Goal: Task Accomplishment & Management: Use online tool/utility

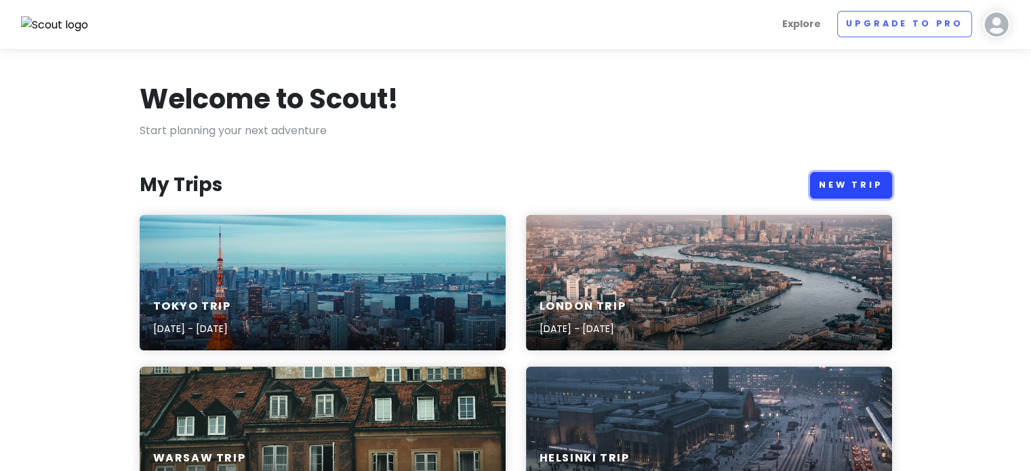
click at [855, 192] on link "New Trip" at bounding box center [851, 185] width 82 height 26
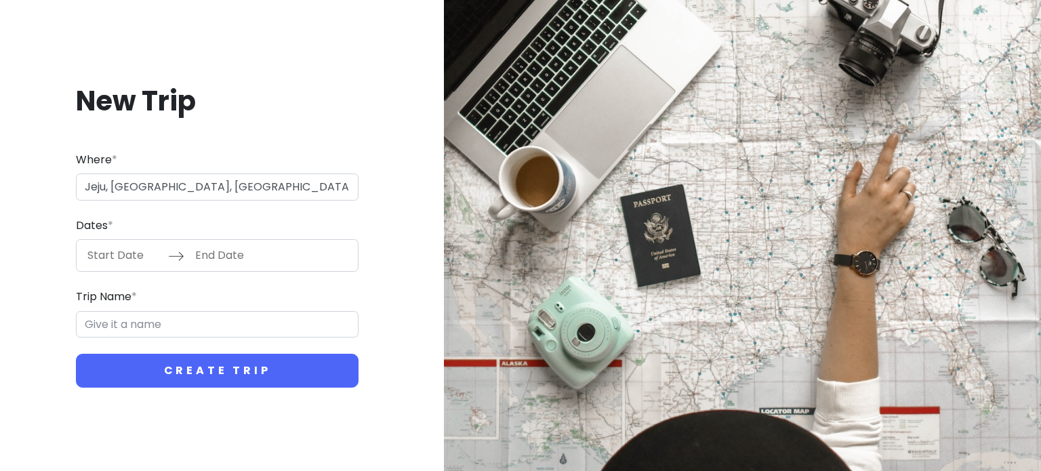
type input "Jeju-si, [GEOGRAPHIC_DATA], [GEOGRAPHIC_DATA]"
type input "Jeju-si Trip"
click at [128, 260] on input "Start Date" at bounding box center [124, 255] width 88 height 31
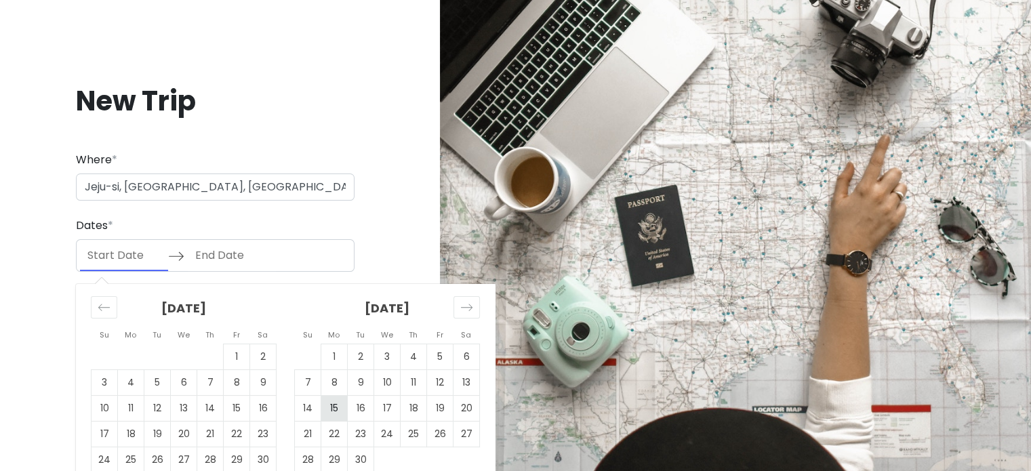
click at [331, 407] on td "15" at bounding box center [334, 409] width 26 height 26
type input "[DATE]"
click at [357, 414] on td "16" at bounding box center [361, 409] width 26 height 26
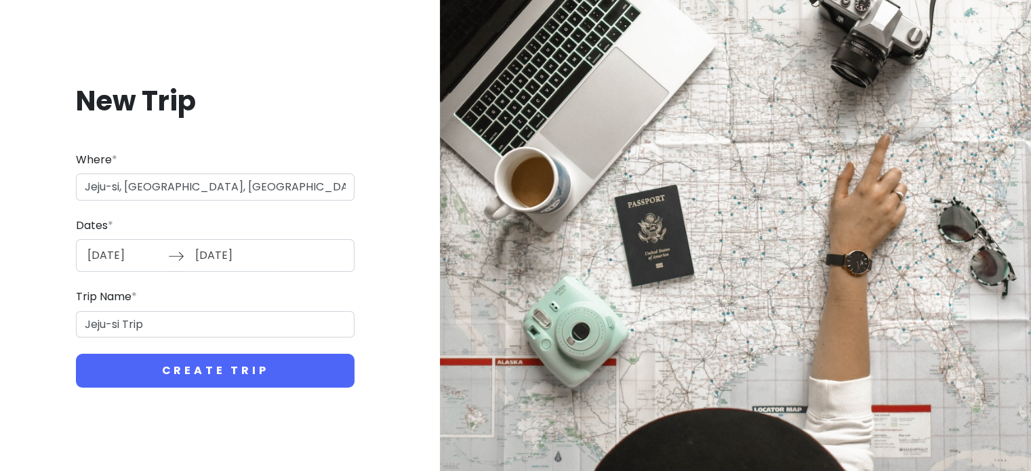
type input "[DATE]"
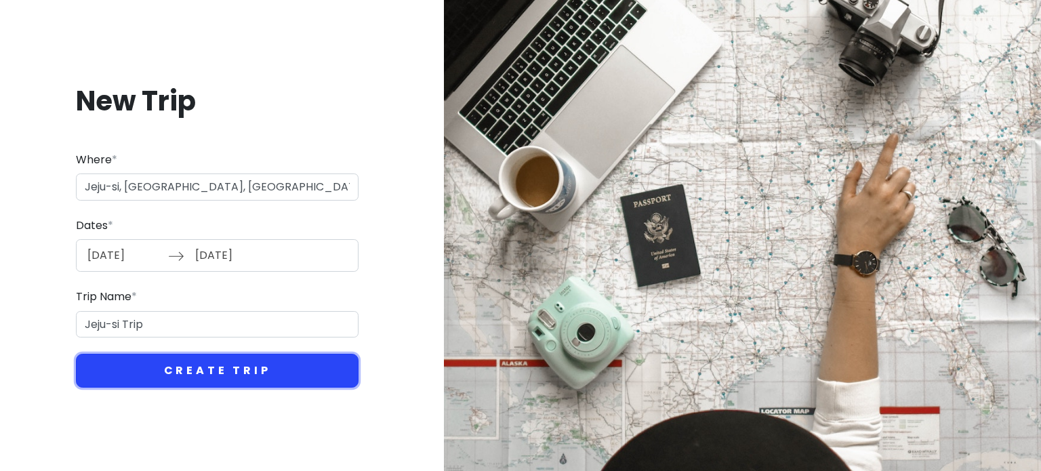
click at [319, 380] on button "Create Trip" at bounding box center [217, 371] width 283 height 34
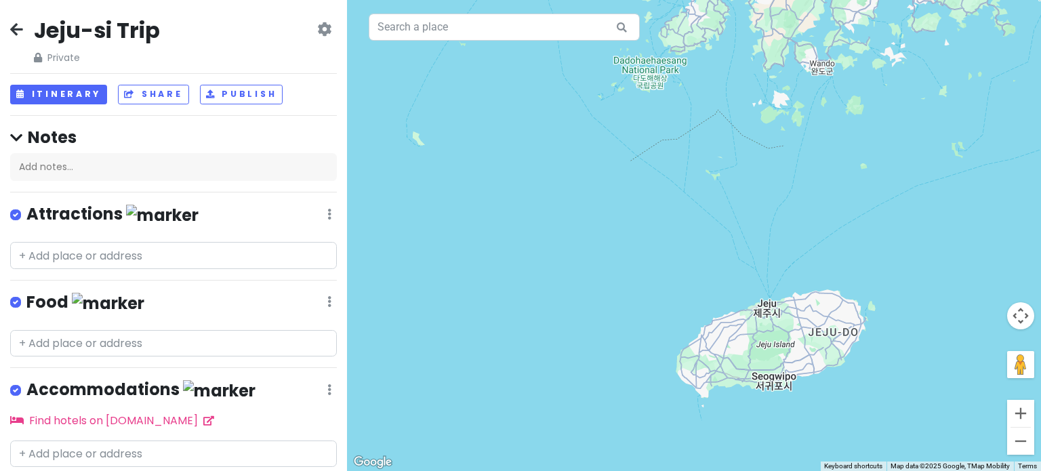
drag, startPoint x: 833, startPoint y: 365, endPoint x: 719, endPoint y: 365, distance: 114.6
click at [719, 365] on div at bounding box center [694, 235] width 694 height 471
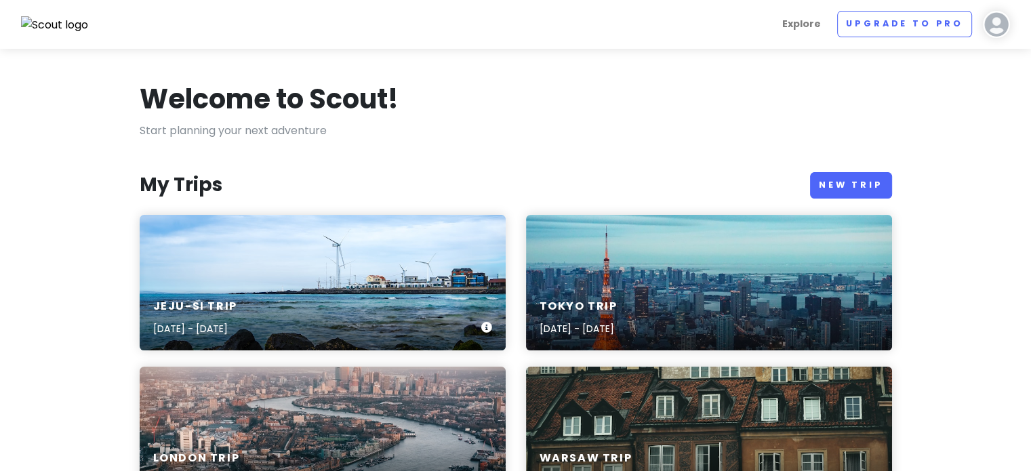
click at [325, 236] on div "Jeju-si Trip [DATE] - [DATE]" at bounding box center [323, 283] width 366 height 136
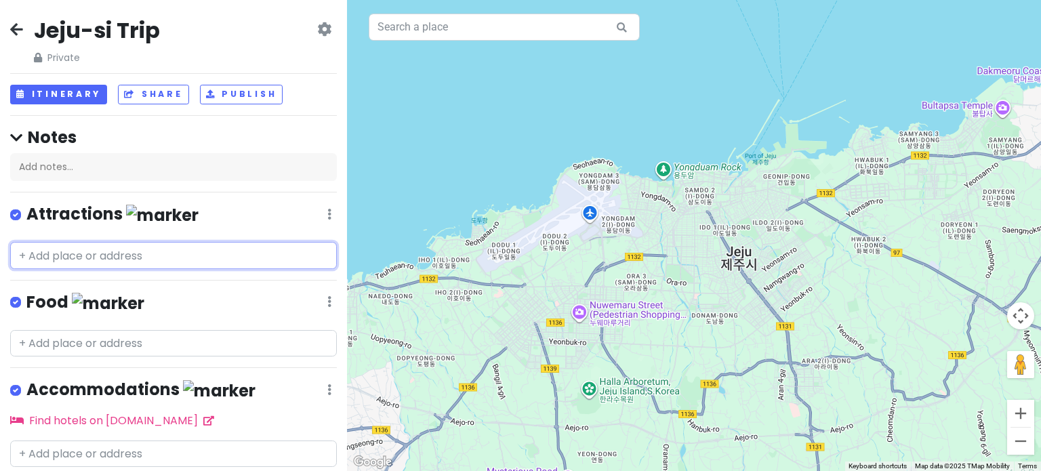
click at [125, 254] on input "text" at bounding box center [173, 255] width 327 height 27
paste input "[GEOGRAPHIC_DATA]"
type input "[GEOGRAPHIC_DATA]"
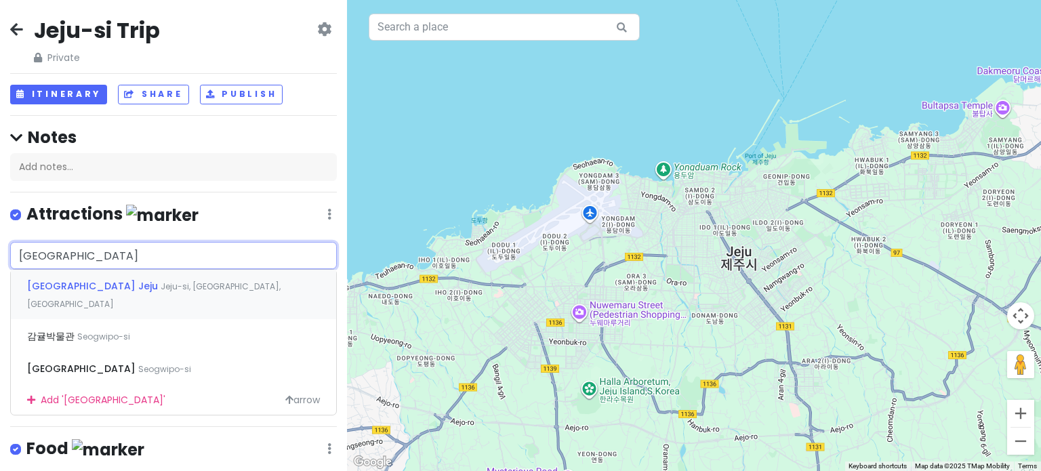
click at [122, 284] on span "[GEOGRAPHIC_DATA] Jeju" at bounding box center [94, 286] width 134 height 14
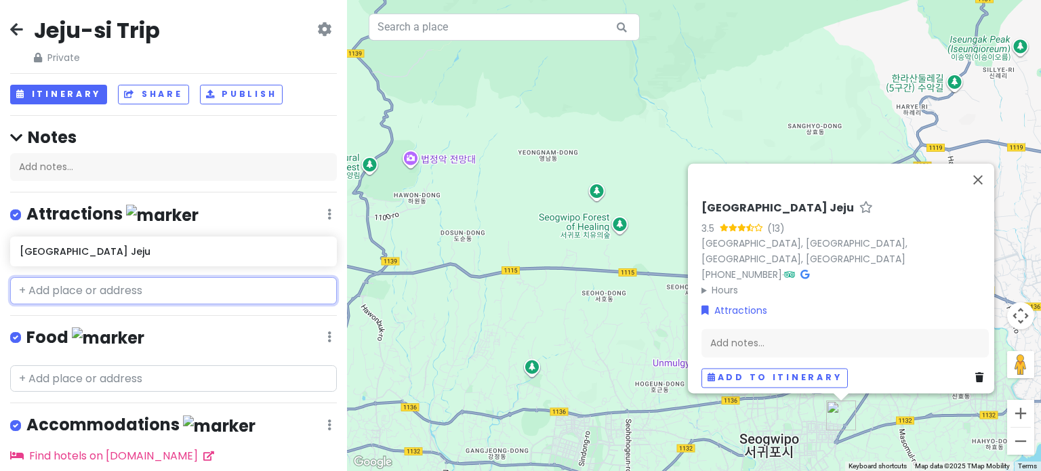
click at [195, 287] on input "text" at bounding box center [173, 290] width 327 height 27
paste input "[GEOGRAPHIC_DATA]"
type input "[GEOGRAPHIC_DATA]"
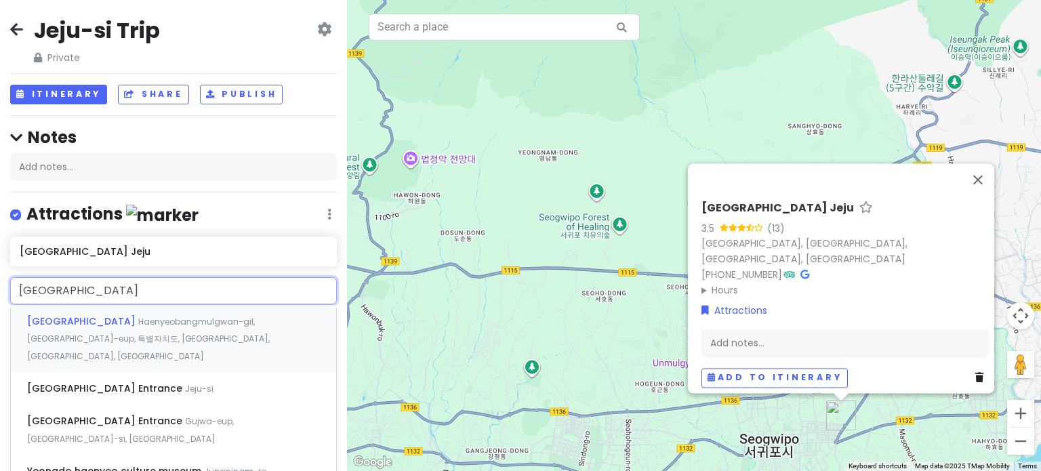
click at [190, 330] on div "[GEOGRAPHIC_DATA] [GEOGRAPHIC_DATA], [GEOGRAPHIC_DATA], [GEOGRAPHIC_DATA], [GEO…" at bounding box center [173, 338] width 325 height 67
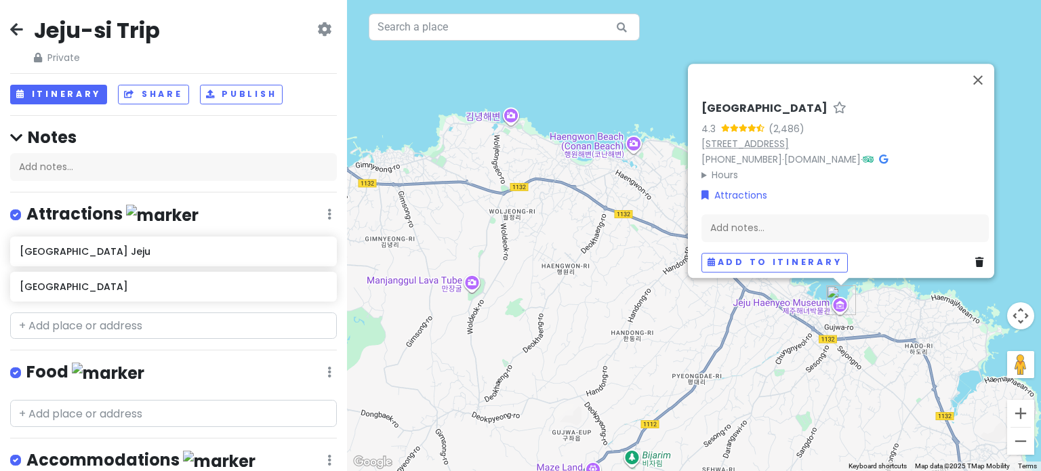
click at [777, 136] on div "[STREET_ADDRESS]" at bounding box center [845, 144] width 287 height 16
click at [767, 137] on link "[STREET_ADDRESS]" at bounding box center [745, 144] width 87 height 14
click at [292, 319] on input "text" at bounding box center [173, 326] width 327 height 27
paste input "Songaksan trail"
type input "Songaksan trail"
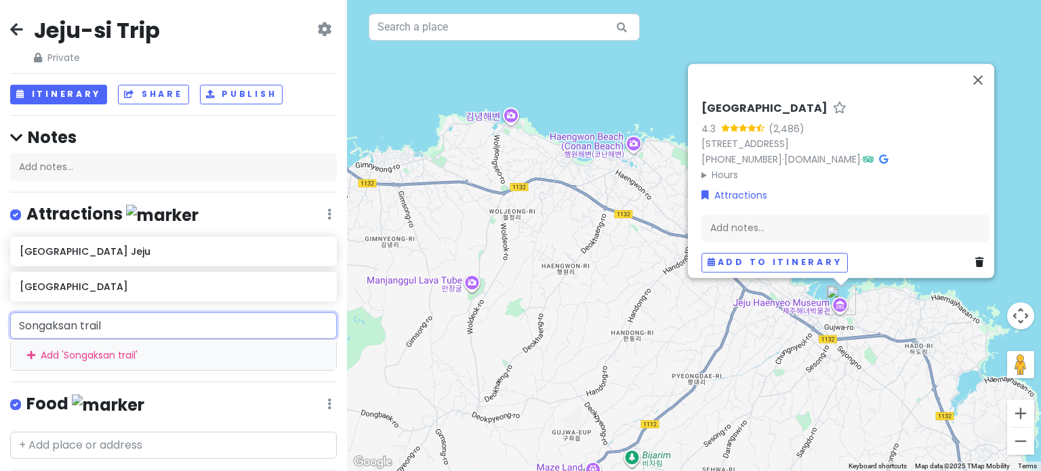
click at [293, 319] on input "Songaksan trail" at bounding box center [173, 326] width 327 height 27
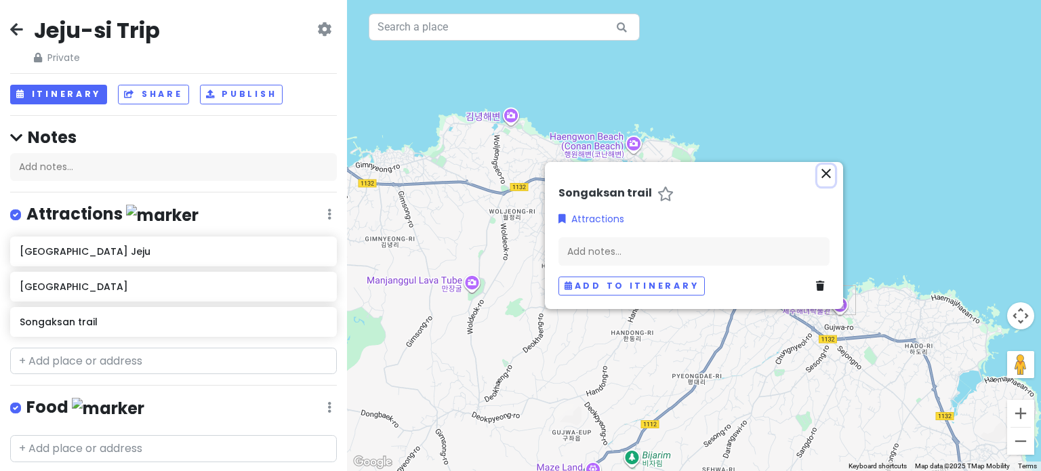
click at [832, 175] on icon "close" at bounding box center [826, 173] width 16 height 16
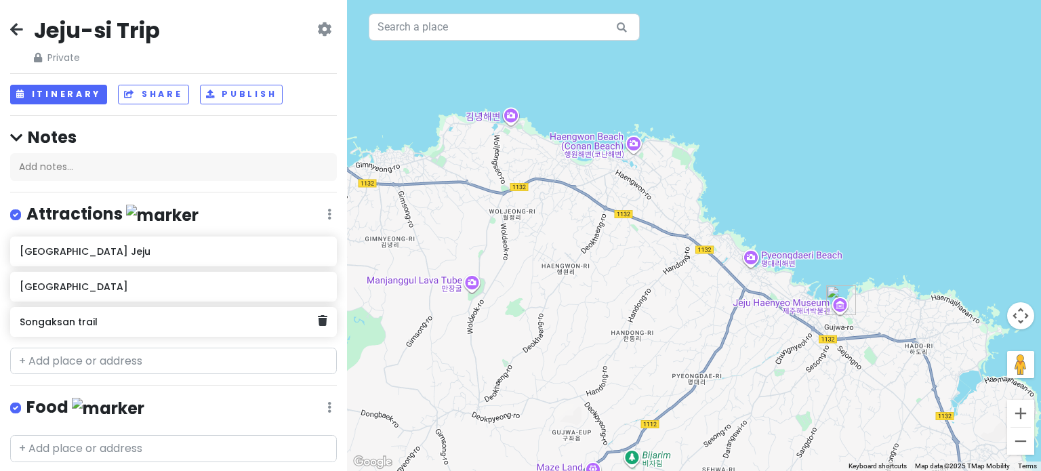
click at [239, 325] on h6 "Songaksan trail" at bounding box center [169, 322] width 298 height 12
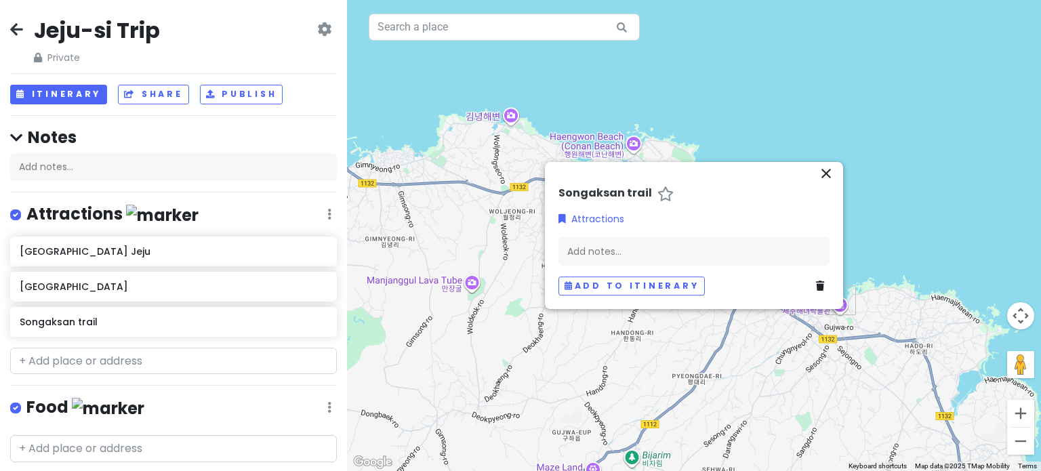
click at [628, 194] on h6 "Songaksan trail" at bounding box center [606, 193] width 94 height 14
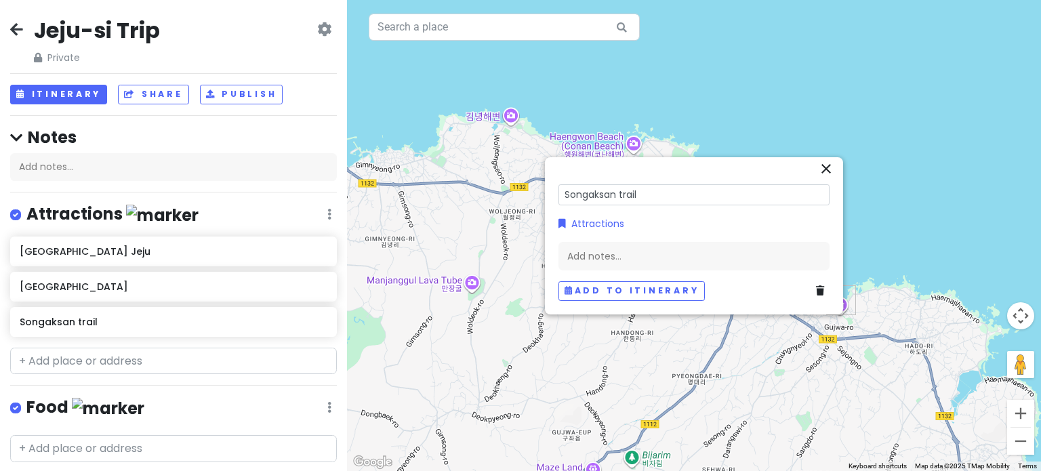
drag, startPoint x: 645, startPoint y: 193, endPoint x: 538, endPoint y: 218, distance: 109.4
click at [538, 218] on div "← Move left → Move right ↑ Move up ↓ Move down + Zoom in - Zoom out Home Jump l…" at bounding box center [694, 235] width 694 height 471
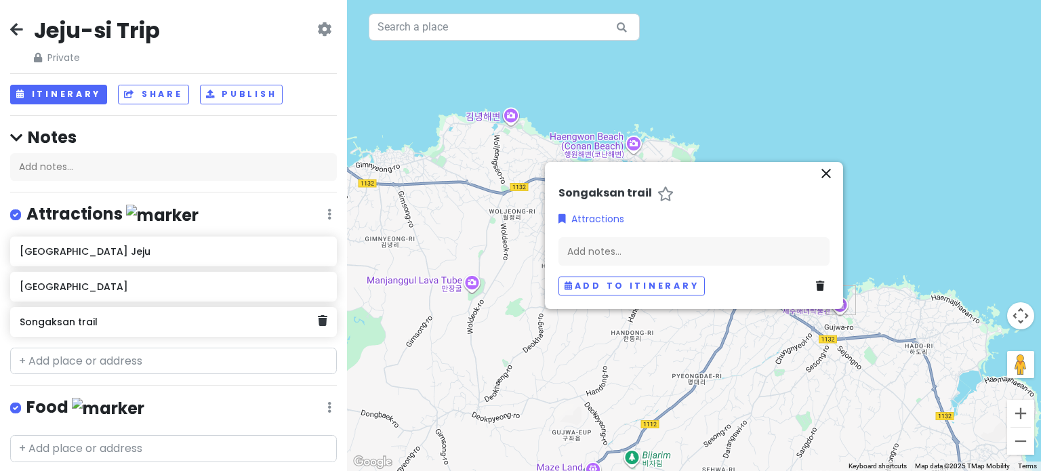
click at [94, 319] on h6 "Songaksan trail" at bounding box center [169, 322] width 298 height 12
click at [312, 327] on div "Songaksan trail" at bounding box center [173, 322] width 327 height 30
click at [318, 316] on icon at bounding box center [322, 320] width 9 height 11
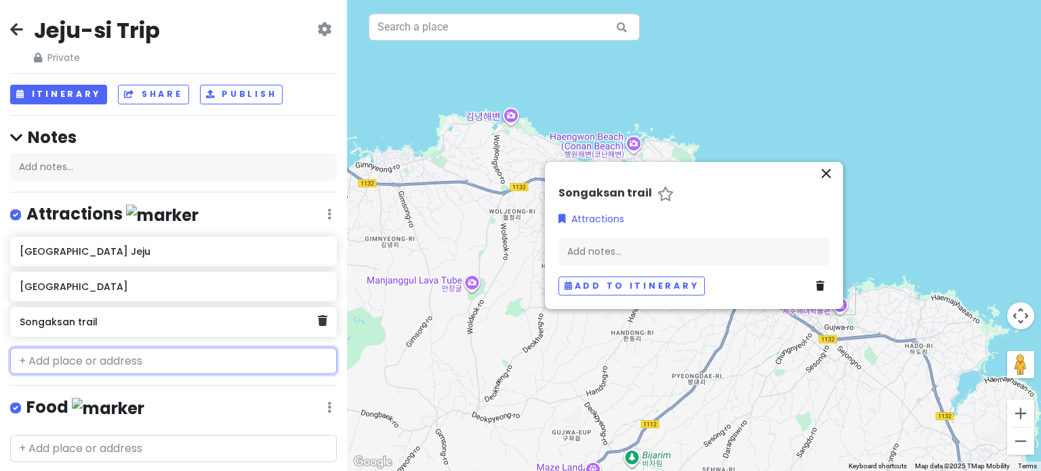
click at [315, 348] on input "text" at bounding box center [173, 361] width 327 height 27
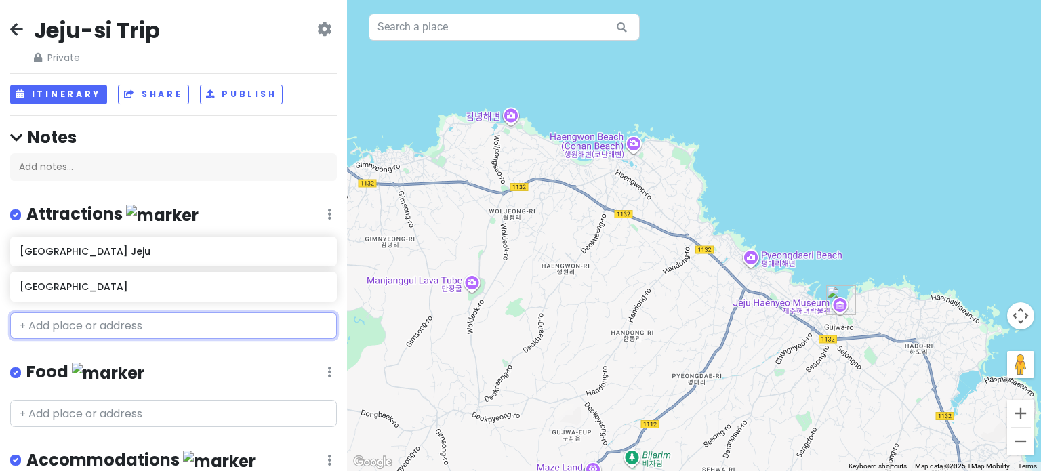
paste input "Songaksan Trail, [GEOGRAPHIC_DATA], [GEOGRAPHIC_DATA]"
type input "Songaksan Trail, [GEOGRAPHIC_DATA], [GEOGRAPHIC_DATA]"
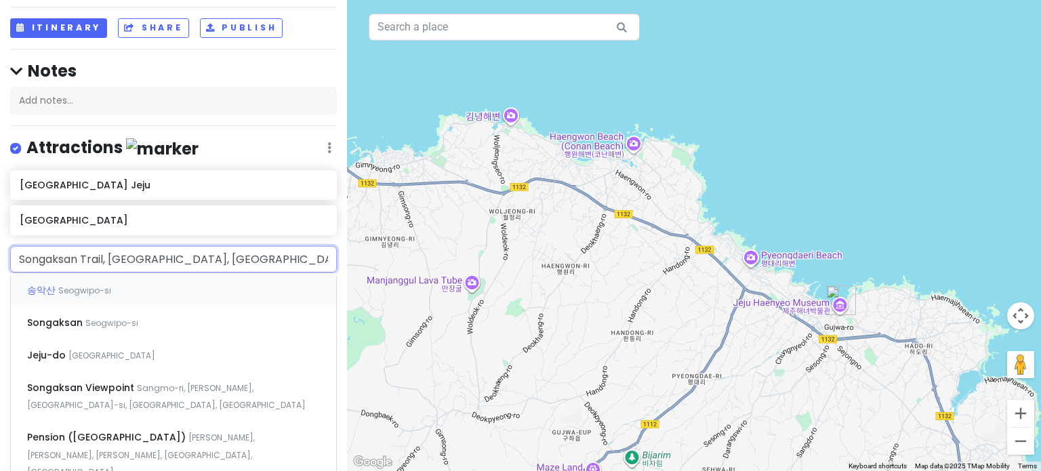
scroll to position [68, 0]
click at [83, 295] on span "Seogwipo-si" at bounding box center [84, 289] width 53 height 12
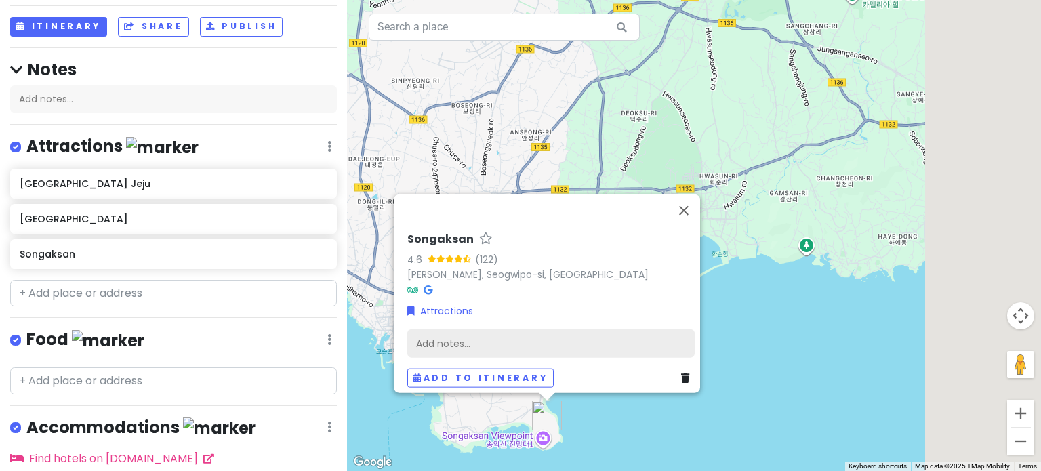
click at [435, 333] on div "Add notes..." at bounding box center [550, 343] width 287 height 28
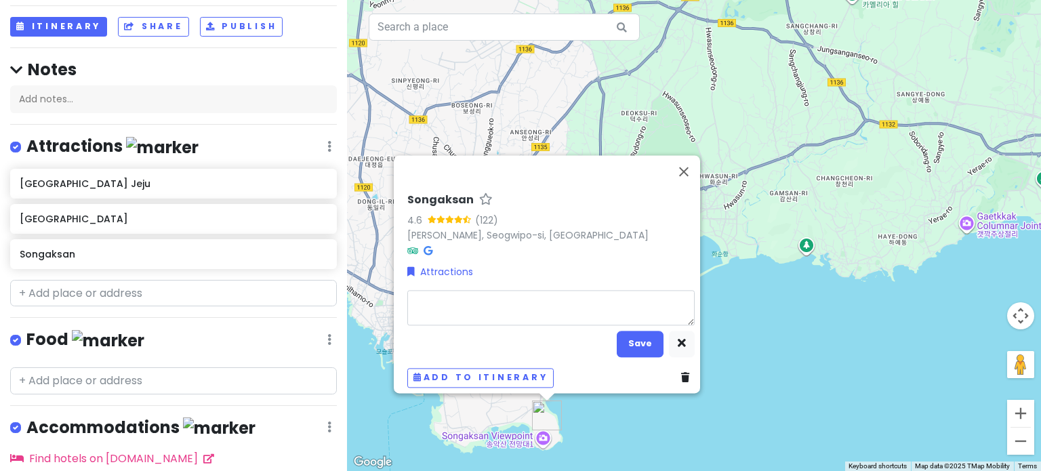
type textarea "x"
type textarea "ש"
type textarea "x"
type textarea "שב"
type textarea "x"
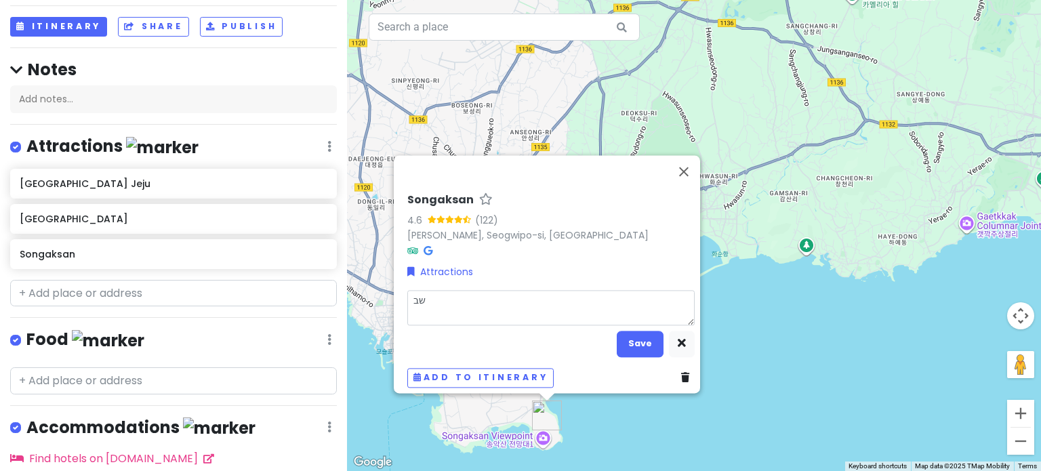
type textarea "שבי"
type textarea "x"
type textarea "שביל"
type textarea "x"
type textarea "שביל"
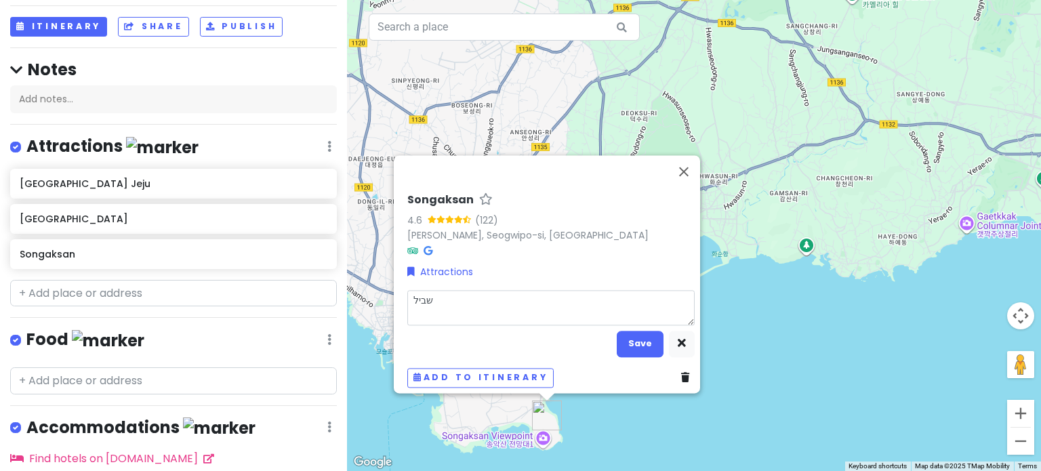
type textarea "x"
type textarea "שביל י"
type textarea "x"
type textarea "שביל יפ"
type textarea "x"
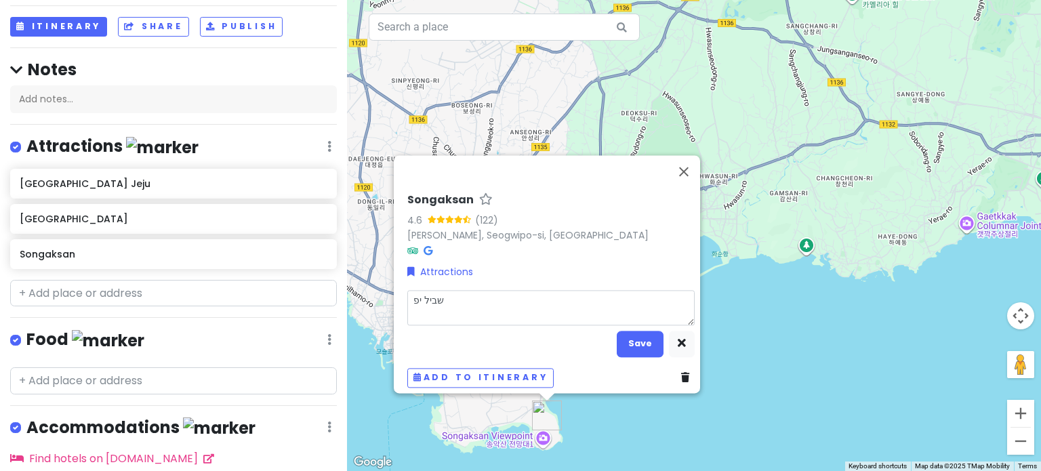
type textarea "שביל יפה"
type textarea "x"
type textarea "שביל יפה"
type textarea "x"
type textarea "שביל יפה ל"
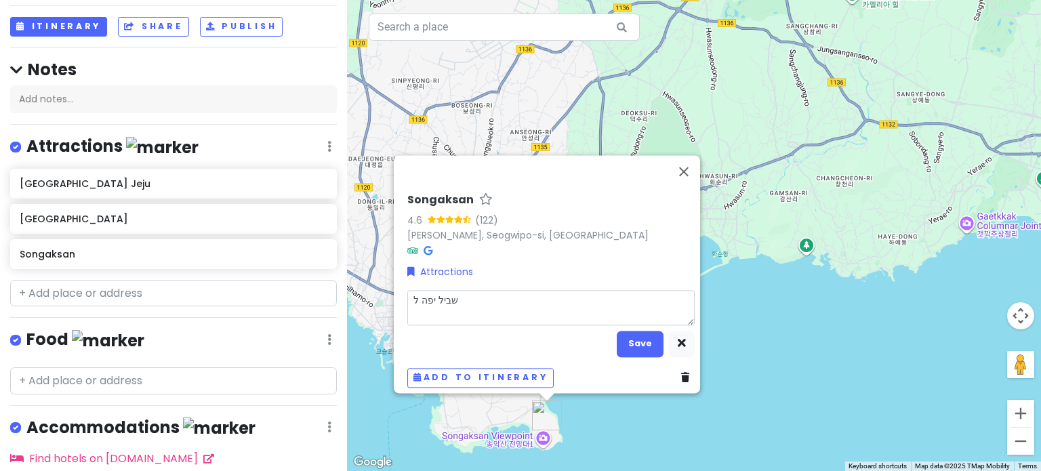
type textarea "x"
type textarea "שביל יפה לי"
type textarea "x"
type textarea "שביל יפה לים"
click at [624, 338] on button "Save" at bounding box center [640, 344] width 47 height 26
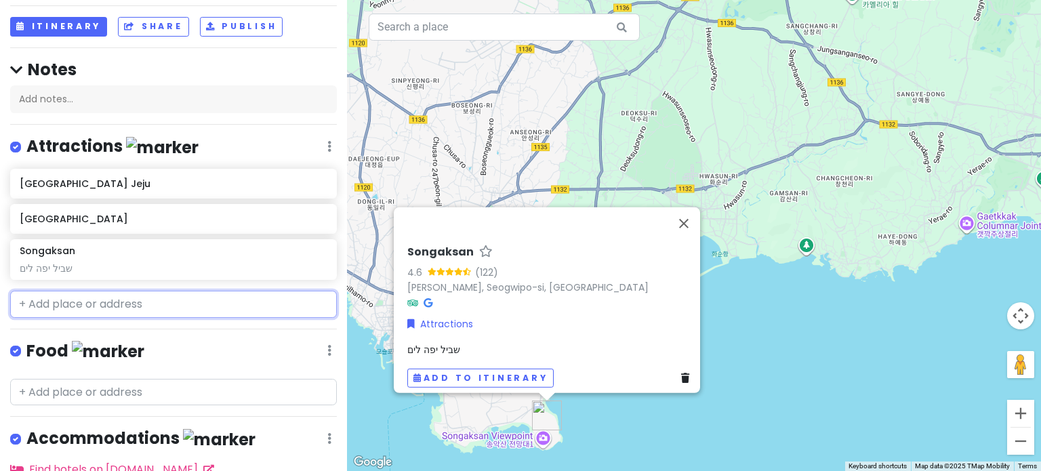
click at [80, 302] on input "text" at bounding box center [173, 304] width 327 height 27
paste input "Oedolgae rock"
type input "Oedolgae rock"
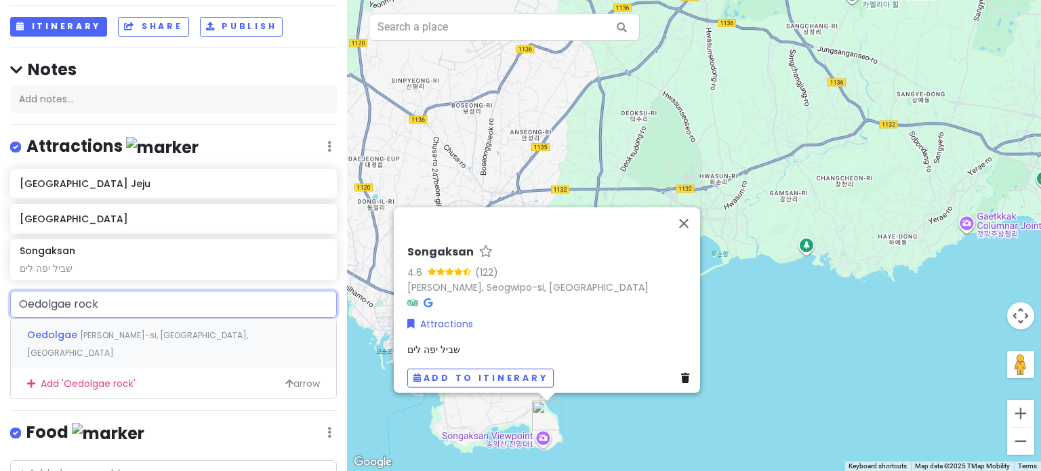
click at [90, 332] on span "[PERSON_NAME]-si, [GEOGRAPHIC_DATA], [GEOGRAPHIC_DATA]" at bounding box center [137, 343] width 221 height 29
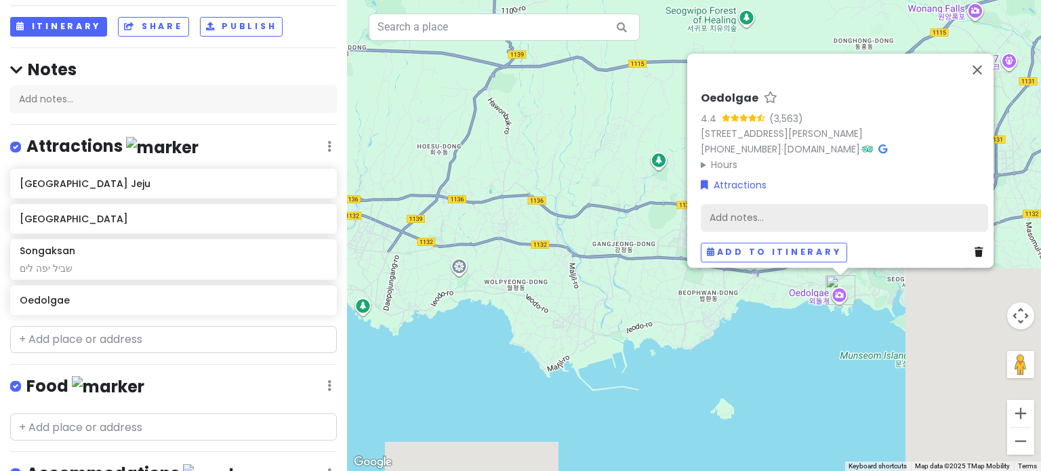
click at [751, 215] on div "Add notes..." at bounding box center [844, 217] width 287 height 28
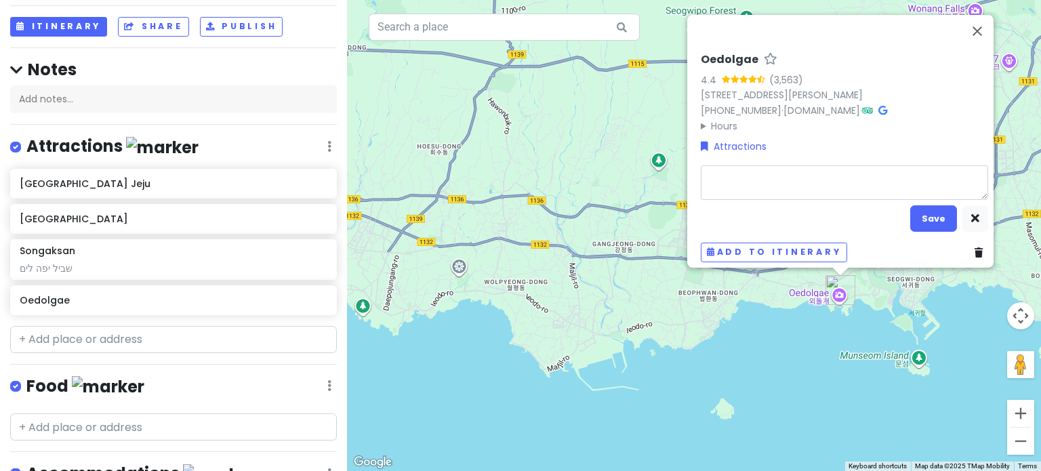
type textarea "x"
type textarea "א"
type textarea "x"
type textarea "אב"
type textarea "x"
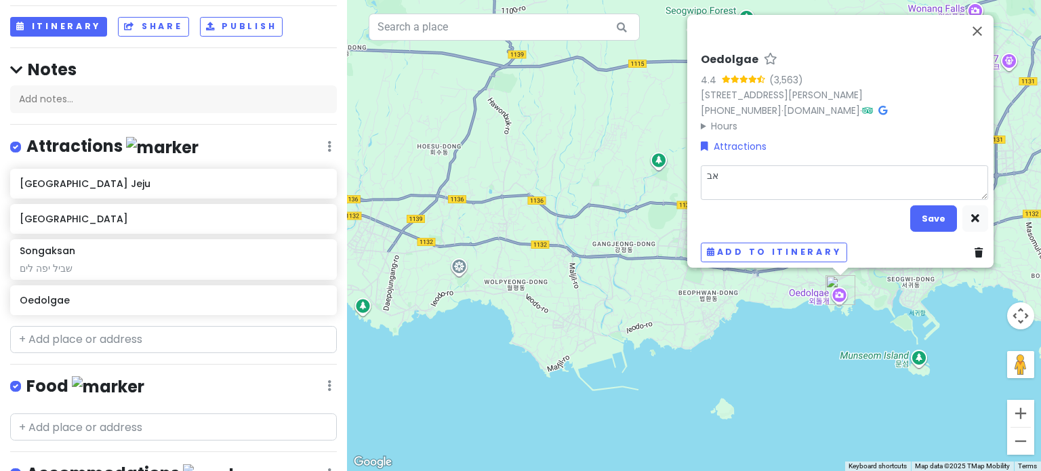
type textarea "אבן"
type textarea "x"
type textarea "אבן"
type textarea "x"
type textarea "אבן י"
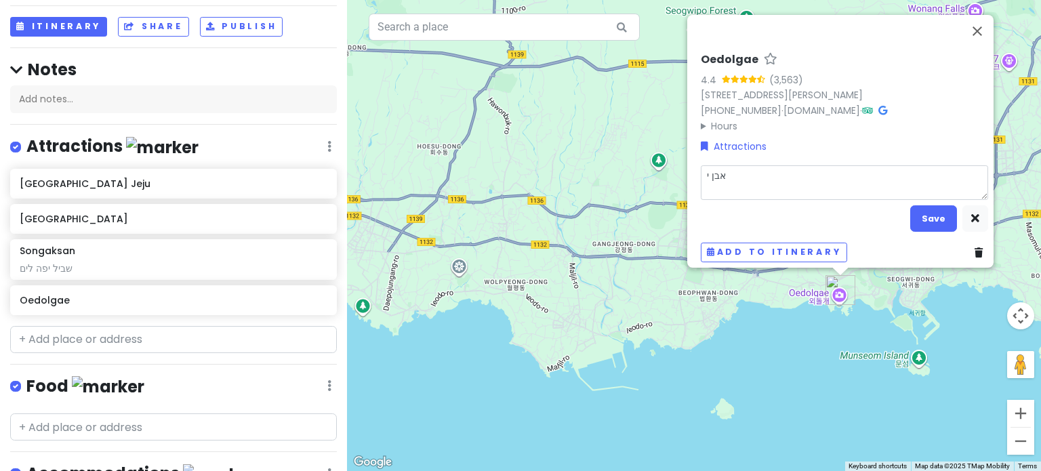
type textarea "x"
type textarea "אבן יפ"
type textarea "x"
type textarea "[PERSON_NAME]"
type textarea "x"
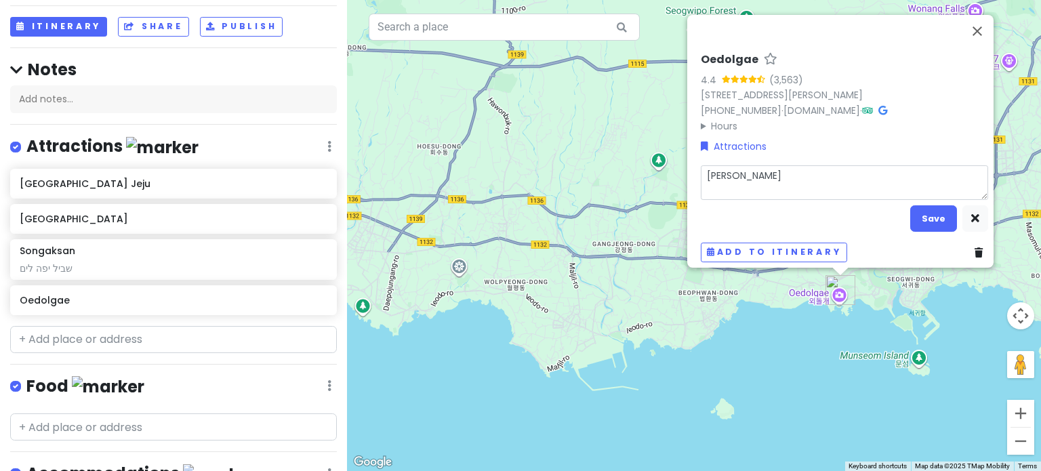
type textarea "[PERSON_NAME]"
type textarea "x"
type textarea "אבן יפה ב"
type textarea "x"
type textarea "[PERSON_NAME]"
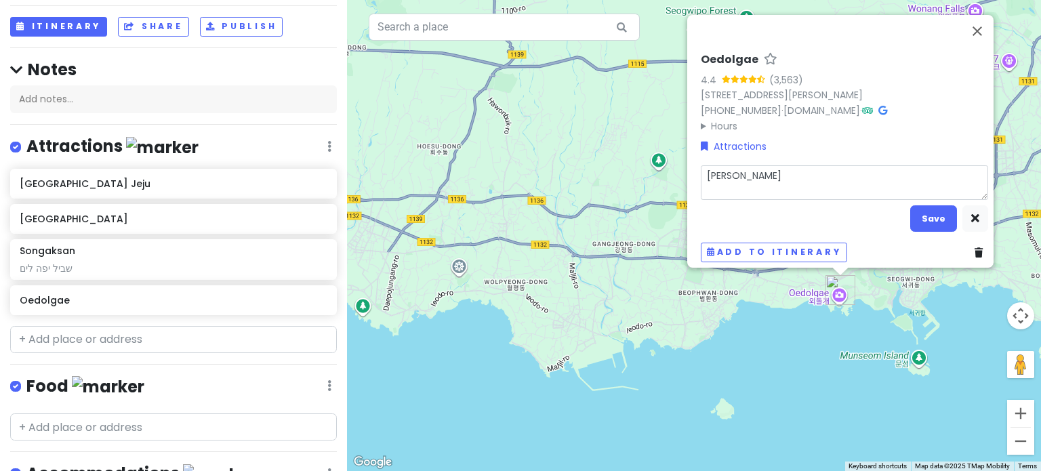
type textarea "x"
type textarea "אבן יפה בים"
click at [913, 214] on button "Save" at bounding box center [933, 218] width 47 height 26
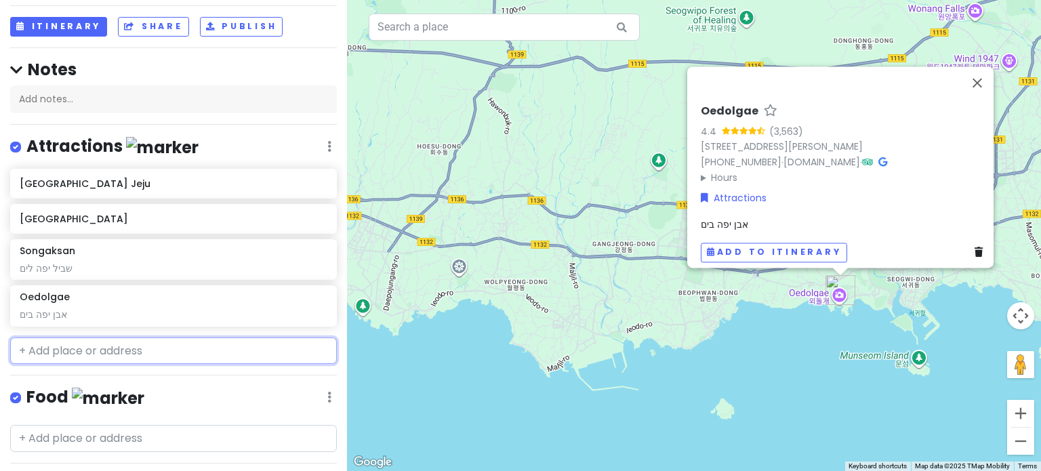
click at [205, 352] on input "text" at bounding box center [173, 351] width 327 height 27
paste input "Seongsan ilchulbong"
type input "Seongsan ilchulbong"
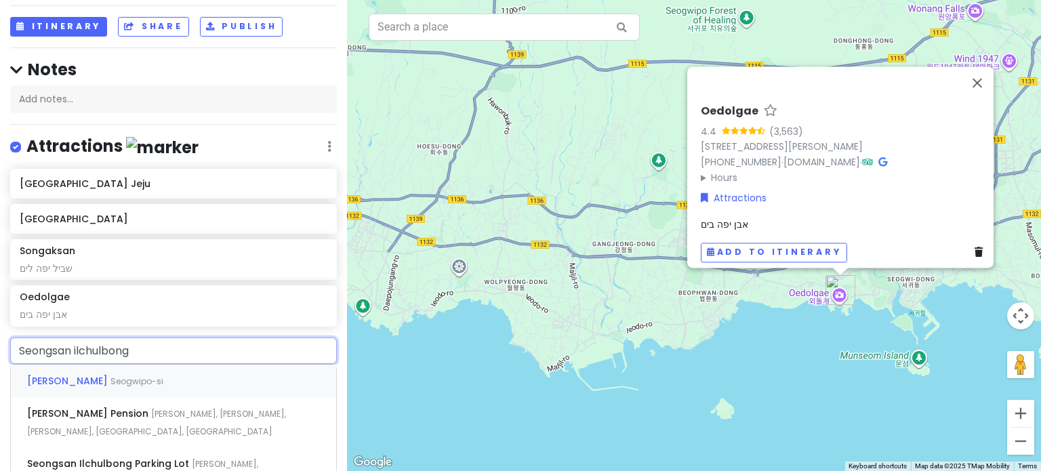
click at [190, 374] on div "[PERSON_NAME]" at bounding box center [173, 381] width 325 height 33
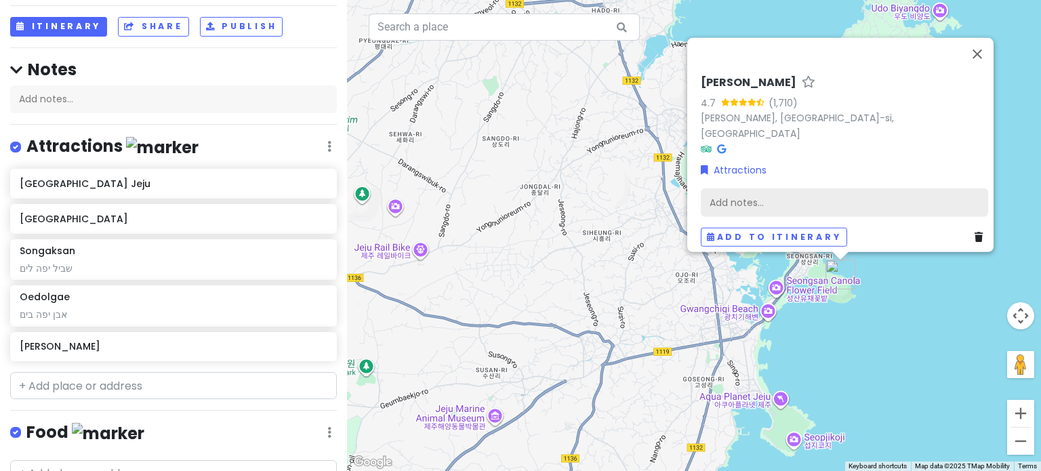
click at [805, 191] on div "Add notes..." at bounding box center [844, 202] width 287 height 28
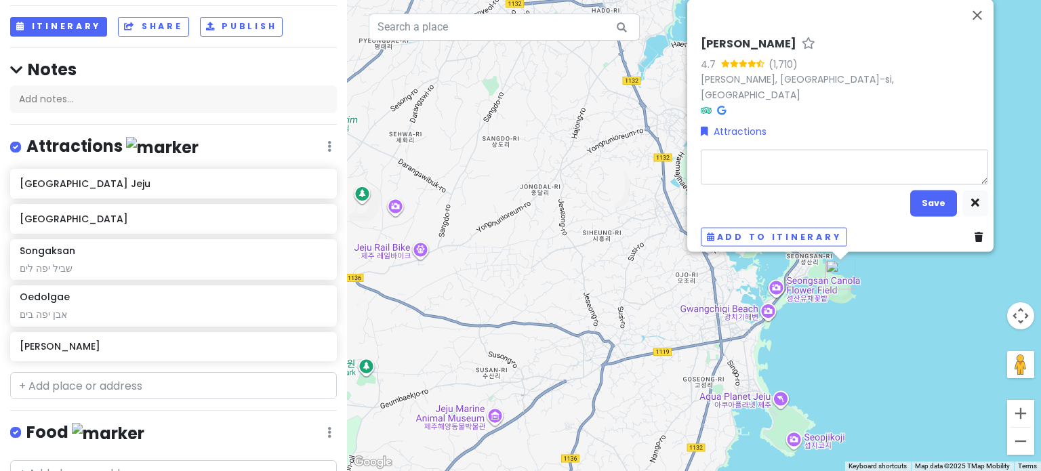
type textarea "x"
type textarea "ה"
type textarea "x"
type textarea "הר"
type textarea "x"
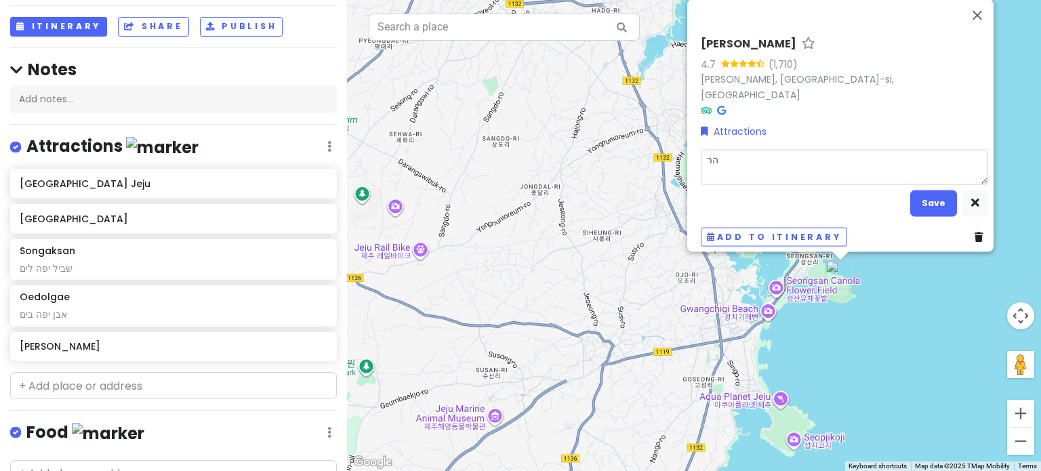
type textarea "הר"
type textarea "x"
type textarea "[DEMOGRAPHIC_DATA]"
type textarea "x"
type textarea "הר יפ"
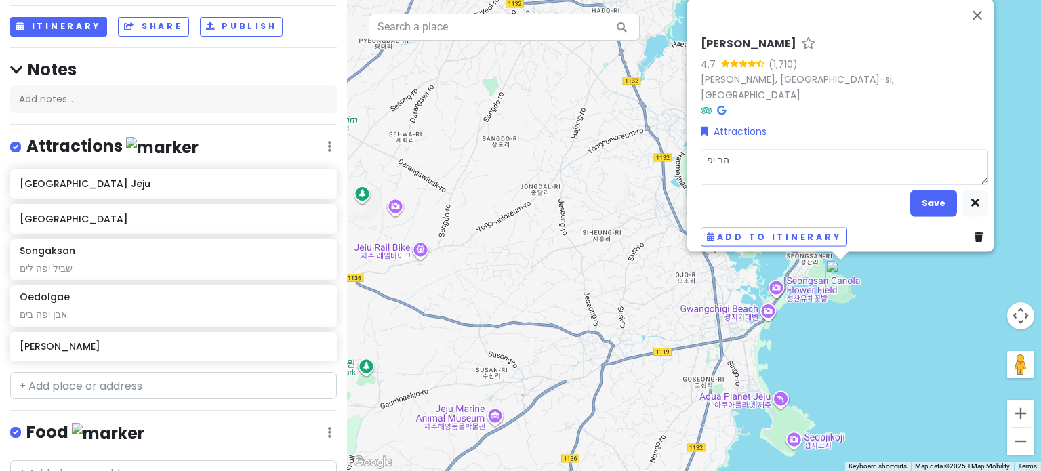
type textarea "x"
type textarea "הר יפה"
type textarea "x"
type textarea "הר יפה"
type textarea "x"
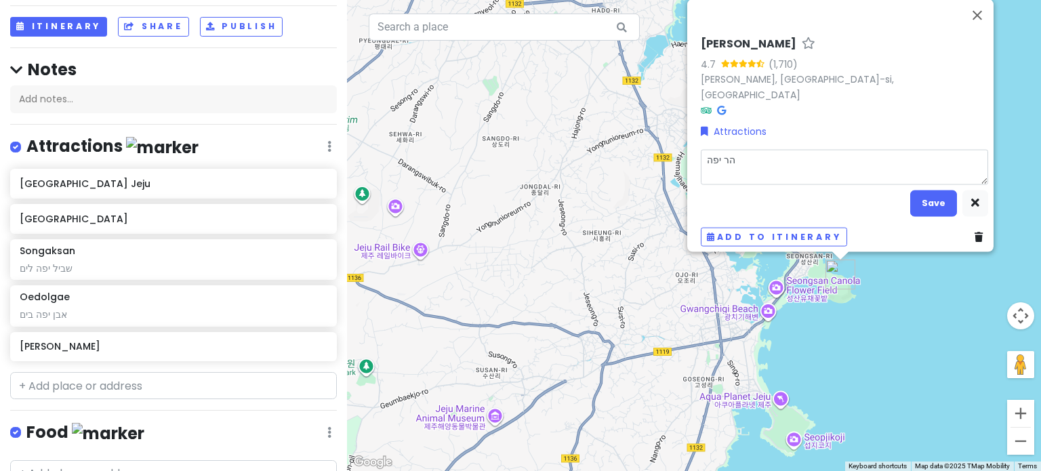
type textarea "הר יפה ב"
type textarea "x"
type textarea "הר יפה בי"
type textarea "x"
type textarea "הר יפה בים"
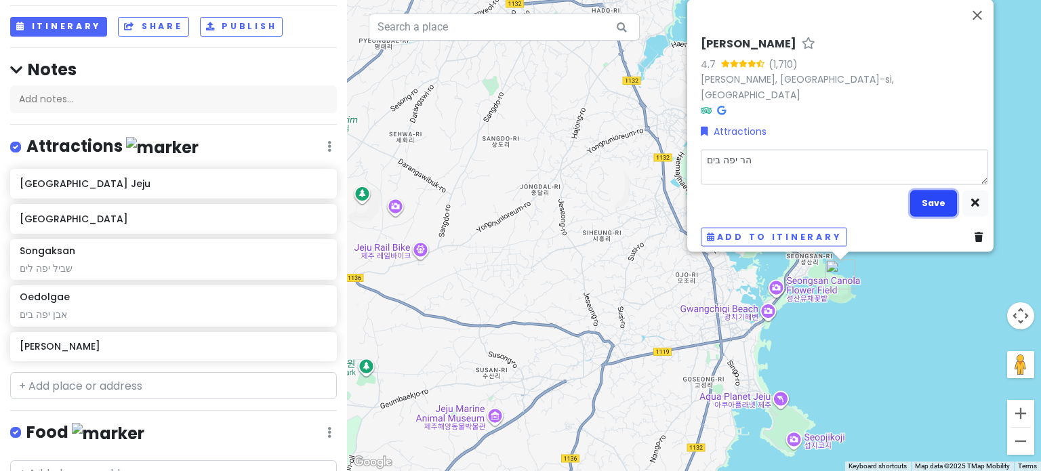
click at [922, 195] on button "Save" at bounding box center [933, 203] width 47 height 26
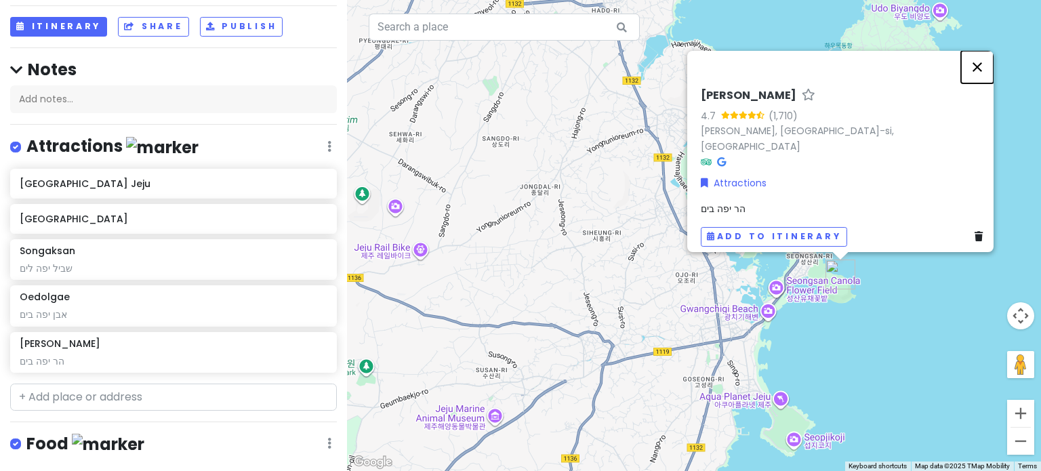
click at [983, 75] on button "Close" at bounding box center [977, 67] width 33 height 33
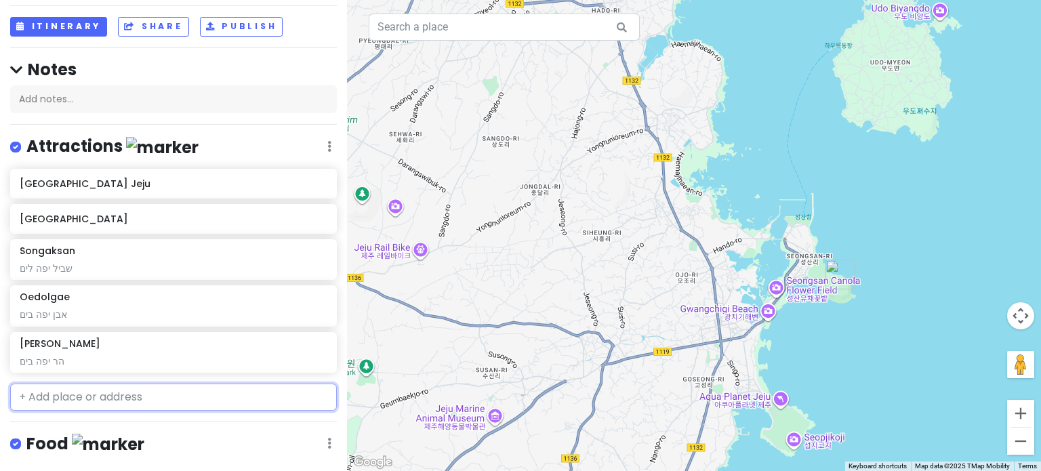
paste input "[GEOGRAPHIC_DATA]"
type input "[GEOGRAPHIC_DATA]"
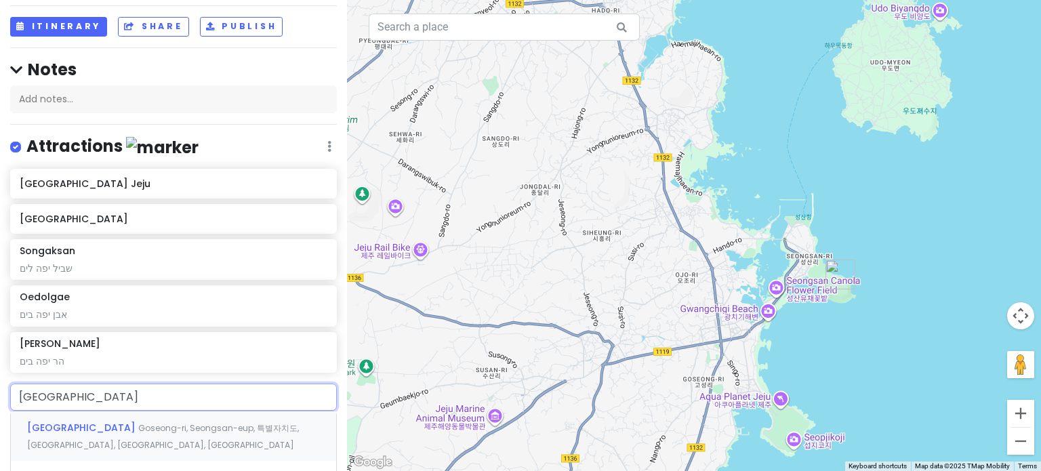
click at [253, 426] on span "Goseong-ri, Seongsan-eup, 특별자치도, [GEOGRAPHIC_DATA], [GEOGRAPHIC_DATA], [GEOGRAP…" at bounding box center [163, 436] width 272 height 29
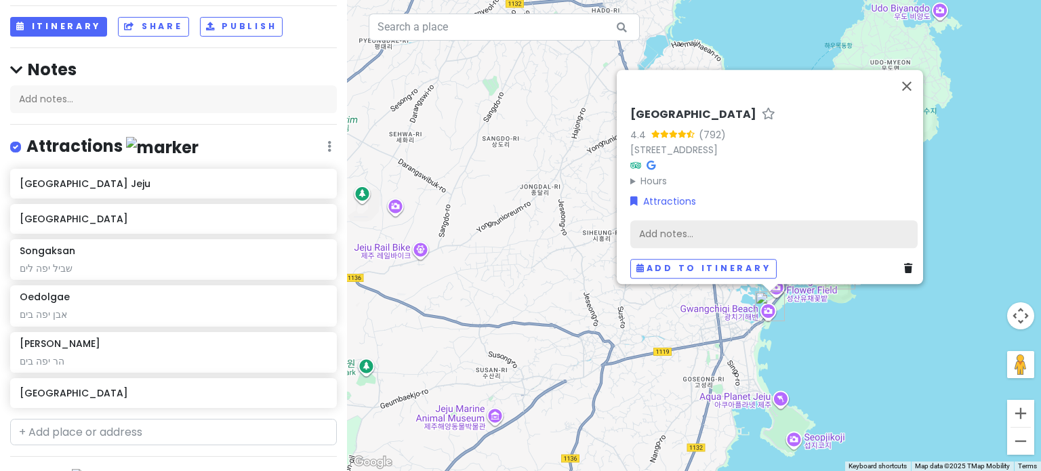
click at [788, 224] on div "Add notes..." at bounding box center [773, 234] width 287 height 28
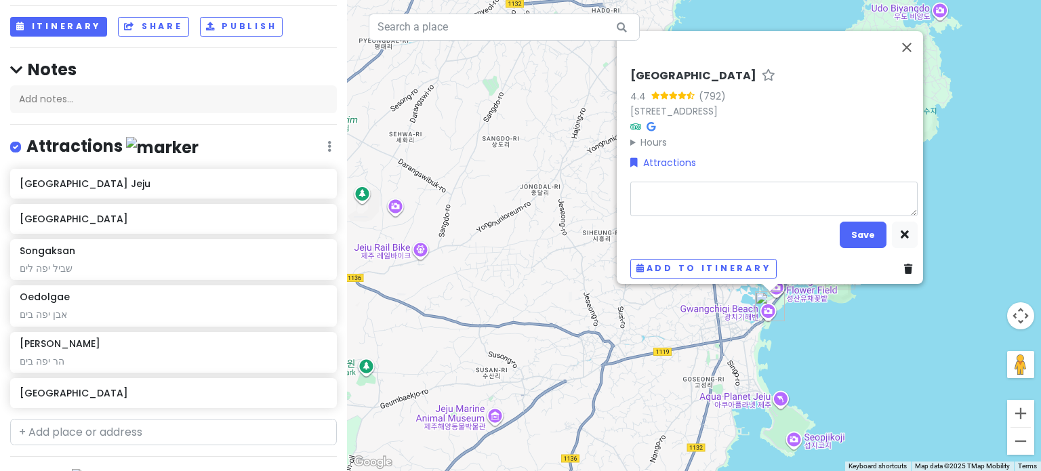
type textarea "x"
type textarea "ח"
type textarea "x"
type textarea "חו"
type textarea "x"
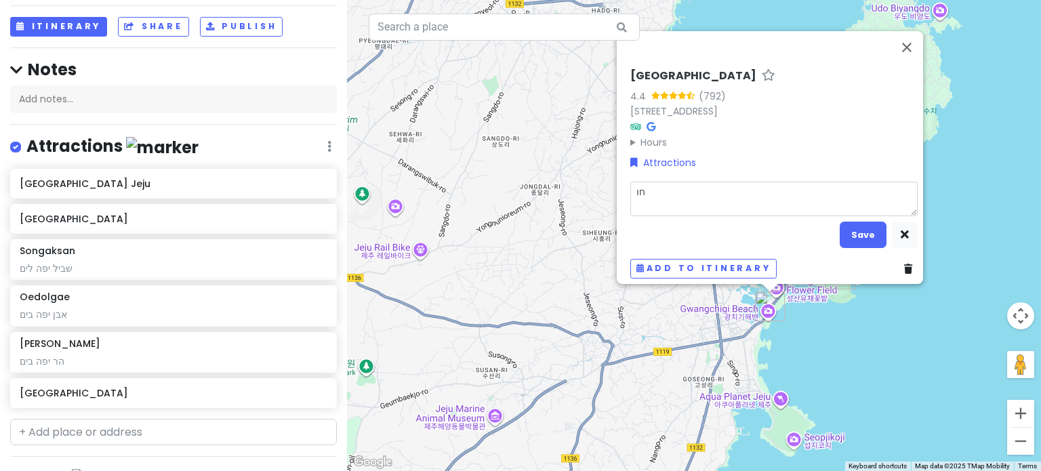
type textarea "חוף"
type textarea "x"
type textarea "חוף"
type textarea "x"
type textarea "חוף י"
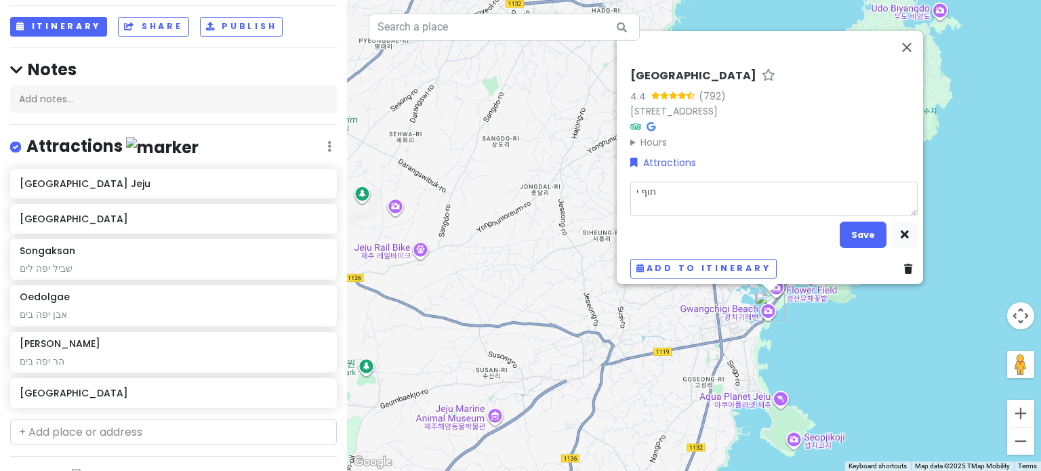
type textarea "x"
type textarea "חוף יפ"
type textarea "x"
type textarea "חוף יפה"
click at [851, 222] on button "Save" at bounding box center [863, 235] width 47 height 26
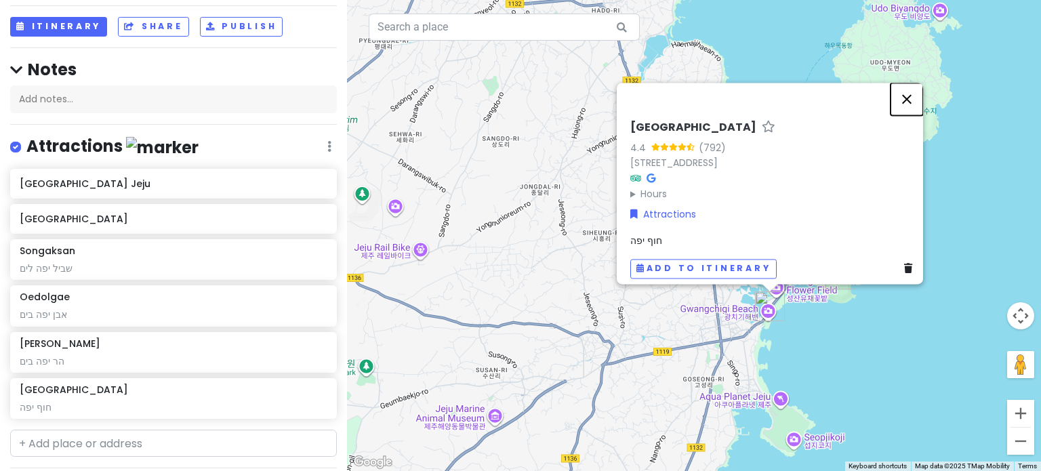
click at [923, 83] on button "Close" at bounding box center [907, 99] width 33 height 33
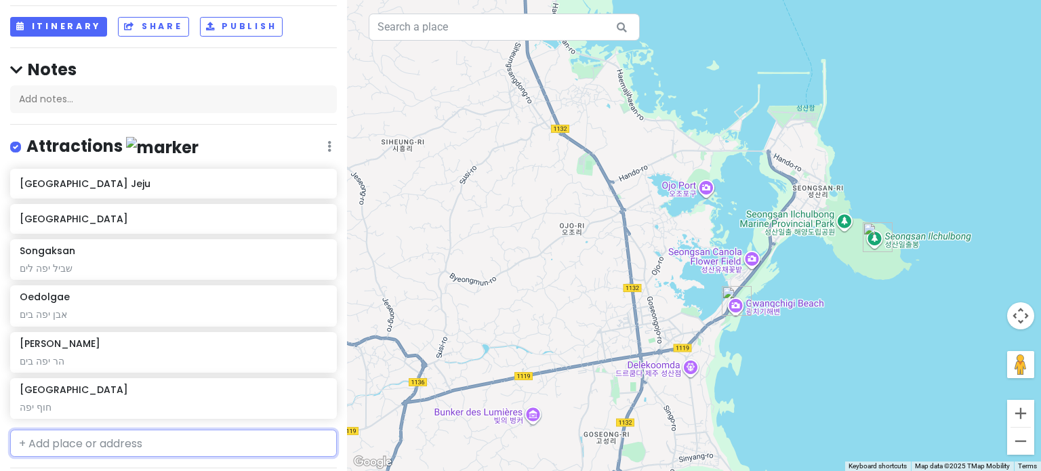
paste input "Daepo junsangjeolli cliff"
type input "Daepo junsangjeolli cliff"
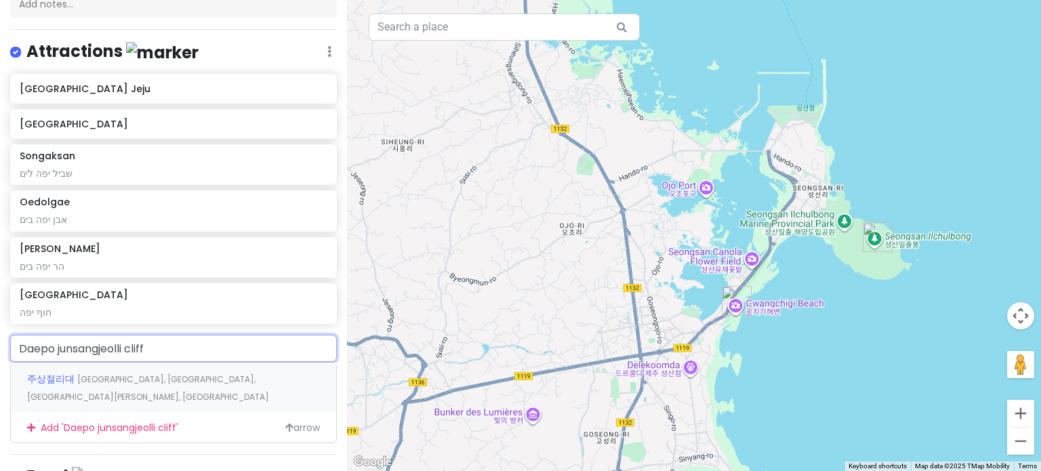
scroll to position [203, 0]
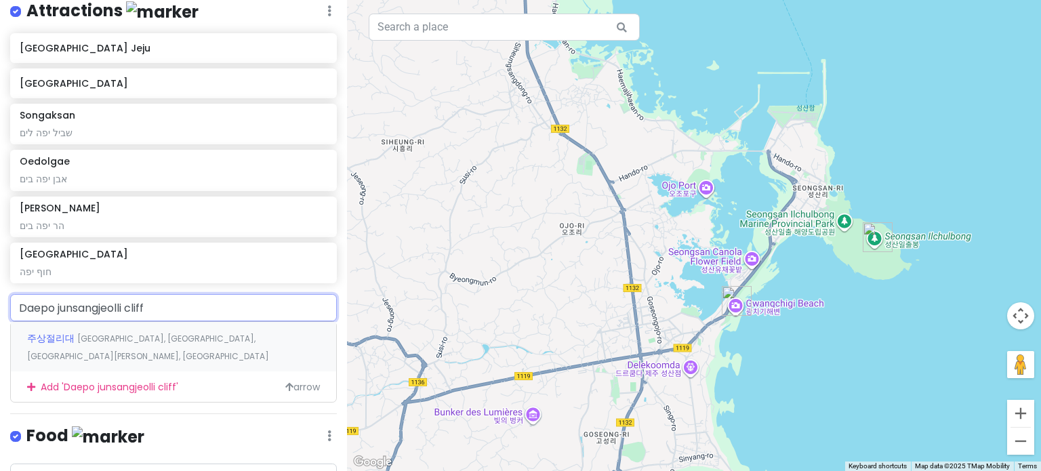
click at [174, 338] on span "[GEOGRAPHIC_DATA], [GEOGRAPHIC_DATA], [GEOGRAPHIC_DATA][PERSON_NAME], [GEOGRAPH…" at bounding box center [148, 347] width 242 height 29
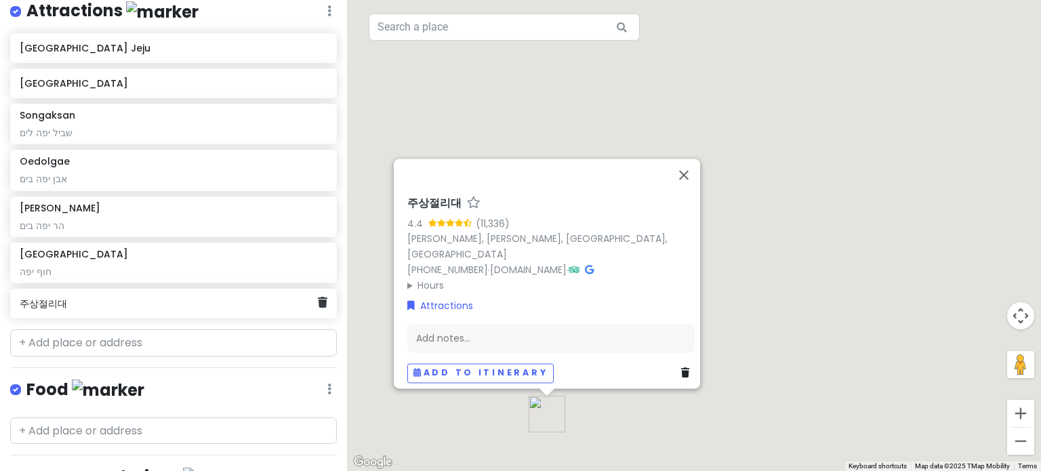
click at [148, 306] on h6 "주상절리대" at bounding box center [169, 304] width 298 height 12
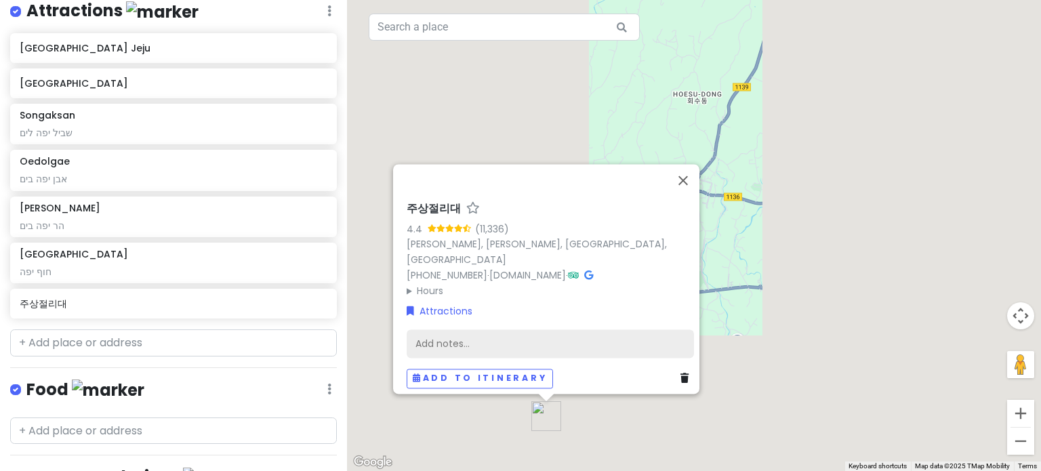
click at [452, 334] on div "Add notes..." at bounding box center [550, 343] width 287 height 28
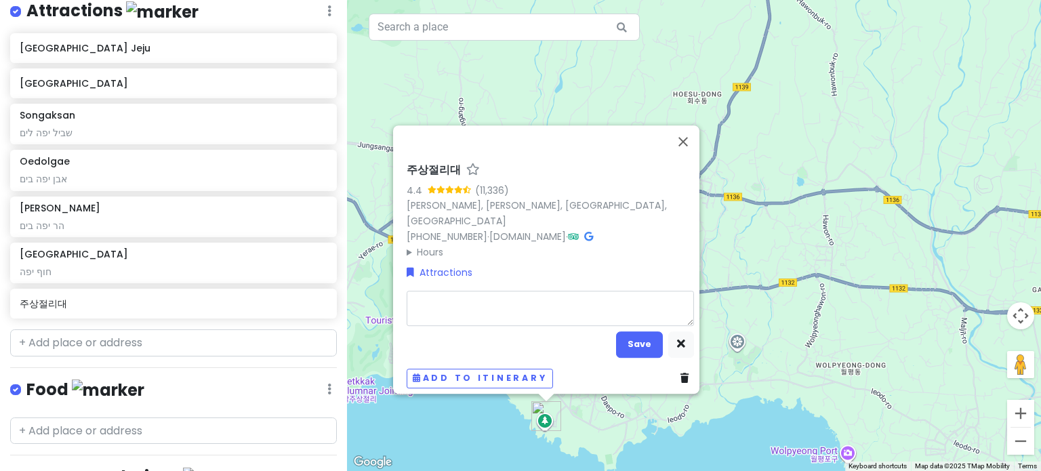
type textarea "x"
type textarea "צ"
type textarea "x"
type textarea "צו"
type textarea "x"
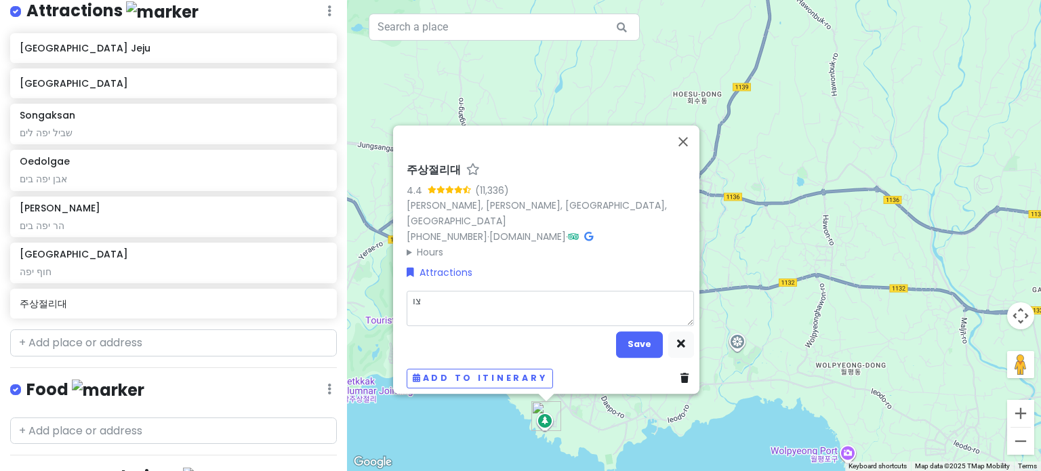
type textarea "צוק"
type textarea "x"
type textarea "צוק"
type textarea "x"
type textarea "צוק י"
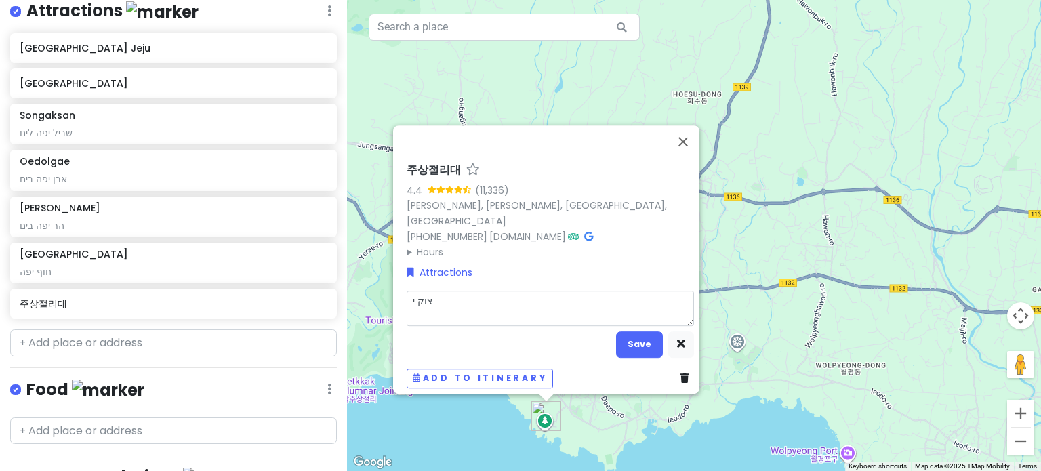
type textarea "x"
type textarea "צוק יפ"
type textarea "x"
type textarea "צוק יפה"
type textarea "x"
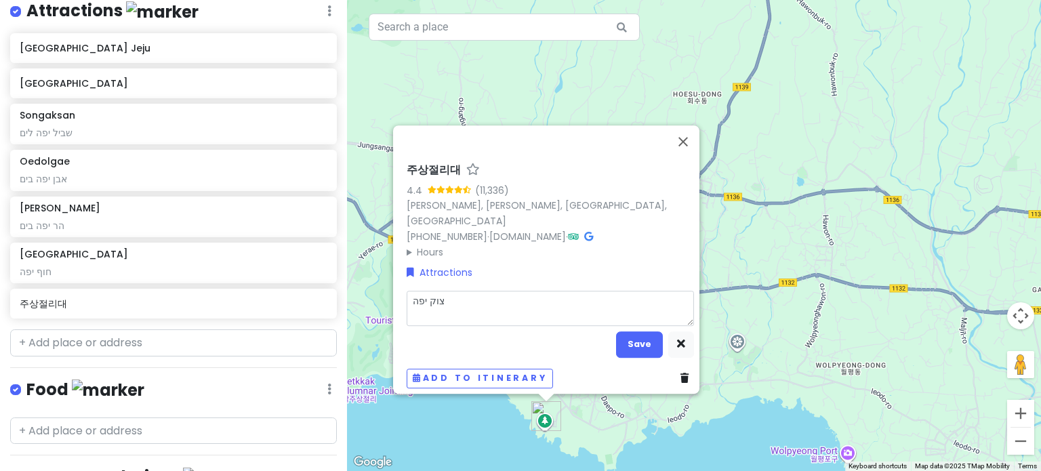
type textarea "צוק יפה"
type textarea "x"
type textarea "צוק יפה ל"
type textarea "x"
type textarea "צוק יפה לי"
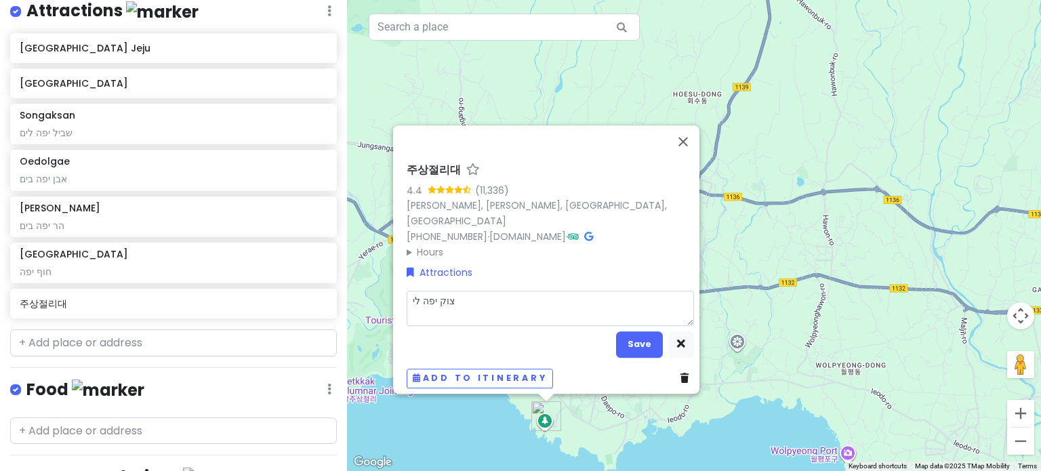
type textarea "x"
type textarea "צוק יפה ליד"
type textarea "x"
type textarea "צוק יפה ליד"
type textarea "x"
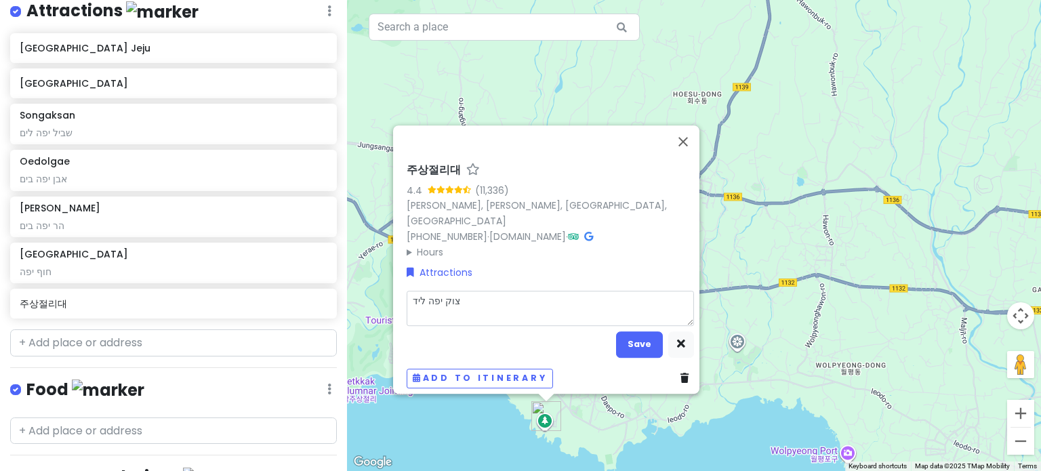
type textarea "צוק יפה ליד ה"
type textarea "x"
type textarea "צוק יפה ליד הי"
type textarea "x"
type textarea "צוק יפה ליד הים"
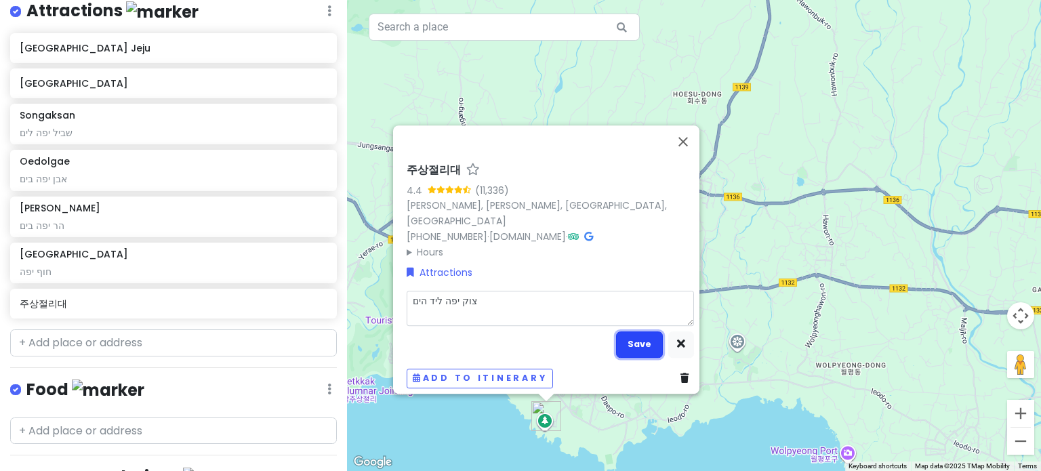
click at [632, 332] on button "Save" at bounding box center [639, 345] width 47 height 26
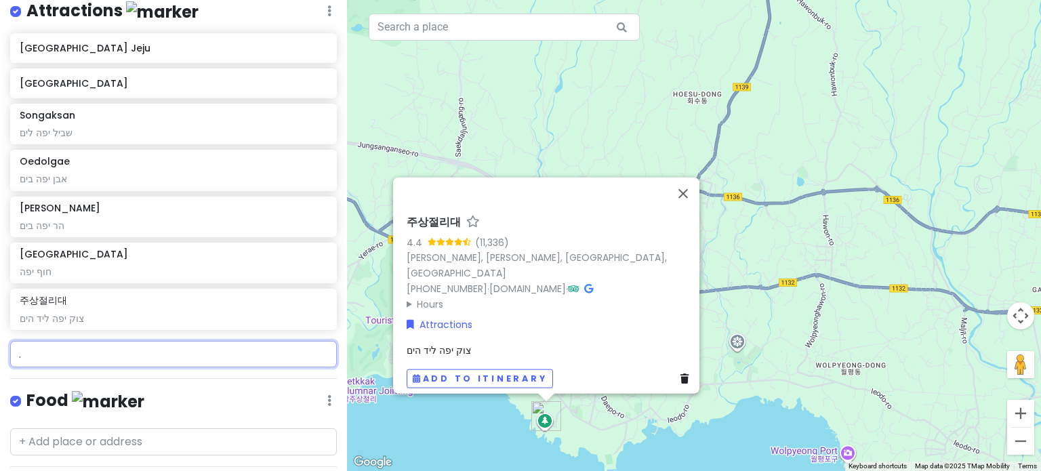
click at [94, 353] on input "." at bounding box center [173, 354] width 327 height 27
paste input "Jeongbang waterfall"
type input ".Jeongbang waterfall"
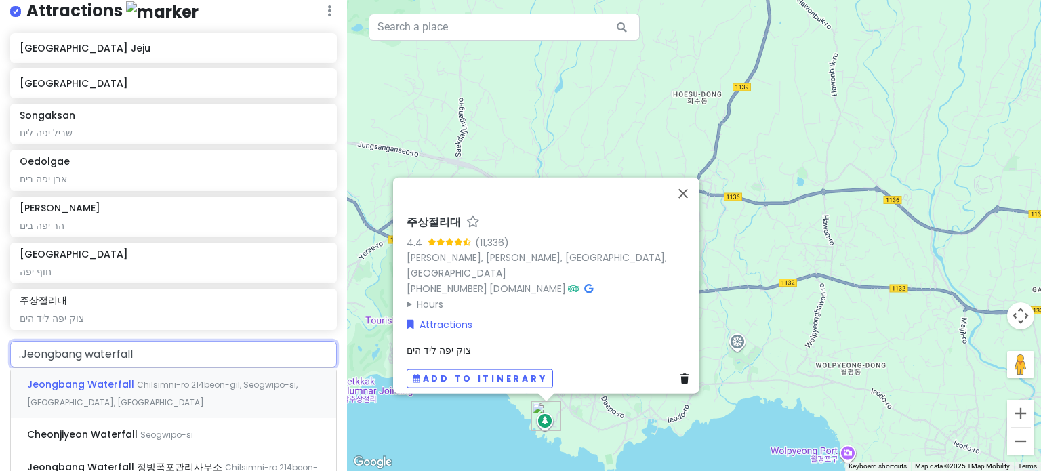
click at [165, 393] on div "Jeongbang Waterfall Chilsimni-ro 214beon-gil, [GEOGRAPHIC_DATA], [GEOGRAPHIC_DA…" at bounding box center [173, 393] width 325 height 50
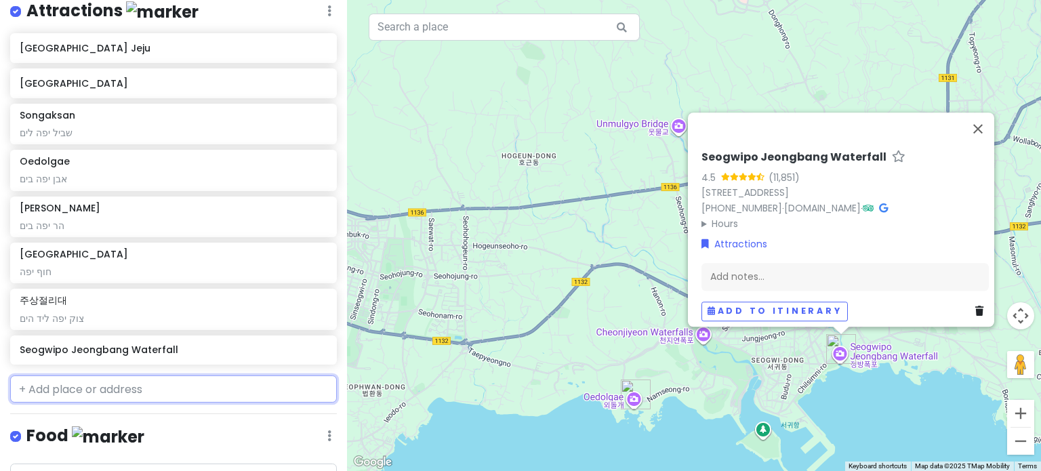
click at [86, 383] on input "text" at bounding box center [173, 389] width 327 height 27
paste input "[GEOGRAPHIC_DATA]"
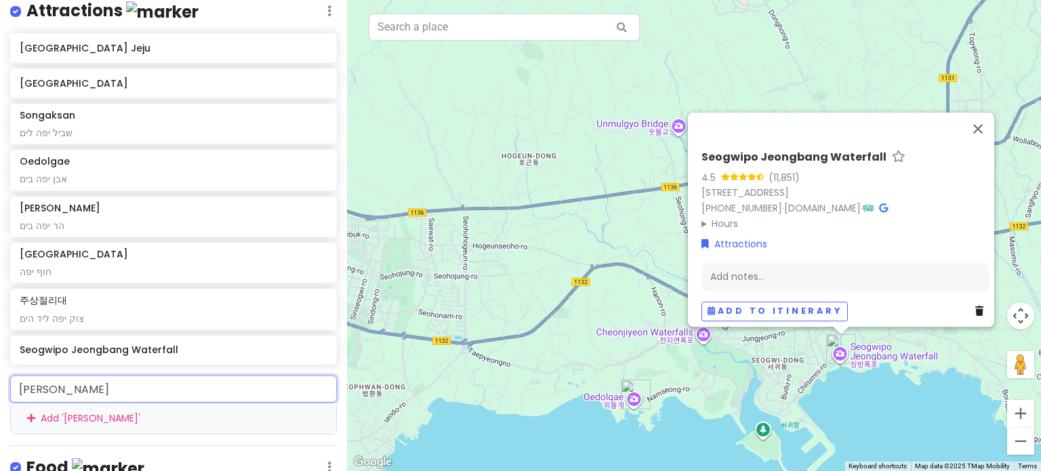
type input "Sagye beac"
drag, startPoint x: 124, startPoint y: 390, endPoint x: 7, endPoint y: 409, distance: 118.8
click at [7, 409] on div "Sagye beac Add ' Sagye beac '" at bounding box center [173, 405] width 347 height 58
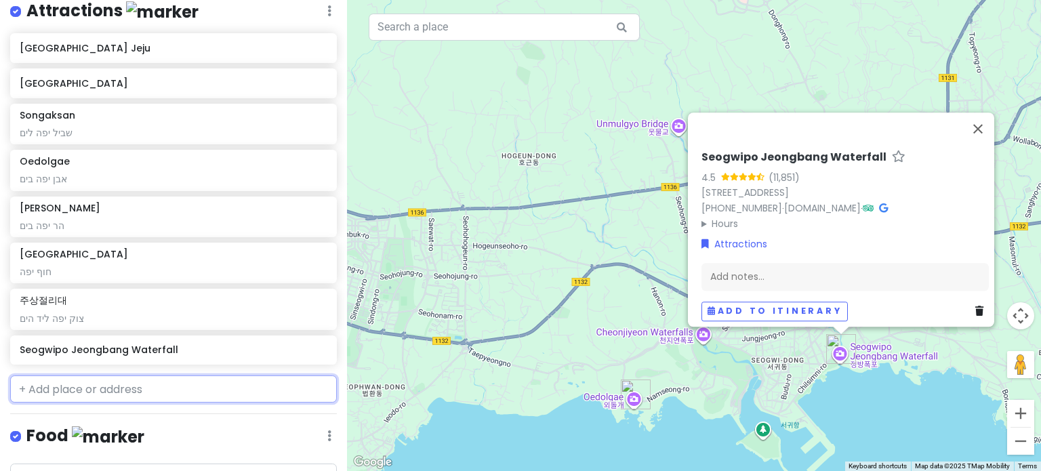
paste input "[GEOGRAPHIC_DATA]"
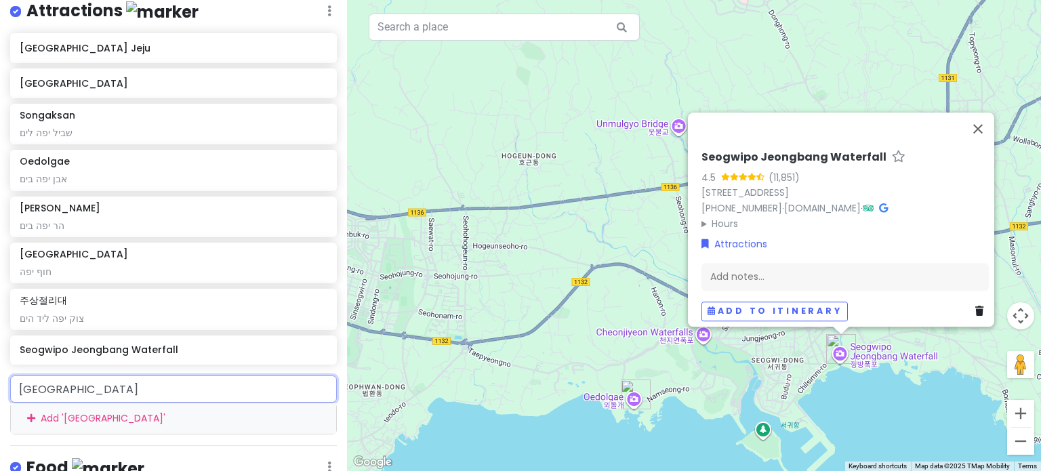
drag, startPoint x: 158, startPoint y: 393, endPoint x: 7, endPoint y: 374, distance: 152.4
click at [7, 376] on div "[GEOGRAPHIC_DATA] Add ' [GEOGRAPHIC_DATA] '" at bounding box center [173, 405] width 347 height 58
paste input "사계해안"
type input "사계해안"
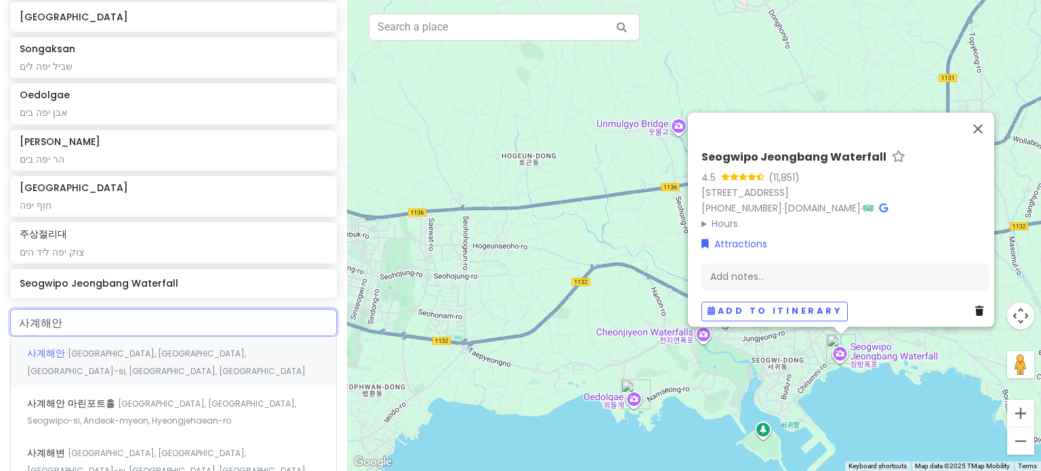
scroll to position [271, 0]
click at [179, 350] on span "[GEOGRAPHIC_DATA], [GEOGRAPHIC_DATA], [GEOGRAPHIC_DATA]-si, [GEOGRAPHIC_DATA], …" at bounding box center [166, 360] width 279 height 29
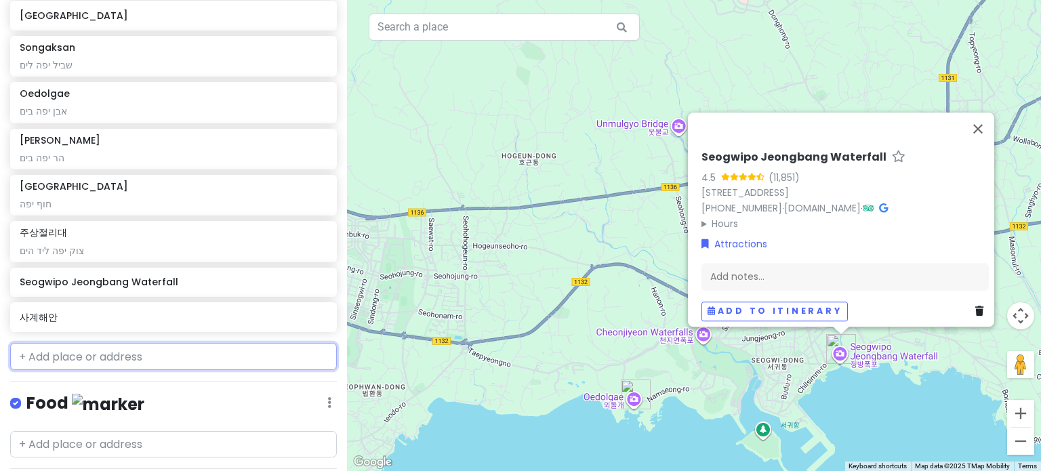
scroll to position [306, 0]
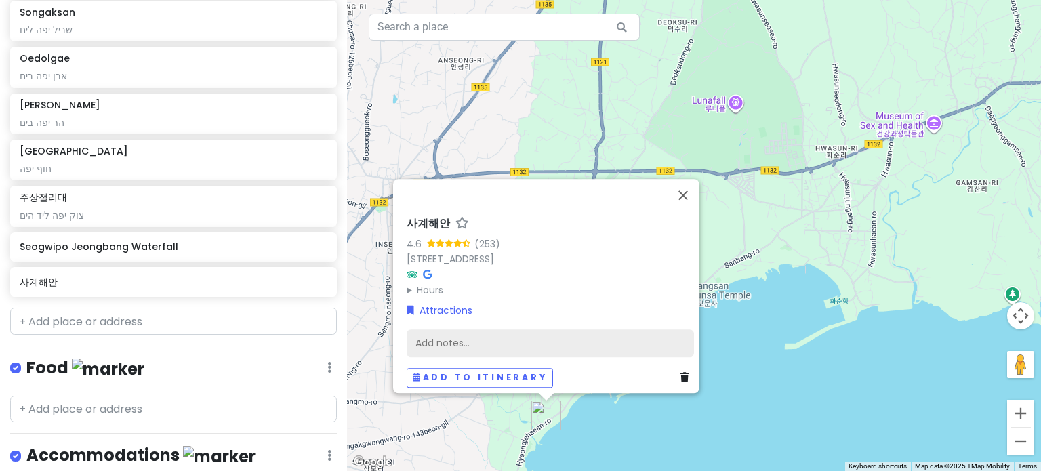
click at [453, 329] on div "Add notes..." at bounding box center [550, 343] width 287 height 28
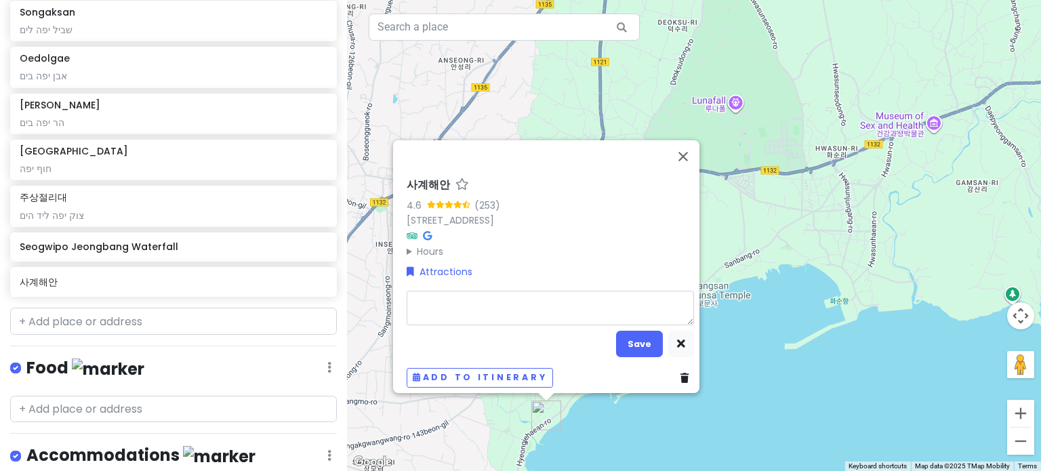
type textarea "x"
type textarea "ח"
type textarea "x"
type textarea "ח"
type textarea "x"
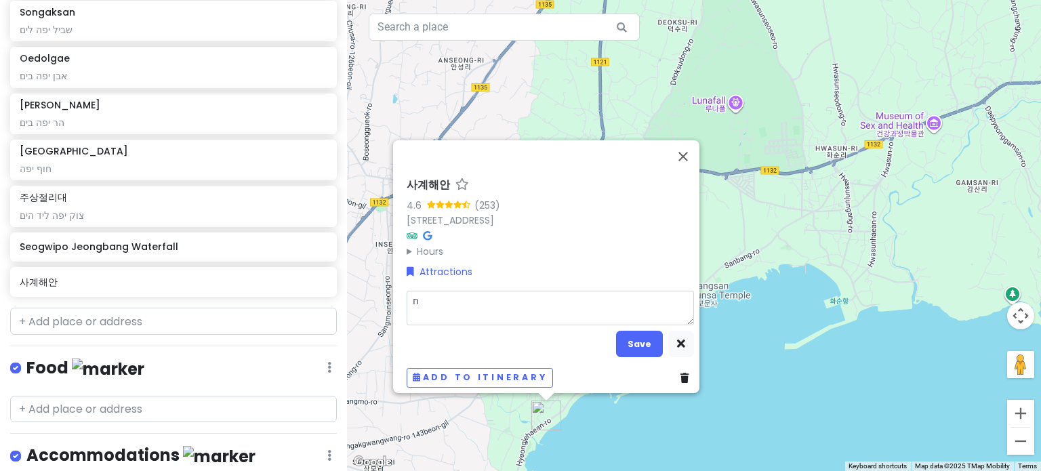
type textarea "חו"
type textarea "x"
type textarea "חוף"
type textarea "x"
type textarea "חוף"
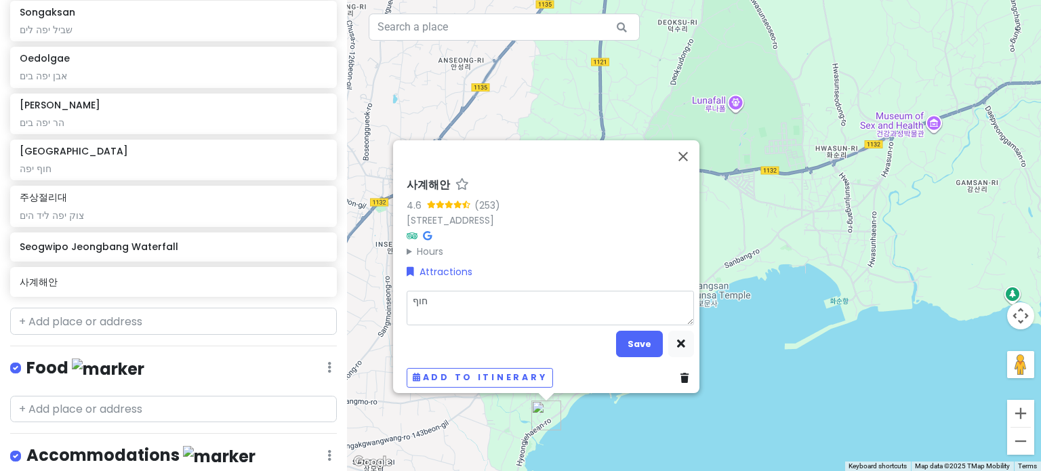
type textarea "x"
type textarea "חוף י"
type textarea "x"
type textarea "חוף יפ"
type textarea "x"
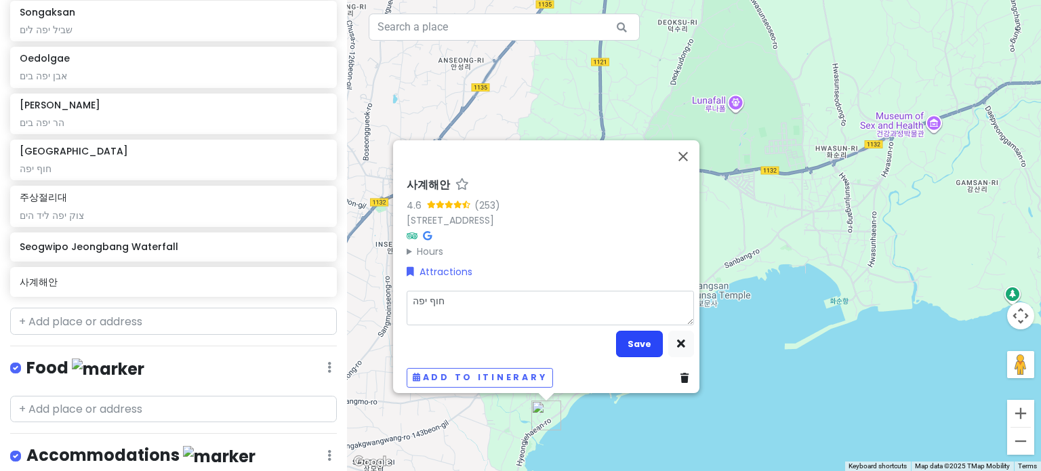
type textarea "חוף יפה"
click at [626, 336] on button "Save" at bounding box center [639, 344] width 47 height 26
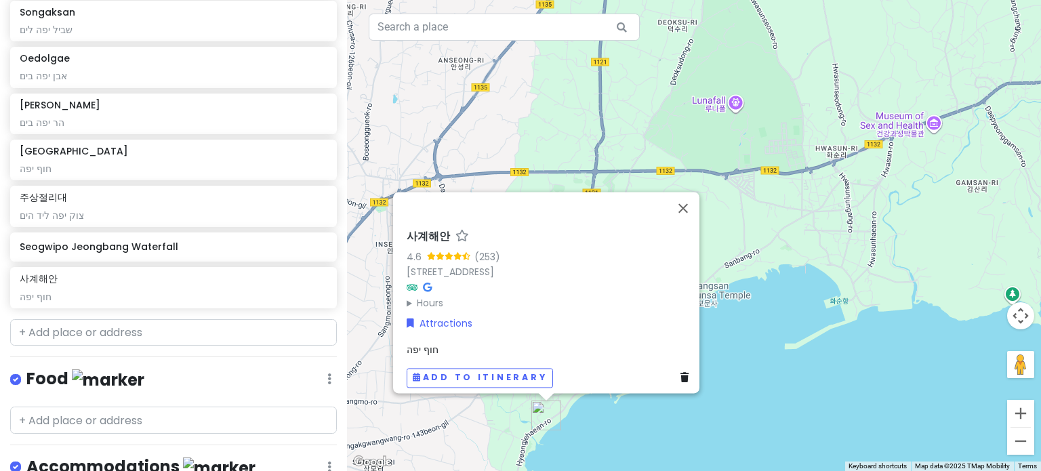
scroll to position [317, 0]
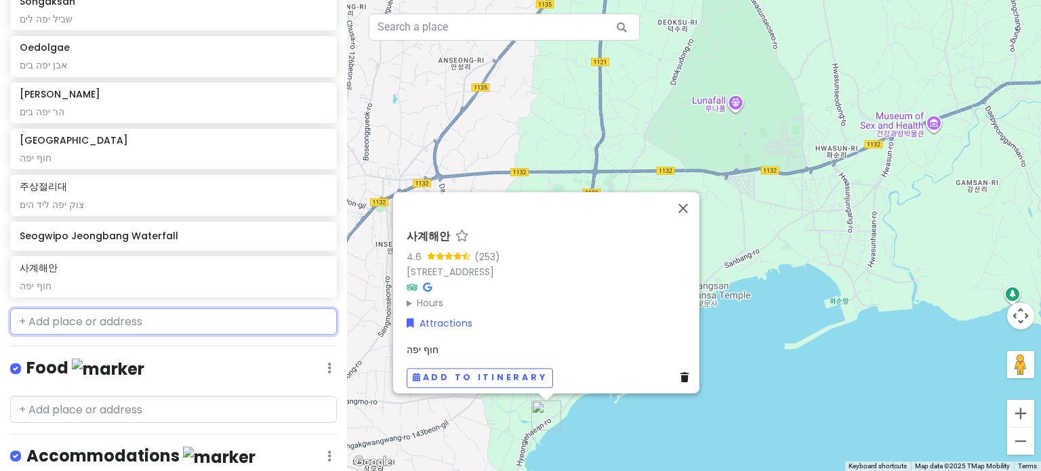
click at [233, 316] on input "text" at bounding box center [173, 321] width 327 height 27
paste input "Seopjikoji"
type input "Seopjikoji"
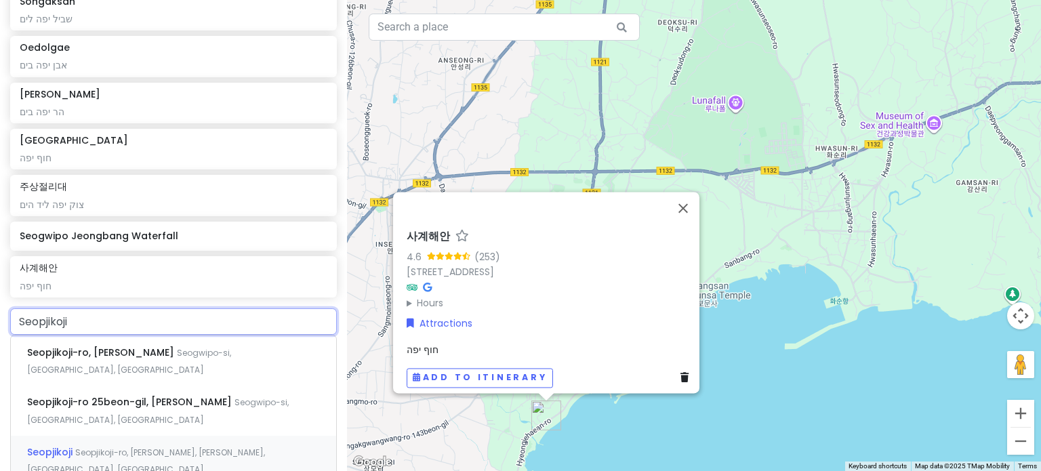
click at [195, 376] on span "Seopjikoji-ro, [PERSON_NAME], [PERSON_NAME], [GEOGRAPHIC_DATA], [GEOGRAPHIC_DAT…" at bounding box center [129, 361] width 204 height 29
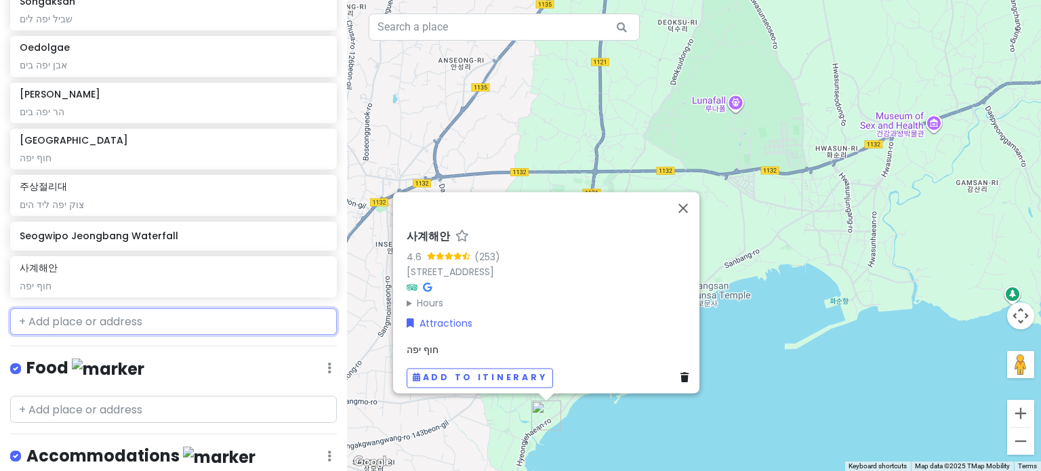
scroll to position [353, 0]
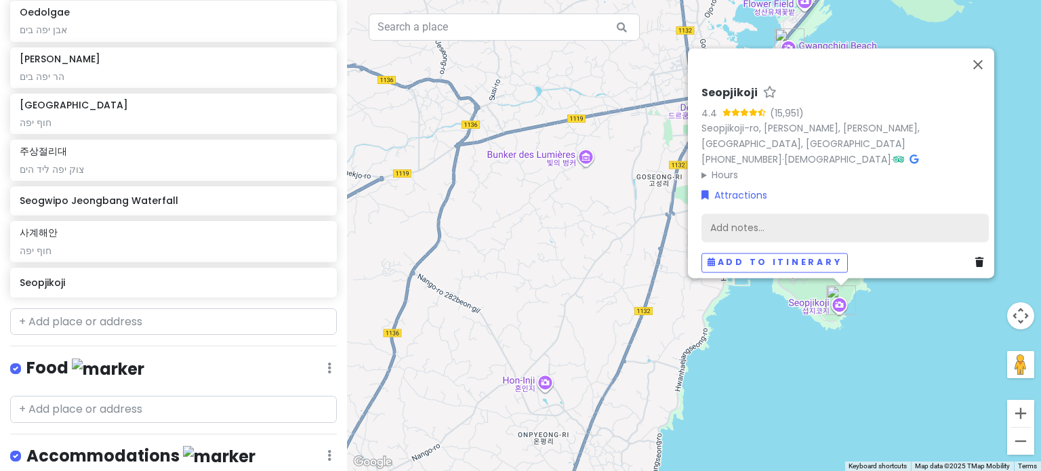
click at [876, 228] on div "Add notes..." at bounding box center [845, 228] width 287 height 28
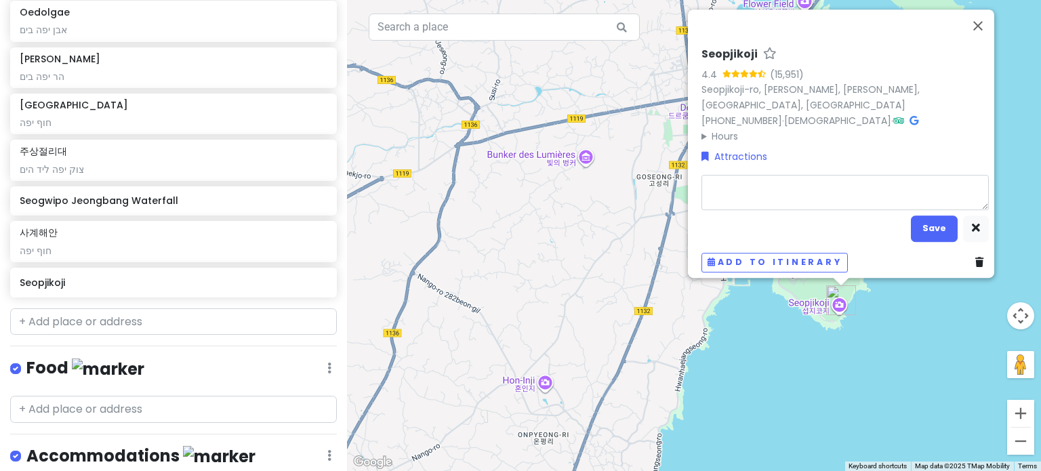
type textarea "x"
type textarea "מ"
type textarea "x"
type textarea "מקו"
type textarea "x"
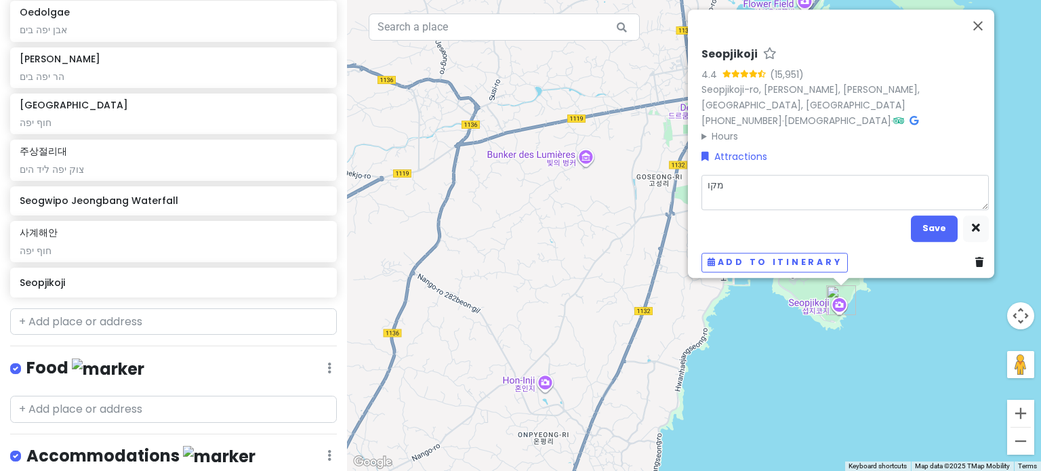
type textarea "מקום"
type textarea "x"
type textarea "מקום"
type textarea "x"
type textarea "מקום י"
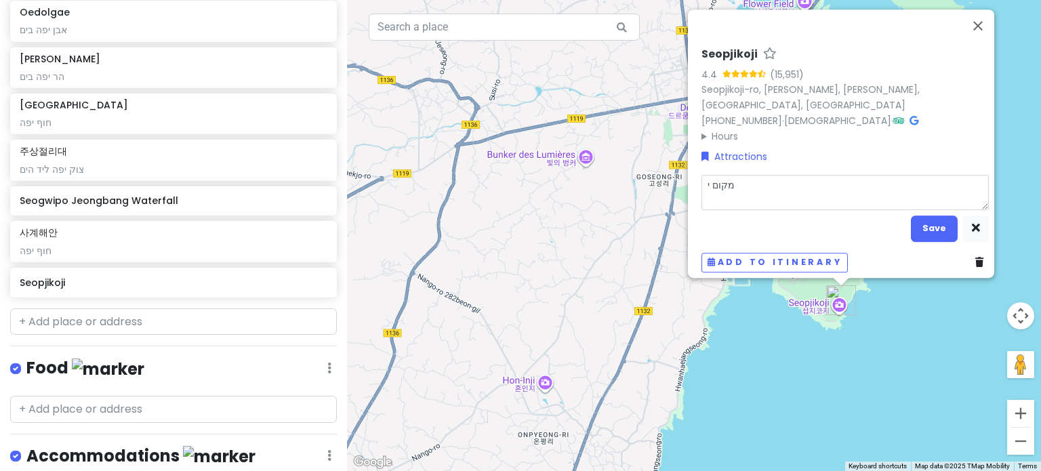
type textarea "x"
type textarea "מקום יפ"
type textarea "x"
type textarea "מקום יפה"
type textarea "x"
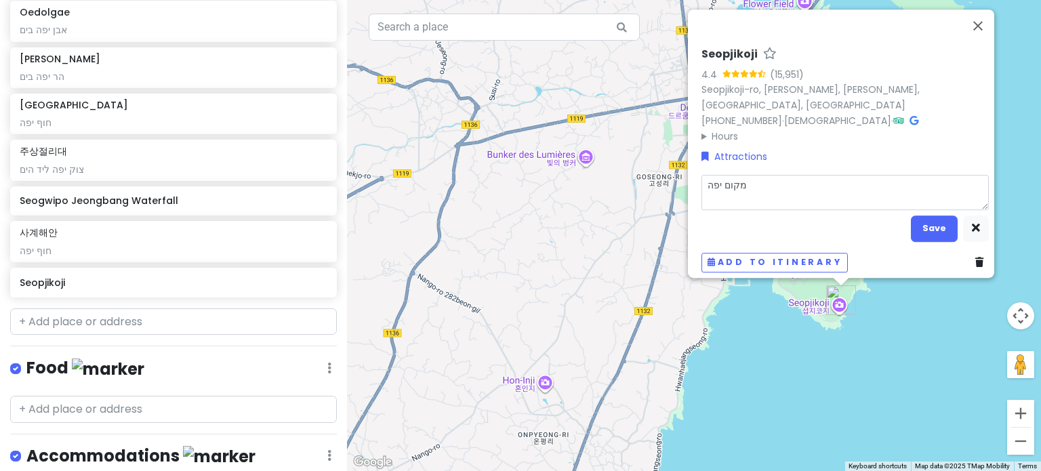
type textarea "מקום יפה"
type textarea "x"
type textarea "מקום יפה ך"
type textarea "x"
type textarea "מקום יפה"
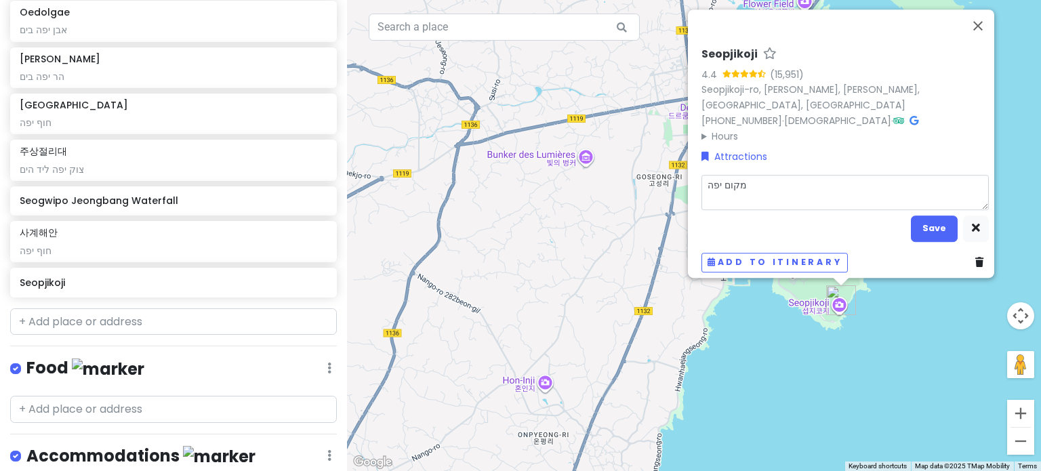
type textarea "x"
type textarea "מקום יפה ל"
type textarea "x"
type textarea "מקום יפה לי"
type textarea "x"
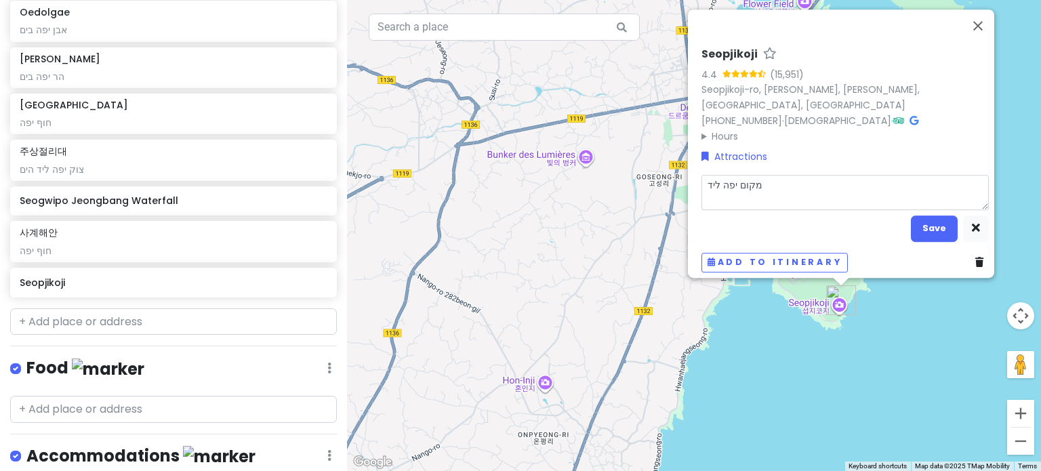
type textarea "מקום יפה ליד"
type textarea "x"
type textarea "מקום יפה ליד ה"
type textarea "x"
type textarea "מקום יפה ליד הי"
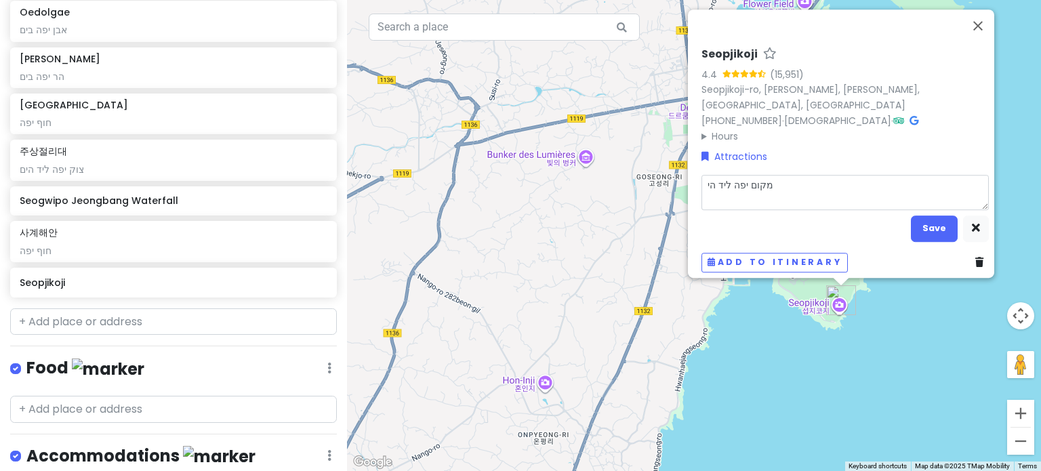
type textarea "x"
type textarea "מקום יפה ליד הים"
type textarea "x"
type textarea "מקום יפה ליד הים"
click at [940, 217] on button "Save" at bounding box center [934, 229] width 47 height 26
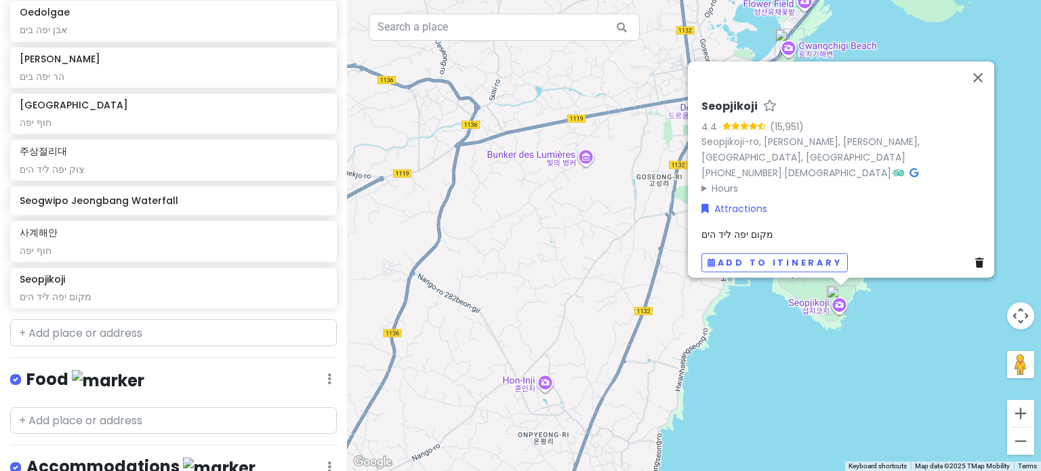
scroll to position [363, 0]
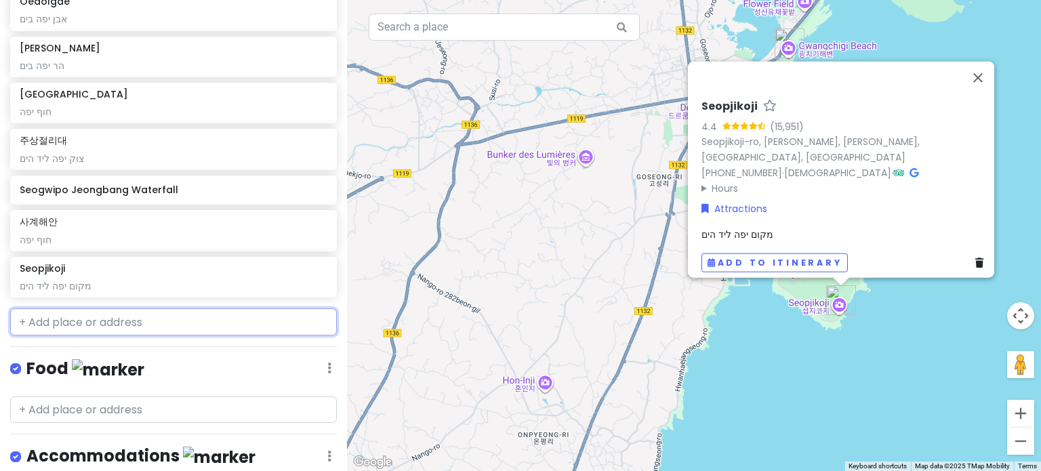
click at [233, 328] on input "text" at bounding box center [173, 321] width 327 height 27
paste input "[GEOGRAPHIC_DATA]"
type input "[GEOGRAPHIC_DATA]"
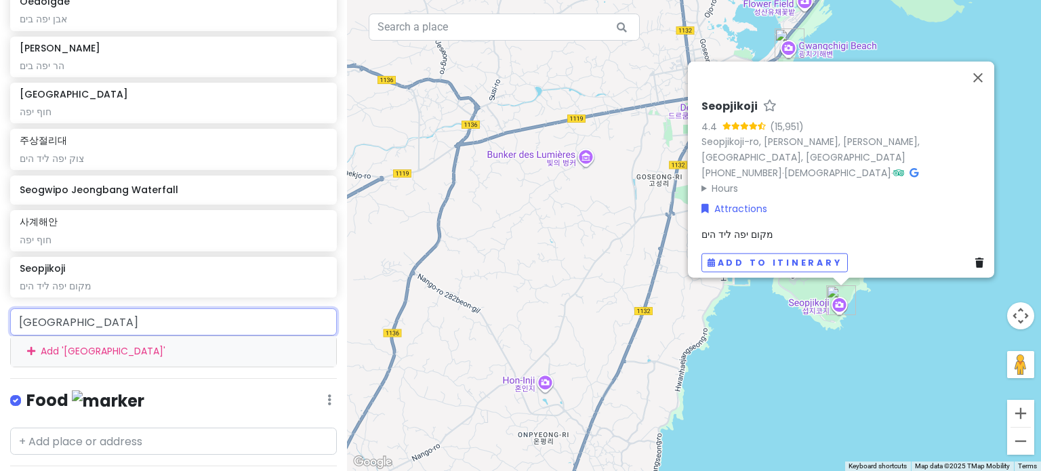
drag, startPoint x: 130, startPoint y: 322, endPoint x: 0, endPoint y: 317, distance: 130.3
click at [0, 317] on div "Yongyeon pond Add ' [GEOGRAPHIC_DATA] '" at bounding box center [173, 337] width 347 height 58
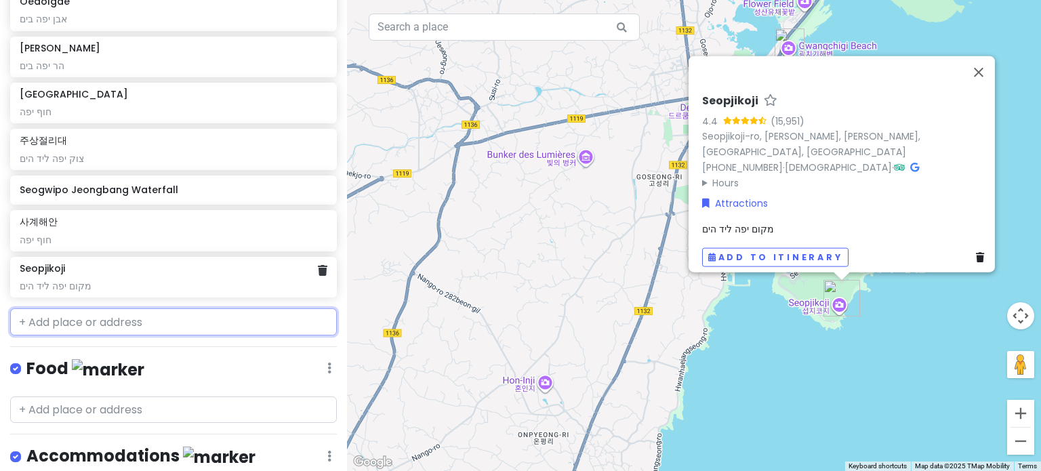
paste input "용연구름다리"
type input "용연구름다리"
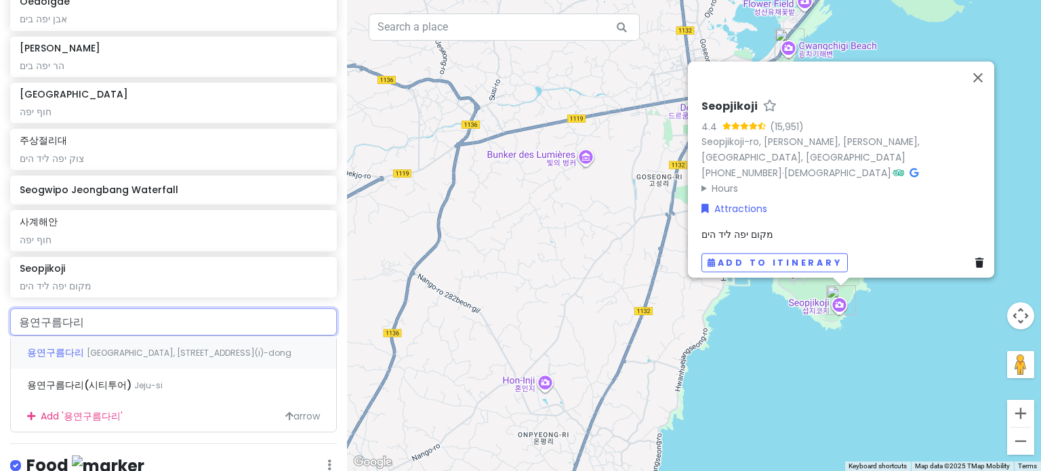
click at [199, 348] on span "[GEOGRAPHIC_DATA], [STREET_ADDRESS](i)-dong" at bounding box center [189, 353] width 205 height 12
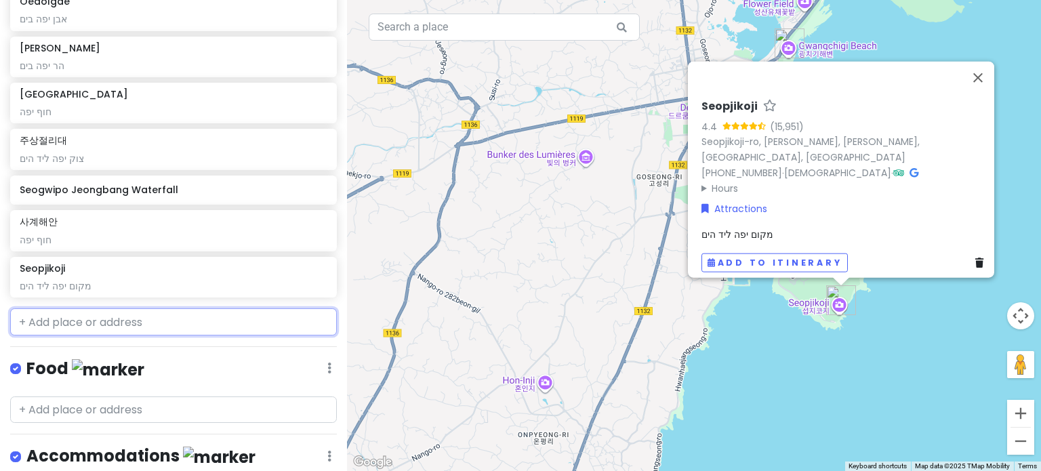
scroll to position [399, 0]
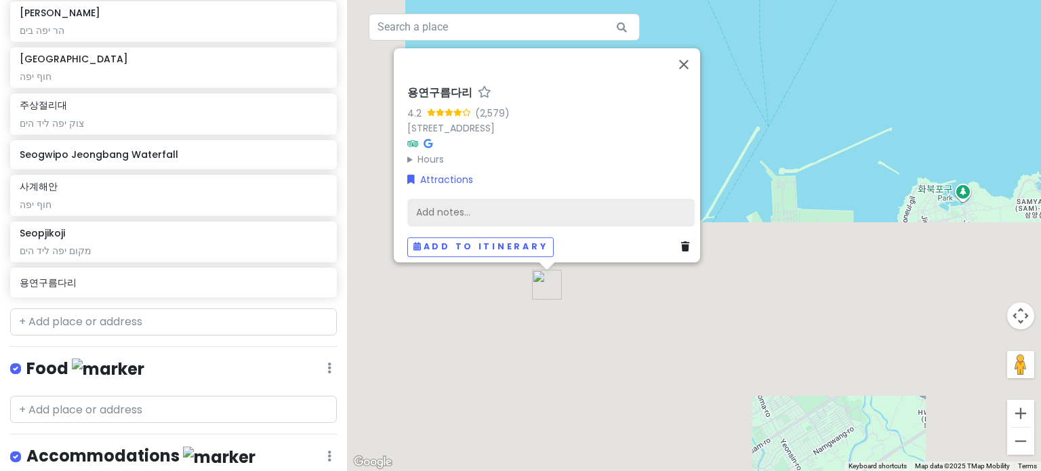
click at [534, 205] on div "Add notes..." at bounding box center [550, 212] width 287 height 28
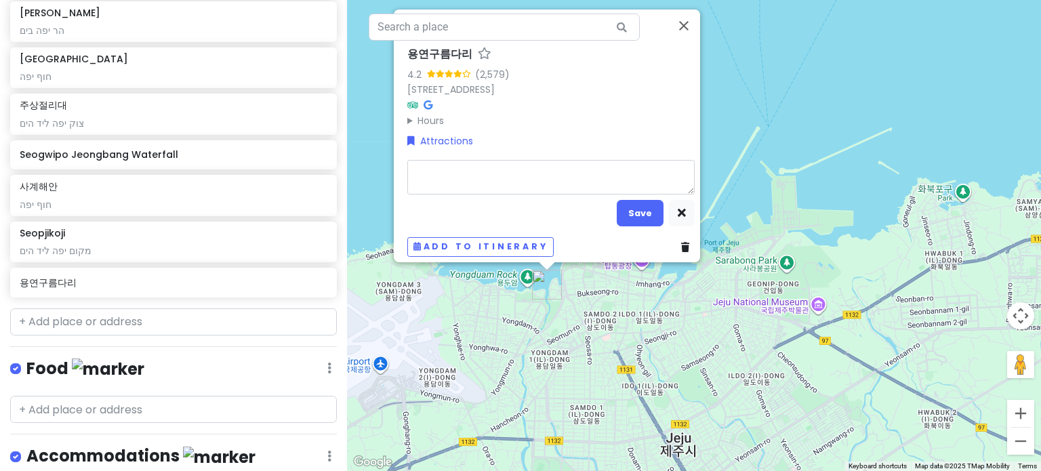
type textarea "x"
type textarea "ש"
type textarea "x"
type textarea "שב"
type textarea "x"
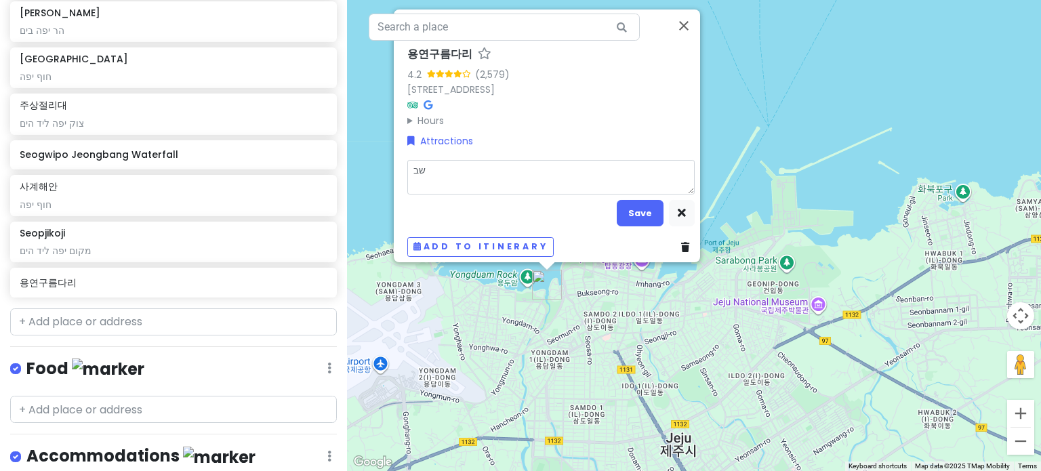
type textarea "שבי"
type textarea "x"
type textarea "שביל"
type textarea "x"
type textarea "שביל"
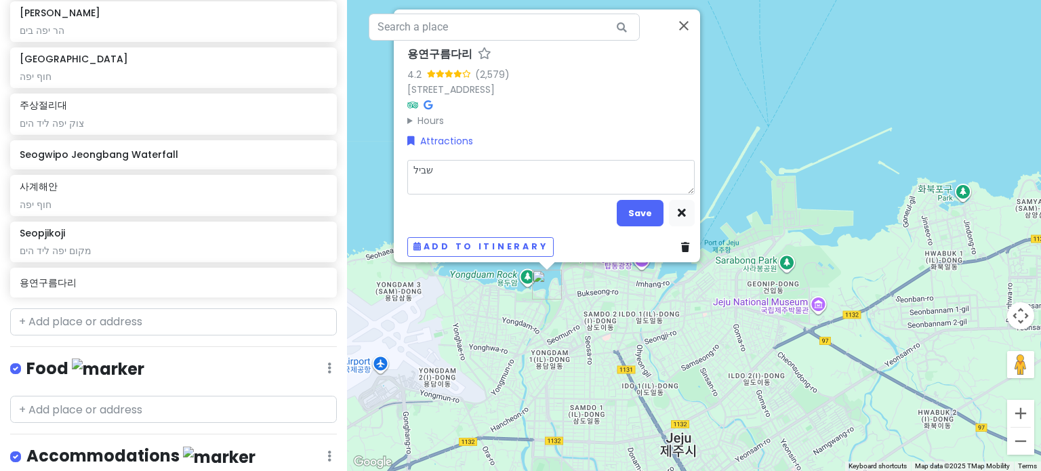
type textarea "x"
type textarea "שביל י"
type textarea "x"
click at [637, 207] on button "Save" at bounding box center [640, 213] width 47 height 26
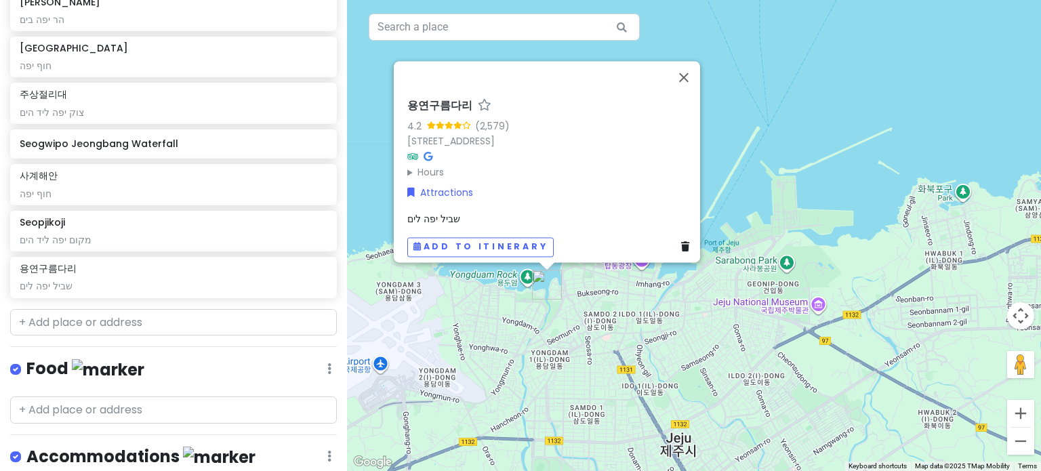
scroll to position [410, 0]
click at [115, 318] on input "text" at bounding box center [173, 321] width 327 height 27
paste input "Gapado"
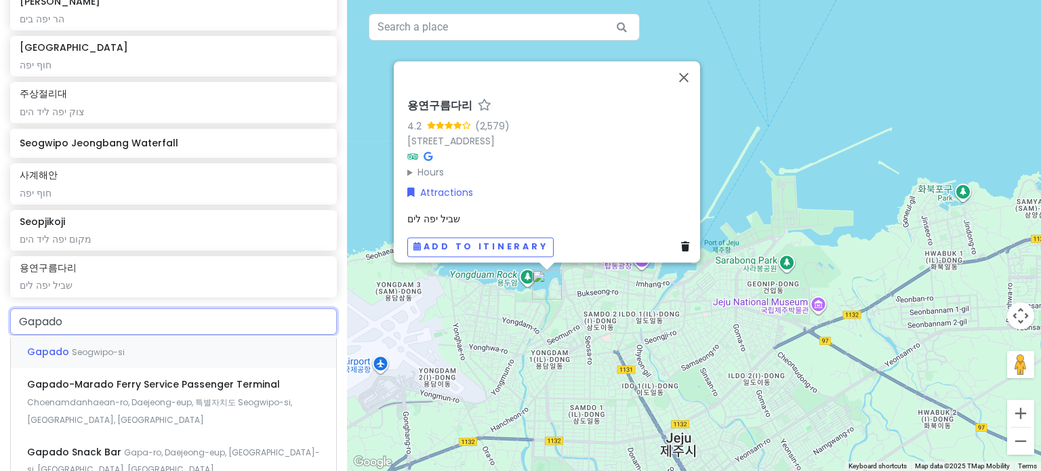
click at [98, 348] on span "Seogwipo-si" at bounding box center [98, 352] width 53 height 12
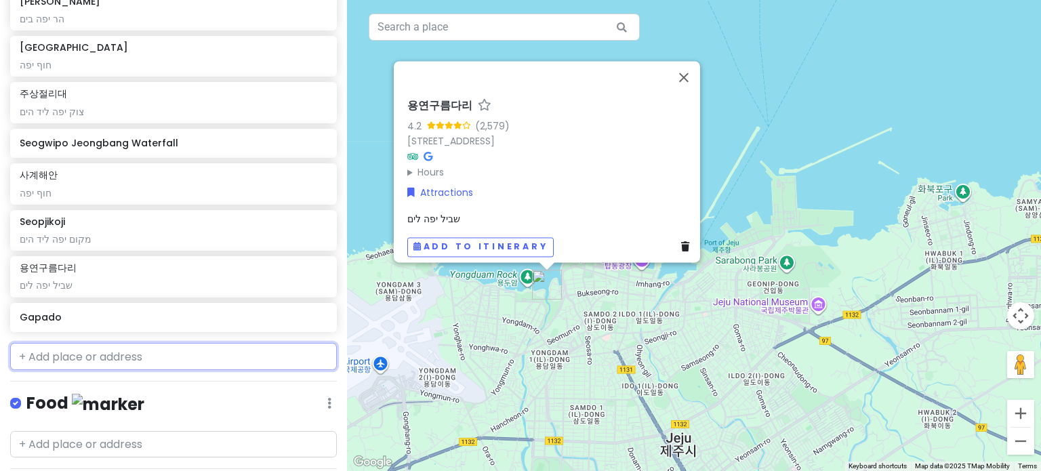
scroll to position [445, 0]
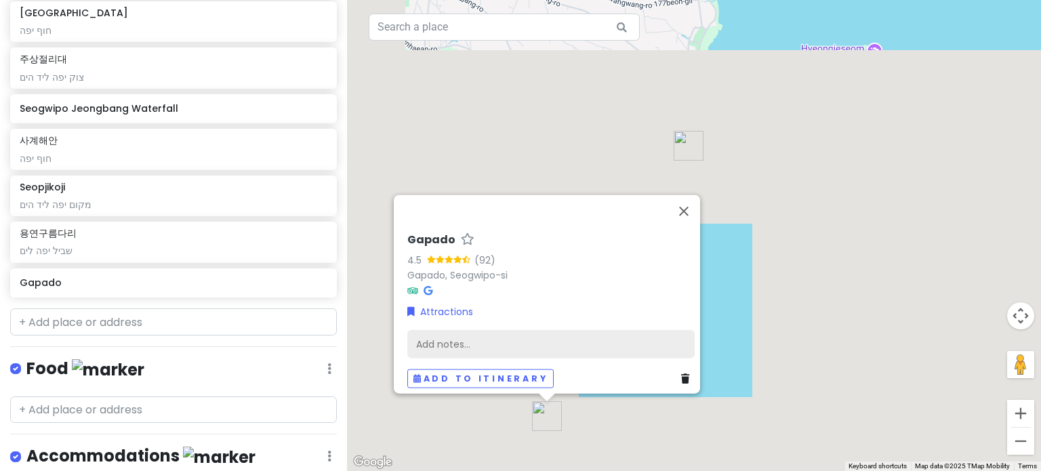
click at [523, 334] on div "Add notes..." at bounding box center [550, 343] width 287 height 28
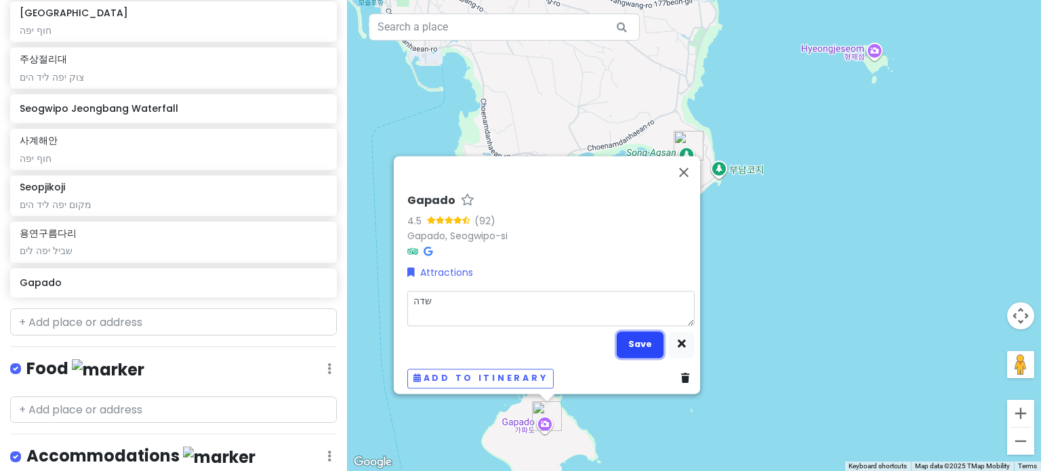
click at [635, 341] on button "Save" at bounding box center [640, 345] width 47 height 26
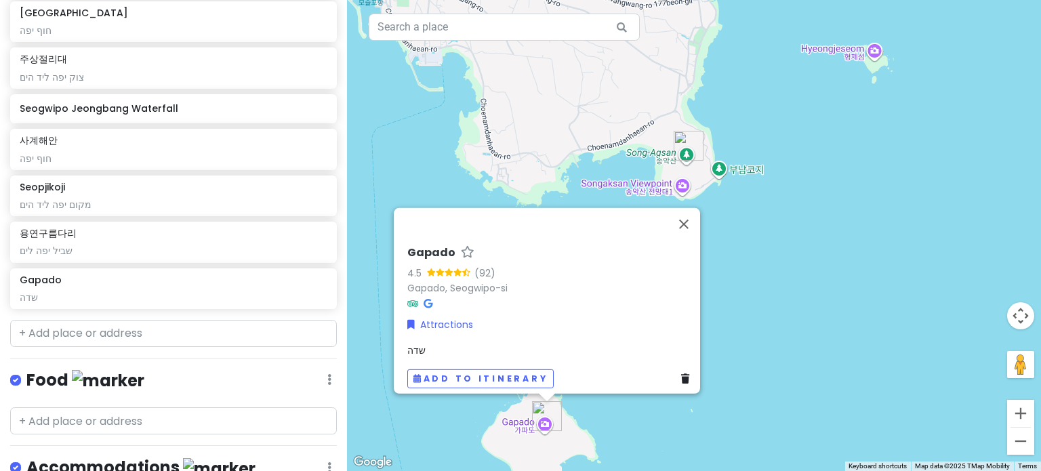
scroll to position [456, 0]
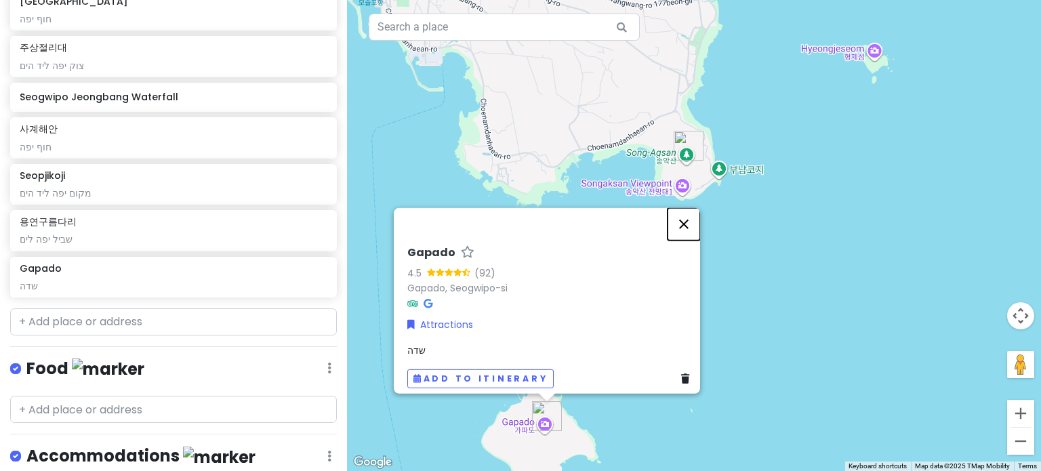
click at [686, 216] on button "Close" at bounding box center [684, 223] width 33 height 33
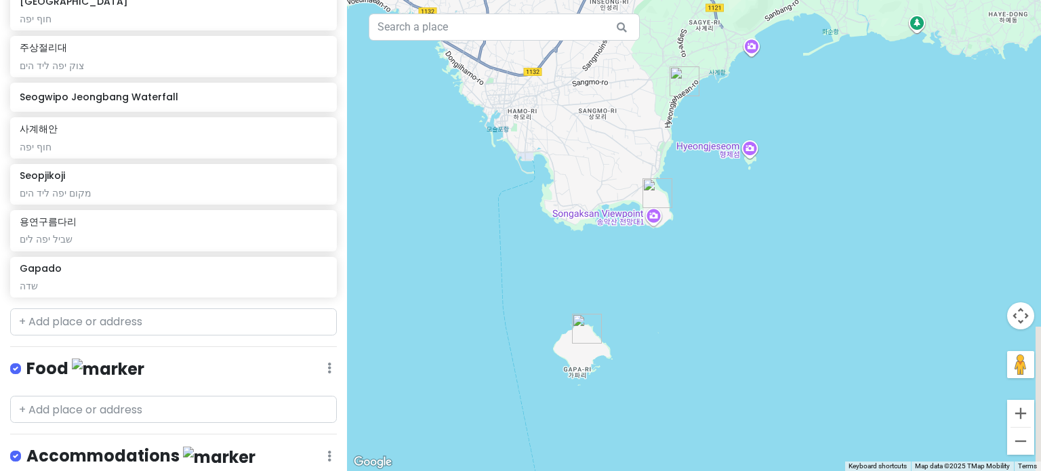
drag, startPoint x: 599, startPoint y: 439, endPoint x: 585, endPoint y: 380, distance: 60.5
click at [585, 380] on div at bounding box center [694, 235] width 694 height 471
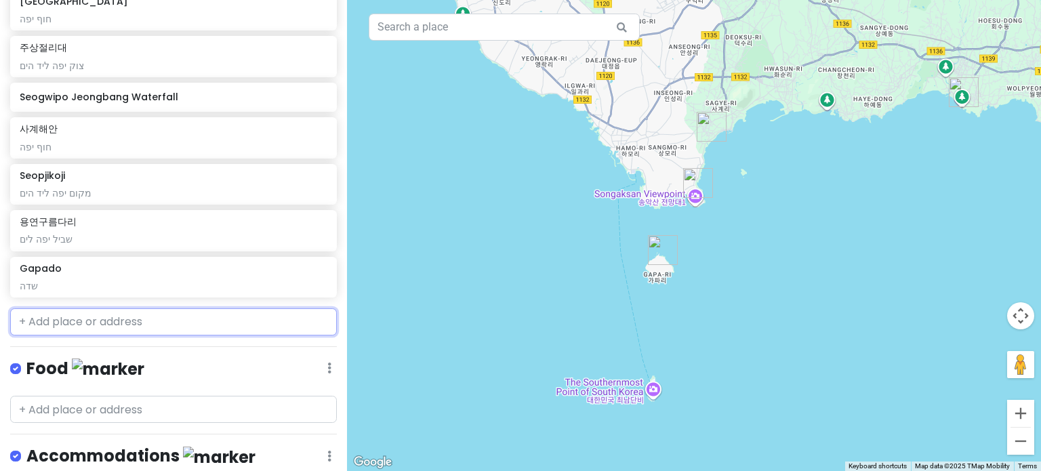
click at [166, 317] on input "text" at bounding box center [173, 321] width 327 height 27
paste input "Hyeopjae beach"
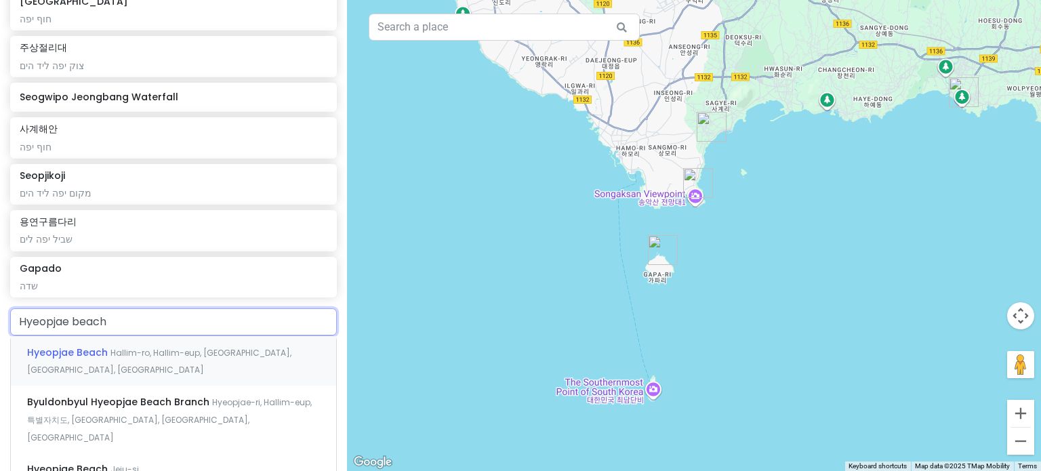
click at [162, 357] on span "Hallim-ro, Hallim-eup, [GEOGRAPHIC_DATA], [GEOGRAPHIC_DATA], [GEOGRAPHIC_DATA]" at bounding box center [159, 361] width 264 height 29
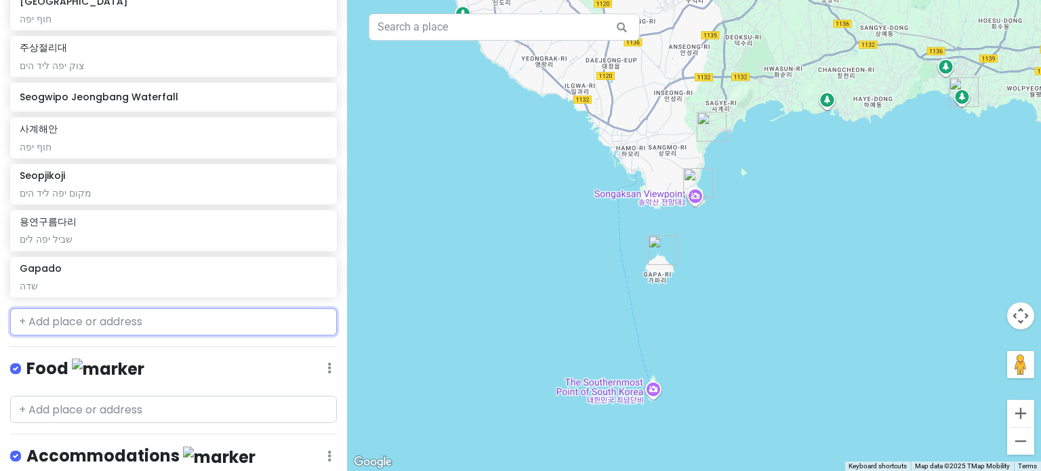
scroll to position [492, 0]
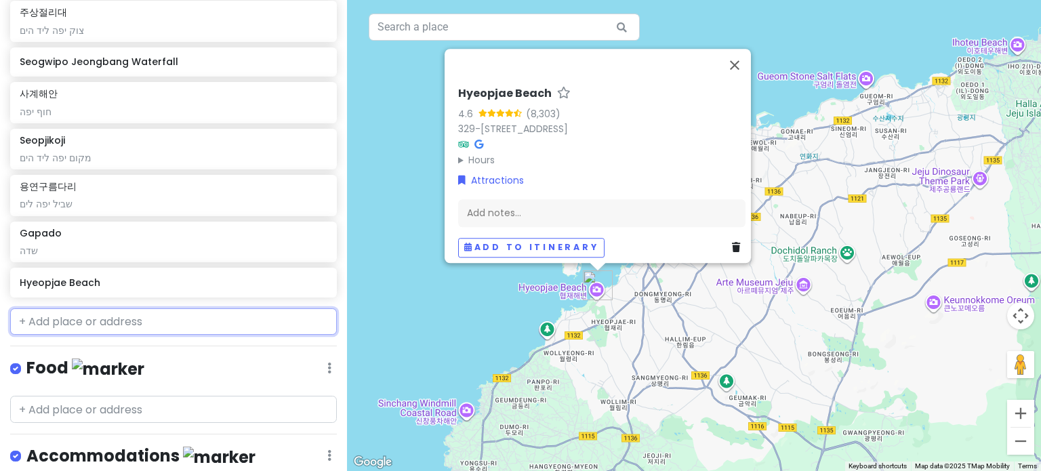
click at [108, 327] on input "text" at bounding box center [173, 321] width 327 height 27
paste input "Saebyeol oreum"
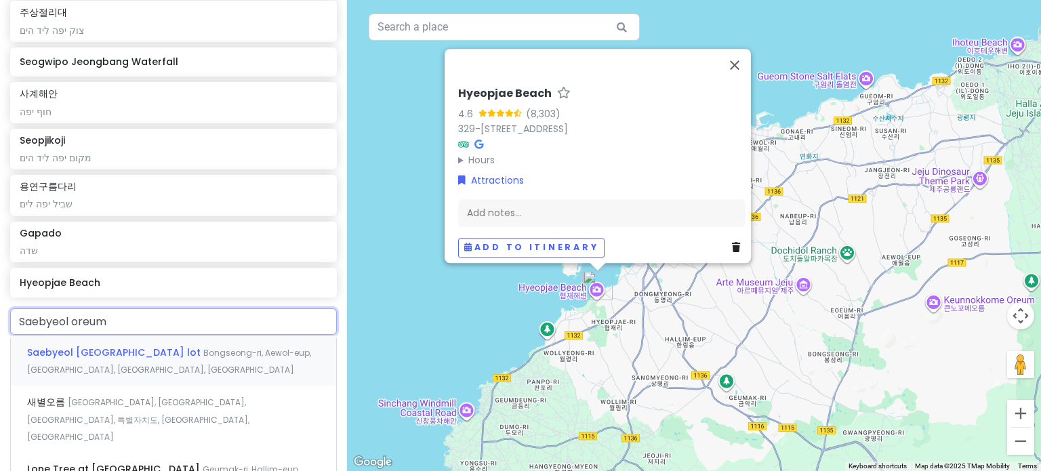
click at [122, 368] on div "Saebyeol [GEOGRAPHIC_DATA] lot [GEOGRAPHIC_DATA], [GEOGRAPHIC_DATA], [GEOGRAPHI…" at bounding box center [173, 361] width 325 height 50
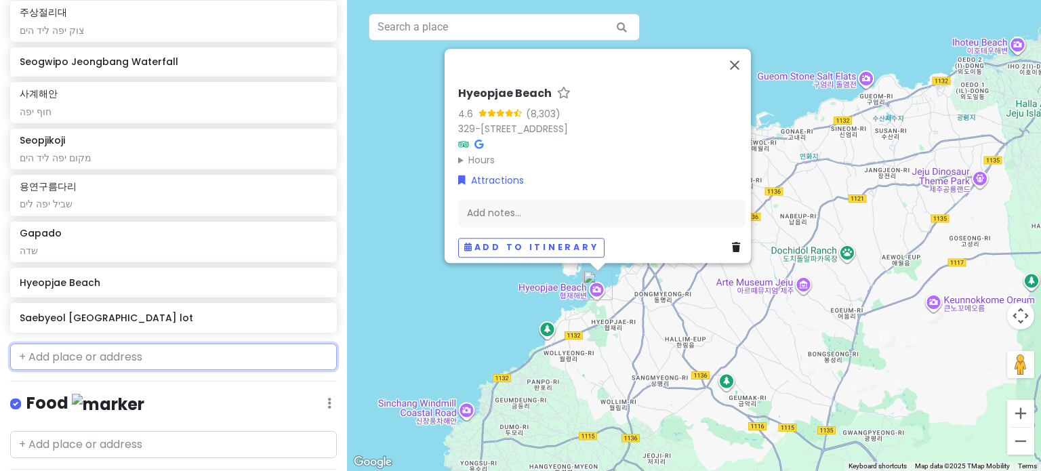
scroll to position [527, 0]
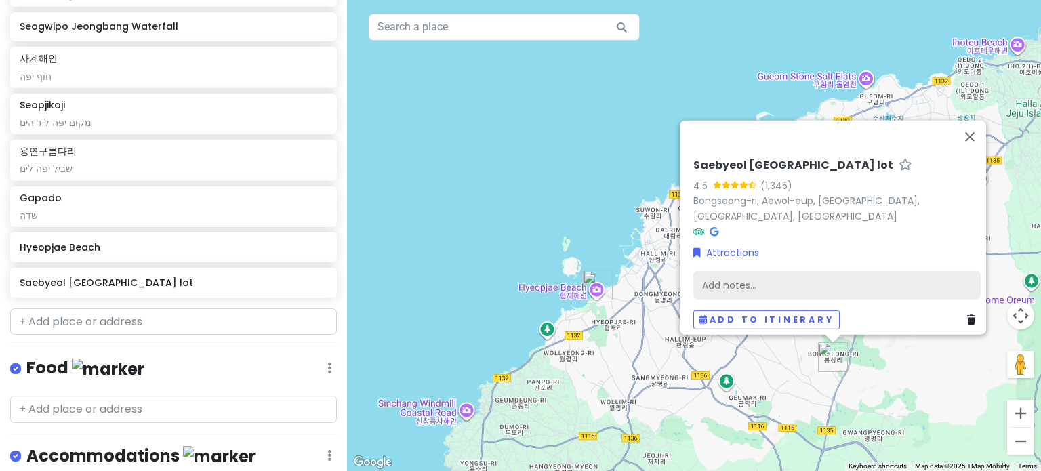
click at [724, 279] on div "Add notes..." at bounding box center [837, 284] width 287 height 28
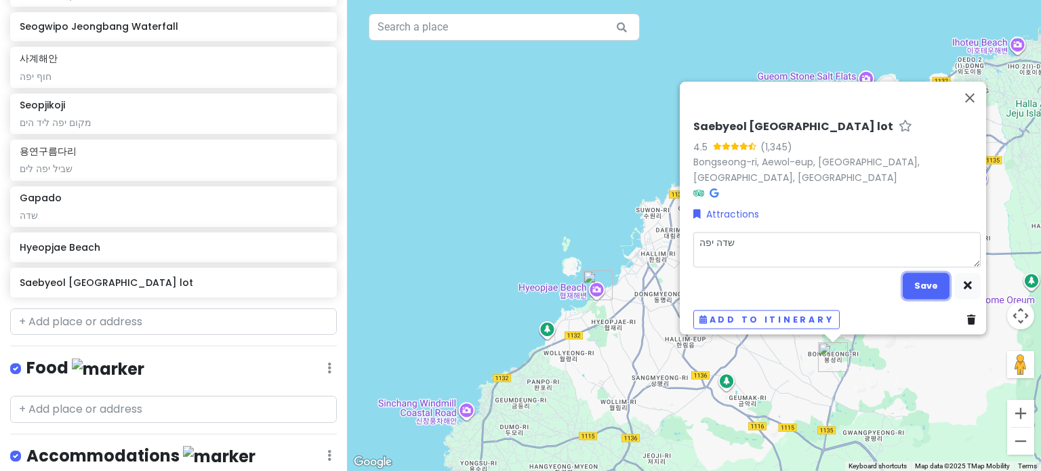
click at [933, 282] on button "Save" at bounding box center [926, 286] width 47 height 26
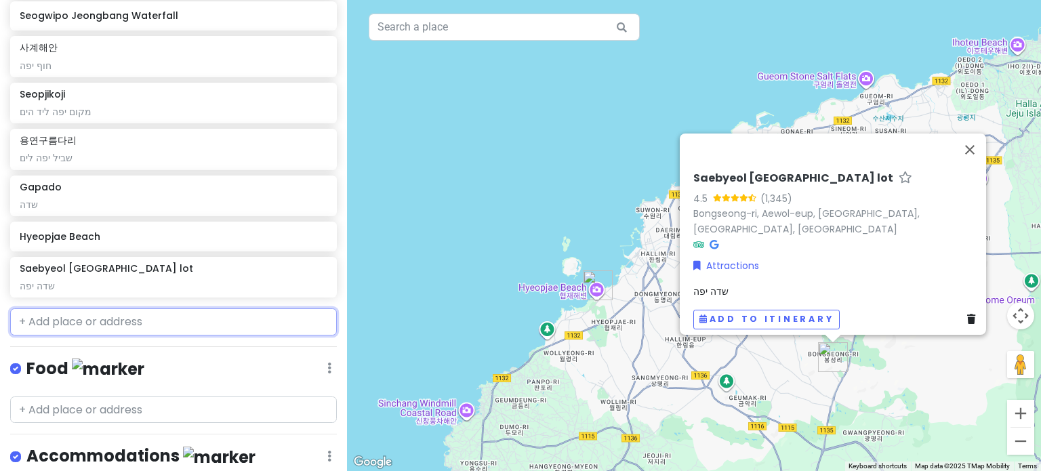
click at [188, 320] on input "text" at bounding box center [173, 321] width 327 height 27
paste input "Eongal coast"
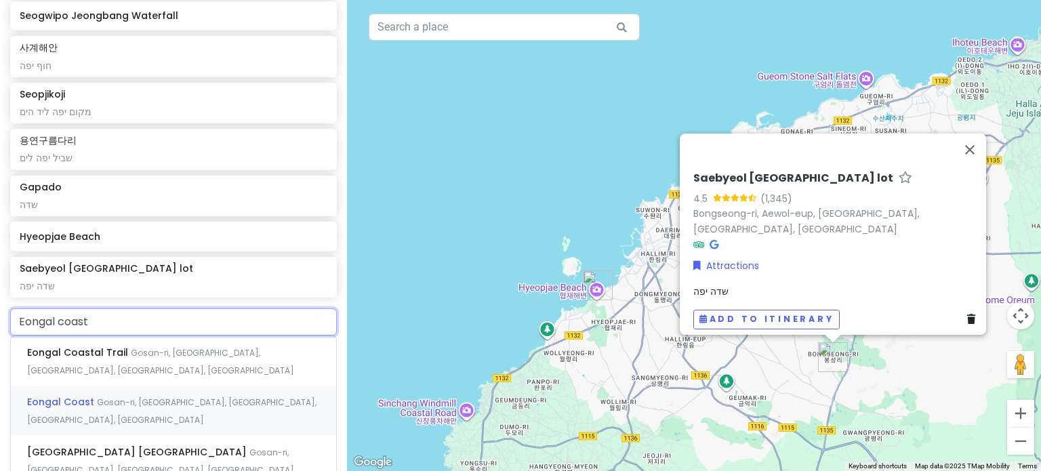
click at [155, 386] on div "Eongal Coast [GEOGRAPHIC_DATA], [GEOGRAPHIC_DATA], [GEOGRAPHIC_DATA], [GEOGRAPH…" at bounding box center [173, 411] width 325 height 50
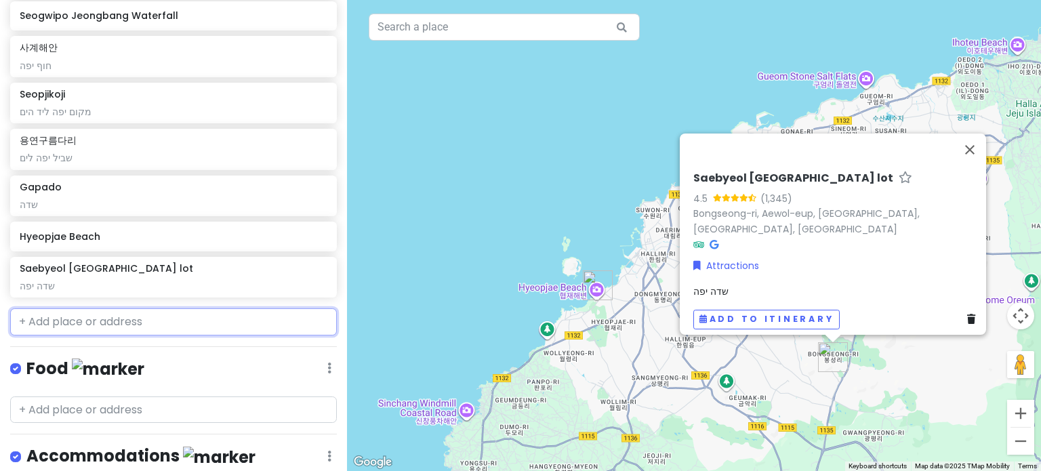
scroll to position [573, 0]
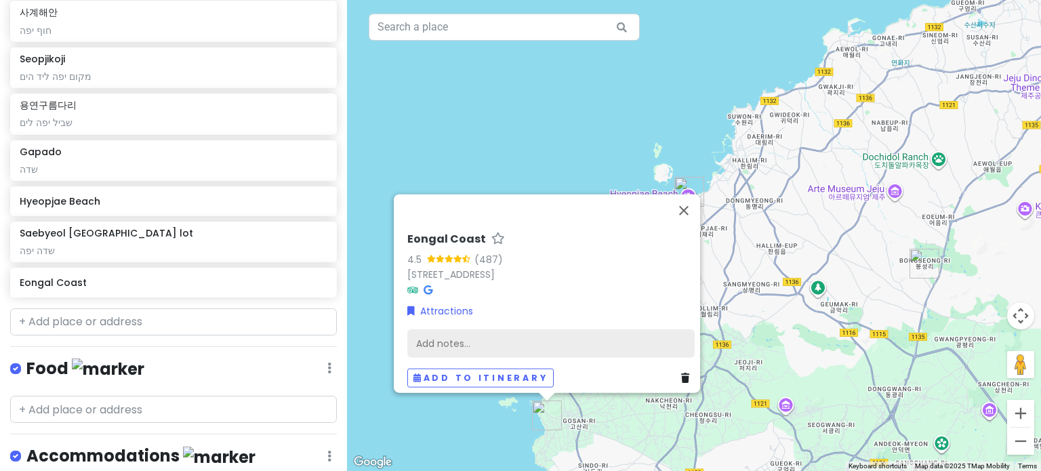
click at [453, 329] on div "Add notes..." at bounding box center [550, 343] width 287 height 28
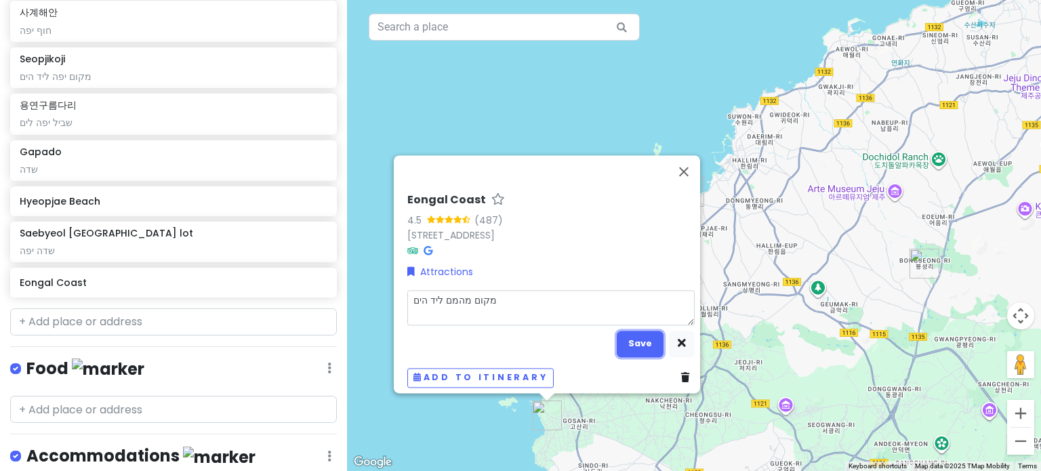
drag, startPoint x: 640, startPoint y: 331, endPoint x: 645, endPoint y: 302, distance: 29.0
click at [639, 332] on button "Save" at bounding box center [640, 344] width 47 height 26
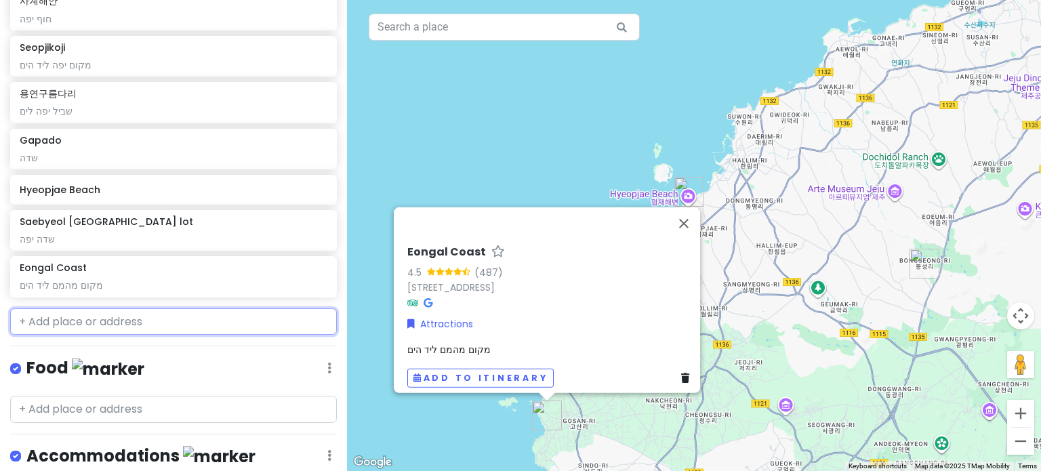
click at [41, 322] on input "text" at bounding box center [173, 321] width 327 height 27
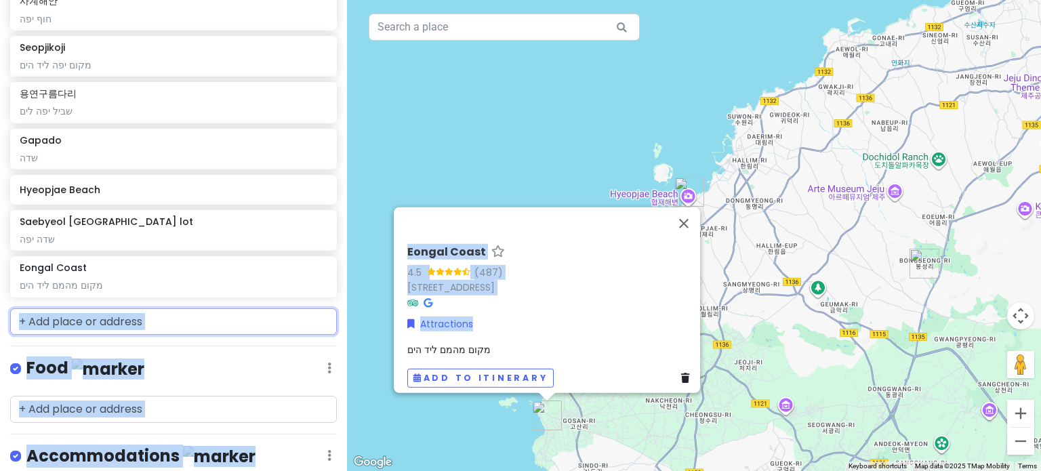
click at [190, 321] on input "text" at bounding box center [173, 321] width 327 height 27
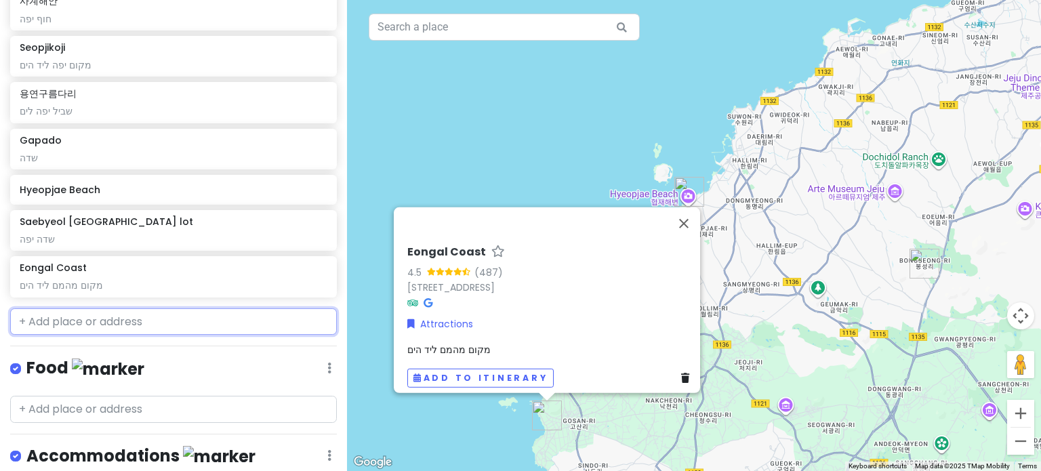
paste input "[GEOGRAPHIC_DATA]"
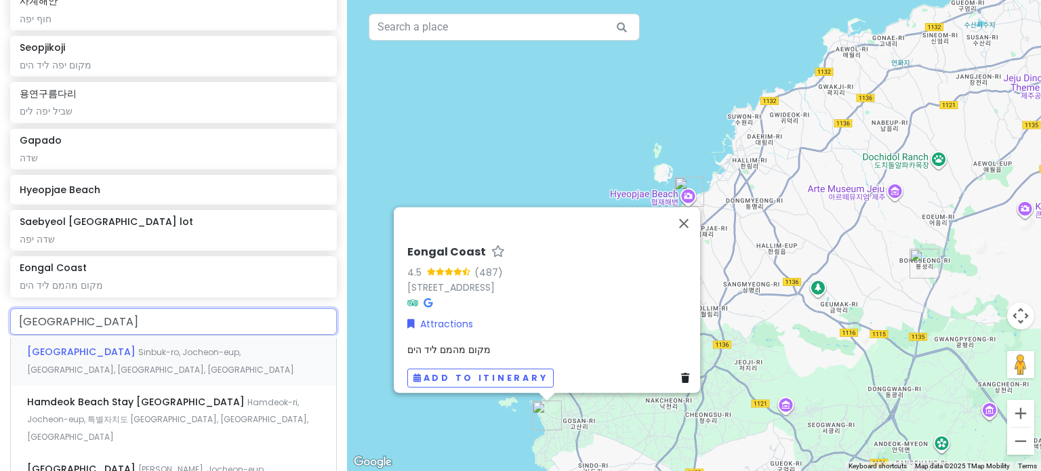
click at [174, 357] on div "Hamdeok Beach Sinbuk-ro, Jocheon-eup, [GEOGRAPHIC_DATA], [GEOGRAPHIC_DATA], [GE…" at bounding box center [173, 361] width 325 height 50
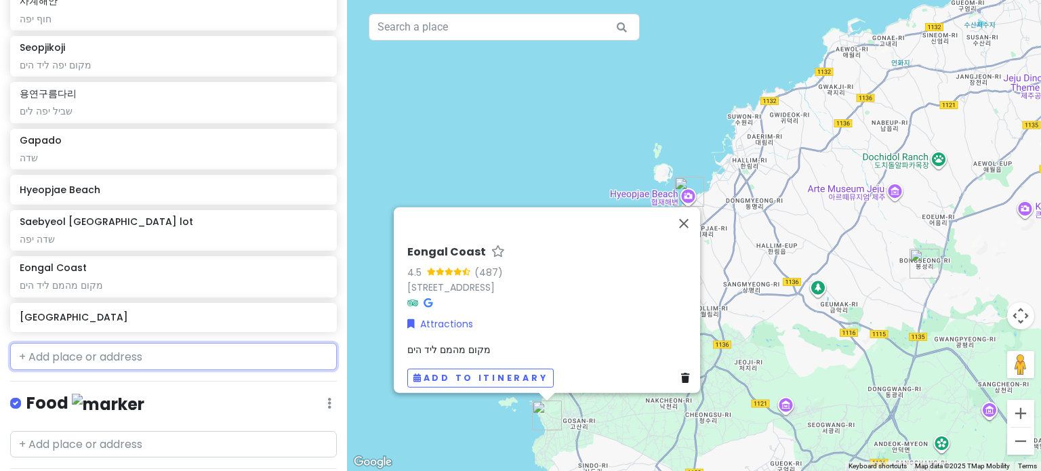
scroll to position [620, 0]
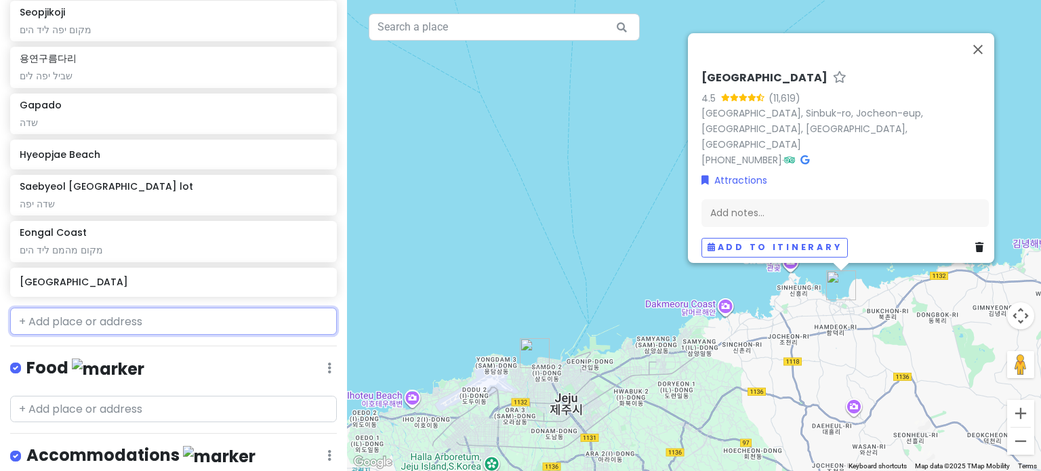
click at [159, 323] on input "text" at bounding box center [173, 321] width 327 height 27
paste input "[PERSON_NAME]"
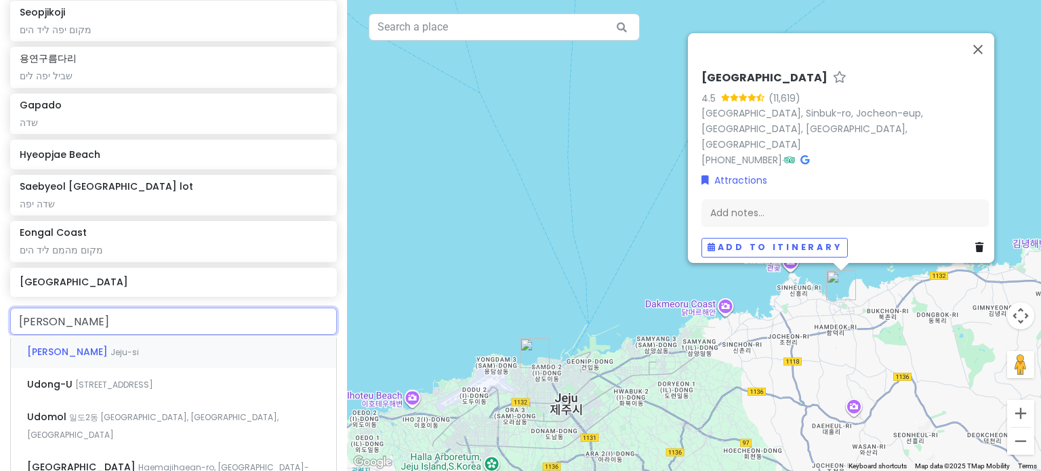
click at [142, 345] on div "[PERSON_NAME]-si" at bounding box center [173, 352] width 325 height 33
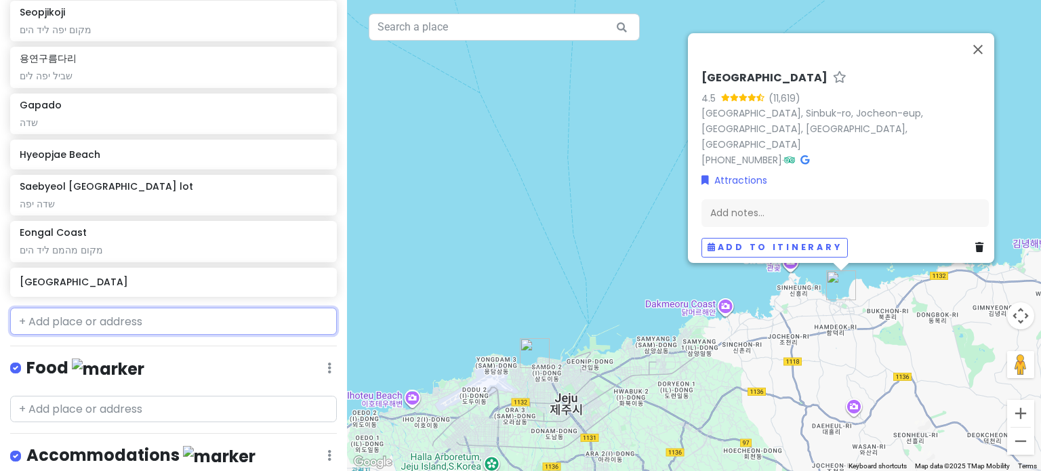
scroll to position [654, 0]
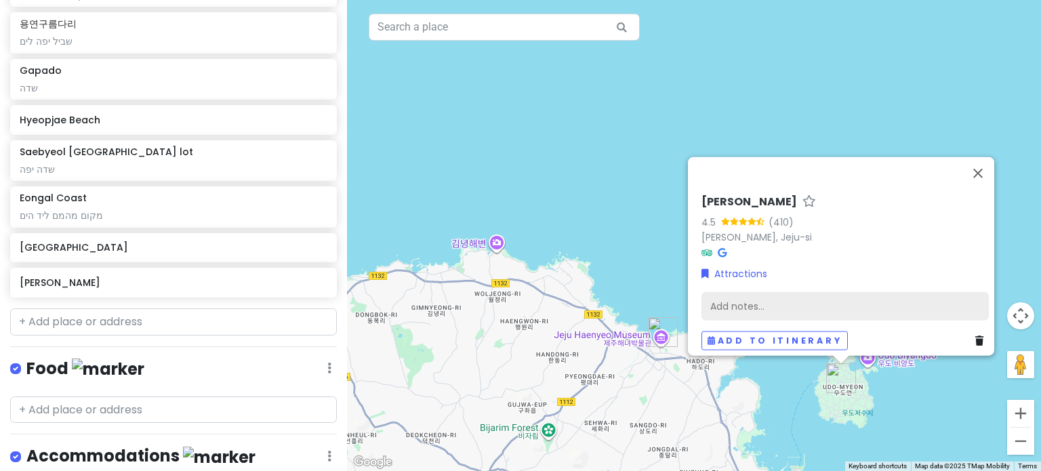
click at [797, 298] on div "Add notes..." at bounding box center [845, 306] width 287 height 28
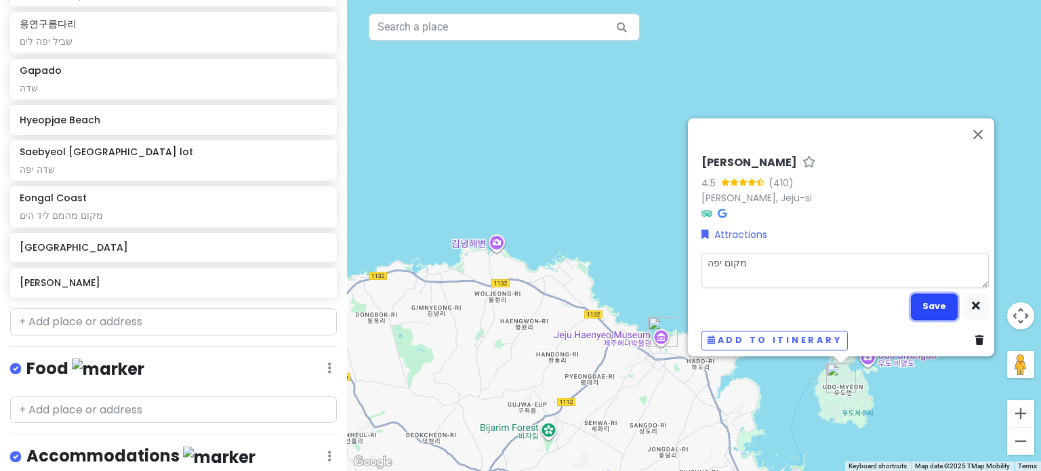
click at [937, 300] on button "Save" at bounding box center [934, 307] width 47 height 26
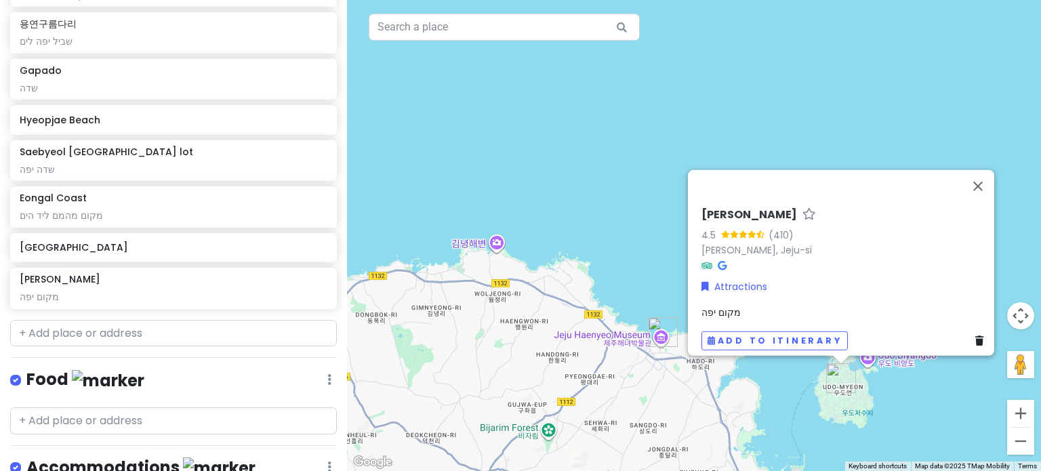
scroll to position [666, 0]
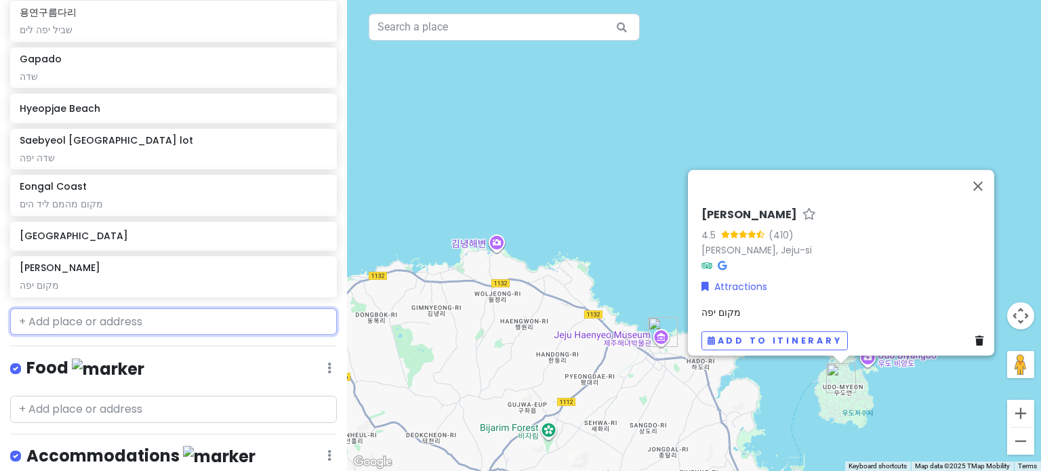
click at [222, 330] on input "text" at bounding box center [173, 321] width 327 height 27
paste input "Jeolmul natural recreation forest"
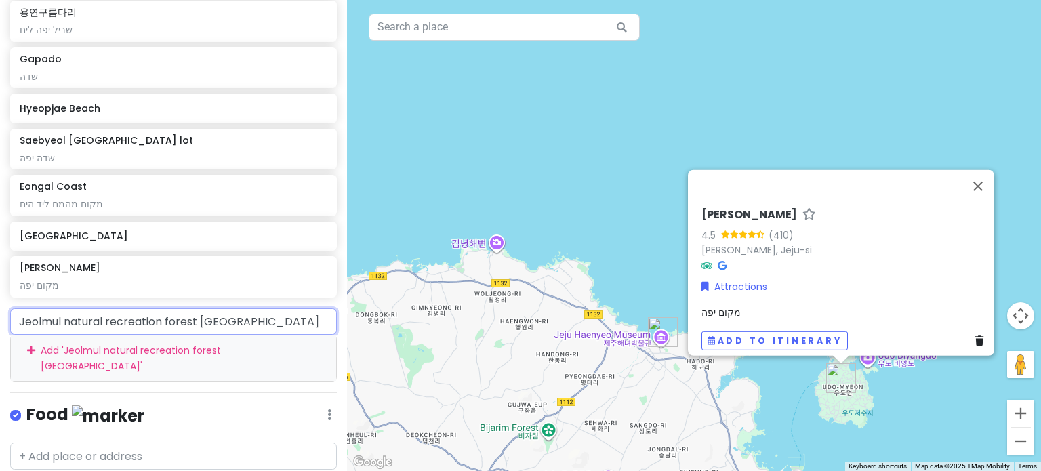
drag, startPoint x: 245, startPoint y: 328, endPoint x: 0, endPoint y: 351, distance: 246.5
click at [0, 351] on div "Jeolmul natural recreation forest jeju Add ' Jeolmul natural recreation forest …" at bounding box center [173, 345] width 347 height 74
paste input "제주절물자연휴양림"
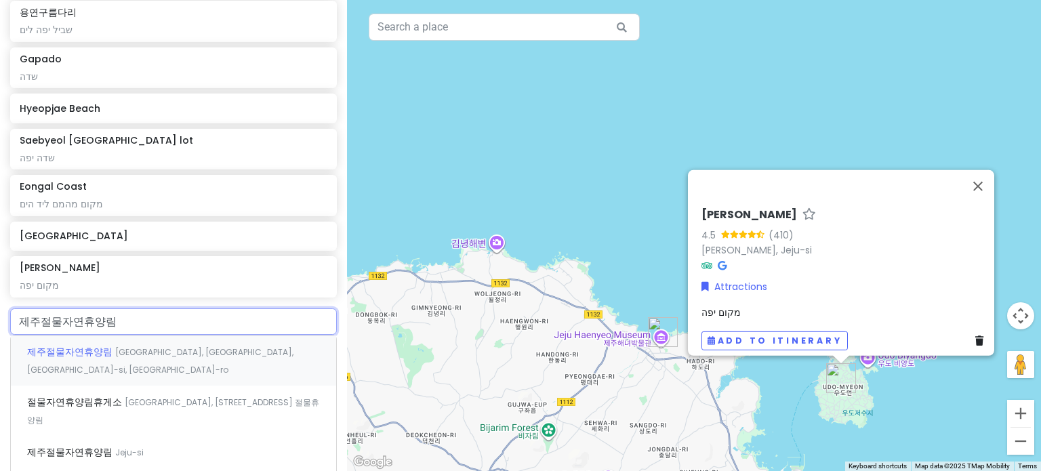
click at [131, 354] on span "[GEOGRAPHIC_DATA], [GEOGRAPHIC_DATA], [GEOGRAPHIC_DATA]-si, [GEOGRAPHIC_DATA]-ro" at bounding box center [160, 360] width 266 height 29
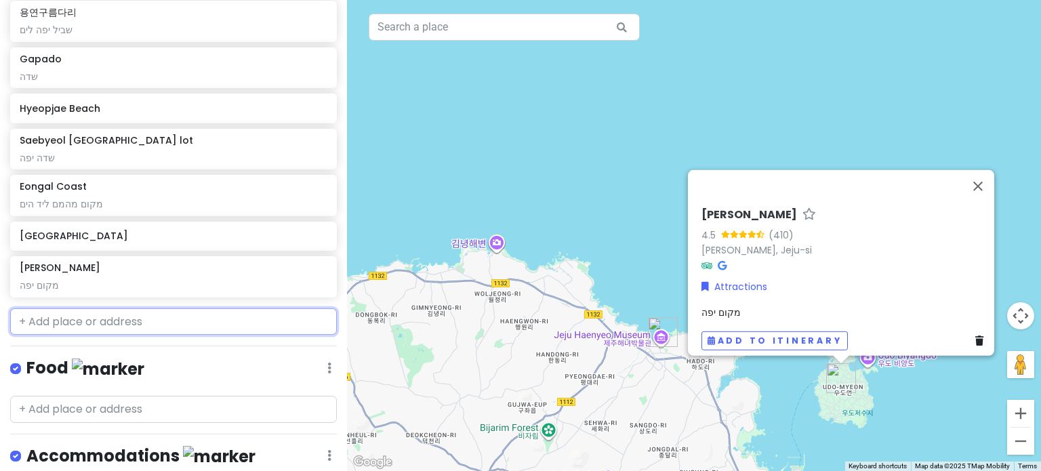
scroll to position [701, 0]
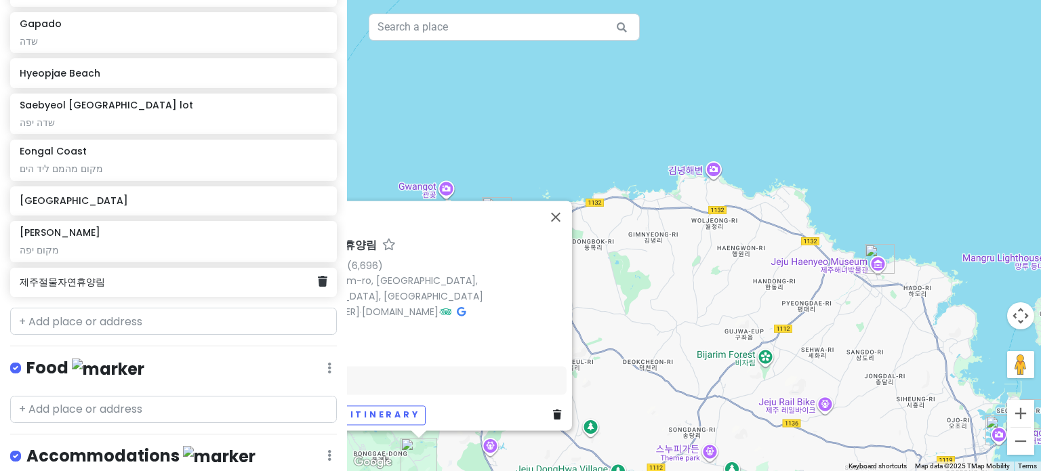
click at [143, 289] on div "제주절물자연휴양림" at bounding box center [173, 283] width 327 height 30
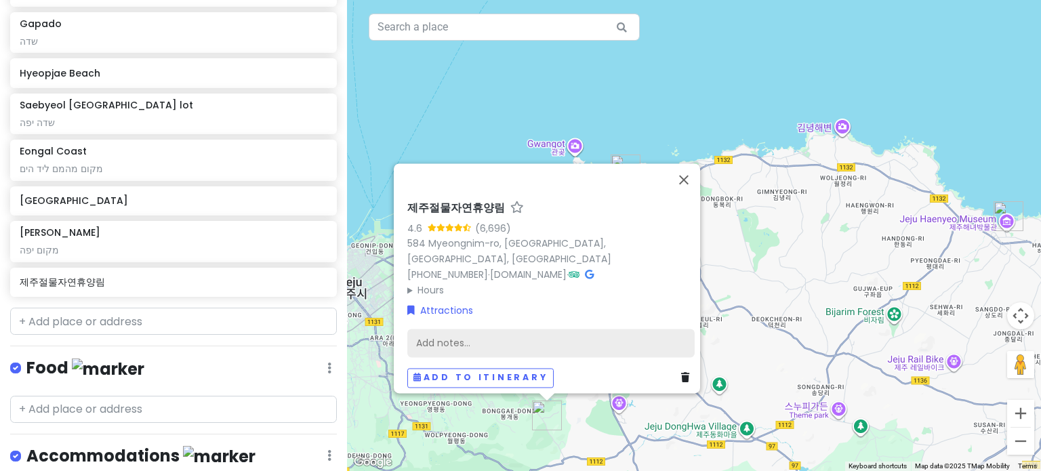
click at [446, 330] on div "Add notes..." at bounding box center [550, 343] width 287 height 28
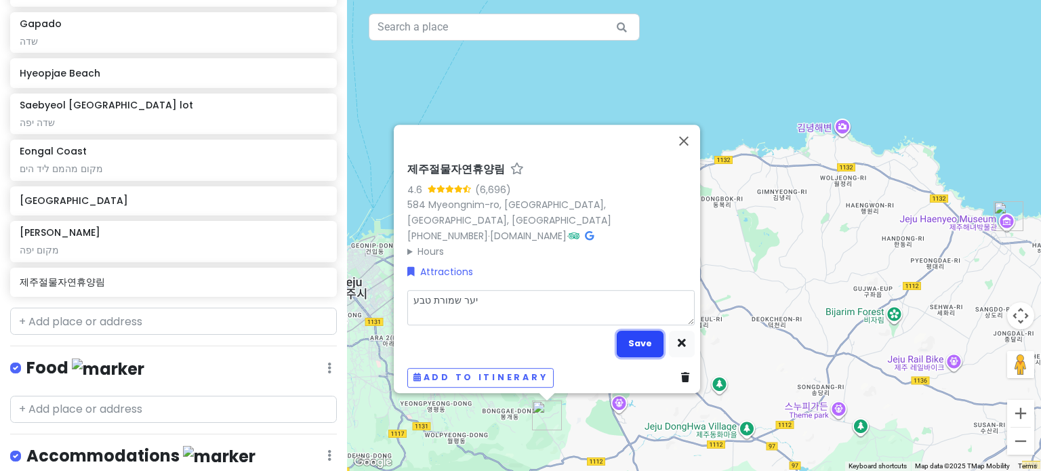
click at [624, 334] on button "Save" at bounding box center [640, 344] width 47 height 26
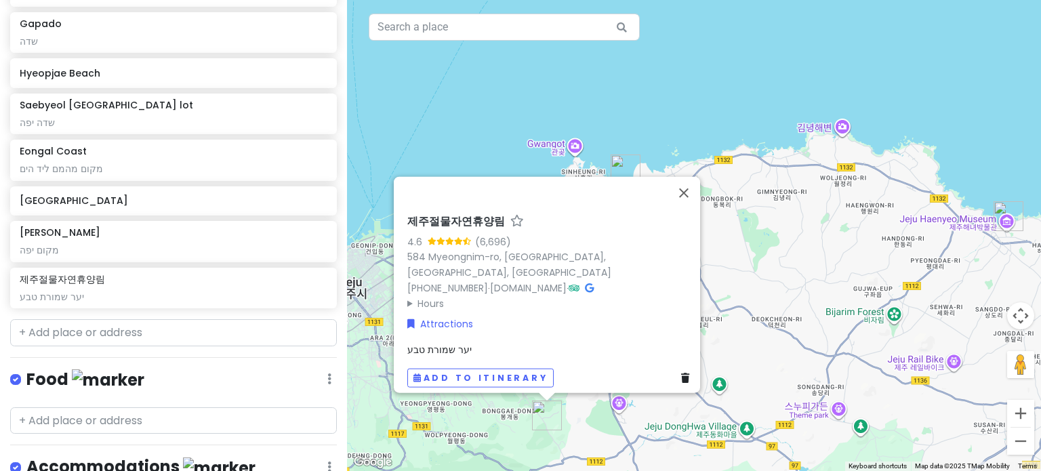
scroll to position [713, 0]
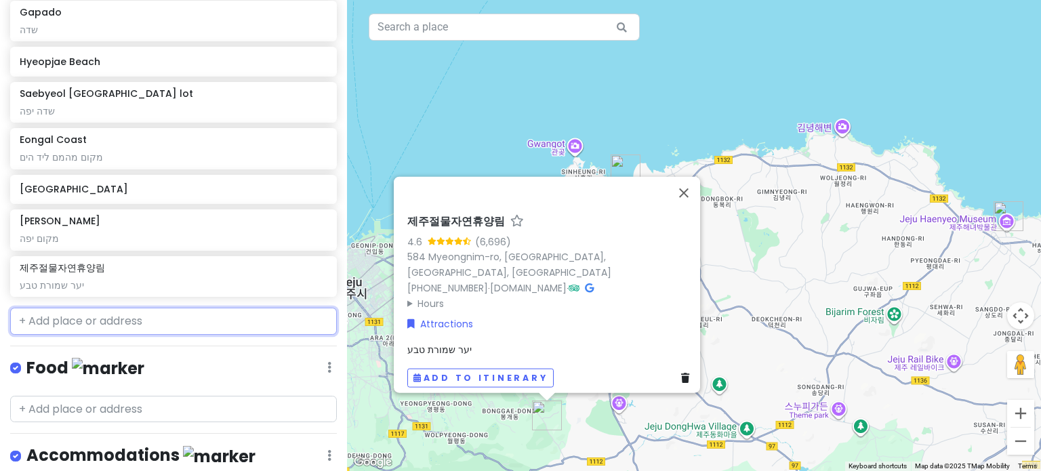
click at [195, 325] on input "text" at bounding box center [173, 321] width 327 height 27
paste input "Wongang falls"
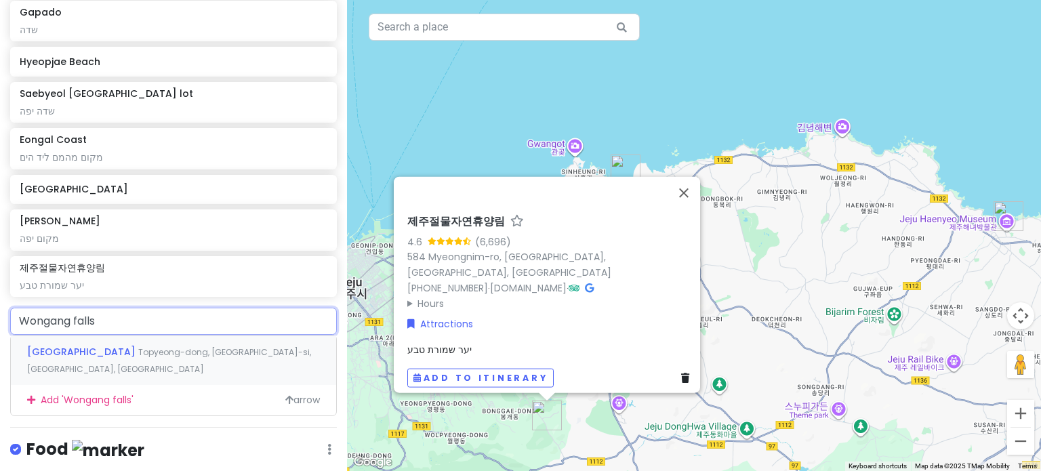
click at [190, 353] on span "Topyeong-dong, [GEOGRAPHIC_DATA]-si, [GEOGRAPHIC_DATA], [GEOGRAPHIC_DATA]" at bounding box center [169, 360] width 284 height 29
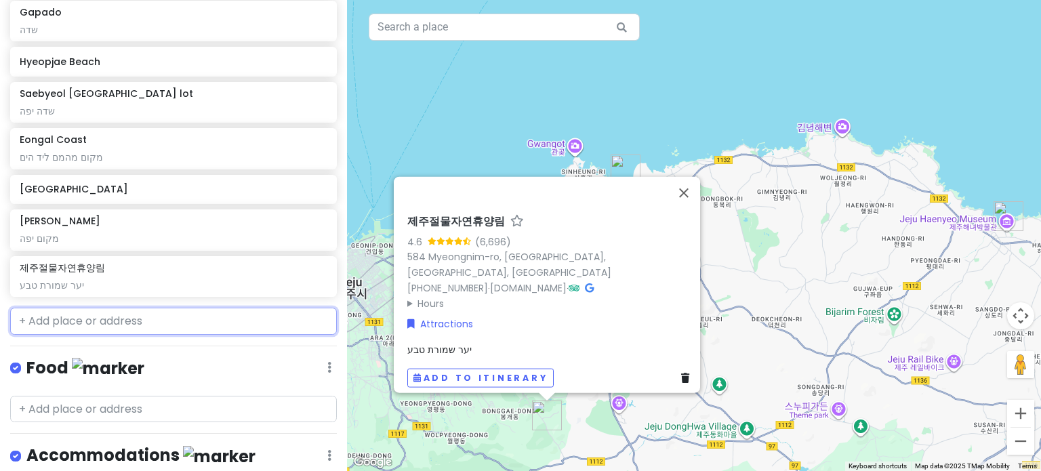
scroll to position [747, 0]
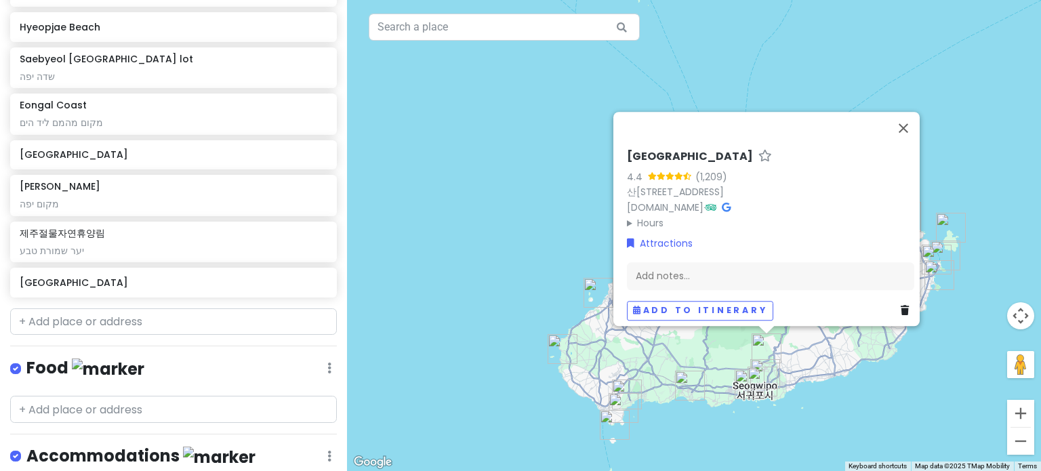
click at [868, 403] on div "[GEOGRAPHIC_DATA] 4.4 (1,209) 산5 [GEOGRAPHIC_DATA], [GEOGRAPHIC_DATA], [GEOGRAP…" at bounding box center [694, 235] width 694 height 471
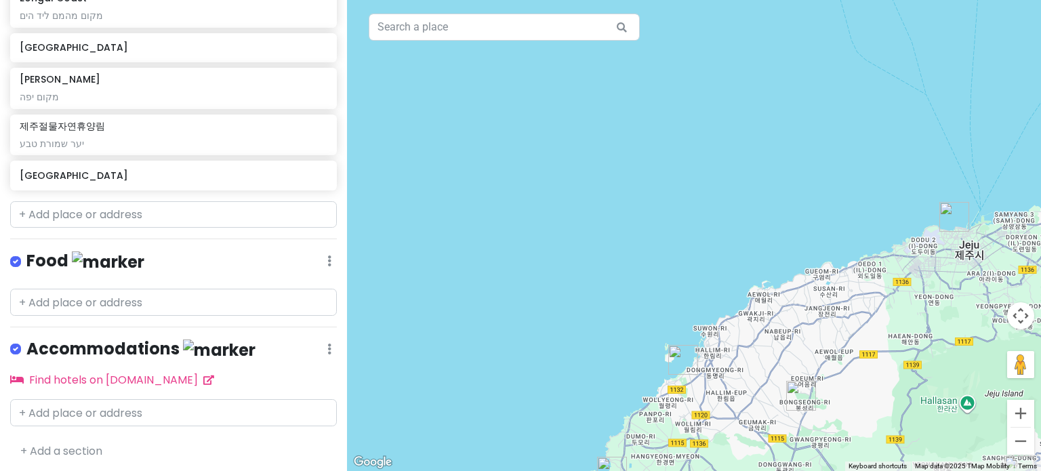
scroll to position [855, 0]
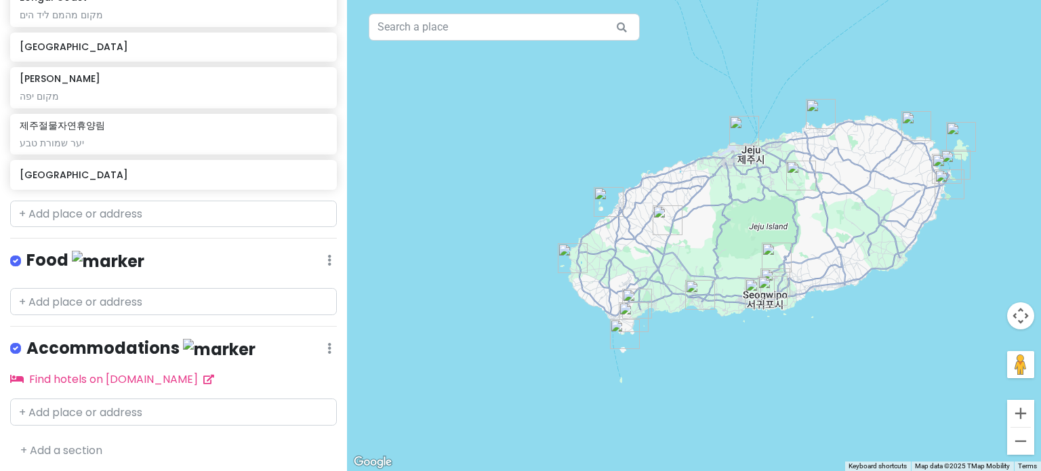
drag, startPoint x: 463, startPoint y: 224, endPoint x: 331, endPoint y: 201, distance: 134.1
click at [331, 201] on div "Jeju-si Trip Private Change Dates Make a Copy Delete Trip Go Pro ⚡️ Give Feedba…" at bounding box center [520, 235] width 1041 height 471
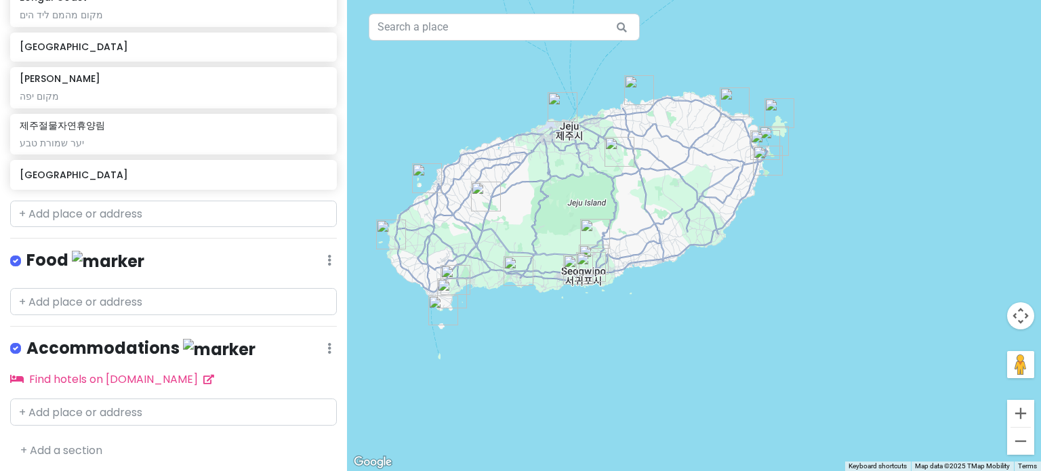
drag, startPoint x: 719, startPoint y: 243, endPoint x: 791, endPoint y: 249, distance: 72.1
click at [791, 249] on div at bounding box center [694, 235] width 694 height 471
click at [75, 219] on input "text" at bounding box center [173, 214] width 327 height 27
click at [84, 410] on input "text" at bounding box center [173, 412] width 327 height 27
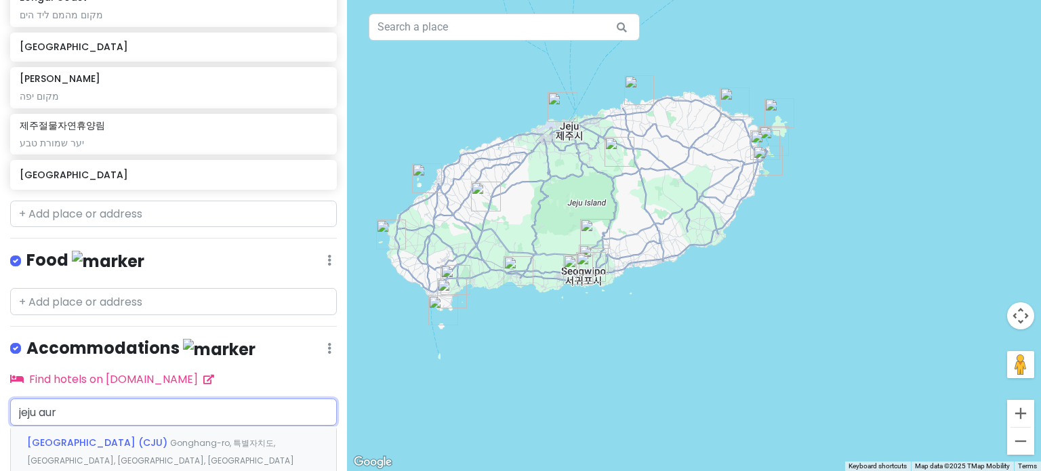
click at [128, 437] on span "Gonghang-ro, 특별자치도, [GEOGRAPHIC_DATA], [GEOGRAPHIC_DATA], [GEOGRAPHIC_DATA]" at bounding box center [160, 451] width 267 height 29
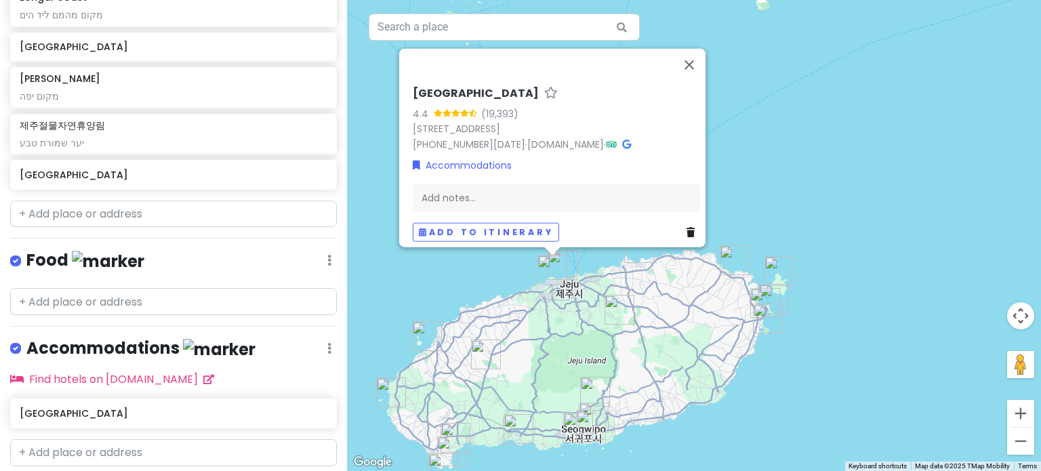
click at [566, 261] on img "Jeju International Airport" at bounding box center [553, 270] width 30 height 30
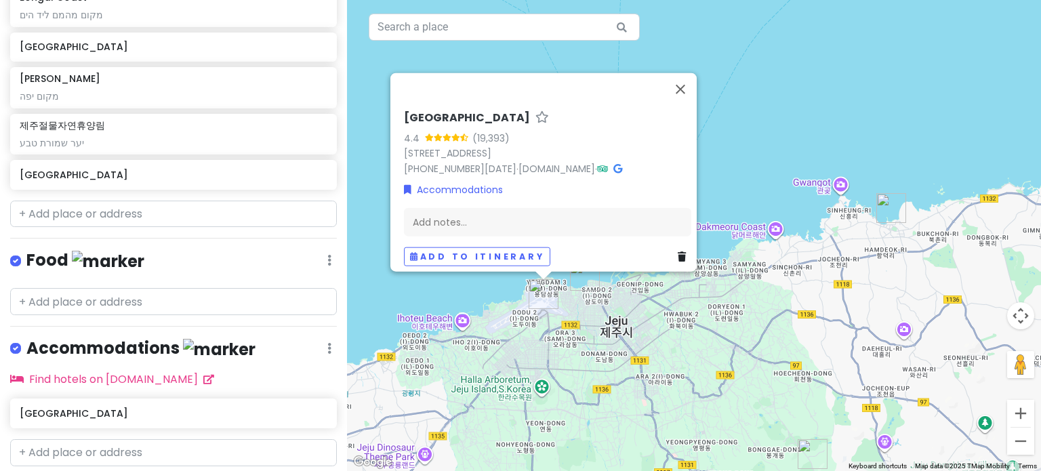
click at [580, 279] on img "용연구름다리" at bounding box center [585, 276] width 30 height 30
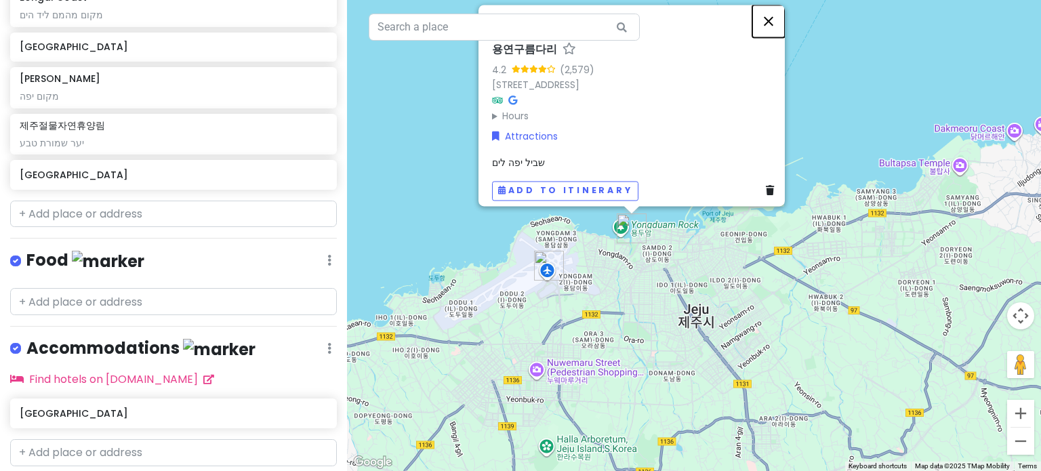
click at [778, 16] on button "Close" at bounding box center [769, 21] width 33 height 33
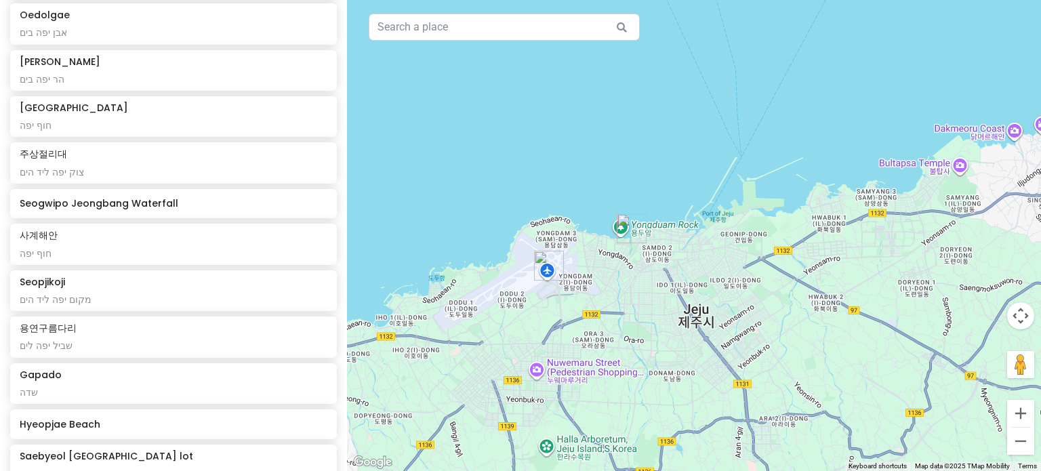
scroll to position [313, 0]
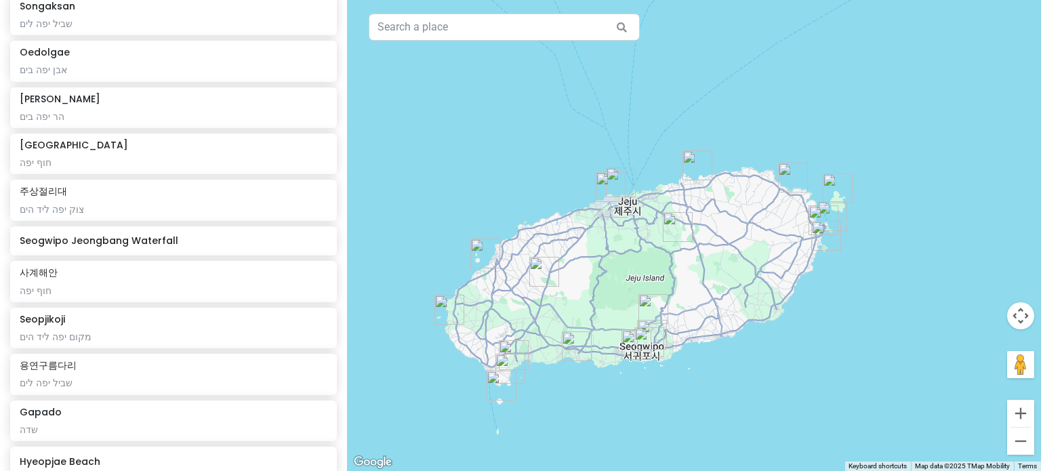
drag, startPoint x: 624, startPoint y: 319, endPoint x: 593, endPoint y: 271, distance: 56.8
click at [593, 271] on div at bounding box center [694, 235] width 694 height 471
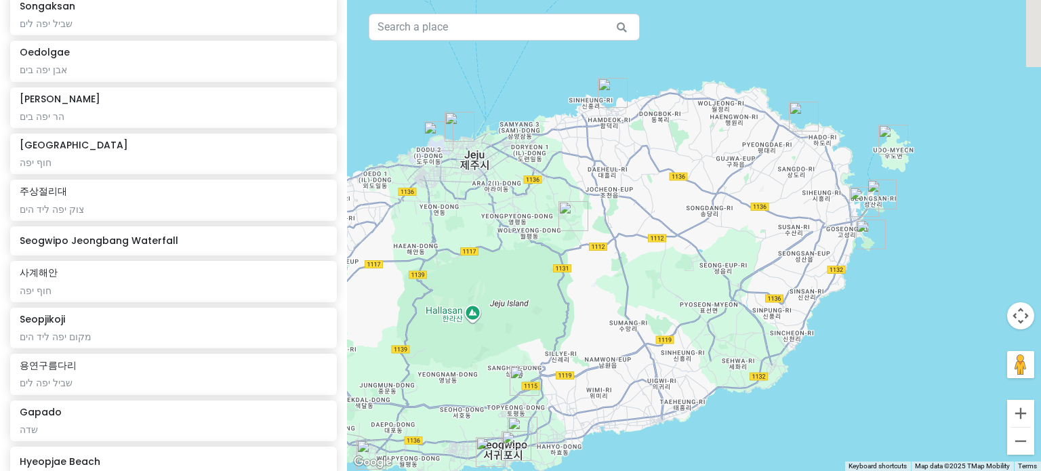
drag, startPoint x: 734, startPoint y: 111, endPoint x: 811, endPoint y: 226, distance: 138.8
click at [811, 226] on div at bounding box center [694, 235] width 694 height 471
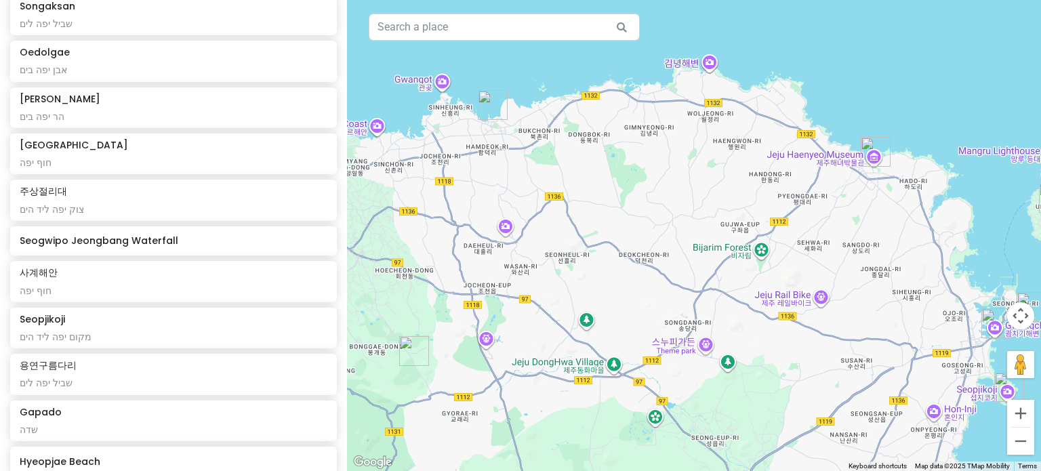
drag, startPoint x: 698, startPoint y: 127, endPoint x: 698, endPoint y: 222, distance: 94.2
click at [698, 222] on div at bounding box center [694, 235] width 694 height 471
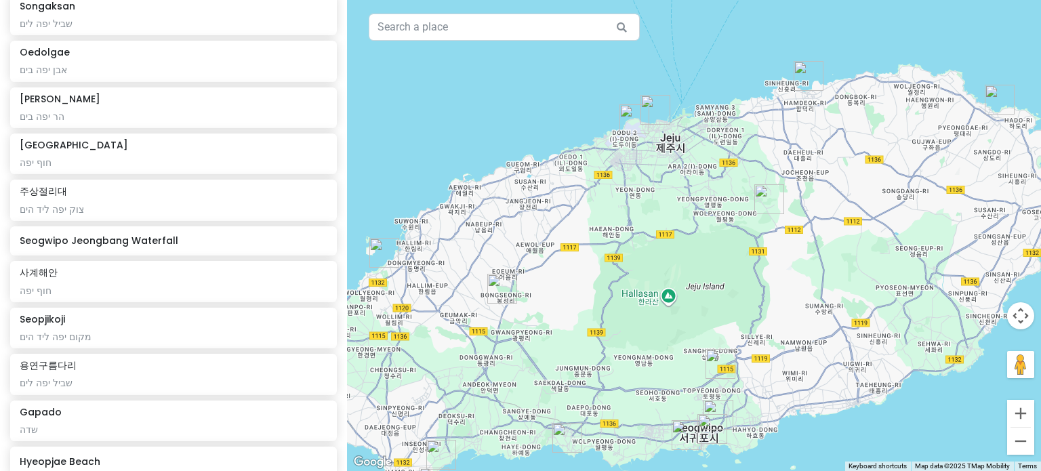
drag, startPoint x: 481, startPoint y: 279, endPoint x: 894, endPoint y: 111, distance: 446.4
click at [894, 111] on div at bounding box center [694, 235] width 694 height 471
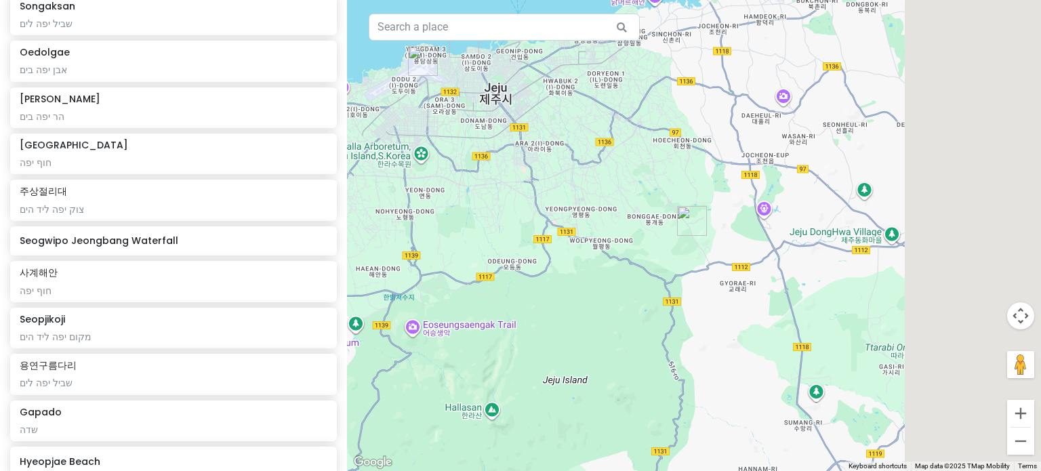
drag, startPoint x: 739, startPoint y: 169, endPoint x: 383, endPoint y: 263, distance: 368.2
click at [383, 263] on div at bounding box center [694, 235] width 694 height 471
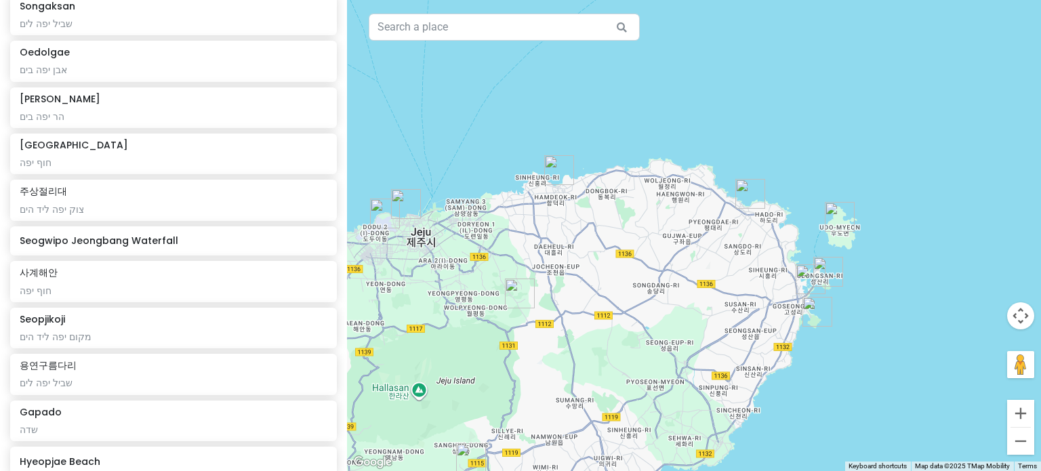
drag, startPoint x: 800, startPoint y: 238, endPoint x: 654, endPoint y: 283, distance: 153.3
click at [654, 283] on div at bounding box center [694, 235] width 694 height 471
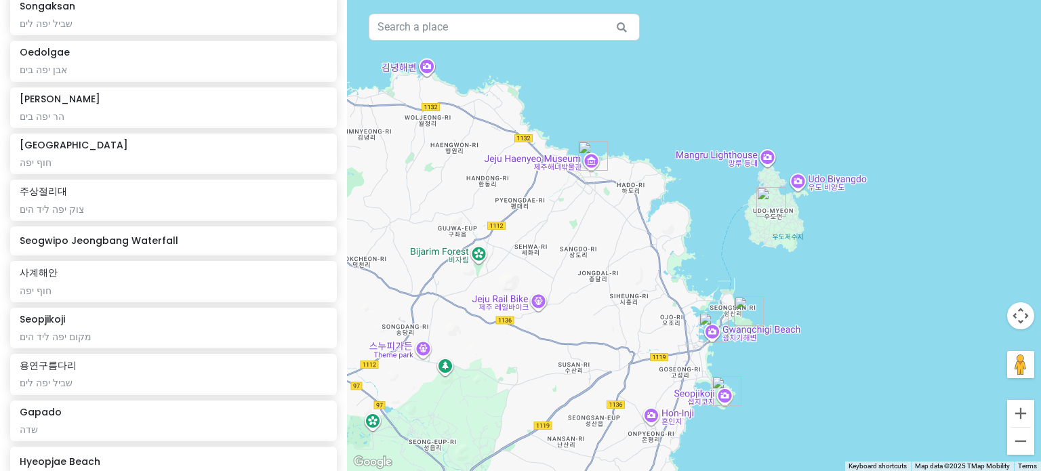
click at [767, 199] on img "Udo" at bounding box center [772, 202] width 30 height 30
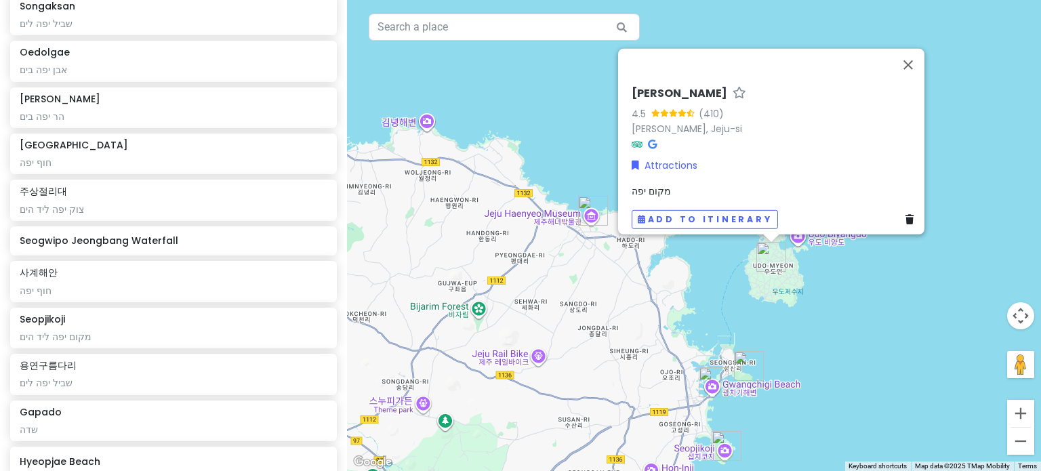
click at [838, 336] on div "Udo 4.5 (410) [PERSON_NAME], [GEOGRAPHIC_DATA]-si Attractions מקום יפה Add to i…" at bounding box center [694, 235] width 694 height 471
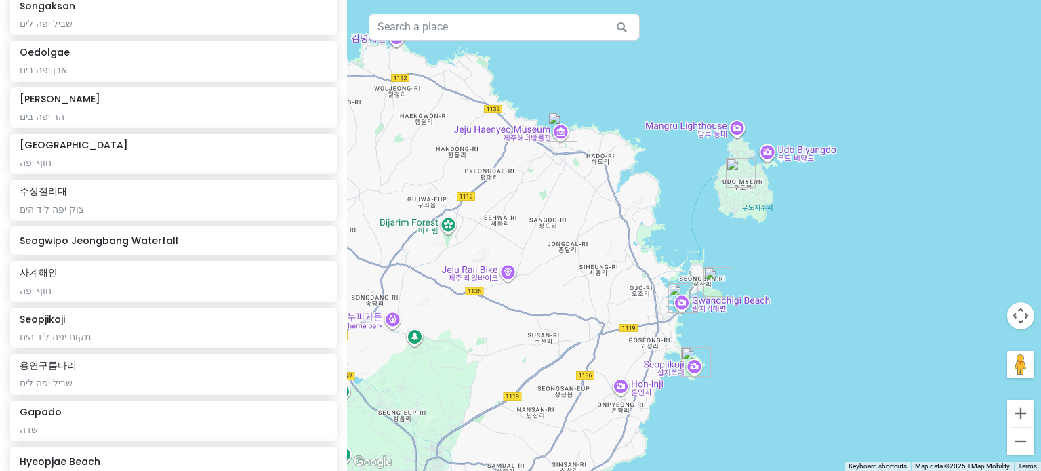
drag, startPoint x: 808, startPoint y: 380, endPoint x: 779, endPoint y: 296, distance: 89.0
click at [779, 296] on div at bounding box center [694, 235] width 694 height 471
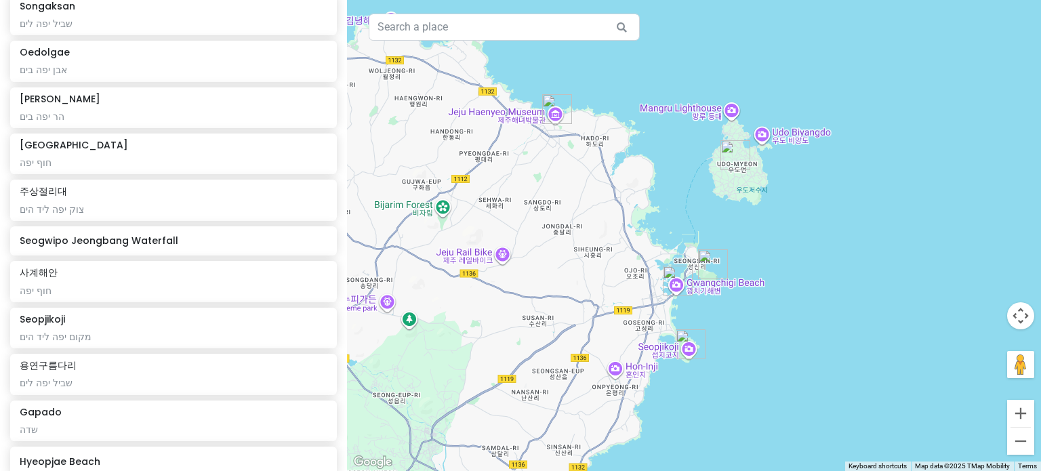
click at [704, 259] on img "Seongsan Ilchulbong" at bounding box center [713, 264] width 30 height 30
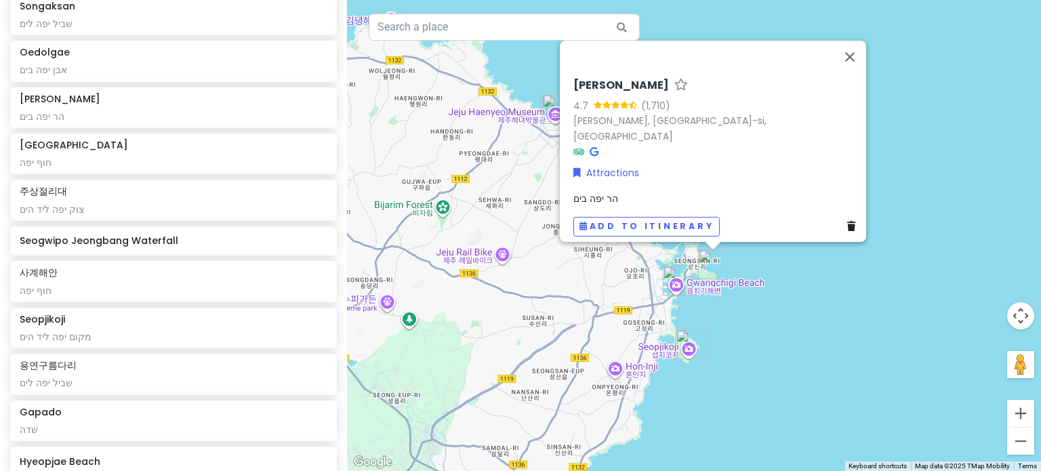
click at [673, 279] on img "Gwangchigi Beach" at bounding box center [678, 281] width 30 height 30
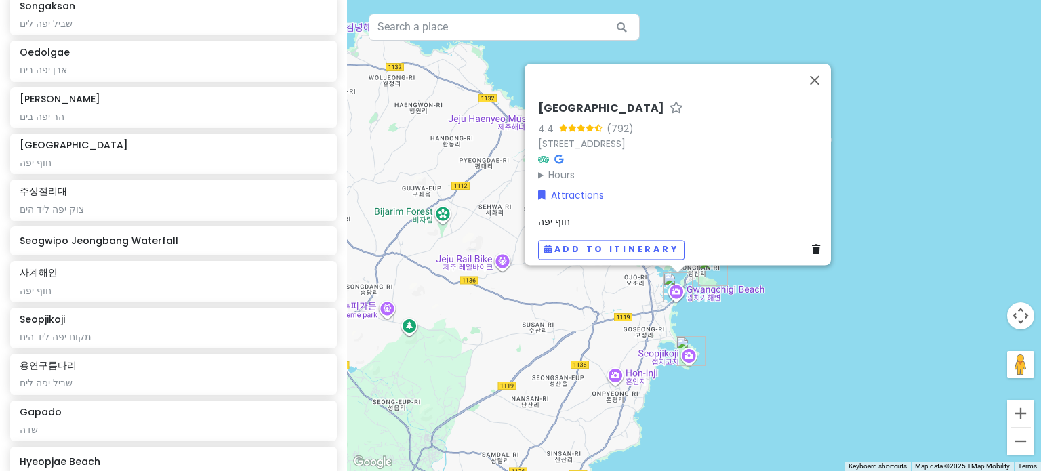
click at [696, 355] on img "Seopjikoji" at bounding box center [691, 351] width 30 height 30
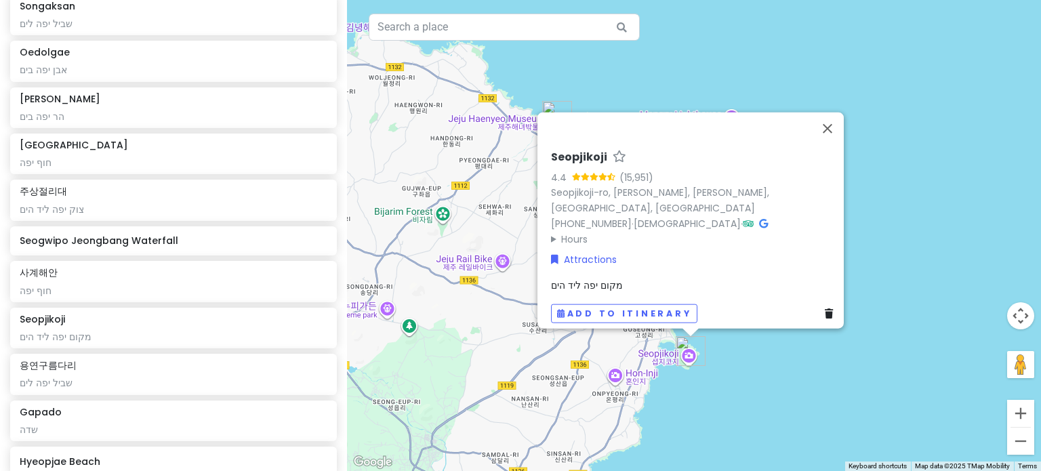
click at [833, 362] on div "Seopjikoji 4.4 (15,951) Seopjikoji-ro, Seongsan-eup, Seogwipo-[GEOGRAPHIC_DATA]…" at bounding box center [694, 235] width 694 height 471
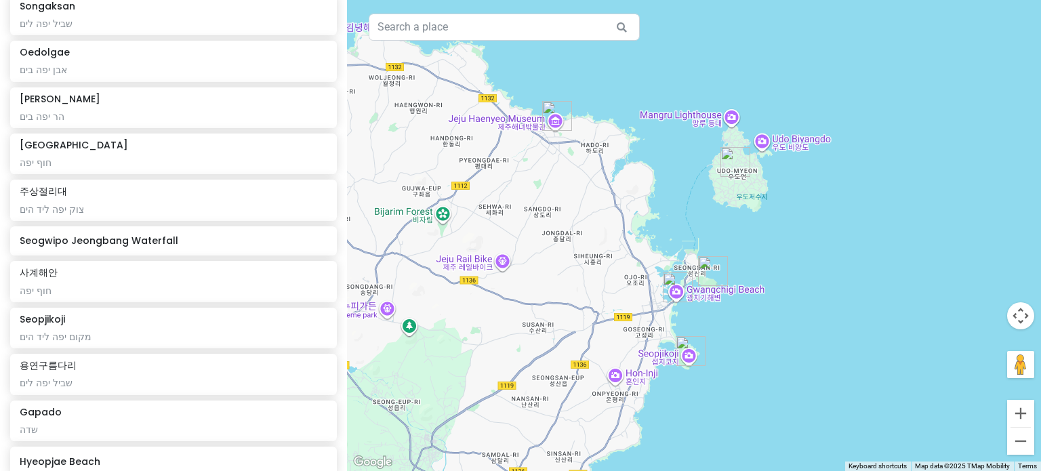
click at [717, 270] on img "Seongsan Ilchulbong" at bounding box center [713, 271] width 30 height 30
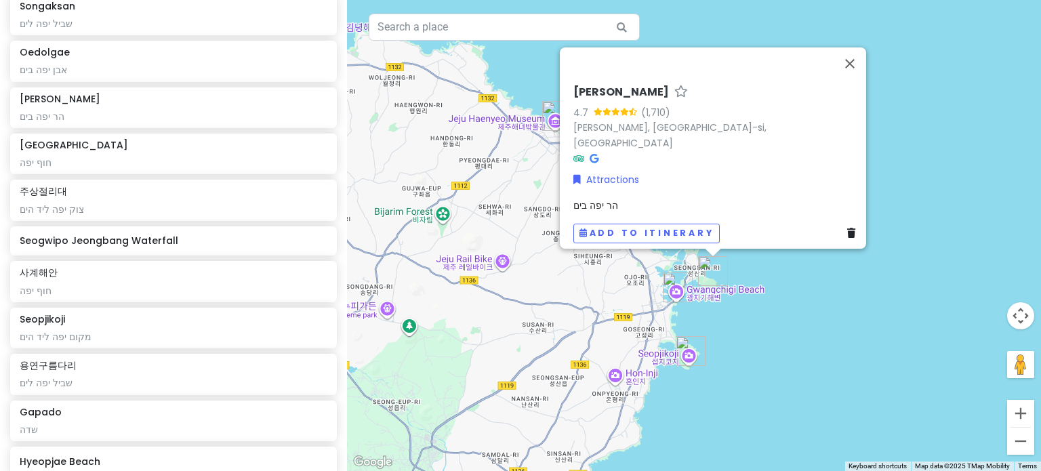
click at [764, 337] on div "[PERSON_NAME] 4.7 (1,710) [PERSON_NAME], [GEOGRAPHIC_DATA]-si, [GEOGRAPHIC_DATA…" at bounding box center [694, 235] width 694 height 471
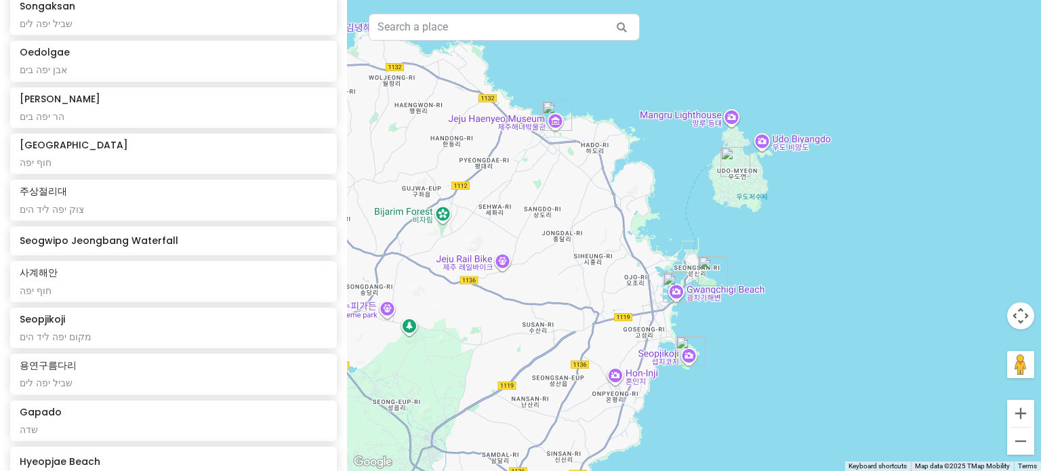
click at [673, 281] on img "Gwangchigi Beach" at bounding box center [678, 288] width 30 height 30
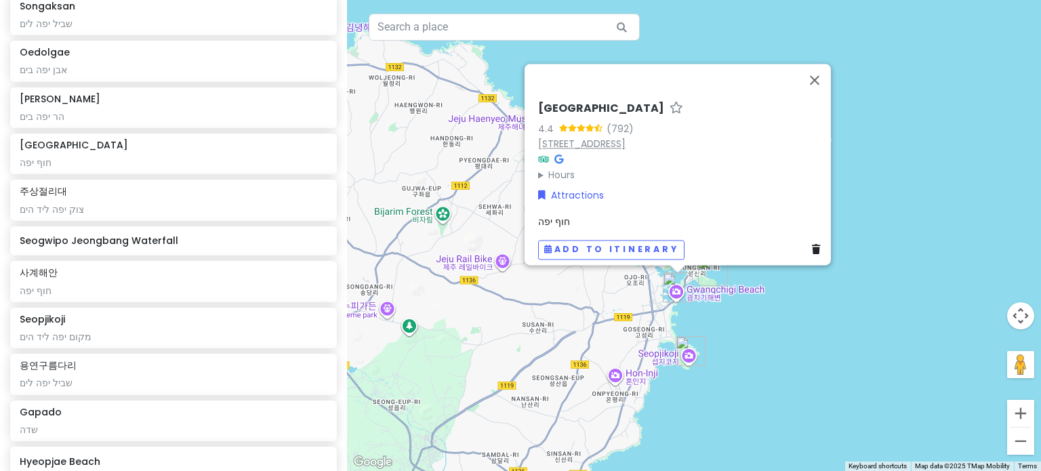
click at [626, 137] on link "[STREET_ADDRESS]" at bounding box center [581, 144] width 87 height 14
click at [819, 64] on button "Close" at bounding box center [815, 80] width 33 height 33
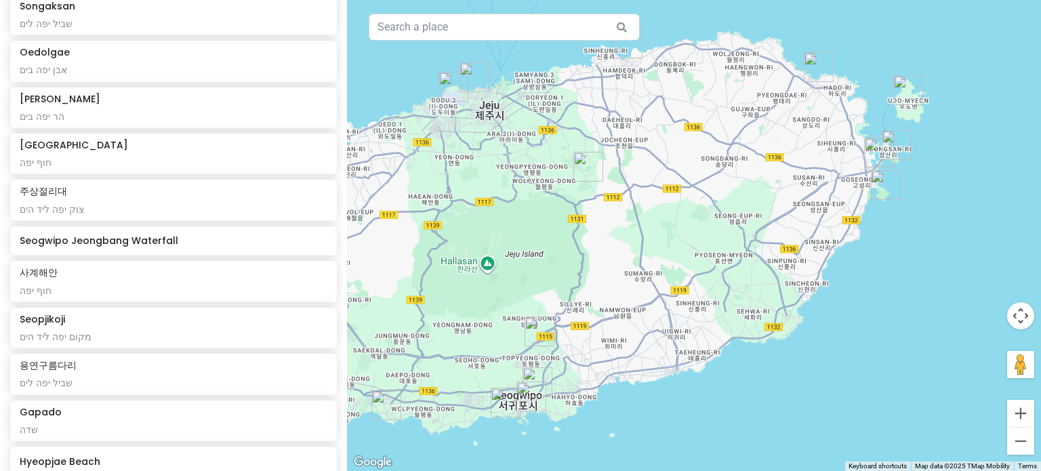
drag, startPoint x: 869, startPoint y: 275, endPoint x: 988, endPoint y: 188, distance: 146.6
click at [988, 188] on div at bounding box center [694, 235] width 694 height 471
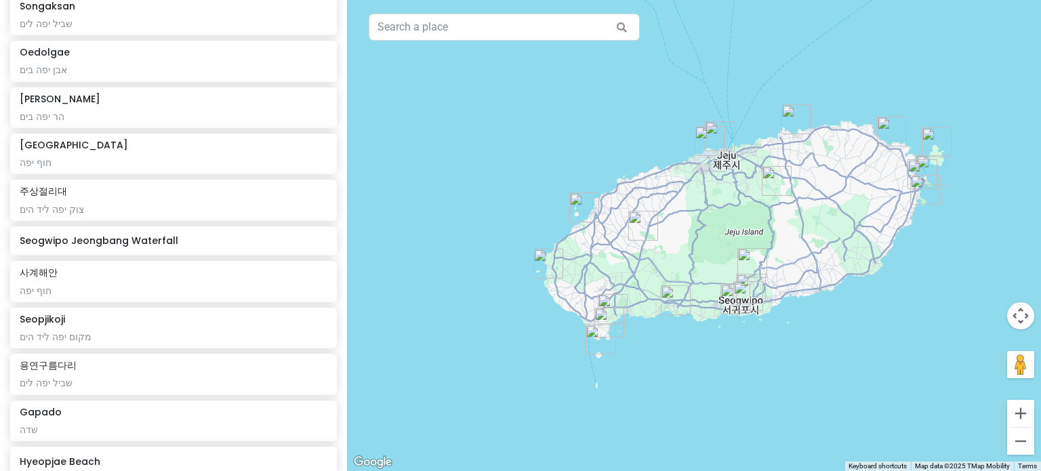
click at [919, 181] on img "Seopjikoji" at bounding box center [925, 190] width 30 height 30
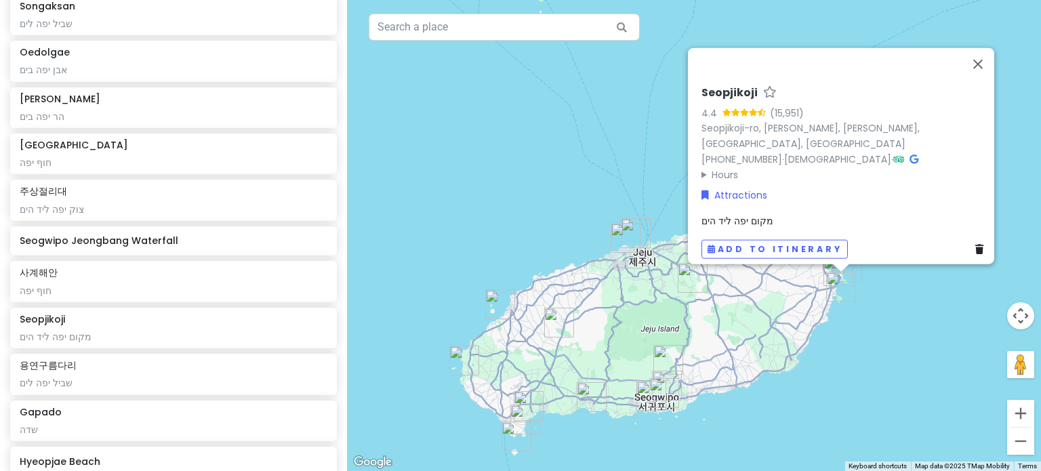
click at [926, 311] on div "Seopjikoji 4.4 (15,951) Seopjikoji-ro, Seongsan-eup, Seogwipo-[GEOGRAPHIC_DATA]…" at bounding box center [694, 235] width 694 height 471
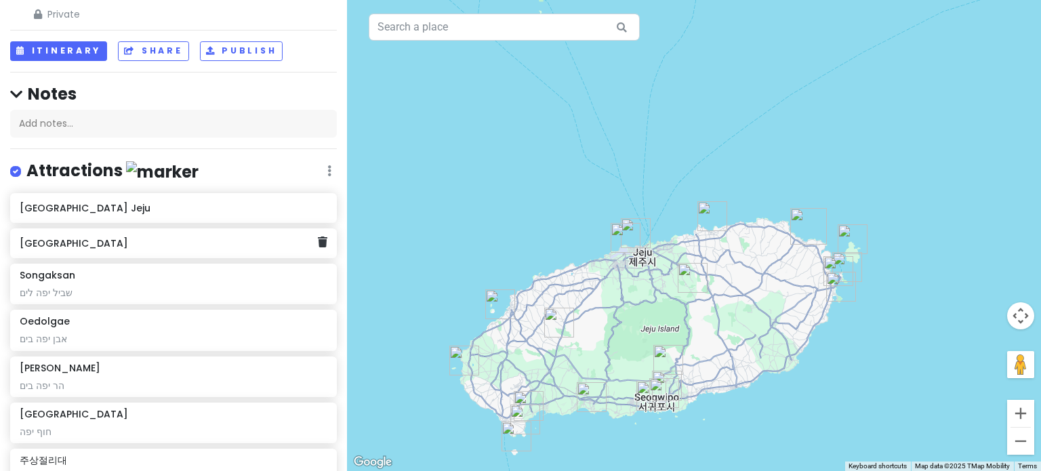
scroll to position [41, 0]
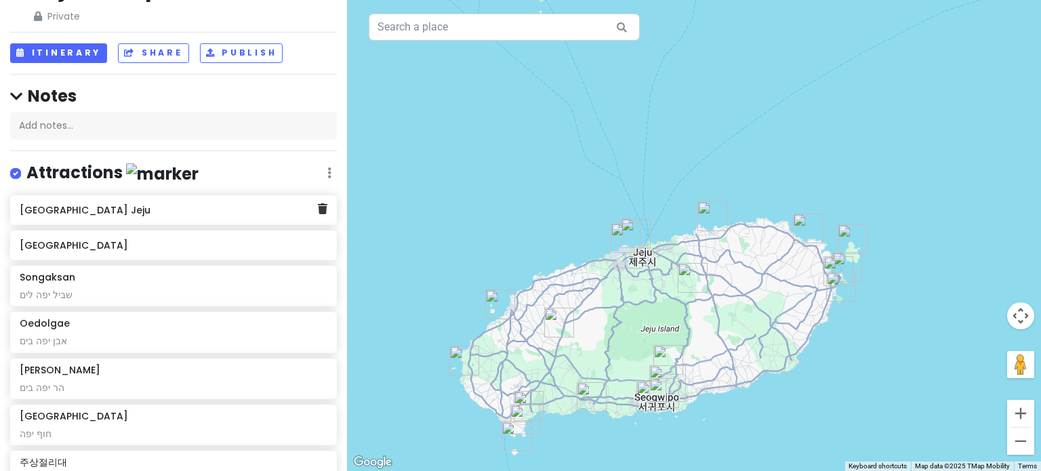
click at [83, 214] on div "[GEOGRAPHIC_DATA] Jeju" at bounding box center [169, 210] width 298 height 19
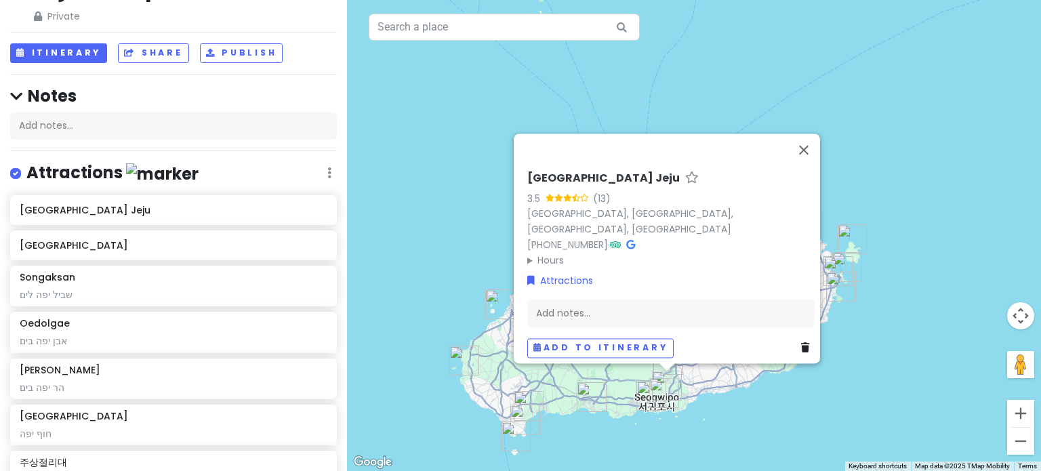
click at [792, 438] on div "[GEOGRAPHIC_DATA] 3.5 (13) [GEOGRAPHIC_DATA], [GEOGRAPHIC_DATA], [GEOGRAPHIC_DA…" at bounding box center [694, 235] width 694 height 471
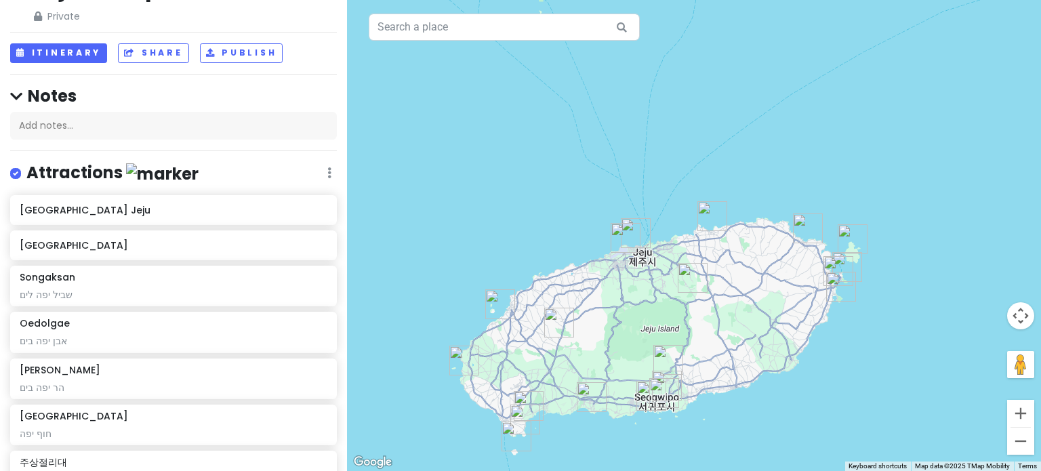
click at [637, 235] on img "Jeju International Airport" at bounding box center [626, 238] width 30 height 30
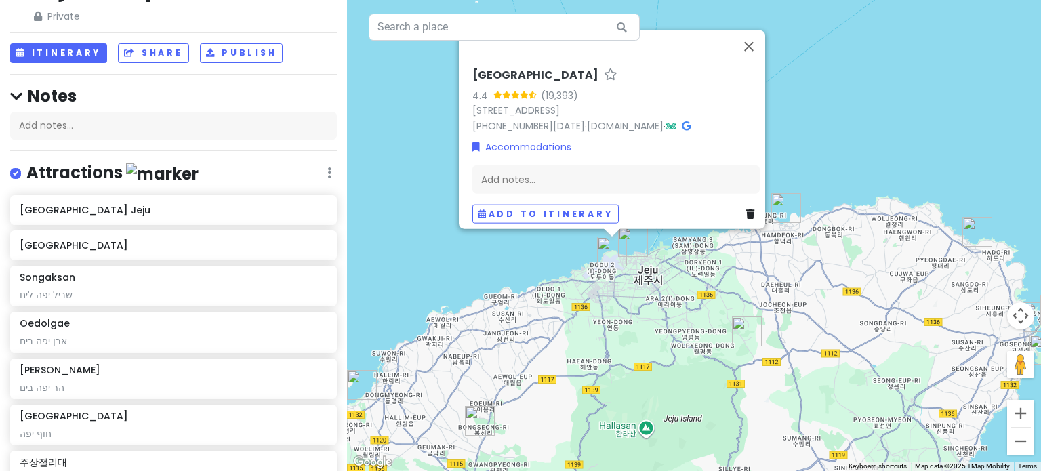
click at [636, 244] on img "용연구름다리" at bounding box center [633, 242] width 30 height 30
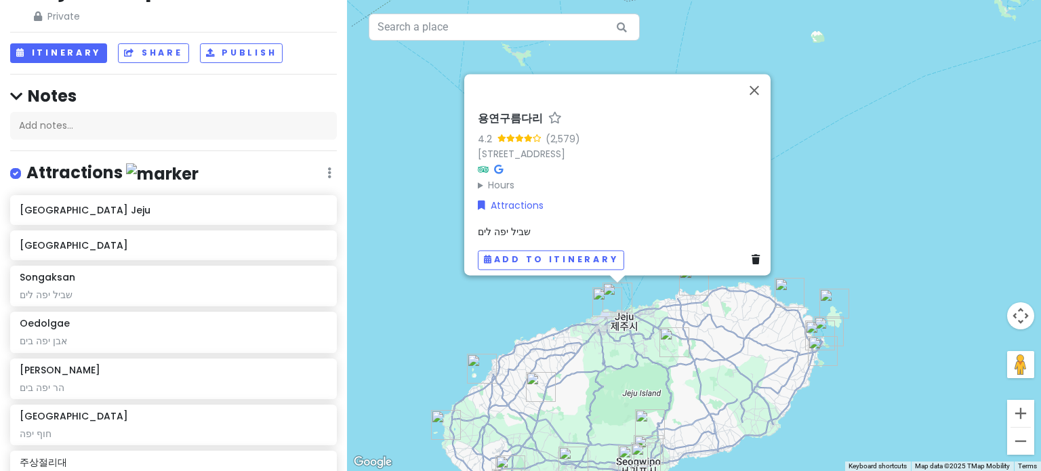
click at [538, 378] on img "Saebyeol Oreum Parking lot" at bounding box center [541, 387] width 30 height 30
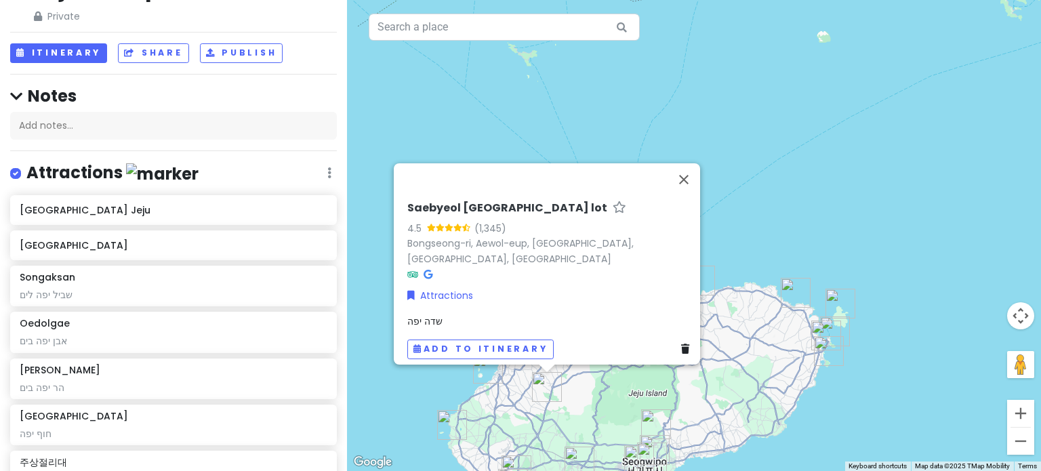
click at [830, 352] on img "Seopjikoji" at bounding box center [829, 351] width 30 height 30
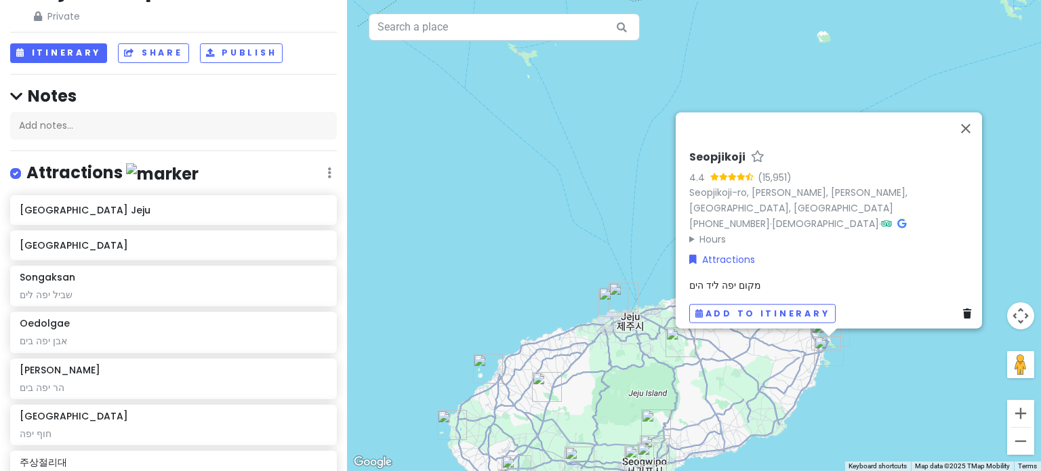
click at [856, 389] on div "Seopjikoji 4.4 (15,951) Seopjikoji-ro, Seongsan-eup, Seogwipo-[GEOGRAPHIC_DATA]…" at bounding box center [694, 235] width 694 height 471
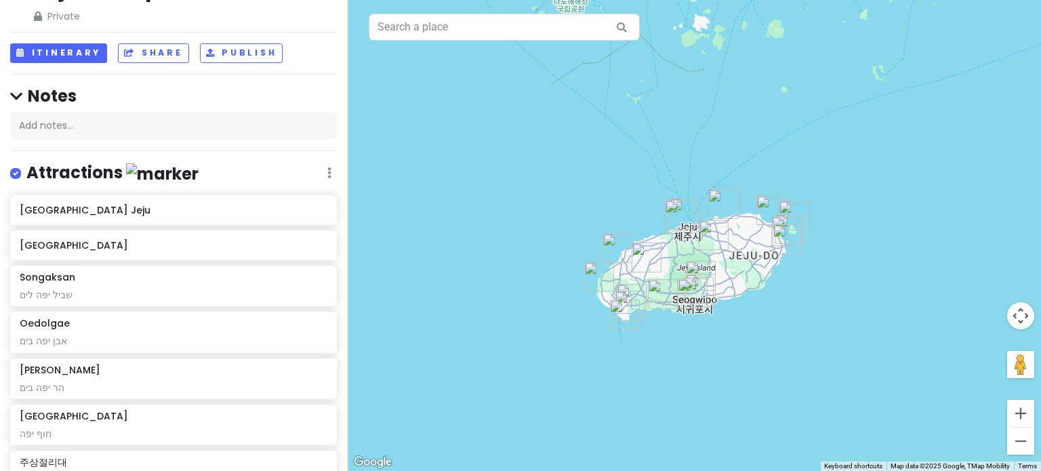
drag, startPoint x: 734, startPoint y: 355, endPoint x: 742, endPoint y: 280, distance: 75.0
click at [742, 280] on div at bounding box center [694, 235] width 694 height 471
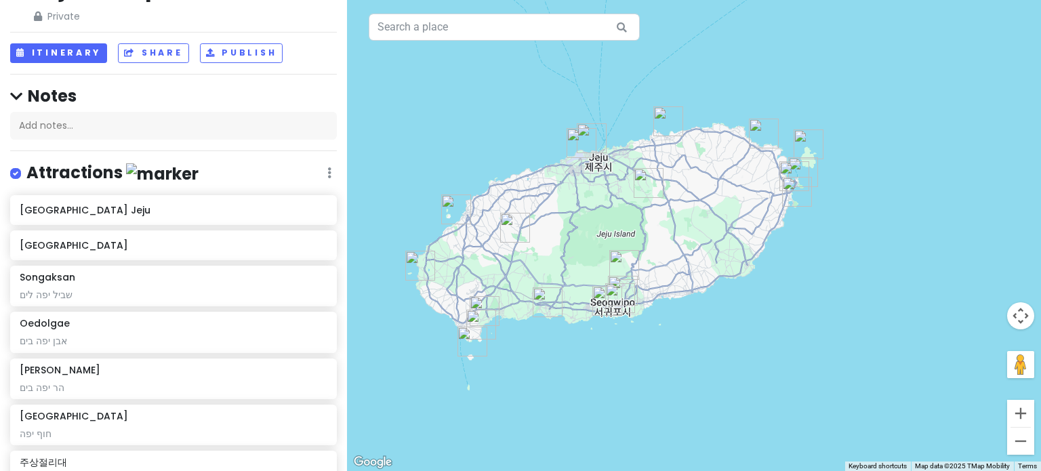
click at [767, 132] on img "Jeju Haenyeo Museum" at bounding box center [764, 134] width 30 height 30
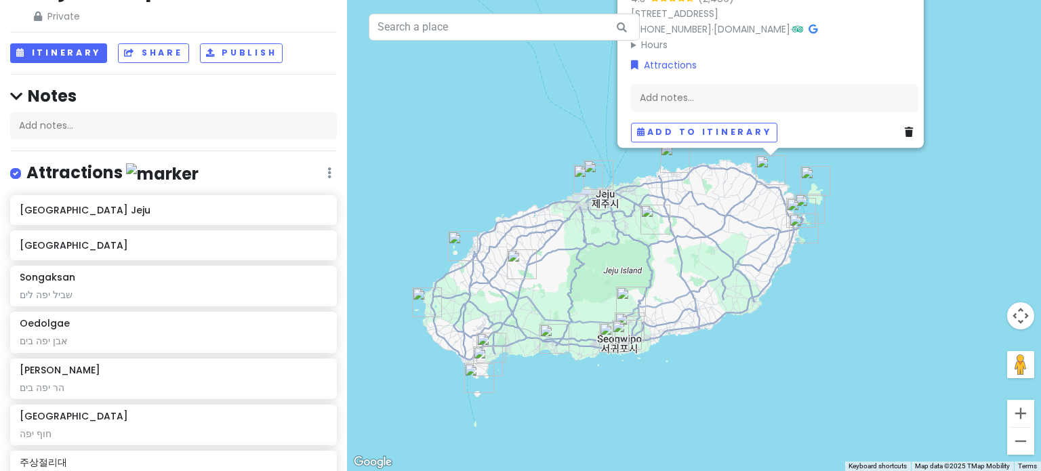
drag, startPoint x: 852, startPoint y: 418, endPoint x: 845, endPoint y: 353, distance: 66.2
click at [845, 353] on div "To navigate, press the arrow keys. [GEOGRAPHIC_DATA] 4.3 (2,486) [STREET_ADDRES…" at bounding box center [694, 235] width 694 height 471
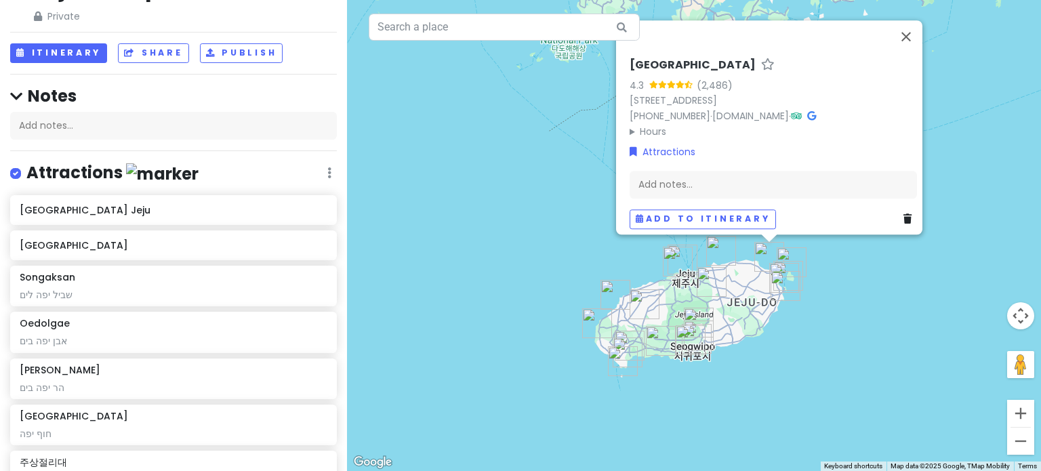
drag, startPoint x: 777, startPoint y: 294, endPoint x: 771, endPoint y: 331, distance: 37.7
click at [771, 331] on div "To navigate, press the arrow keys. [GEOGRAPHIC_DATA] 4.3 (2,486) [STREET_ADDRES…" at bounding box center [694, 235] width 694 height 471
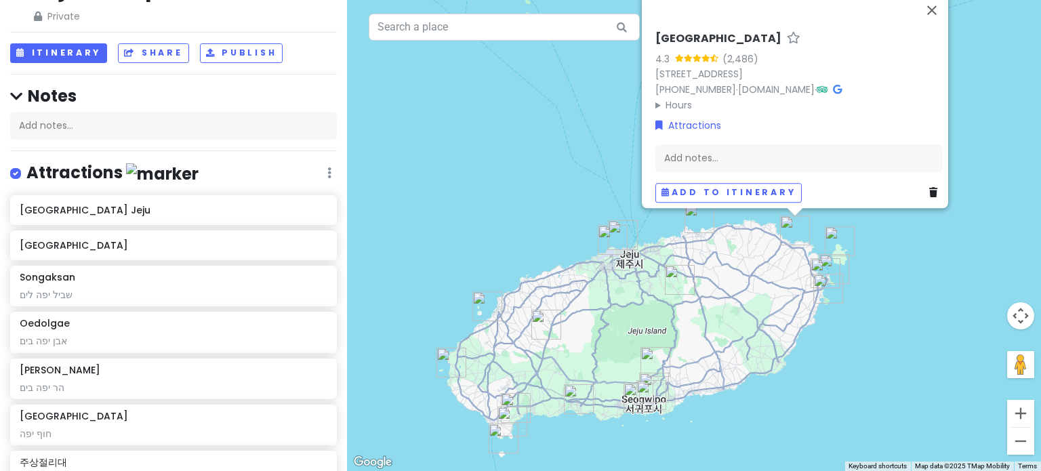
click at [694, 224] on img "Hamdeok Beach" at bounding box center [700, 218] width 30 height 30
click at [881, 413] on div "To navigate, press the arrow keys. [GEOGRAPHIC_DATA] 4.3 (2,486) [STREET_ADDRES…" at bounding box center [694, 235] width 694 height 471
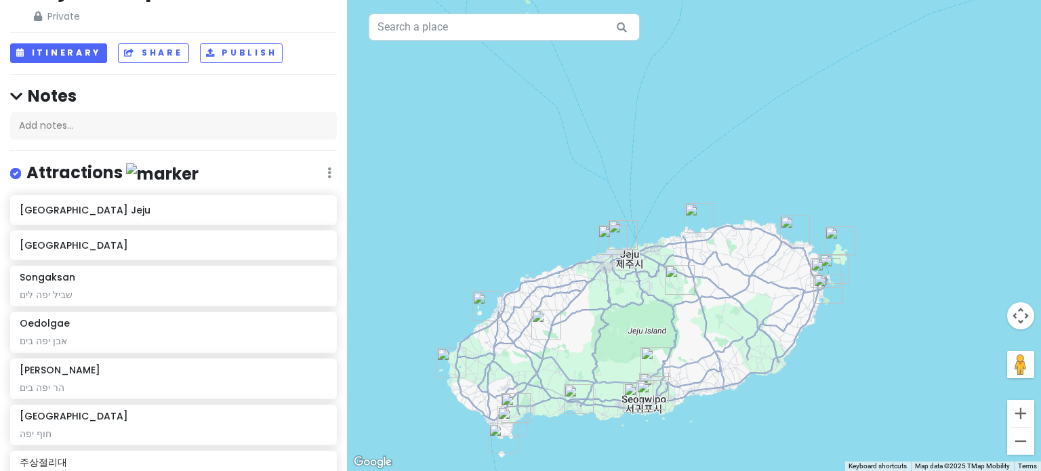
click at [698, 214] on img "Hamdeok Beach" at bounding box center [700, 218] width 30 height 30
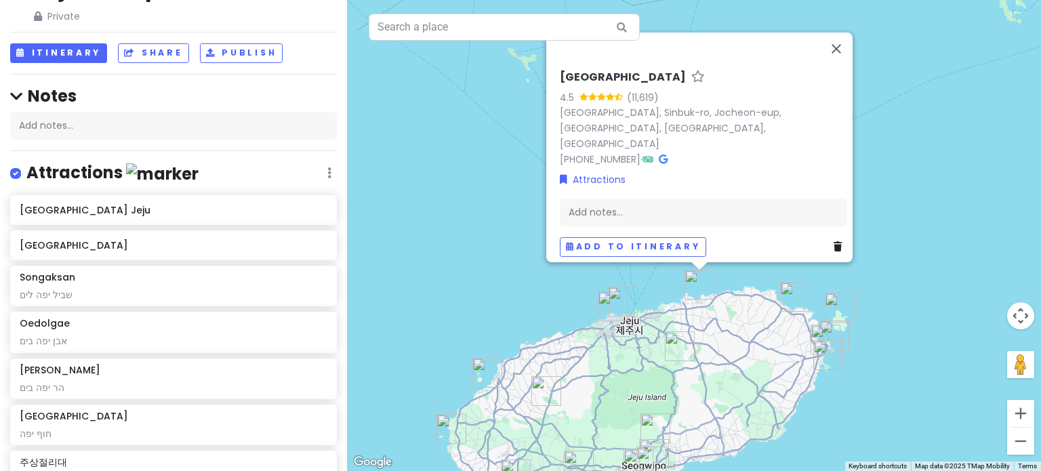
click at [678, 338] on img "제주절물자연휴양림" at bounding box center [680, 347] width 30 height 30
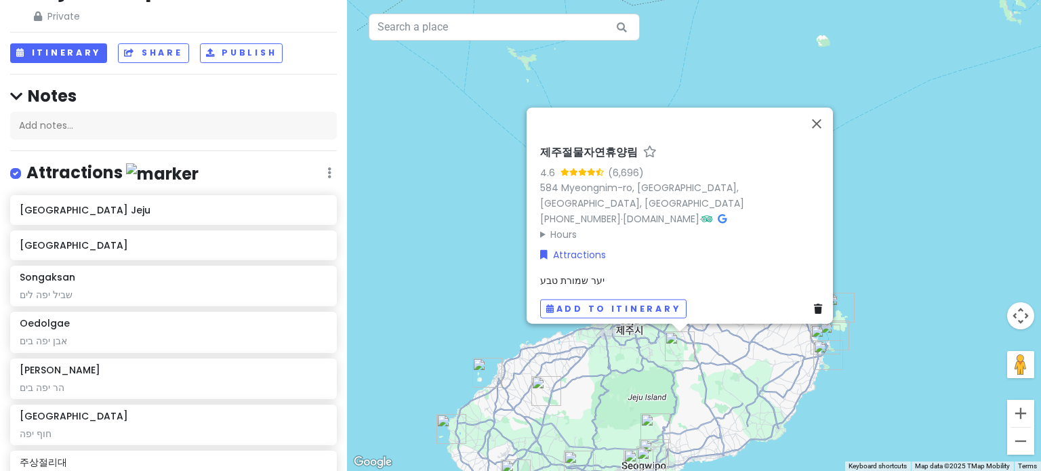
click at [873, 439] on div "To navigate, press the arrow keys. 제주절물자연휴양림 4.6 (6,696) 584 Myeongnim-[GEOGRAP…" at bounding box center [694, 235] width 694 height 471
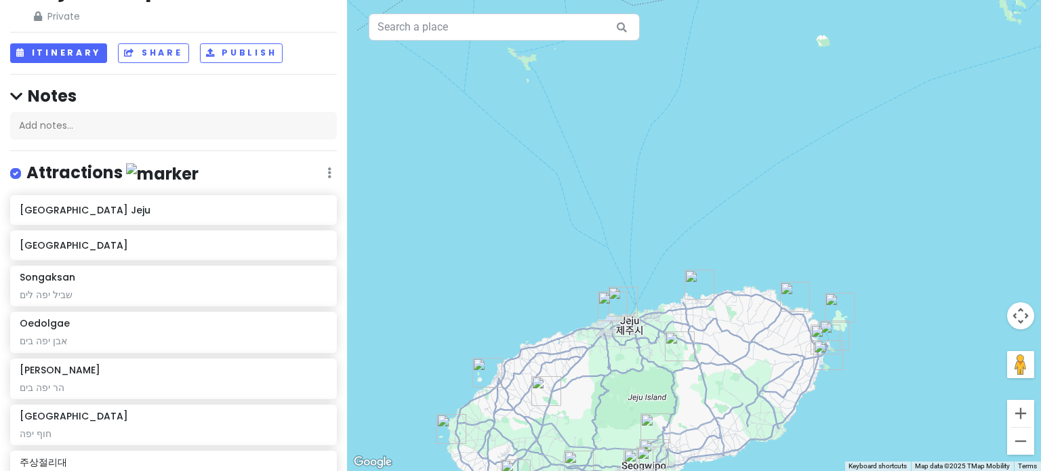
click at [681, 353] on img "제주절물자연휴양림" at bounding box center [680, 347] width 30 height 30
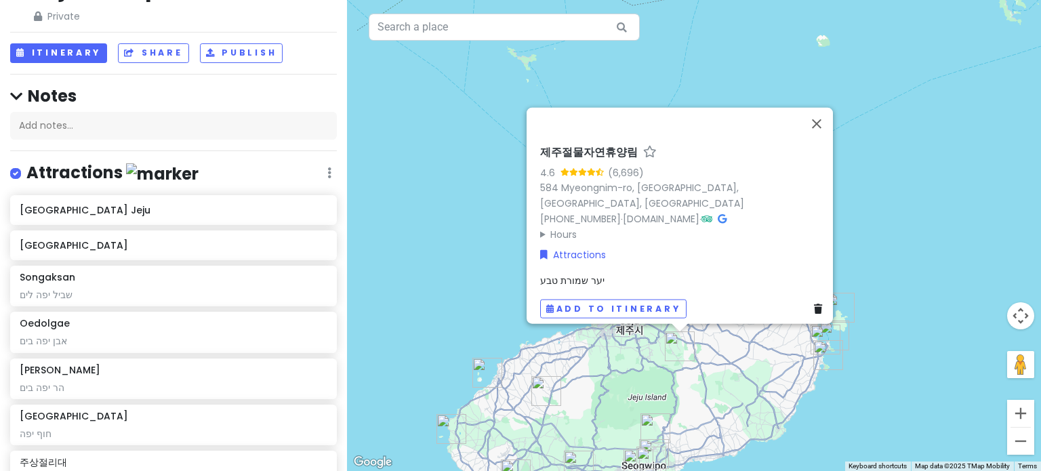
click at [845, 438] on div "To navigate, press the arrow keys. 제주절물자연휴양림 4.6 (6,696) 584 Myeongnim-[GEOGRAP…" at bounding box center [694, 235] width 694 height 471
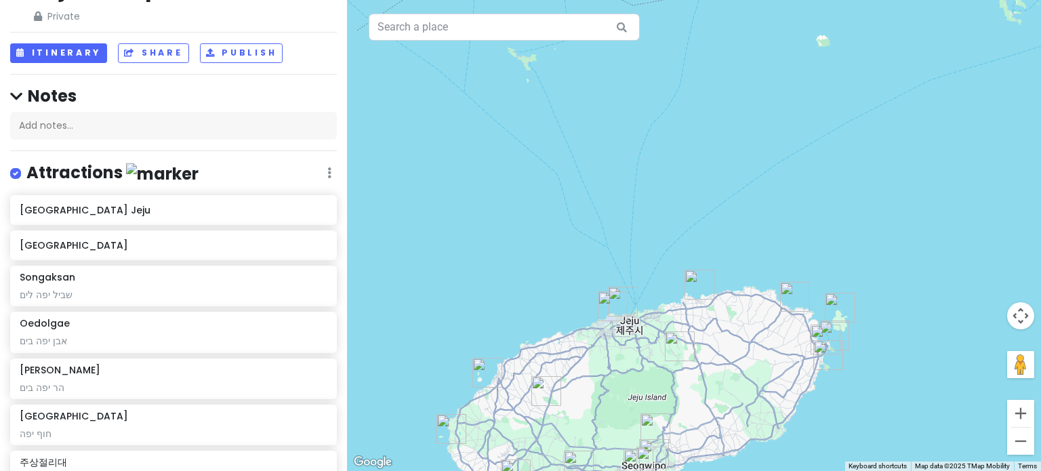
click at [607, 305] on img "Jeju International Airport" at bounding box center [613, 307] width 30 height 30
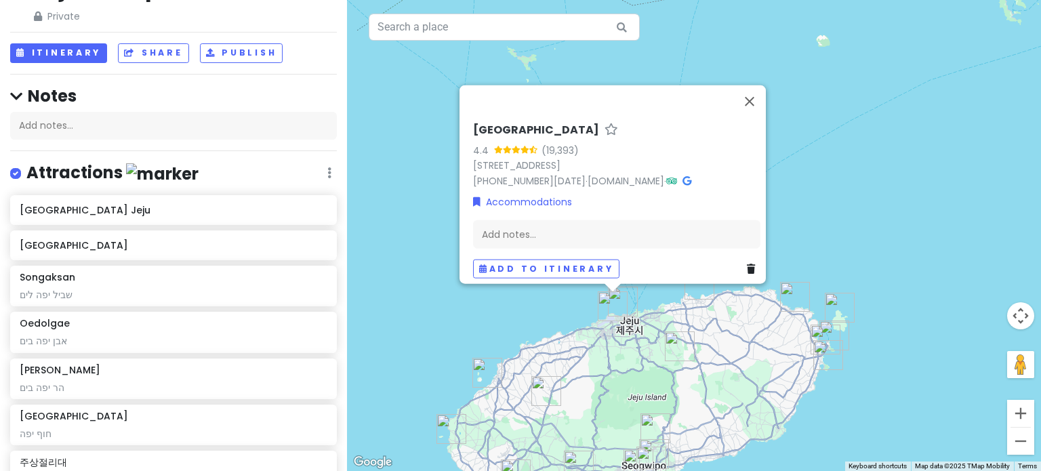
click at [676, 344] on img "제주절물자연휴양림" at bounding box center [680, 347] width 30 height 30
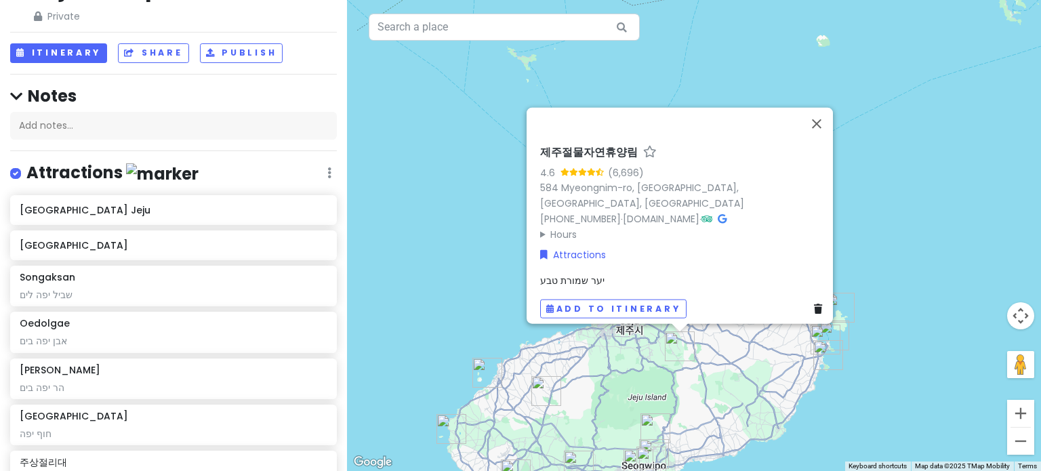
drag, startPoint x: 867, startPoint y: 398, endPoint x: 859, endPoint y: 374, distance: 25.7
click at [867, 398] on div "To navigate, press the arrow keys. 제주절물자연휴양림 4.6 (6,696) 584 Myeongnim-[GEOGRAP…" at bounding box center [694, 235] width 694 height 471
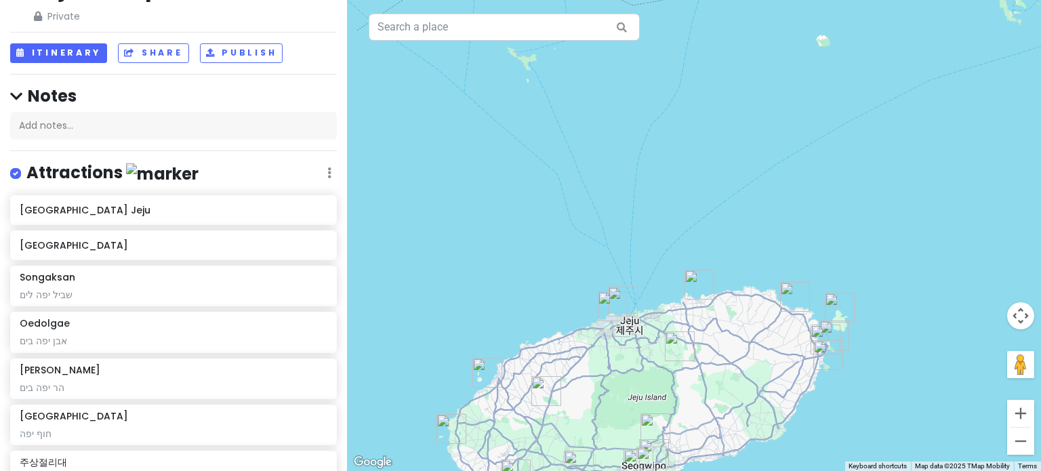
click at [829, 356] on img "Seopjikoji" at bounding box center [829, 355] width 30 height 30
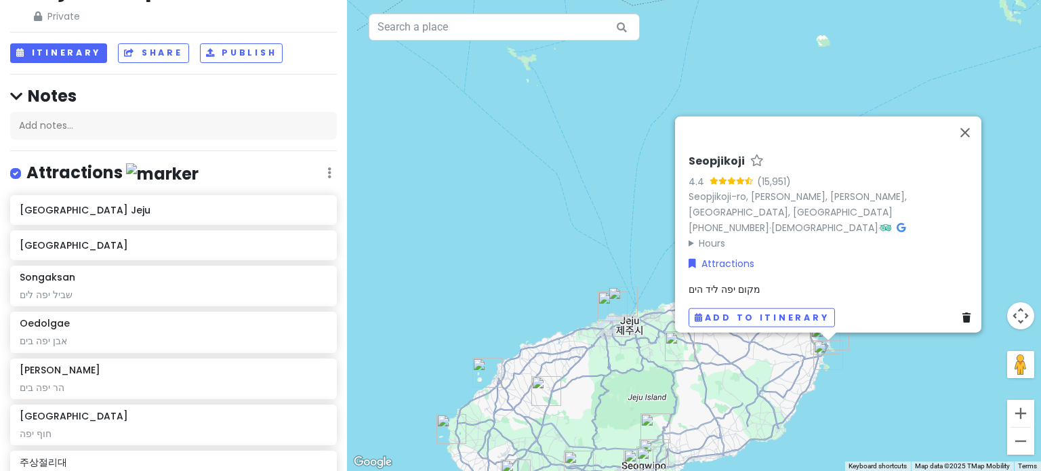
click at [847, 376] on div "To navigate, press the arrow keys. Seopjikoji 4.4 (15,951) Seopjikoji-ro, Seong…" at bounding box center [694, 235] width 694 height 471
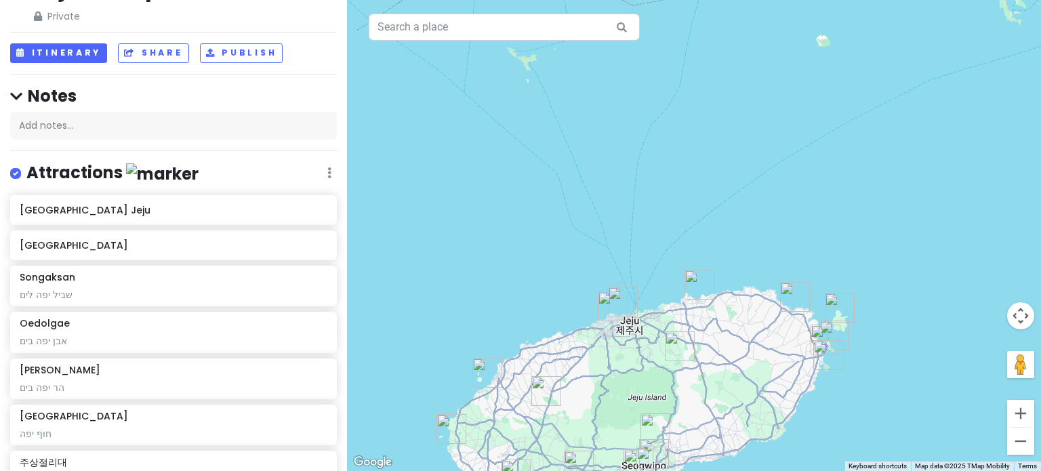
click at [821, 330] on img "Gwangchigi Beach" at bounding box center [826, 340] width 30 height 30
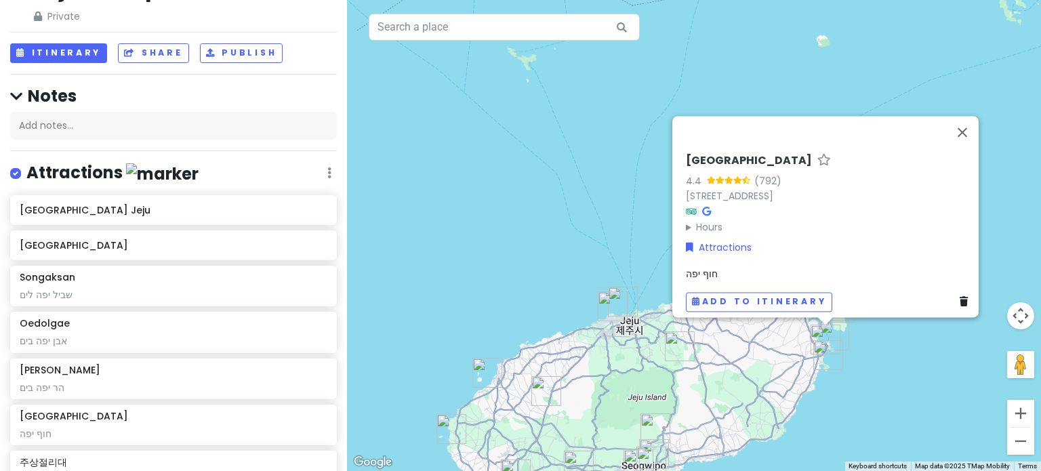
click at [868, 357] on div "To navigate, press the arrow keys. [GEOGRAPHIC_DATA] 4.4 (792) 224-33 Goseong-r…" at bounding box center [694, 235] width 694 height 471
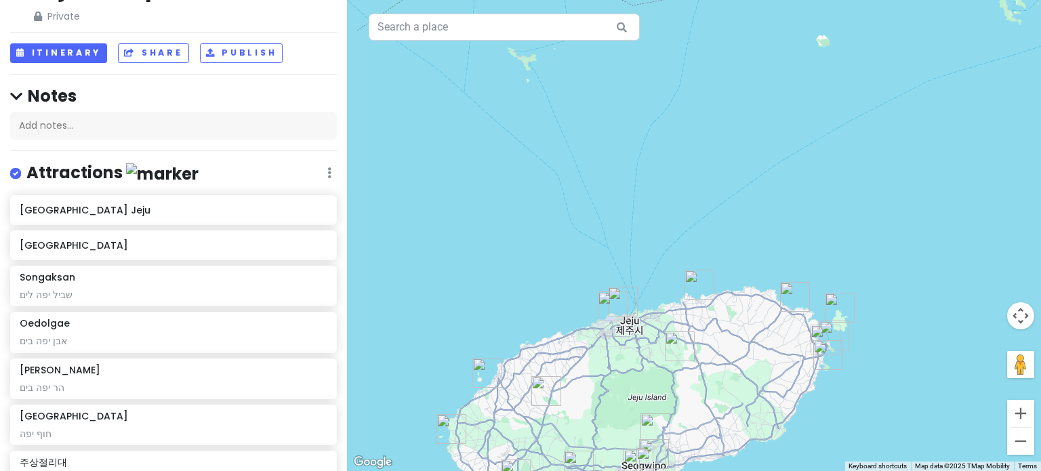
click at [837, 329] on img "Gwangchigi Beach" at bounding box center [826, 340] width 30 height 30
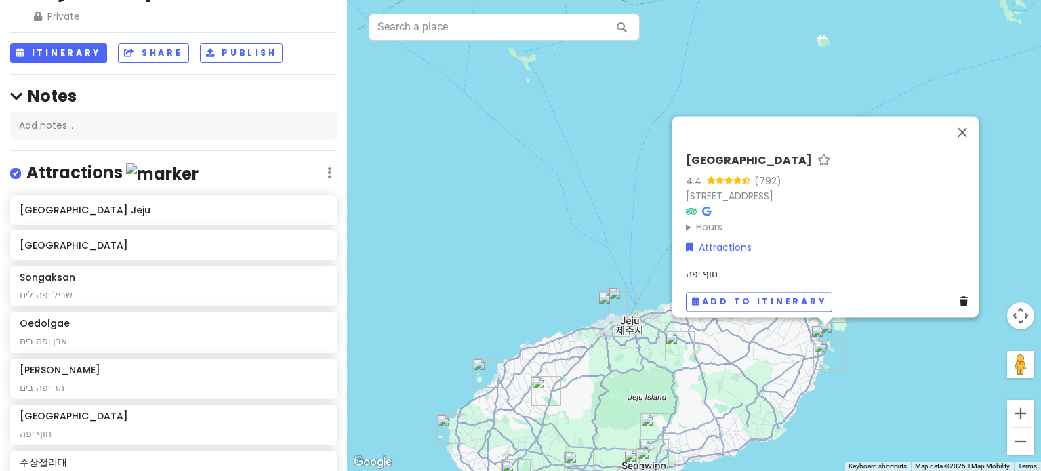
click at [876, 357] on div "To navigate, press the arrow keys. [GEOGRAPHIC_DATA] 4.4 (792) 224-33 Goseong-r…" at bounding box center [694, 235] width 694 height 471
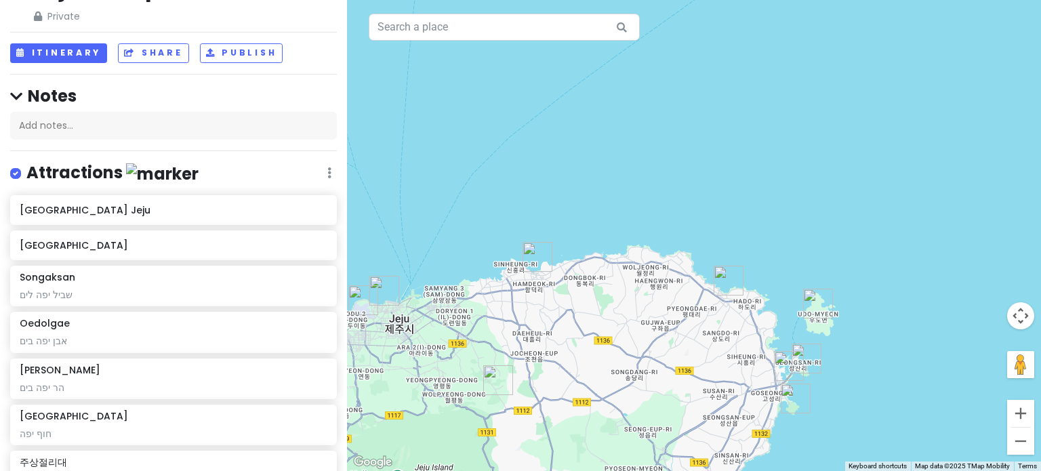
click at [805, 359] on img "Seongsan Ilchulbong" at bounding box center [807, 359] width 30 height 30
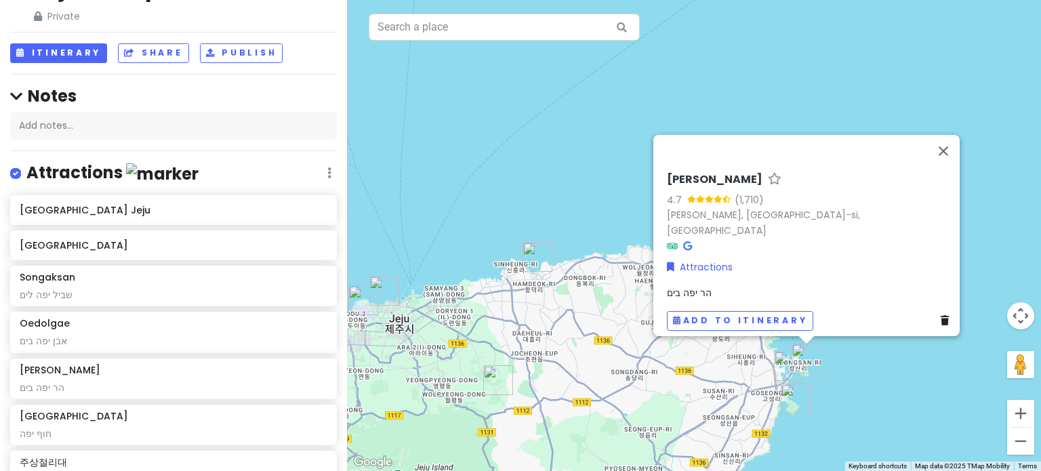
click at [865, 383] on div "To navigate, press the arrow keys. [PERSON_NAME] 4.7 (1,710) [PERSON_NAME], [GE…" at bounding box center [694, 235] width 694 height 471
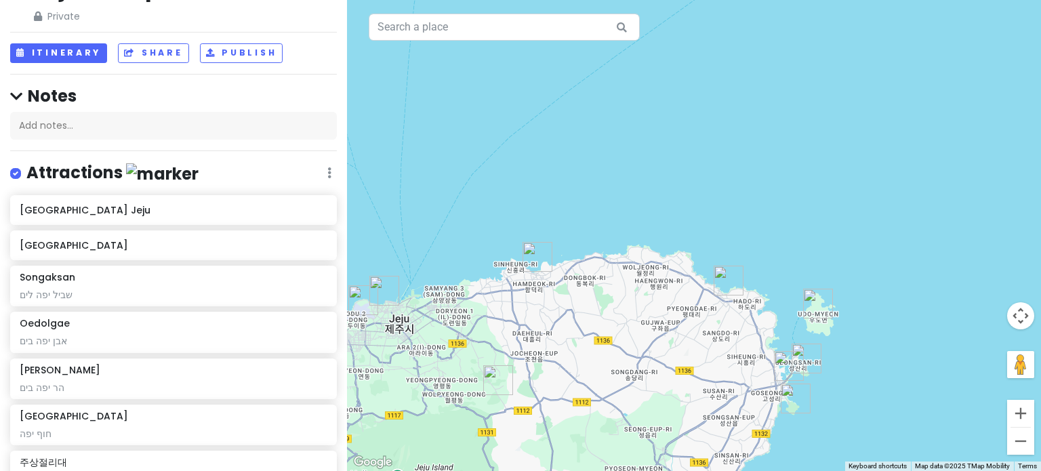
click at [817, 298] on img "Udo" at bounding box center [818, 304] width 30 height 30
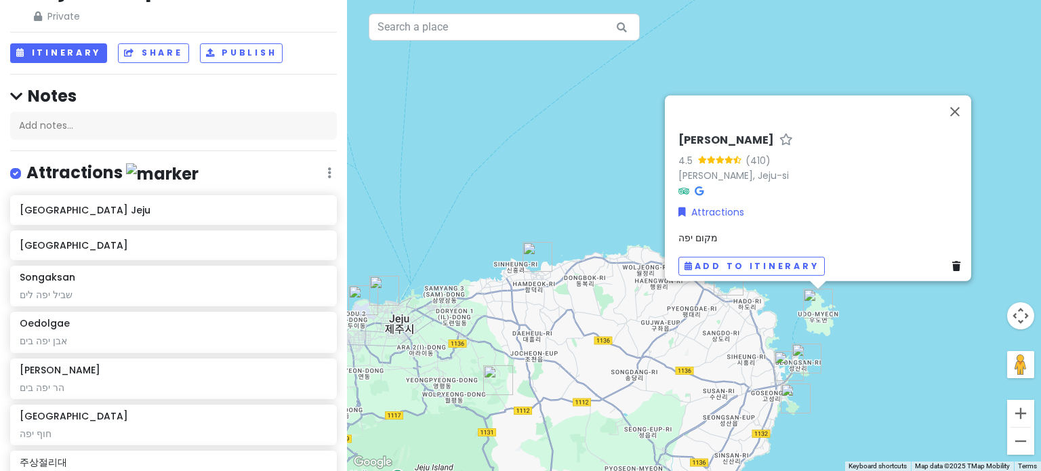
click at [858, 346] on div "To navigate, press the arrow keys. Udo 4.5 (410) [PERSON_NAME], [GEOGRAPHIC_DAT…" at bounding box center [694, 235] width 694 height 471
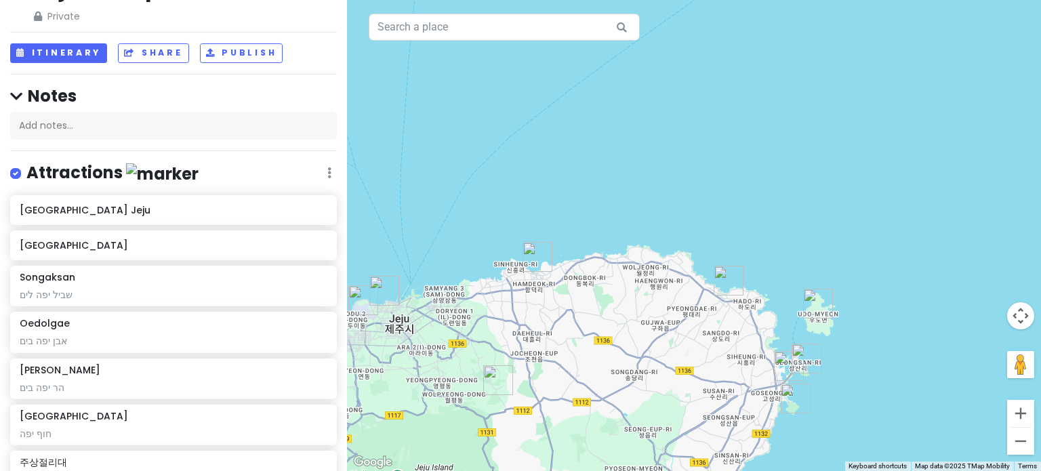
click at [721, 275] on img "Jeju Haenyeo Museum" at bounding box center [729, 281] width 30 height 30
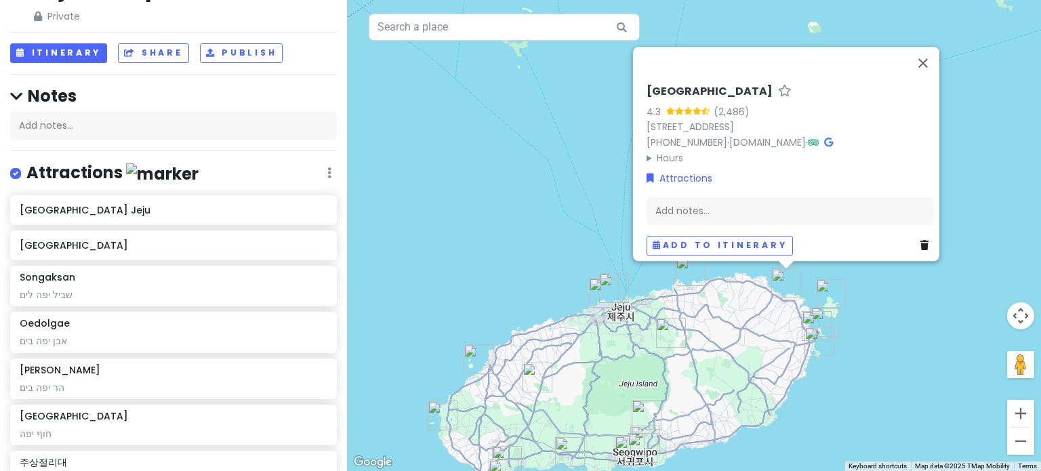
drag, startPoint x: 807, startPoint y: 415, endPoint x: 841, endPoint y: 374, distance: 53.0
click at [841, 374] on div "To navigate, press the arrow keys. [GEOGRAPHIC_DATA] 4.3 (2,486) [STREET_ADDRES…" at bounding box center [694, 235] width 694 height 471
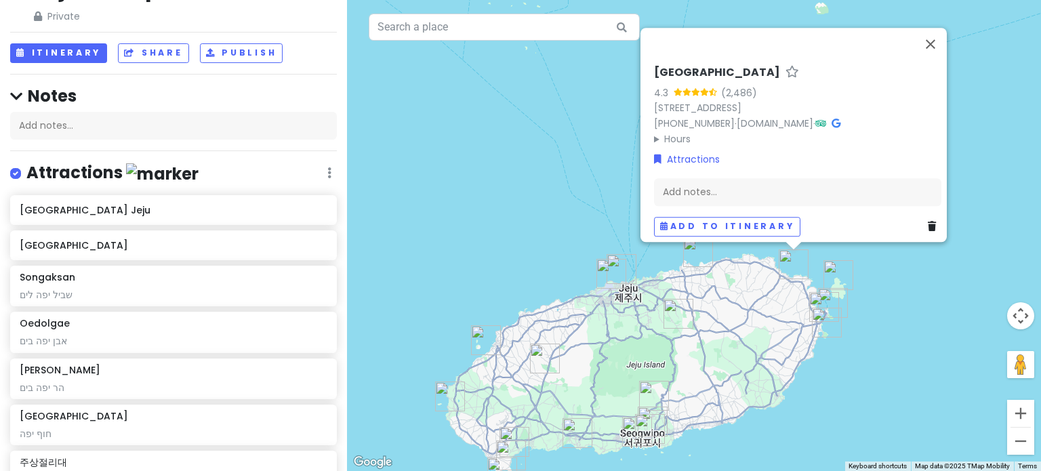
click at [698, 253] on img "Hamdeok Beach" at bounding box center [698, 252] width 30 height 30
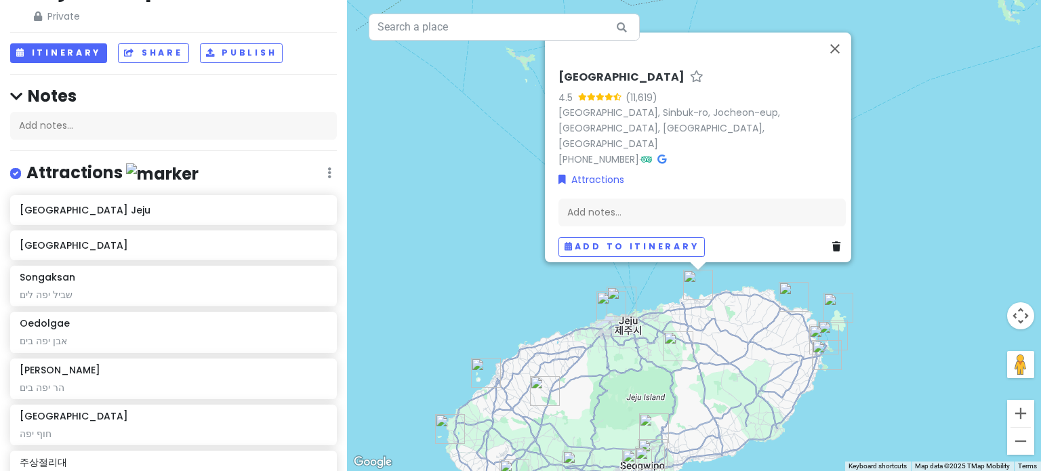
click at [483, 372] on img "Hyeopjae Beach" at bounding box center [486, 373] width 30 height 30
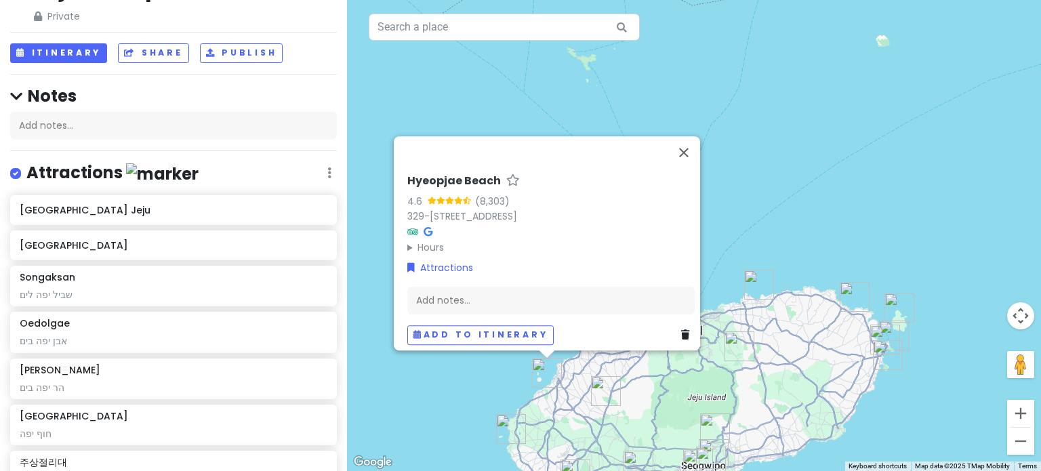
click at [506, 428] on img "Eongal Coast" at bounding box center [511, 429] width 30 height 30
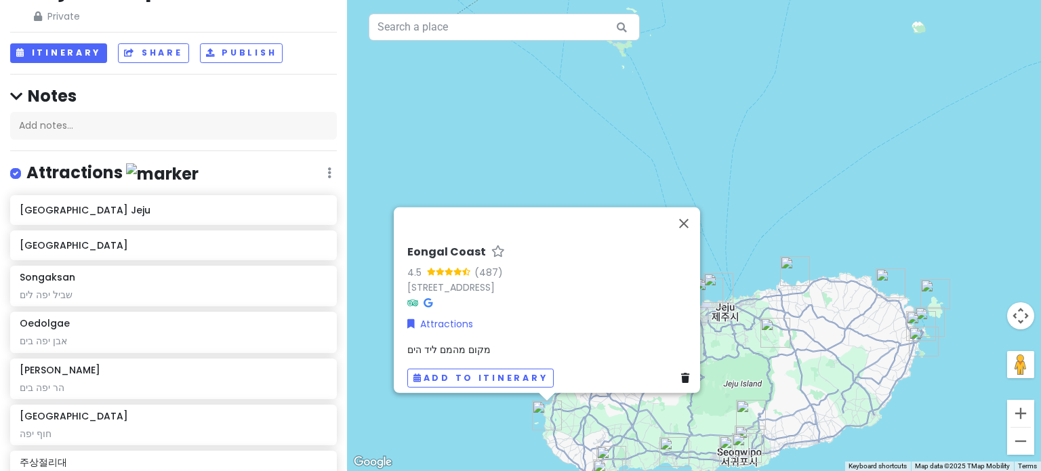
click at [477, 444] on div "To navigate, press the arrow keys. Eongal Coast 4.5 (487) 3671-1 [GEOGRAPHIC_DA…" at bounding box center [694, 235] width 694 height 471
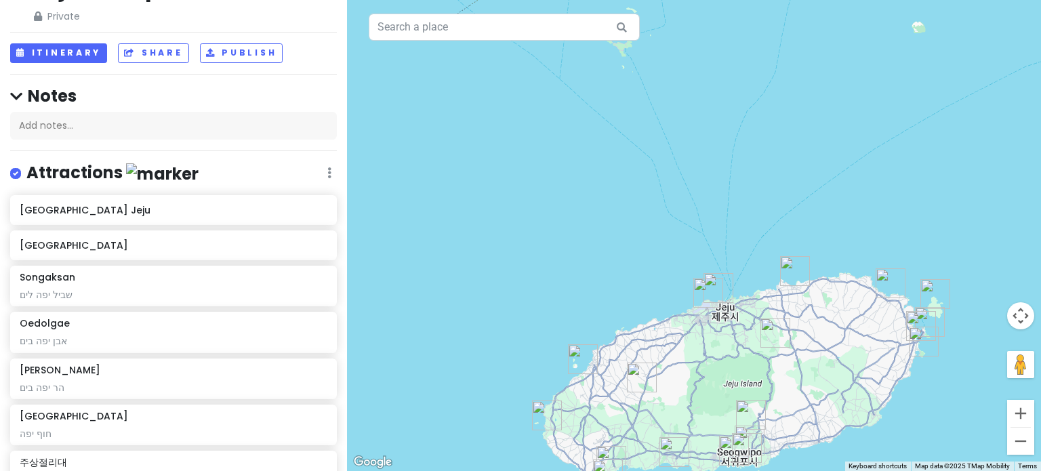
click at [643, 372] on img "Saebyeol Oreum Parking lot" at bounding box center [642, 378] width 30 height 30
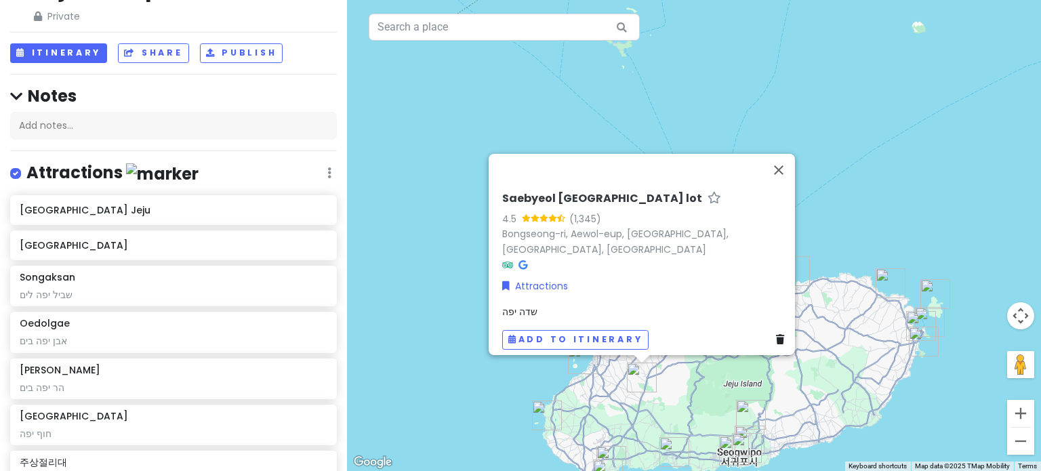
click at [499, 422] on div "To navigate, press the arrow keys. [GEOGRAPHIC_DATA] lot 4.5 (1,345) [GEOGRAPHI…" at bounding box center [694, 235] width 694 height 471
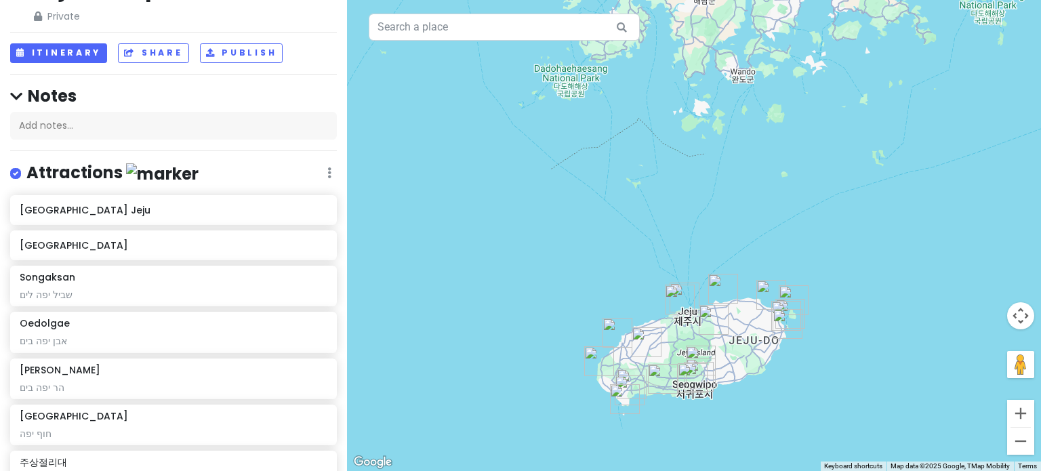
drag, startPoint x: 808, startPoint y: 429, endPoint x: 819, endPoint y: 369, distance: 61.3
click at [819, 369] on div "To navigate, press the arrow keys." at bounding box center [694, 235] width 694 height 471
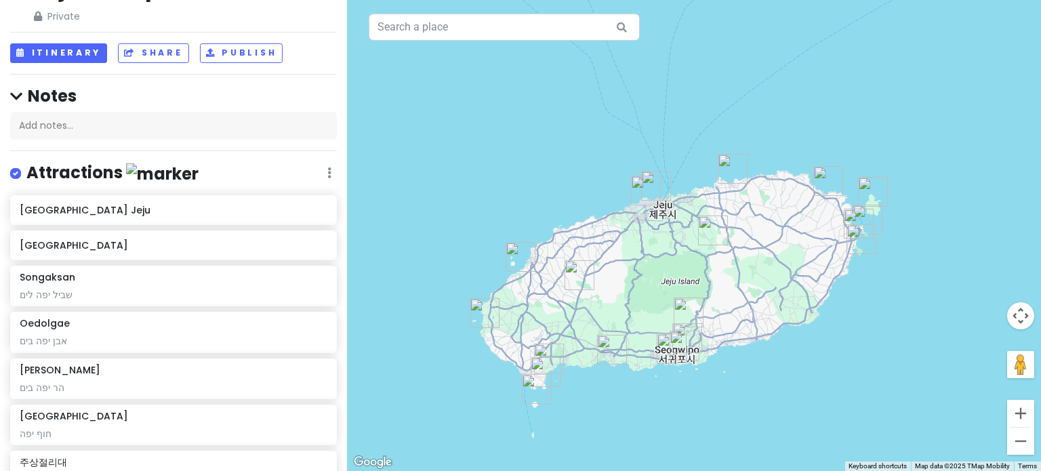
click at [609, 354] on img "주상절리대" at bounding box center [612, 350] width 30 height 30
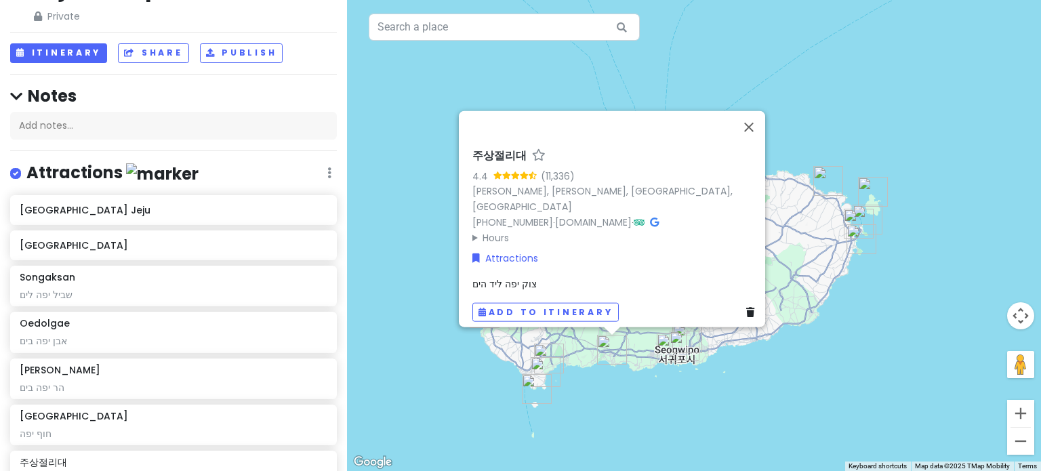
click at [584, 382] on div "To navigate, press the arrow keys. 주상절리대 4.4 (11,336) [GEOGRAPHIC_DATA], [PERSO…" at bounding box center [694, 235] width 694 height 471
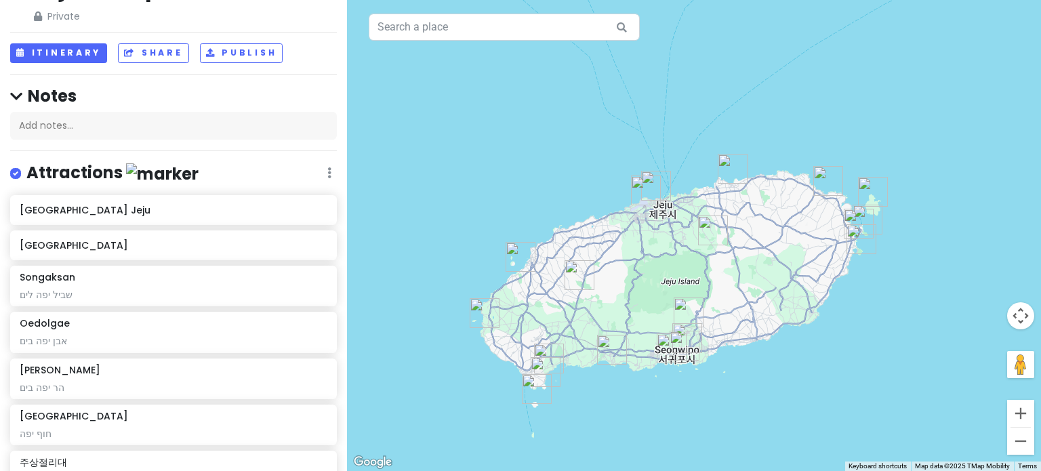
click at [531, 387] on img "Gapado" at bounding box center [537, 389] width 30 height 30
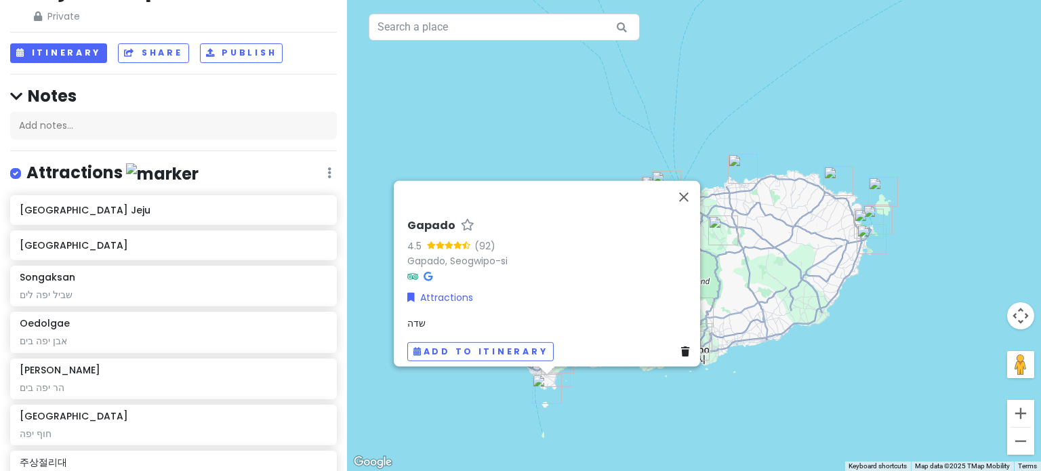
click at [561, 412] on div "To navigate, press the arrow keys. Gapado 4.5 (92) Gapado, [GEOGRAPHIC_DATA]-si…" at bounding box center [694, 235] width 694 height 471
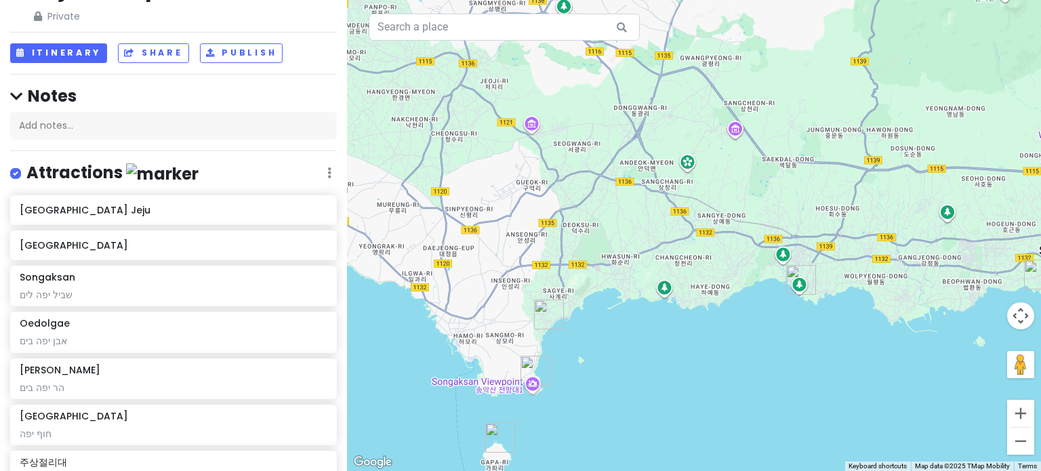
click at [529, 365] on img "Songaksan" at bounding box center [536, 371] width 30 height 30
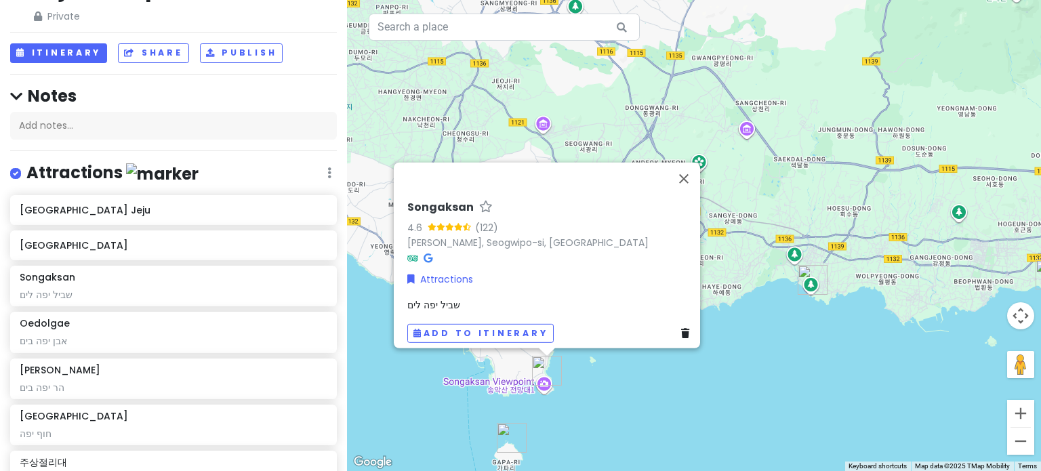
click at [574, 409] on div "To navigate, press the arrow keys. Songaksan 4.6 (122) [GEOGRAPHIC_DATA], [GEOG…" at bounding box center [694, 235] width 694 height 471
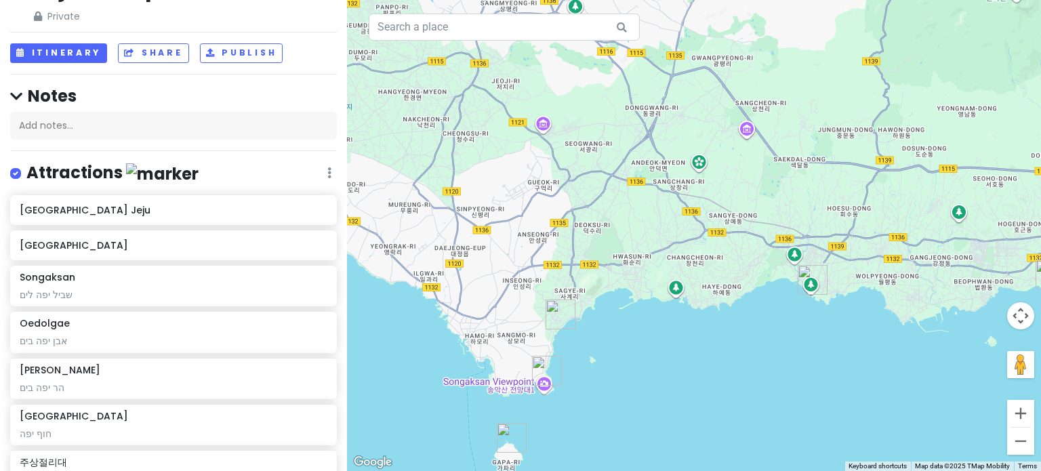
click at [561, 308] on img "사계해안" at bounding box center [561, 315] width 30 height 30
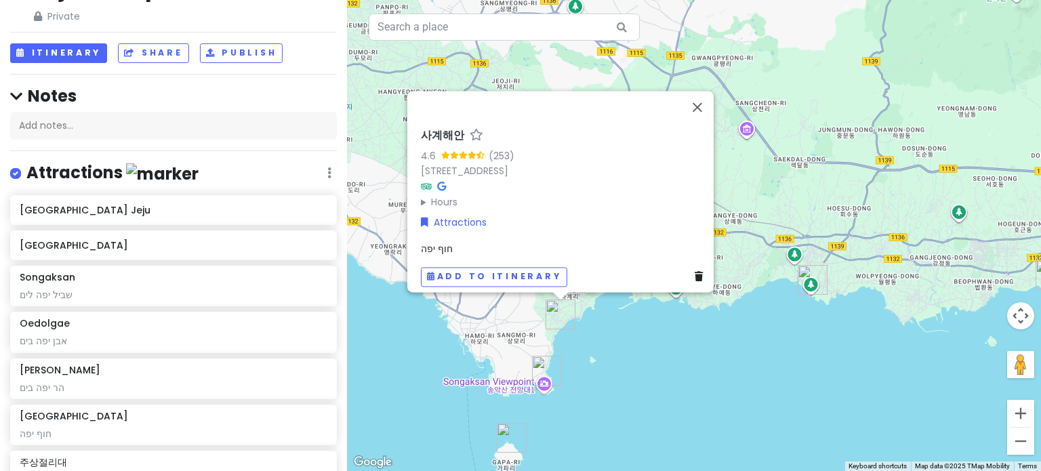
click at [638, 349] on div "To navigate, press the arrow keys. 사계해안 4.6 (253) 2294-37 Sage-ri, Andeok-myeon…" at bounding box center [694, 235] width 694 height 471
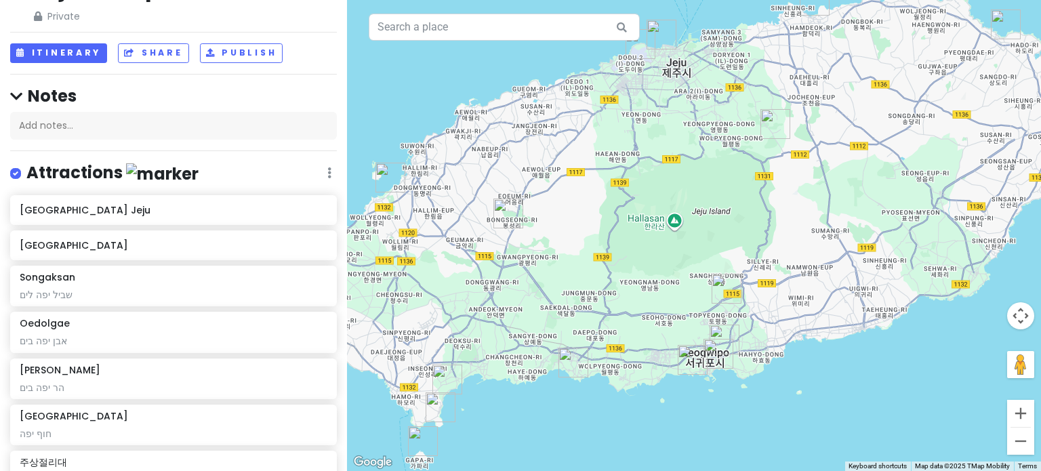
drag, startPoint x: 746, startPoint y: 346, endPoint x: 538, endPoint y: 409, distance: 216.8
click at [538, 409] on div "To navigate, press the arrow keys." at bounding box center [694, 235] width 694 height 471
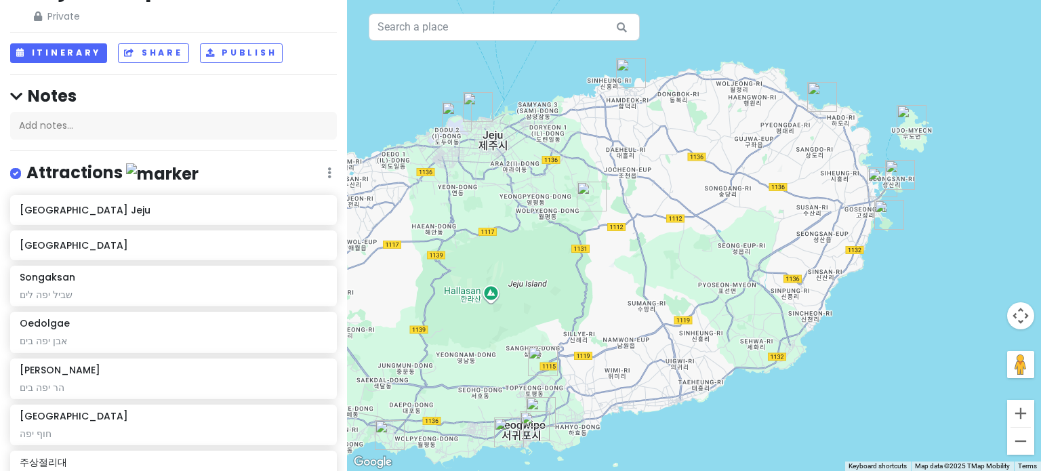
drag, startPoint x: 900, startPoint y: 99, endPoint x: 691, endPoint y: 192, distance: 228.5
click at [694, 192] on div "To navigate, press the arrow keys." at bounding box center [694, 235] width 694 height 471
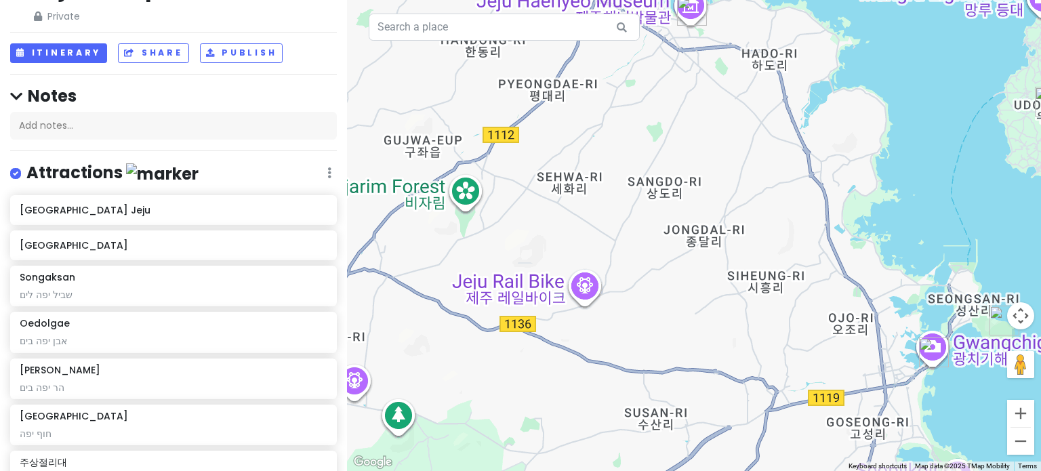
click at [928, 350] on img "Gwangchigi Beach" at bounding box center [934, 353] width 30 height 30
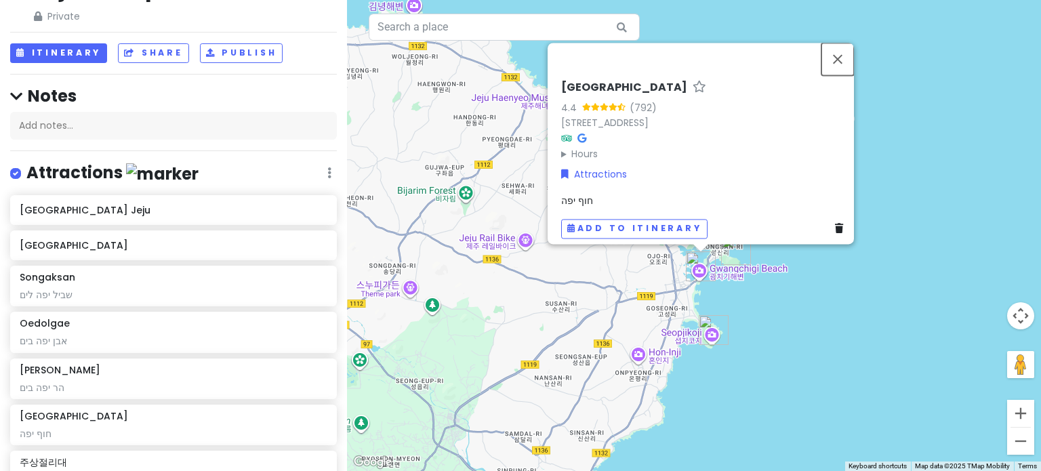
click at [841, 43] on button "Close" at bounding box center [838, 59] width 33 height 33
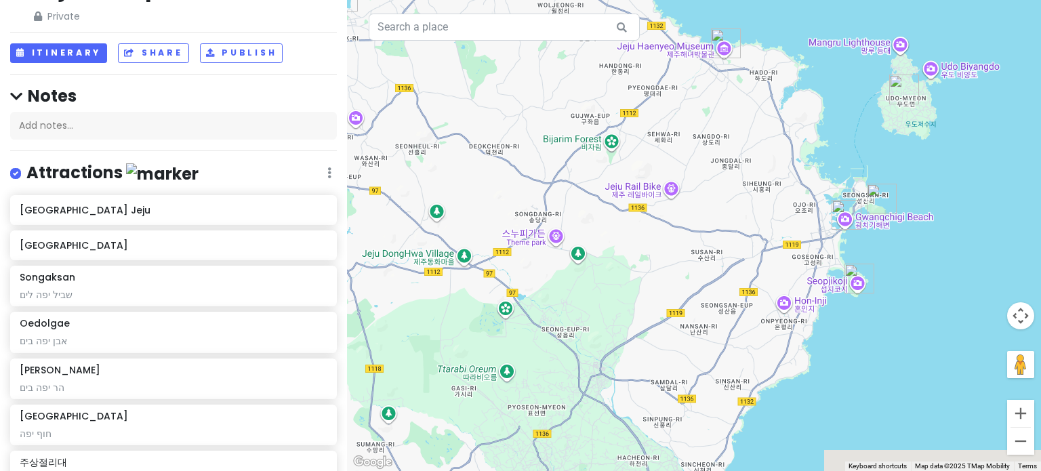
drag, startPoint x: 502, startPoint y: 227, endPoint x: 689, endPoint y: 134, distance: 208.9
click at [686, 137] on div "To navigate, press the arrow keys." at bounding box center [694, 235] width 694 height 471
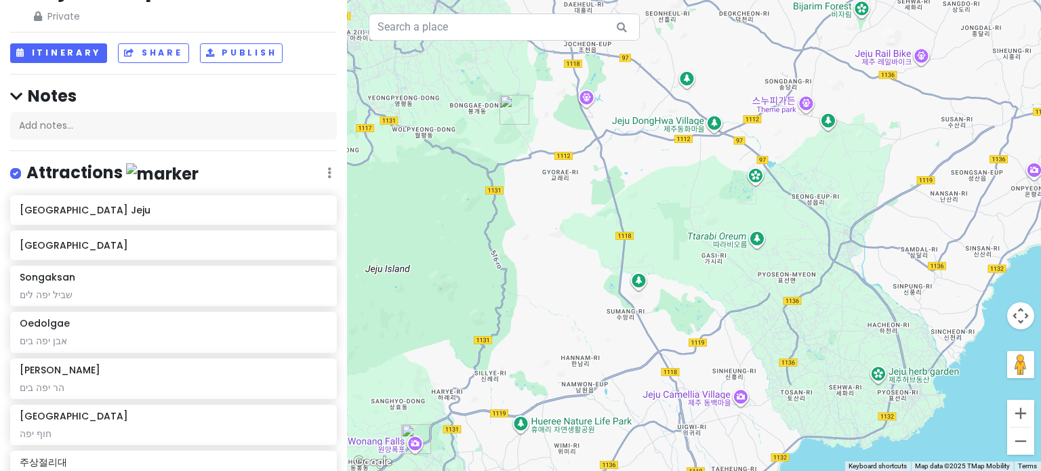
drag, startPoint x: 599, startPoint y: 308, endPoint x: 805, endPoint y: 223, distance: 222.8
click at [805, 223] on div "To navigate, press the arrow keys." at bounding box center [694, 235] width 694 height 471
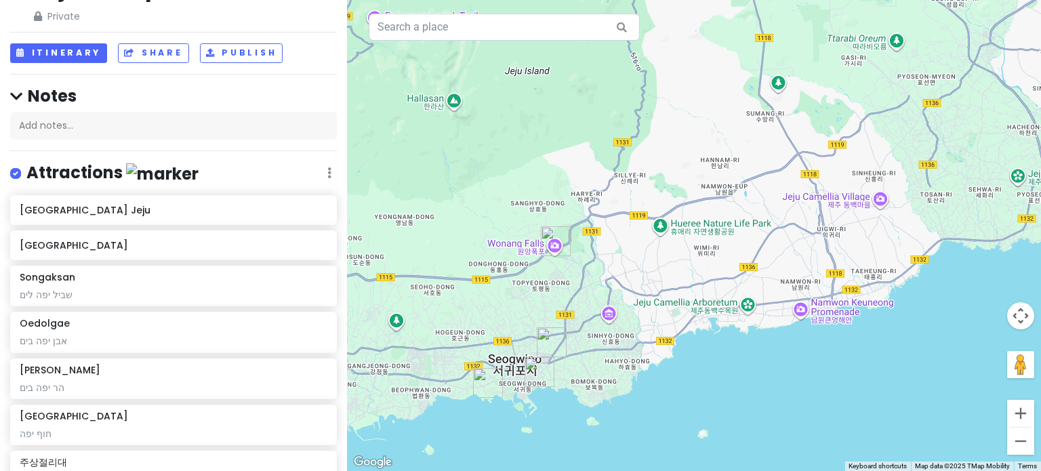
drag, startPoint x: 638, startPoint y: 346, endPoint x: 664, endPoint y: 305, distance: 48.7
click at [664, 305] on div "To navigate, press the arrow keys." at bounding box center [694, 235] width 694 height 471
click at [543, 340] on img "Citrus Museum Jeju" at bounding box center [552, 342] width 30 height 30
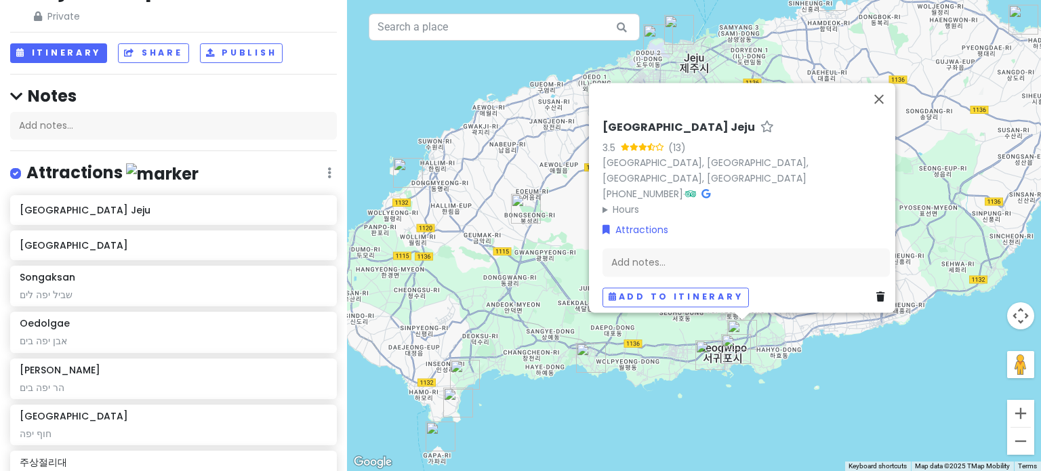
drag, startPoint x: 611, startPoint y: 431, endPoint x: 791, endPoint y: 404, distance: 181.7
click at [791, 404] on div "To navigate, press the arrow keys. [GEOGRAPHIC_DATA] 3.5 (13) [GEOGRAPHIC_DATA]…" at bounding box center [694, 235] width 694 height 471
click at [881, 107] on button "Close" at bounding box center [879, 99] width 33 height 33
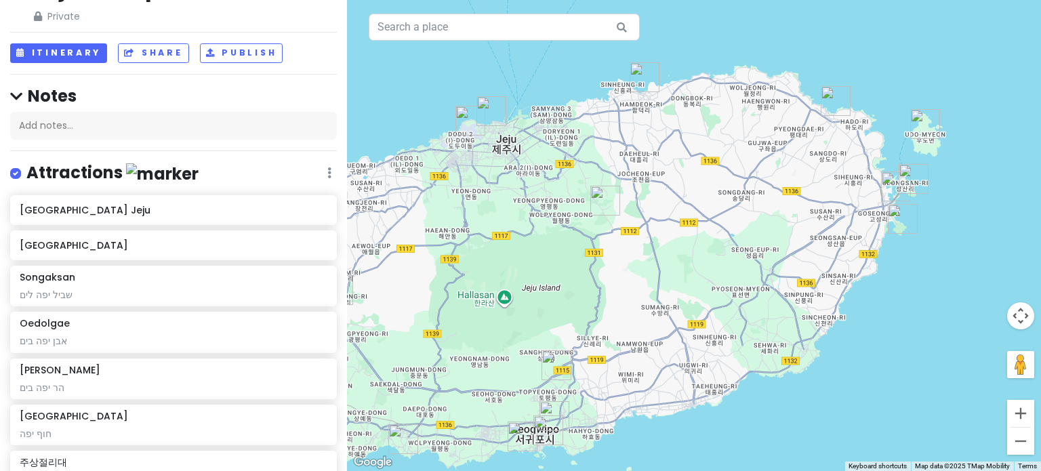
drag, startPoint x: 851, startPoint y: 177, endPoint x: 664, endPoint y: 257, distance: 202.9
click at [664, 257] on div "To navigate, press the arrow keys." at bounding box center [694, 235] width 694 height 471
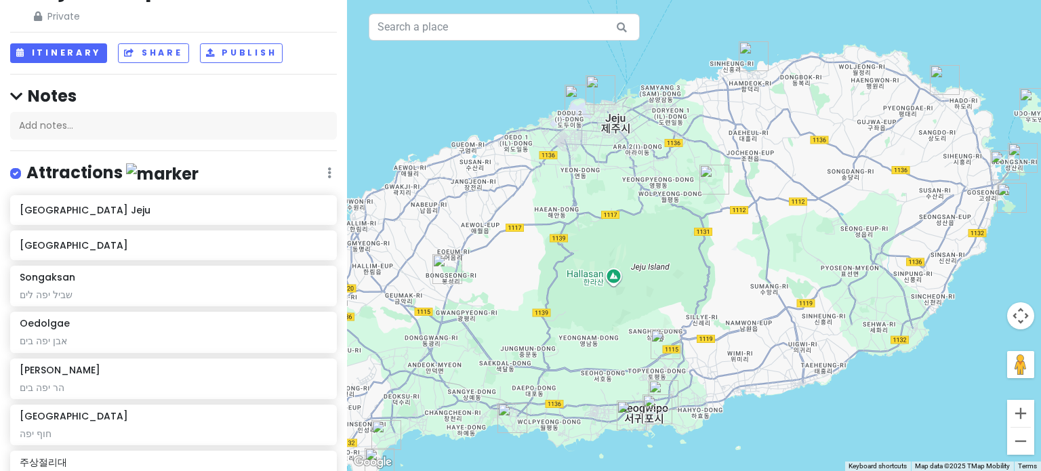
drag, startPoint x: 550, startPoint y: 260, endPoint x: 624, endPoint y: 258, distance: 73.2
click at [624, 258] on div "To navigate, press the arrow keys." at bounding box center [694, 235] width 694 height 471
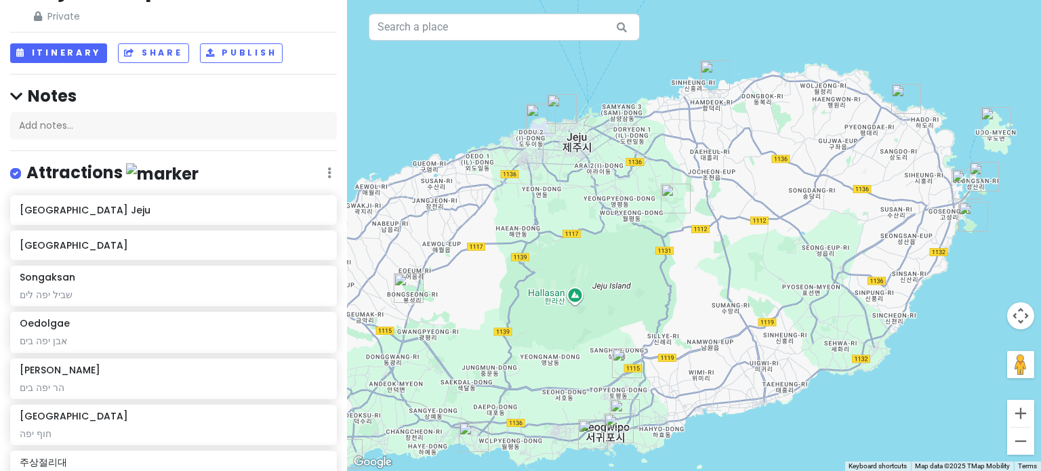
click at [904, 100] on img "Jeju Haenyeo Museum" at bounding box center [906, 99] width 30 height 30
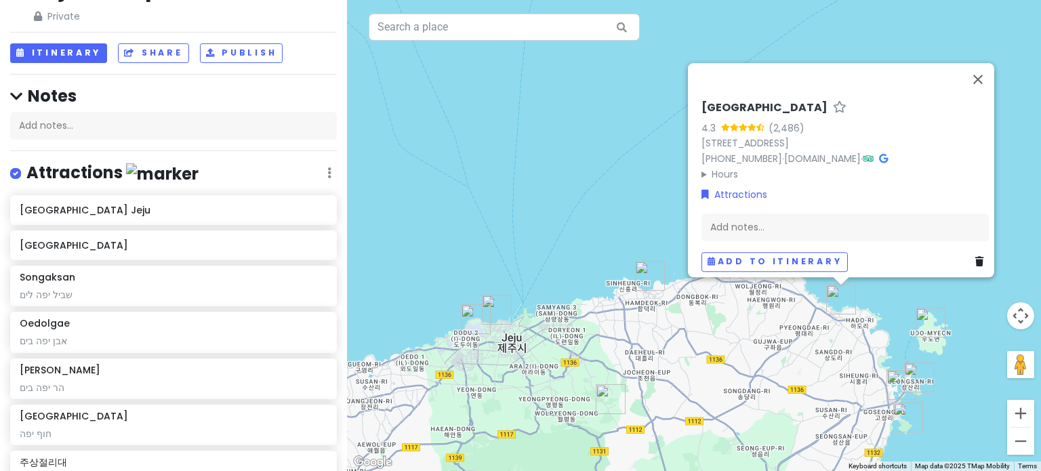
click at [651, 280] on img "Hamdeok Beach" at bounding box center [650, 276] width 30 height 30
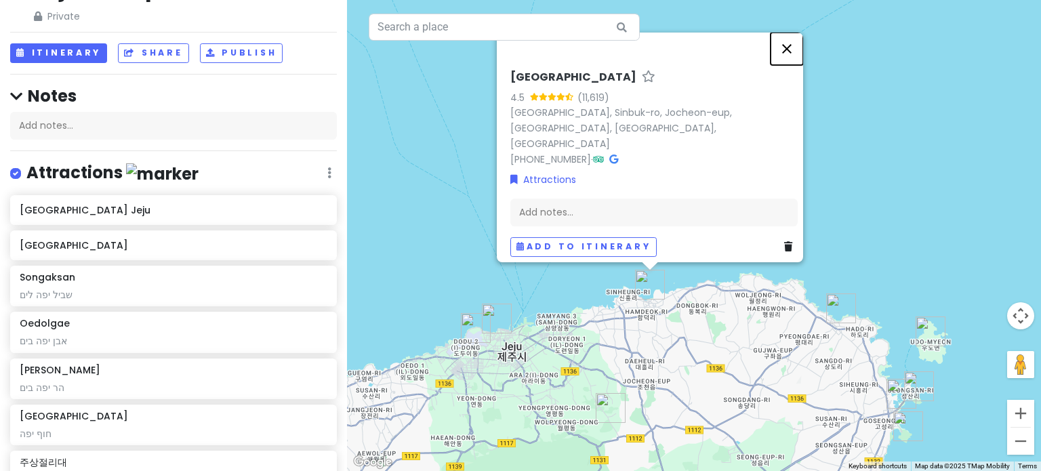
click at [789, 53] on button "Close" at bounding box center [787, 49] width 33 height 33
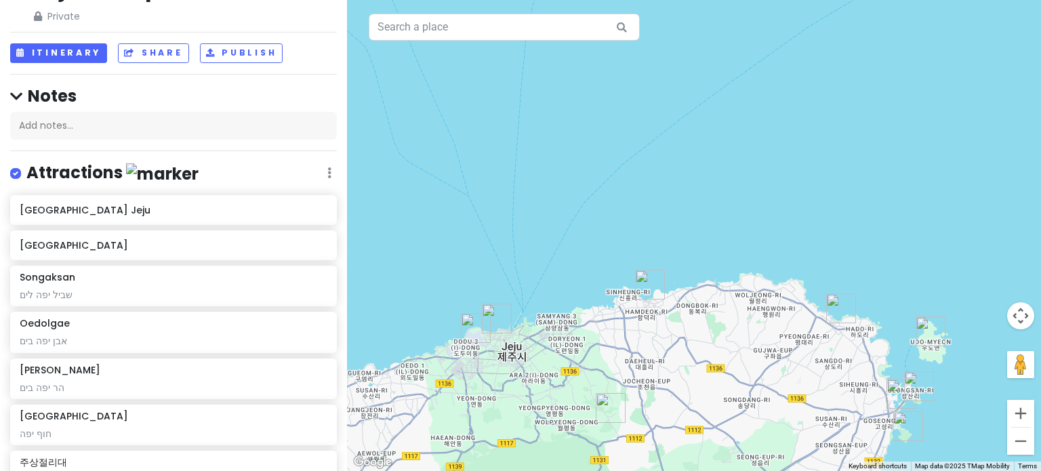
click at [833, 308] on img "Jeju Haenyeo Museum" at bounding box center [841, 309] width 30 height 30
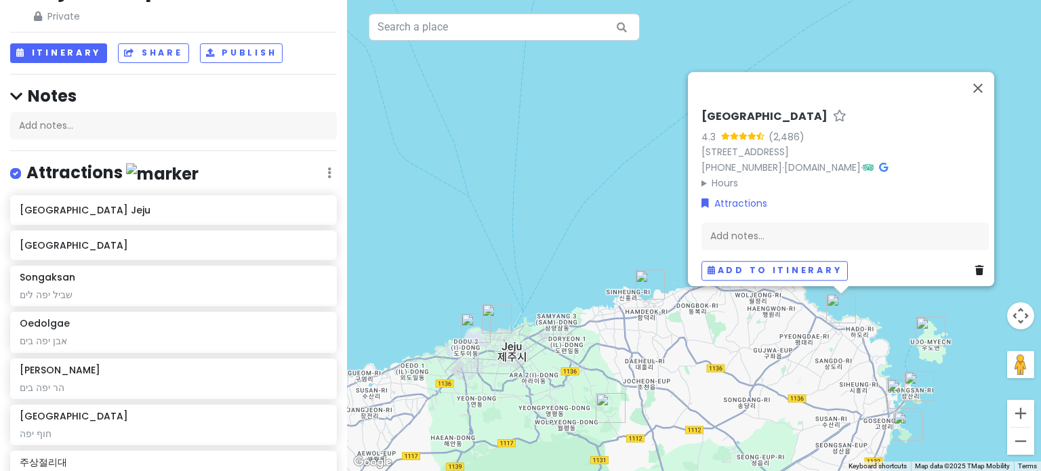
drag, startPoint x: 782, startPoint y: 342, endPoint x: 875, endPoint y: 218, distance: 155.0
click at [875, 218] on div "To navigate, press the arrow keys. [GEOGRAPHIC_DATA] 4.3 (2,486) [STREET_ADDRES…" at bounding box center [694, 235] width 694 height 471
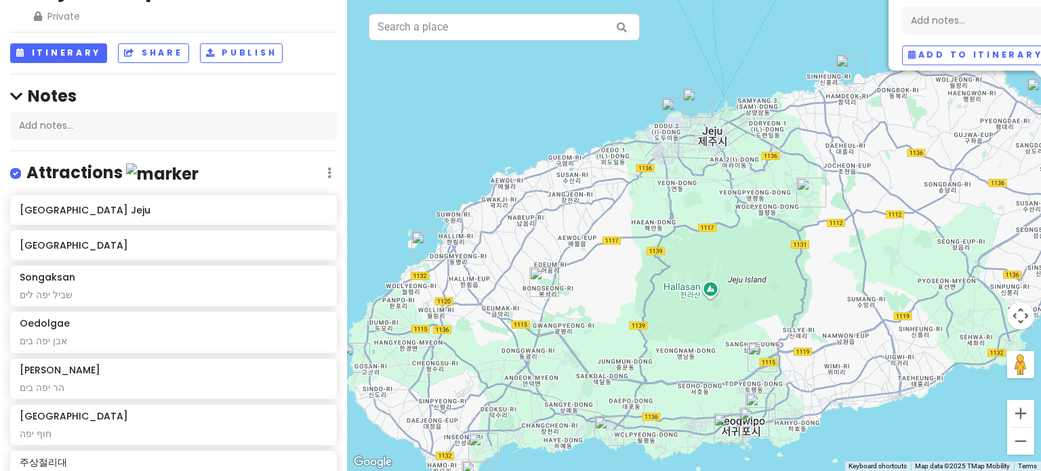
drag, startPoint x: 729, startPoint y: 316, endPoint x: 846, endPoint y: 234, distance: 142.6
click at [846, 234] on div "To navigate, press the arrow keys. [GEOGRAPHIC_DATA] 4.3 (2,486) [STREET_ADDRES…" at bounding box center [694, 235] width 694 height 471
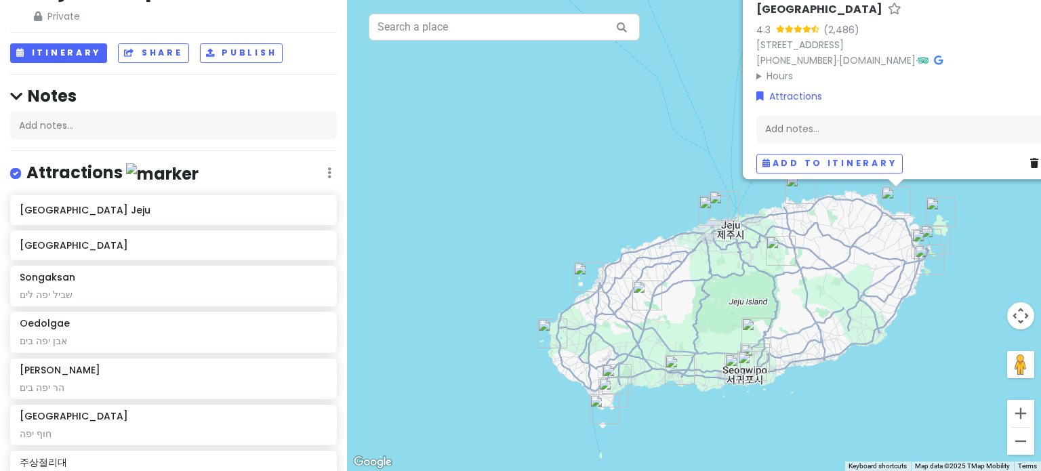
drag, startPoint x: 816, startPoint y: 273, endPoint x: 761, endPoint y: 307, distance: 64.0
click at [761, 307] on div "To navigate, press the arrow keys. [GEOGRAPHIC_DATA] 4.3 (2,486) [STREET_ADDRES…" at bounding box center [694, 235] width 694 height 471
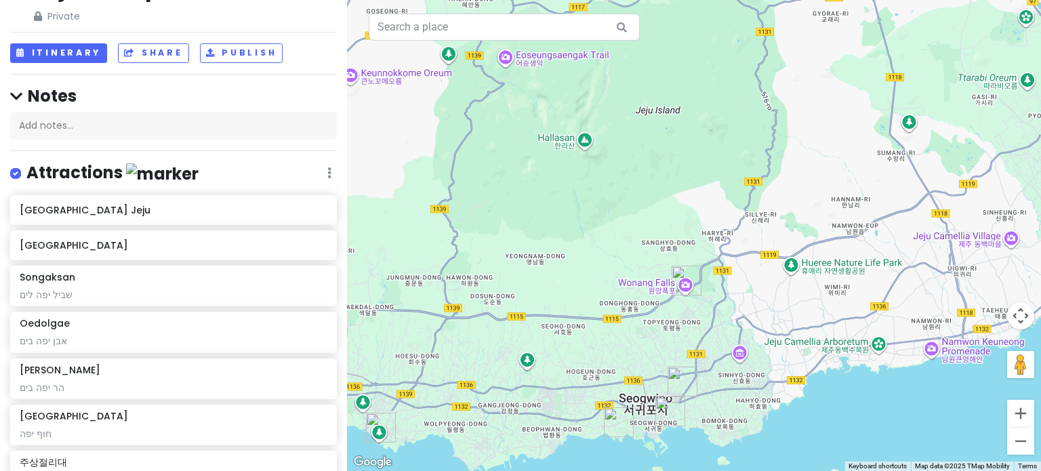
click at [664, 401] on img "Seogwipo Jeongbang Waterfall" at bounding box center [671, 412] width 30 height 30
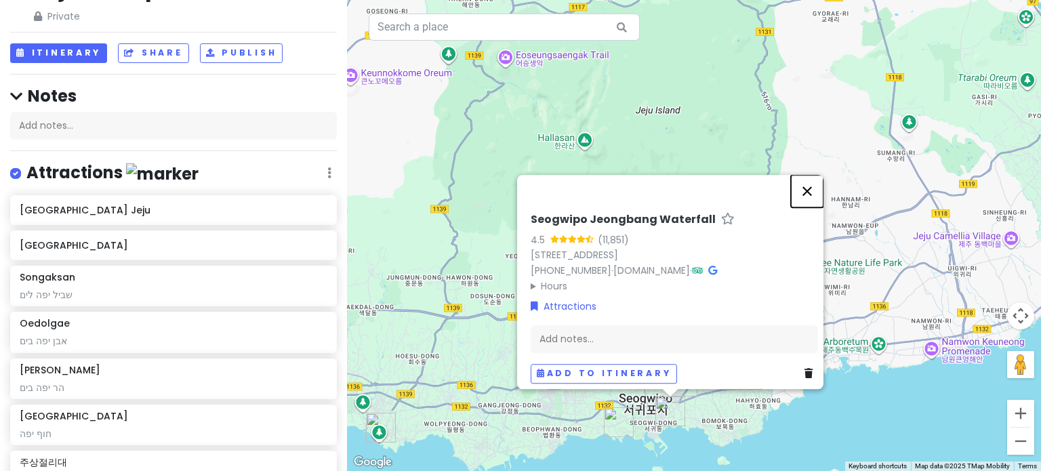
click at [811, 183] on button "Close" at bounding box center [807, 191] width 33 height 33
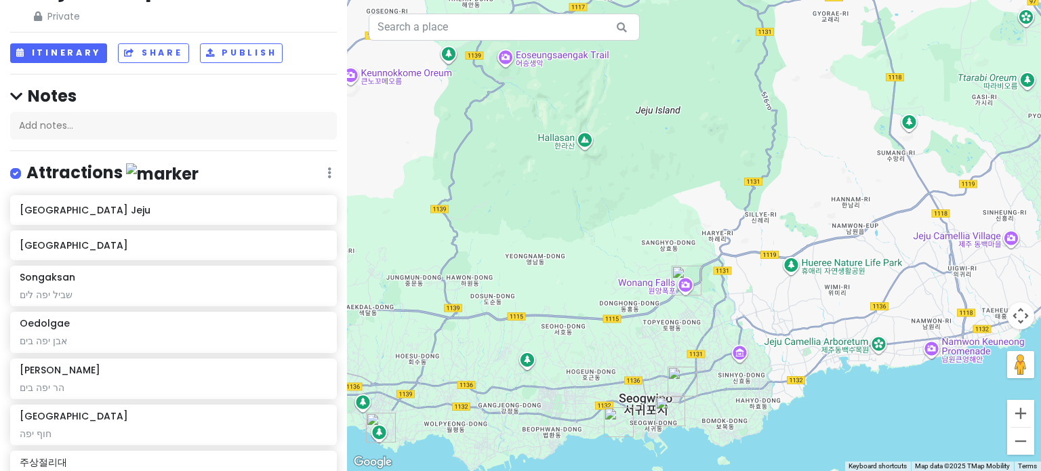
click at [678, 375] on img "Citrus Museum Jeju" at bounding box center [683, 382] width 30 height 30
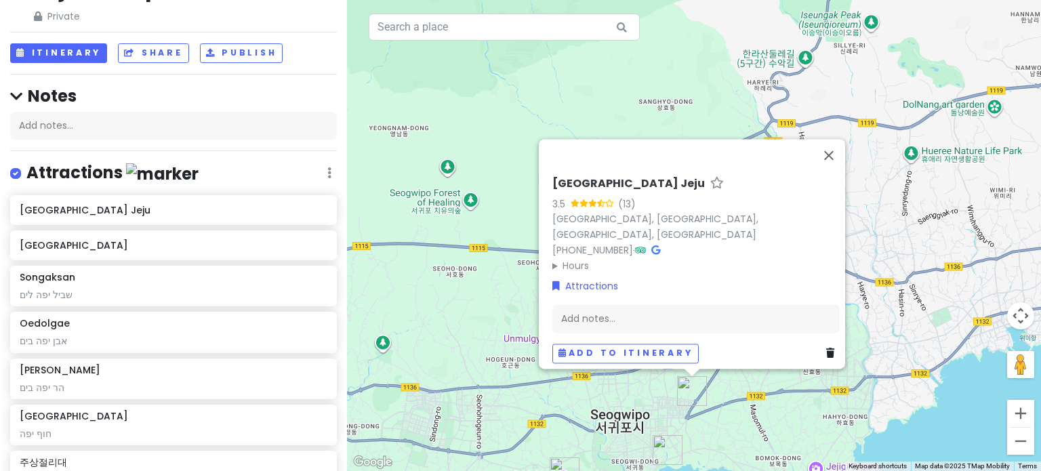
click at [664, 449] on img "Seogwipo Jeongbang Waterfall" at bounding box center [668, 450] width 30 height 30
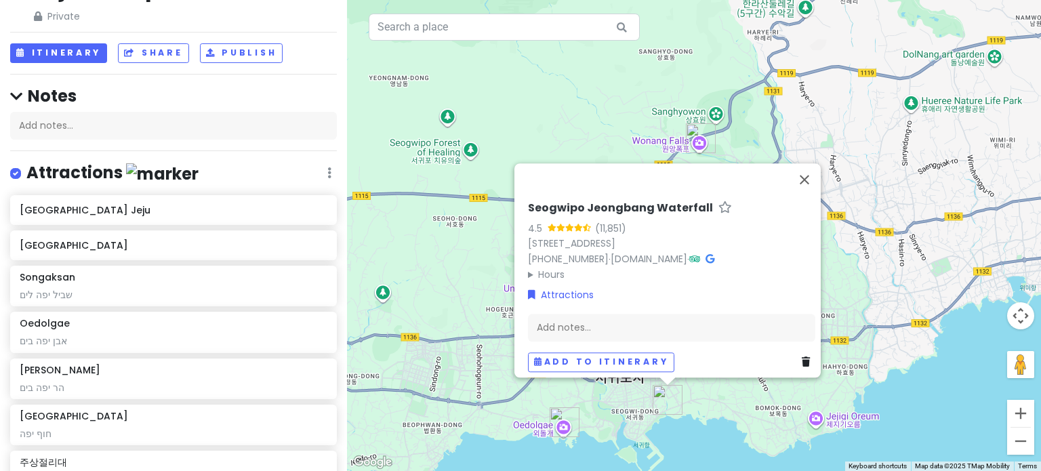
drag, startPoint x: 683, startPoint y: 455, endPoint x: 685, endPoint y: 422, distance: 33.3
click at [684, 422] on div "To navigate, press the arrow keys. Seogwipo Jeongbang Waterfall 4.5 (11,851) [S…" at bounding box center [694, 235] width 694 height 471
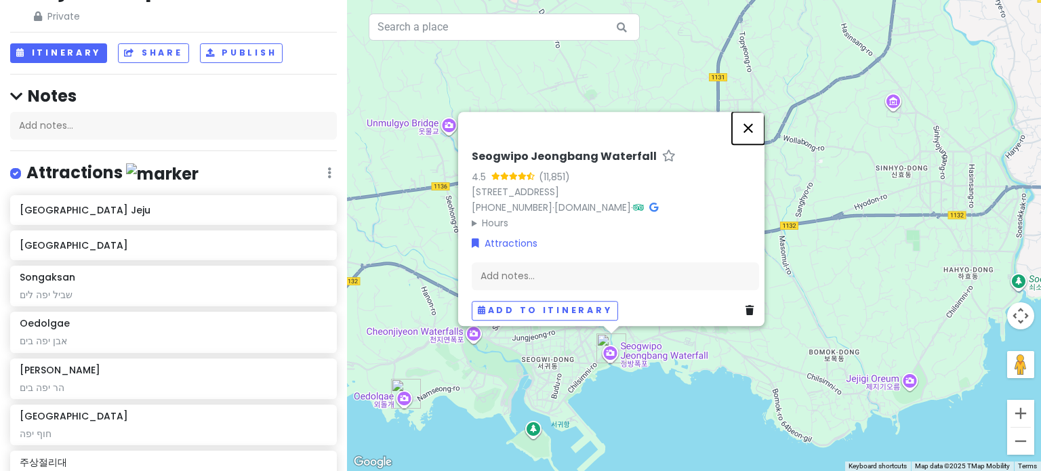
click at [757, 121] on button "Close" at bounding box center [748, 128] width 33 height 33
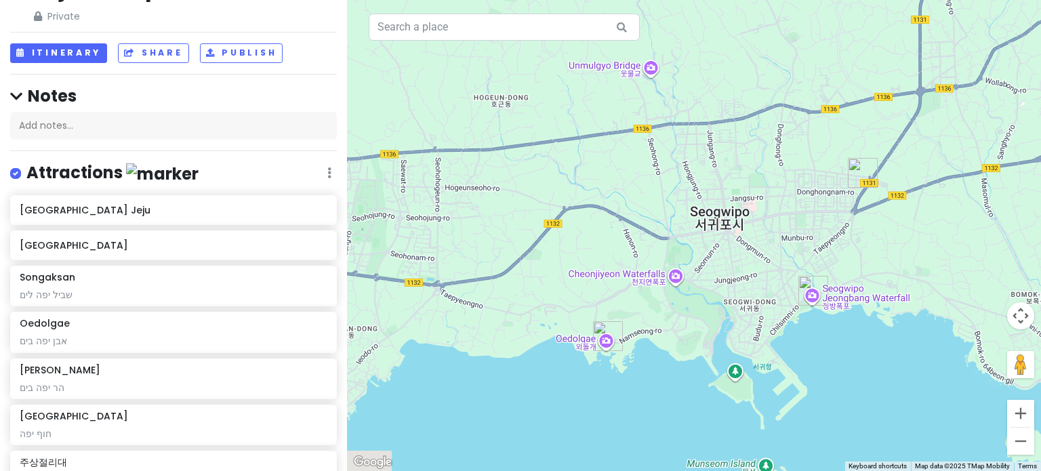
drag, startPoint x: 626, startPoint y: 392, endPoint x: 820, endPoint y: 341, distance: 200.4
click at [814, 345] on div "To navigate, press the arrow keys." at bounding box center [694, 235] width 694 height 471
click at [819, 342] on div "To navigate, press the arrow keys." at bounding box center [694, 235] width 694 height 471
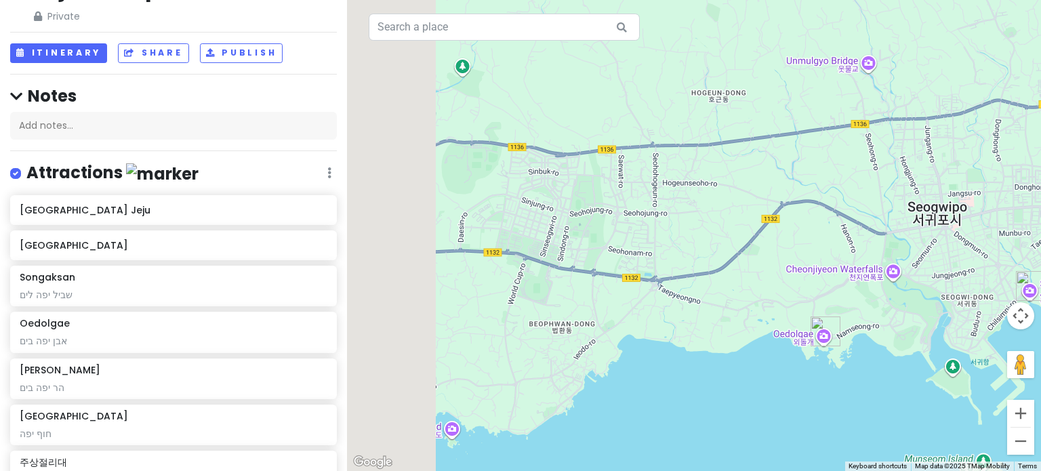
drag, startPoint x: 590, startPoint y: 395, endPoint x: 878, endPoint y: 395, distance: 287.4
click at [878, 395] on div "To navigate, press the arrow keys." at bounding box center [694, 235] width 694 height 471
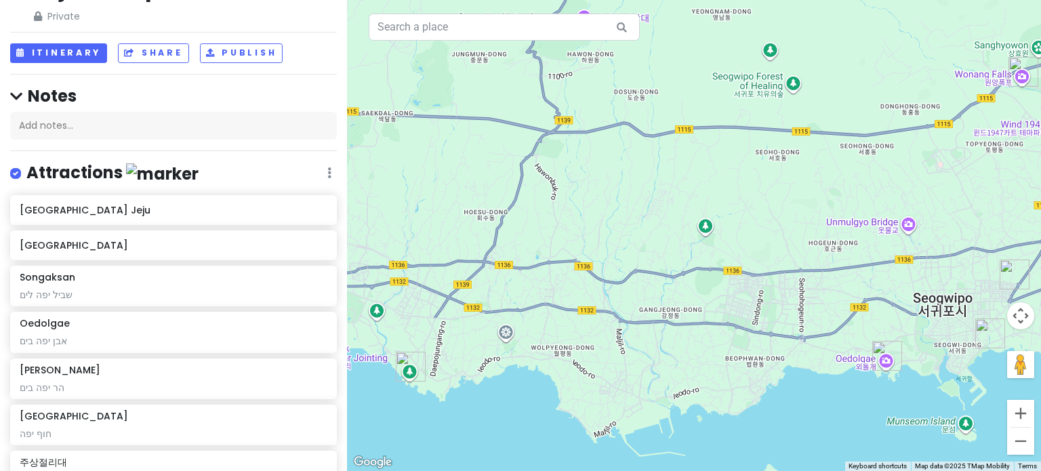
click at [883, 353] on img "Oedolgae" at bounding box center [888, 356] width 30 height 30
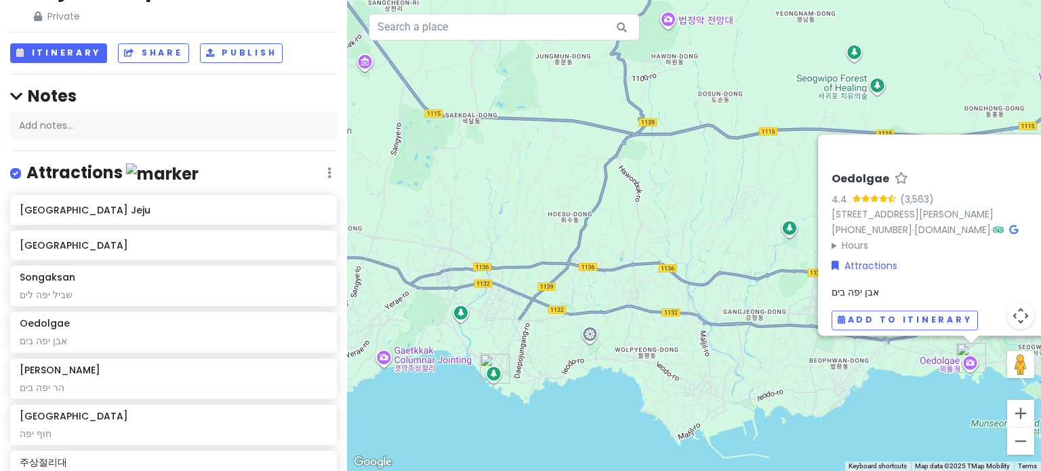
drag, startPoint x: 757, startPoint y: 431, endPoint x: 884, endPoint y: 433, distance: 126.8
click at [891, 433] on div "To navigate, press the arrow keys. Oedolgae 4.4 (3,563) [GEOGRAPHIC_DATA], [GEO…" at bounding box center [694, 235] width 694 height 471
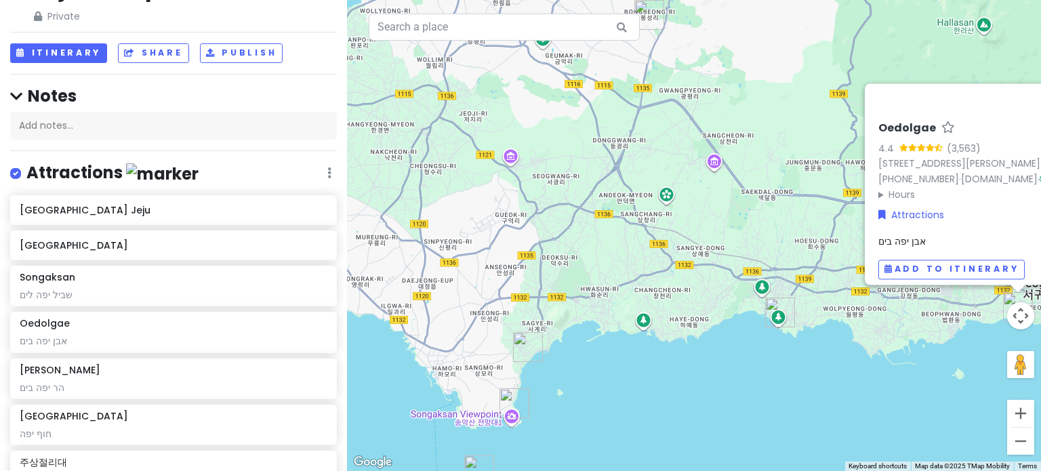
drag, startPoint x: 431, startPoint y: 398, endPoint x: 725, endPoint y: 344, distance: 298.5
click at [725, 344] on div "To navigate, press the arrow keys. Oedolgae 4.4 (3,563) [GEOGRAPHIC_DATA], [GEO…" at bounding box center [694, 235] width 694 height 471
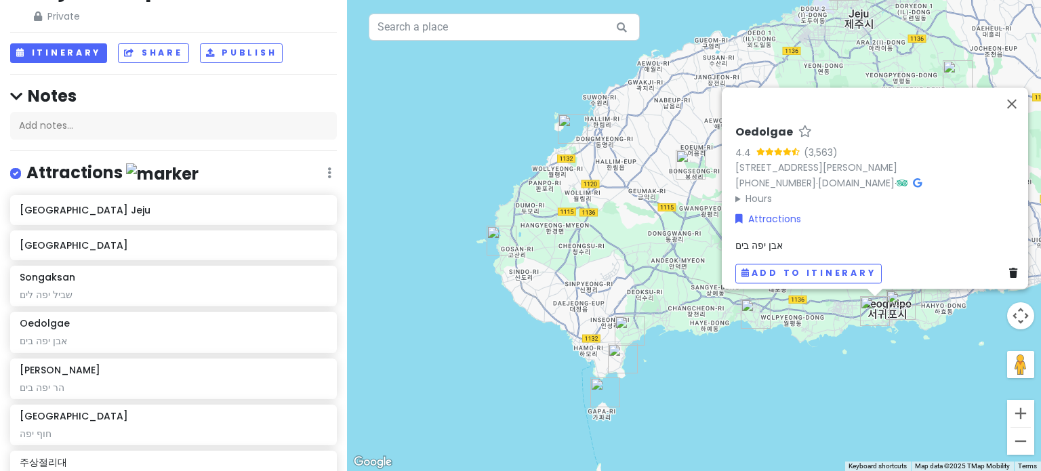
click at [621, 353] on img "Songaksan" at bounding box center [623, 359] width 30 height 30
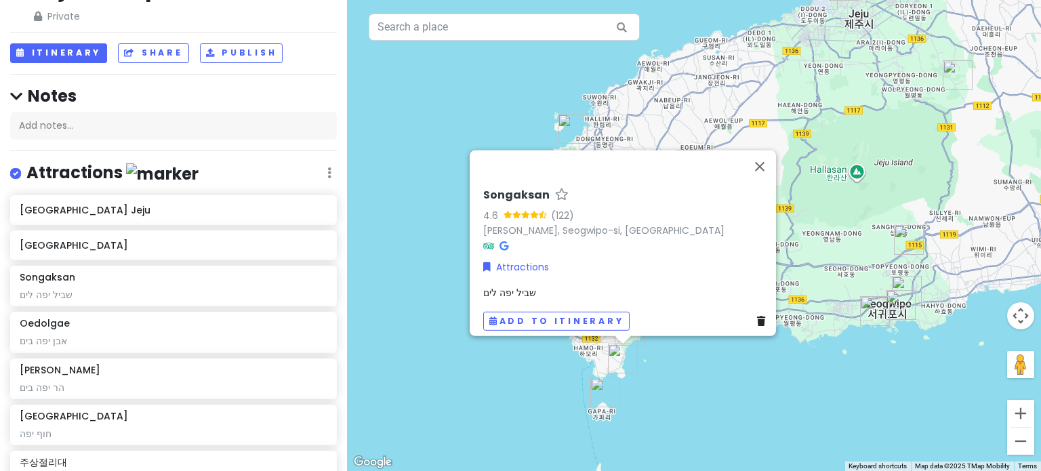
click at [715, 379] on div "To navigate, press the arrow keys. Songaksan 4.6 (122) [GEOGRAPHIC_DATA], [GEOG…" at bounding box center [694, 235] width 694 height 471
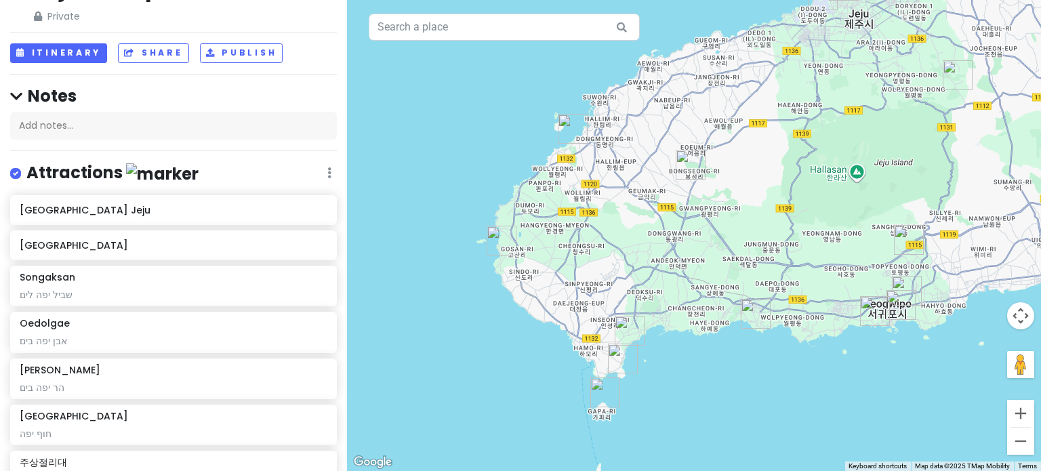
click at [629, 323] on img "사계해안" at bounding box center [630, 331] width 30 height 30
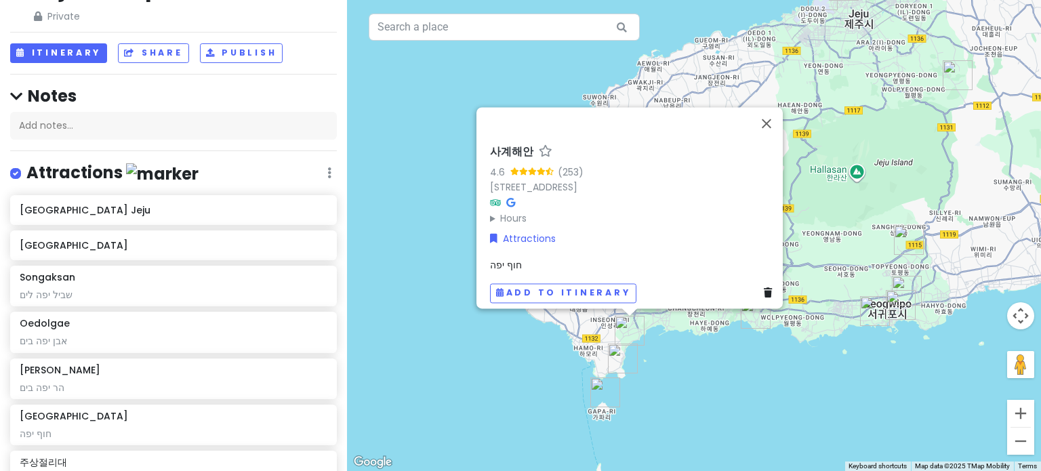
click at [712, 365] on div "To navigate, press the arrow keys. 사계해안 4.6 (253) 2294-37 Sage-ri, Andeok-myeon…" at bounding box center [694, 235] width 694 height 471
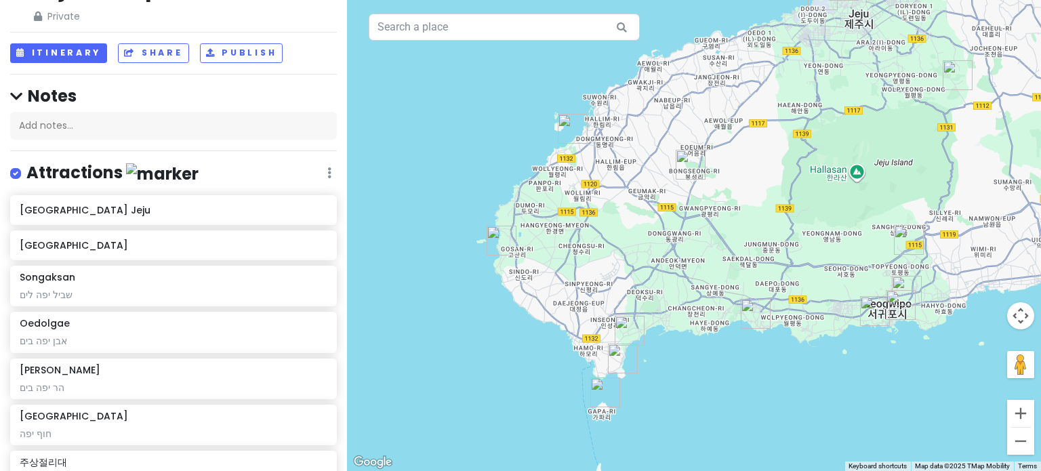
click at [757, 324] on img "주상절리대" at bounding box center [756, 314] width 30 height 30
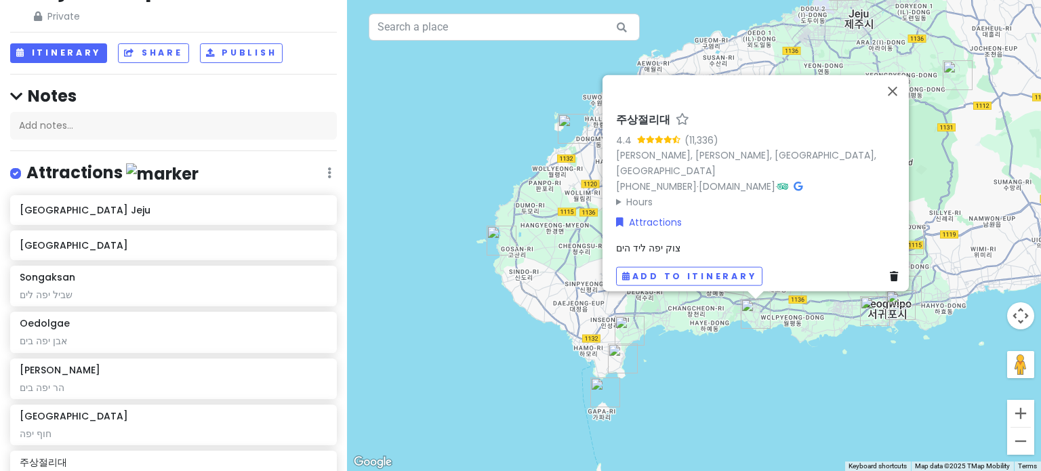
click at [764, 382] on div "To navigate, press the arrow keys. 주상절리대 4.4 (11,336) [GEOGRAPHIC_DATA], [PERSO…" at bounding box center [694, 235] width 694 height 471
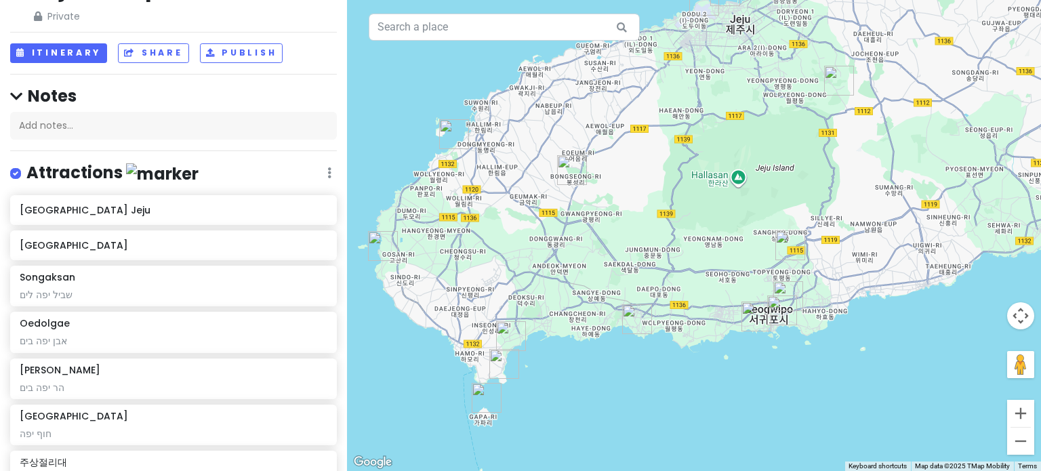
drag, startPoint x: 814, startPoint y: 386, endPoint x: 694, endPoint y: 392, distance: 120.1
click at [694, 392] on div "To navigate, press the arrow keys." at bounding box center [694, 235] width 694 height 471
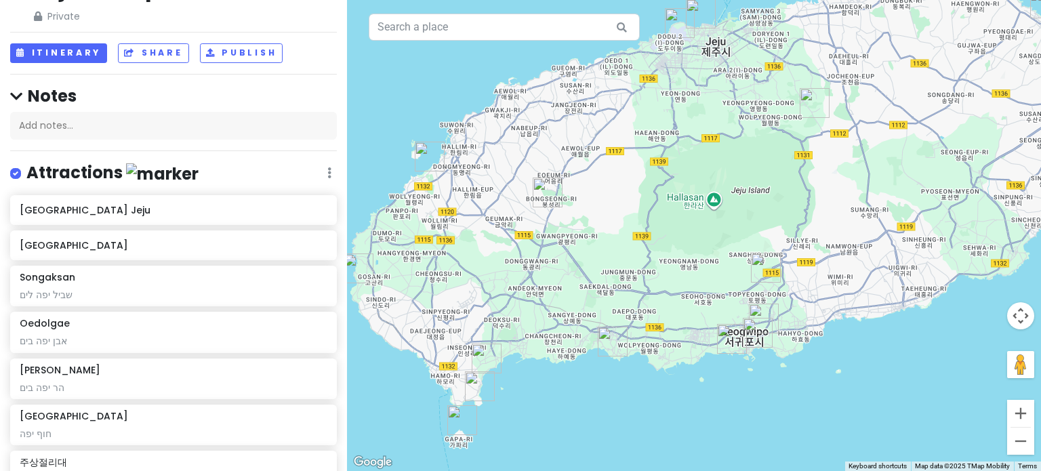
click at [545, 184] on img "Saebyeol Oreum Parking lot" at bounding box center [548, 193] width 30 height 30
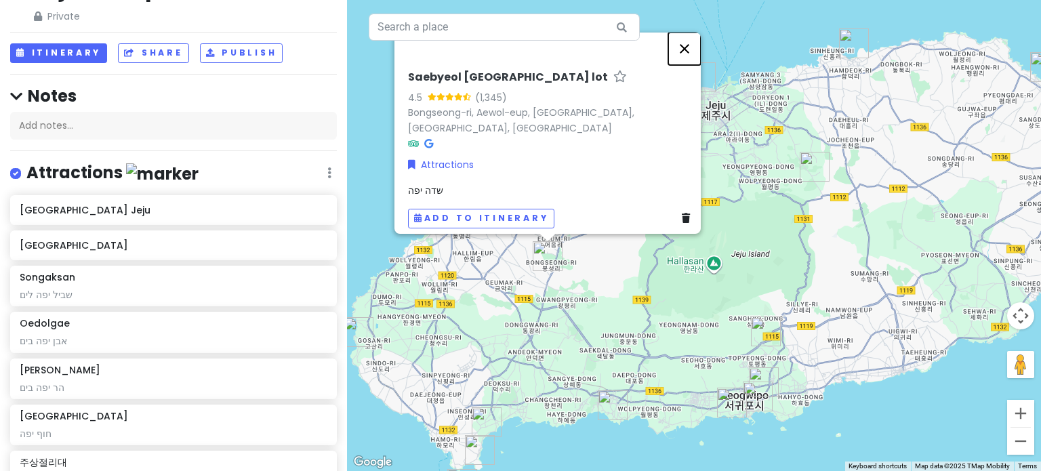
click at [689, 59] on button "Close" at bounding box center [684, 49] width 33 height 33
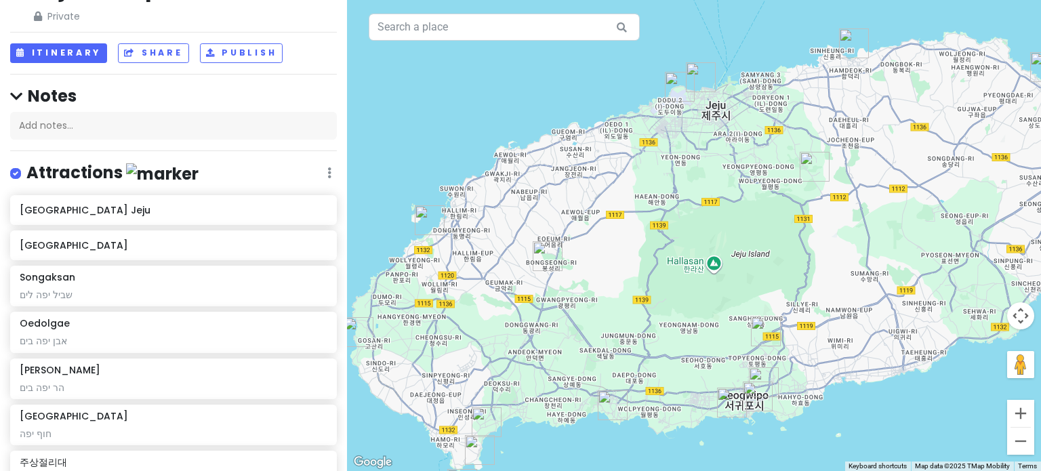
click at [431, 216] on img "Hyeopjae Beach" at bounding box center [430, 220] width 30 height 30
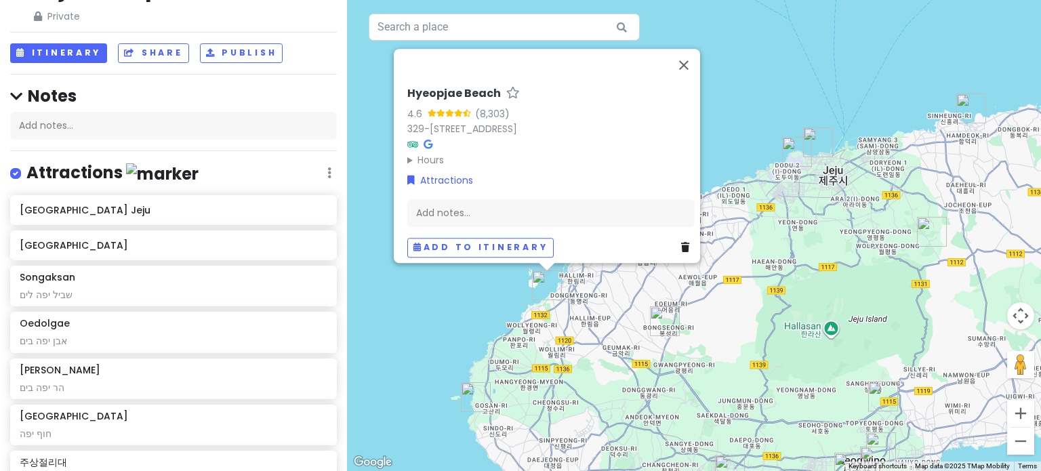
click at [472, 391] on img "Eongal Coast" at bounding box center [476, 397] width 30 height 30
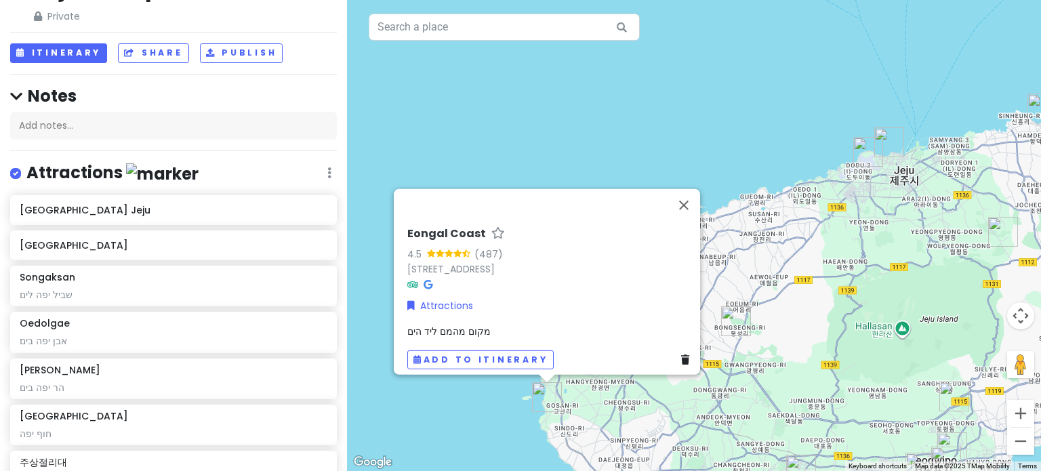
click at [475, 406] on div "To navigate, press the arrow keys. Eongal Coast 4.5 (487) 3671-1 [GEOGRAPHIC_DA…" at bounding box center [694, 235] width 694 height 471
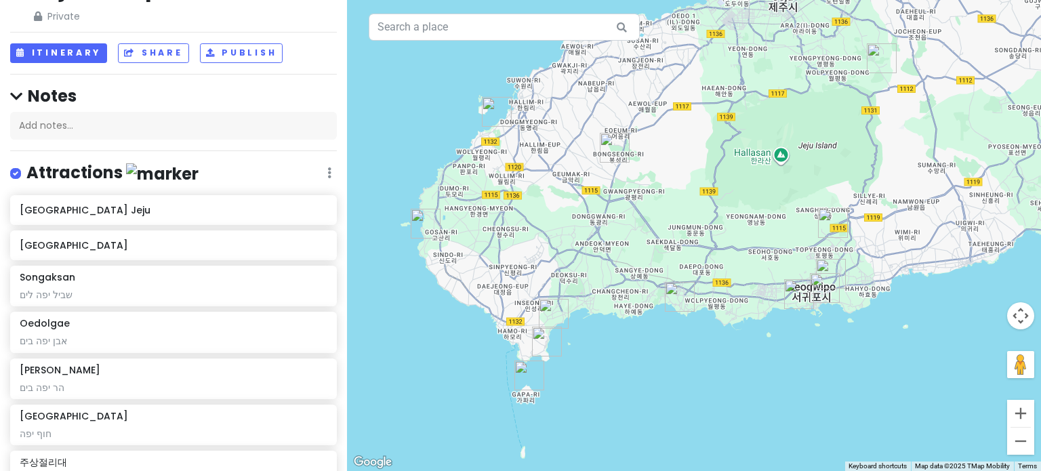
drag, startPoint x: 445, startPoint y: 230, endPoint x: 385, endPoint y: 162, distance: 90.8
click at [385, 162] on div "To navigate, press the arrow keys." at bounding box center [694, 235] width 694 height 471
click at [876, 57] on img "제주절물자연휴양림" at bounding box center [882, 58] width 30 height 30
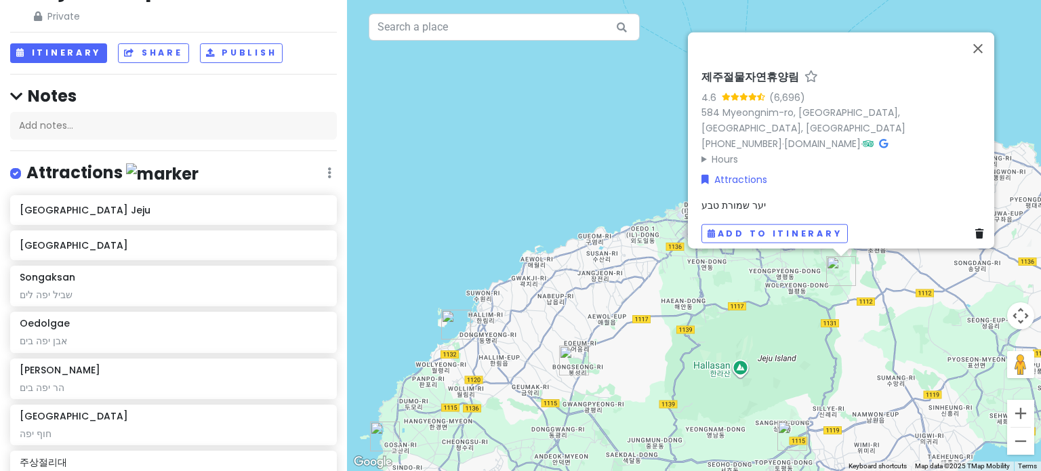
click at [569, 359] on img "Saebyeol Oreum Parking lot" at bounding box center [574, 361] width 30 height 30
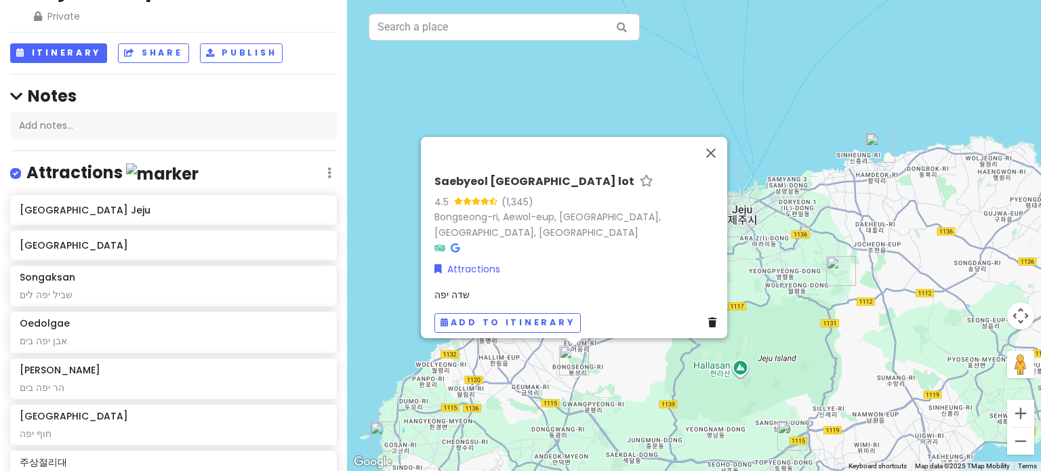
click at [353, 224] on div "To navigate, press the arrow keys. [GEOGRAPHIC_DATA] lot 4.5 (1,345) [GEOGRAPHI…" at bounding box center [694, 235] width 694 height 471
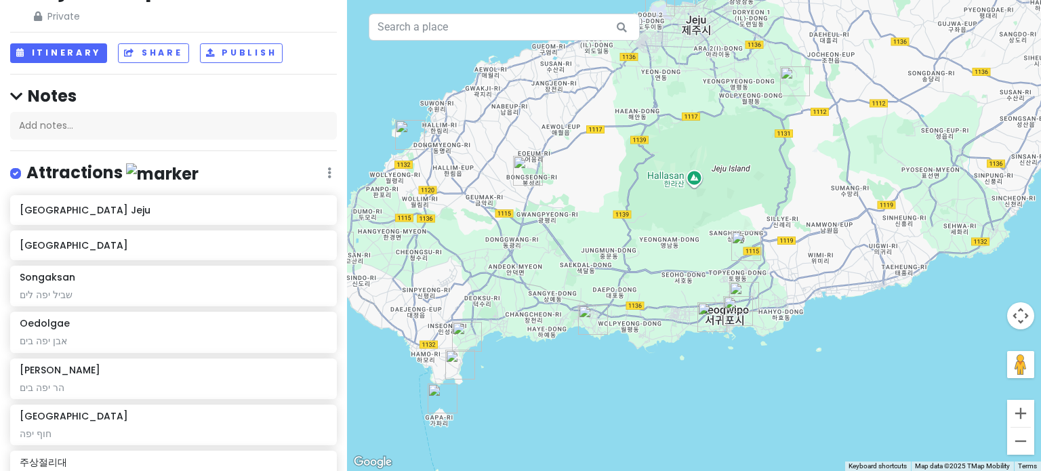
drag, startPoint x: 638, startPoint y: 327, endPoint x: 586, endPoint y: 124, distance: 210.0
click at [586, 124] on div "To navigate, press the arrow keys." at bounding box center [694, 235] width 694 height 471
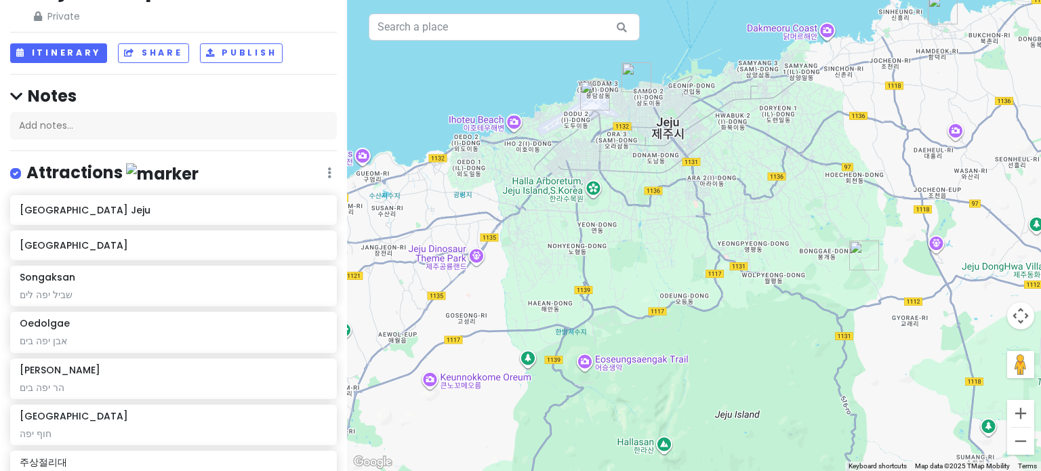
drag, startPoint x: 639, startPoint y: 79, endPoint x: 717, endPoint y: 256, distance: 193.4
click at [717, 256] on div "To navigate, press the arrow keys." at bounding box center [694, 235] width 694 height 471
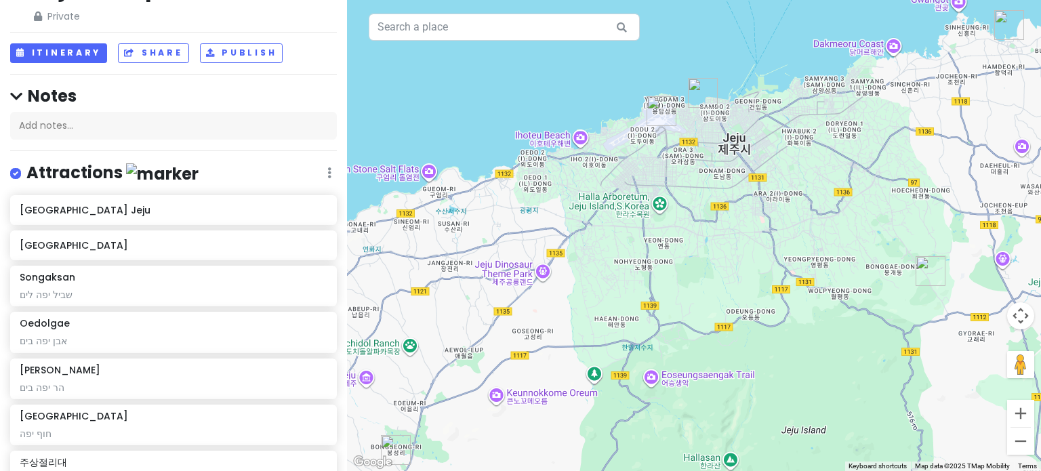
click at [922, 275] on img "제주절물자연휴양림" at bounding box center [931, 271] width 30 height 30
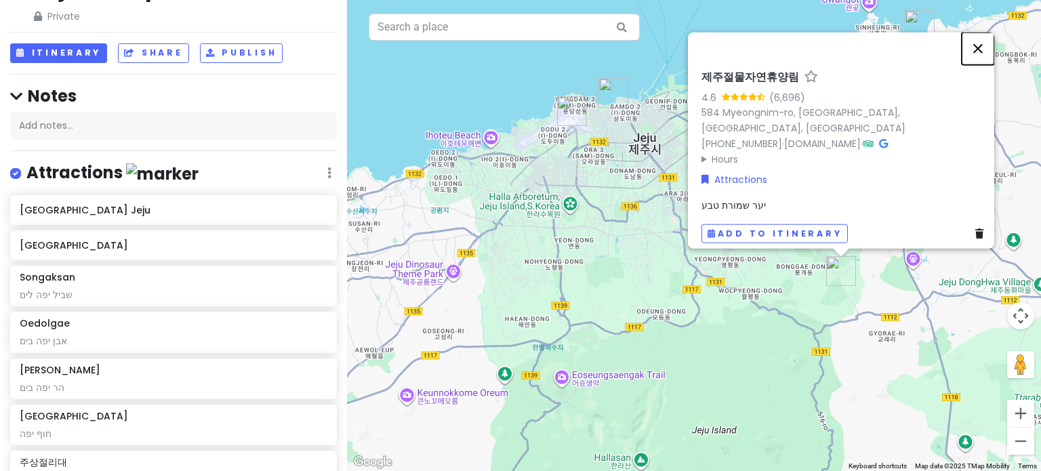
click at [982, 57] on button "Close" at bounding box center [978, 48] width 33 height 33
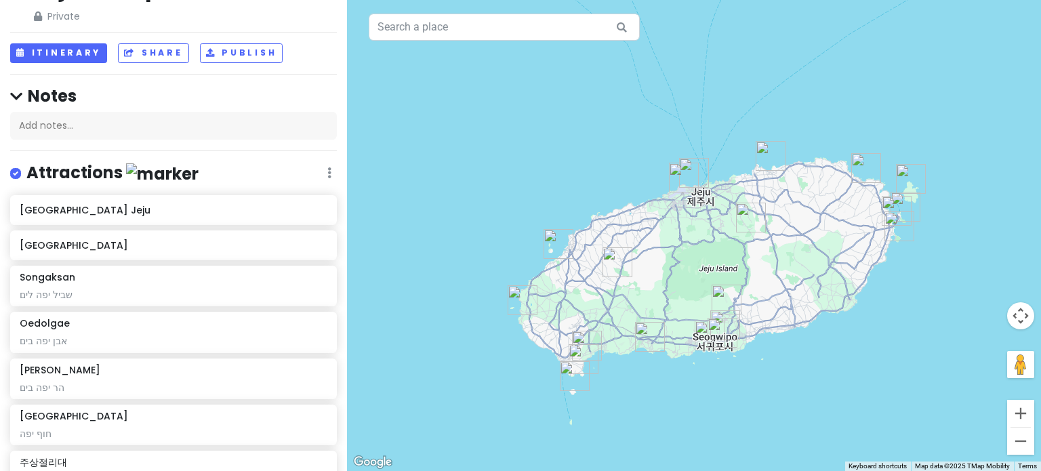
drag, startPoint x: 773, startPoint y: 275, endPoint x: 761, endPoint y: 255, distance: 23.4
click at [761, 255] on div "To navigate, press the arrow keys." at bounding box center [694, 235] width 694 height 471
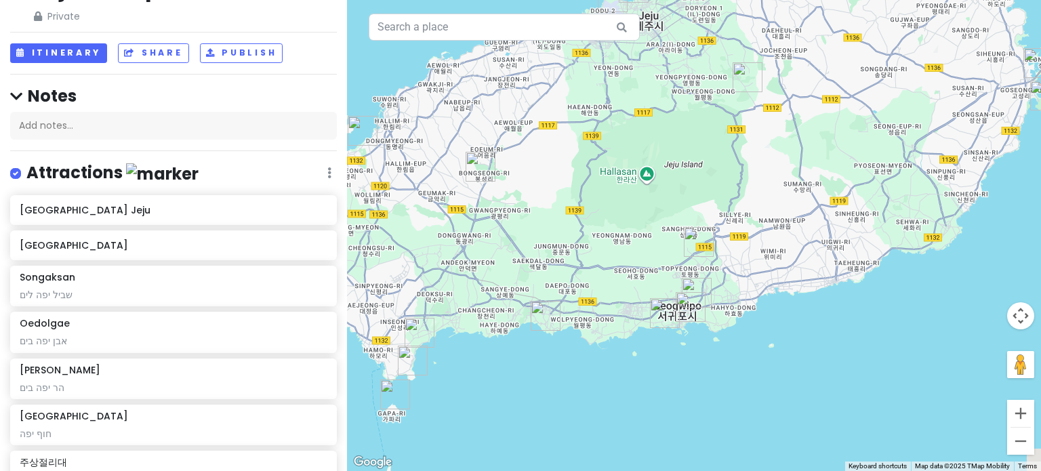
drag, startPoint x: 814, startPoint y: 317, endPoint x: 759, endPoint y: 197, distance: 132.0
click at [761, 198] on div "To navigate, press the arrow keys." at bounding box center [694, 235] width 694 height 471
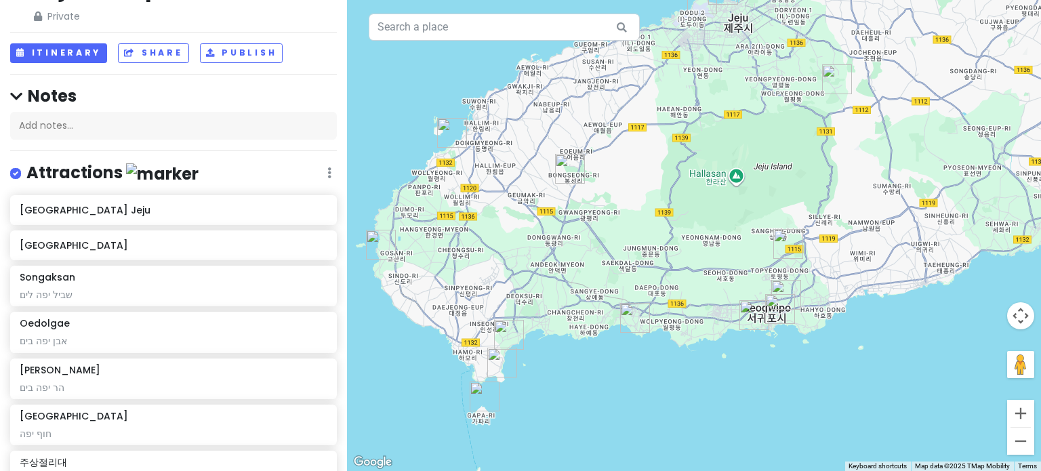
drag, startPoint x: 587, startPoint y: 317, endPoint x: 698, endPoint y: 333, distance: 111.7
click at [698, 333] on div "To navigate, press the arrow keys." at bounding box center [694, 235] width 694 height 471
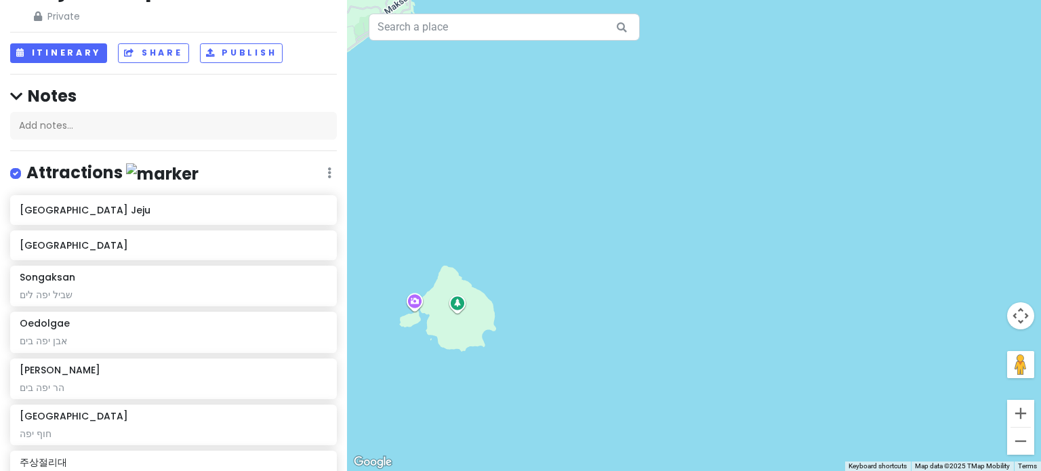
drag, startPoint x: 416, startPoint y: 334, endPoint x: 517, endPoint y: 308, distance: 104.7
click at [517, 308] on div "To navigate, press the arrow keys." at bounding box center [694, 235] width 694 height 471
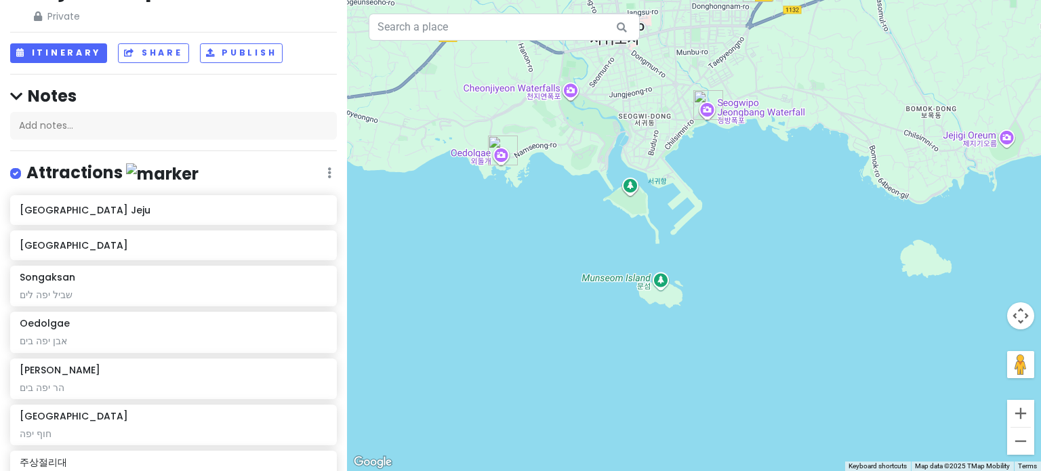
drag, startPoint x: 781, startPoint y: 303, endPoint x: 516, endPoint y: 379, distance: 275.7
click at [516, 379] on div "To navigate, press the arrow keys." at bounding box center [694, 235] width 694 height 471
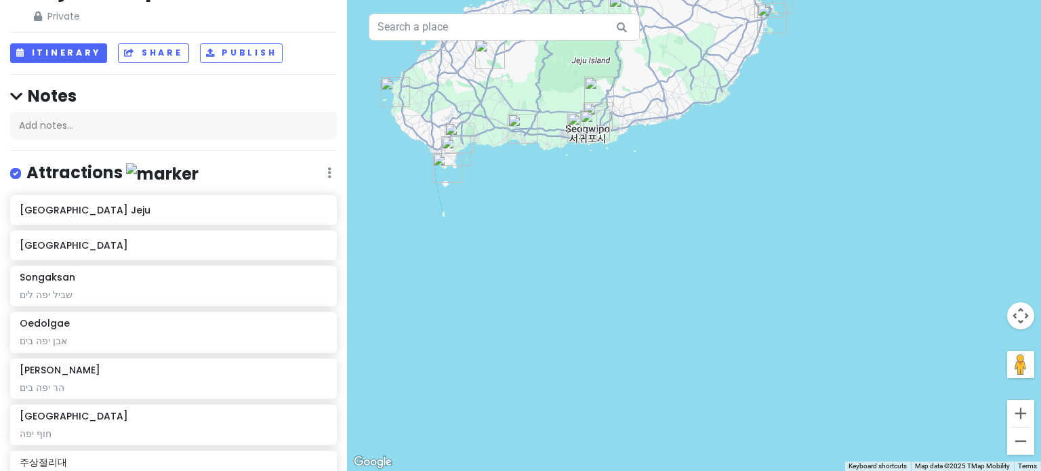
click at [392, 81] on img "Eongal Coast" at bounding box center [395, 92] width 30 height 30
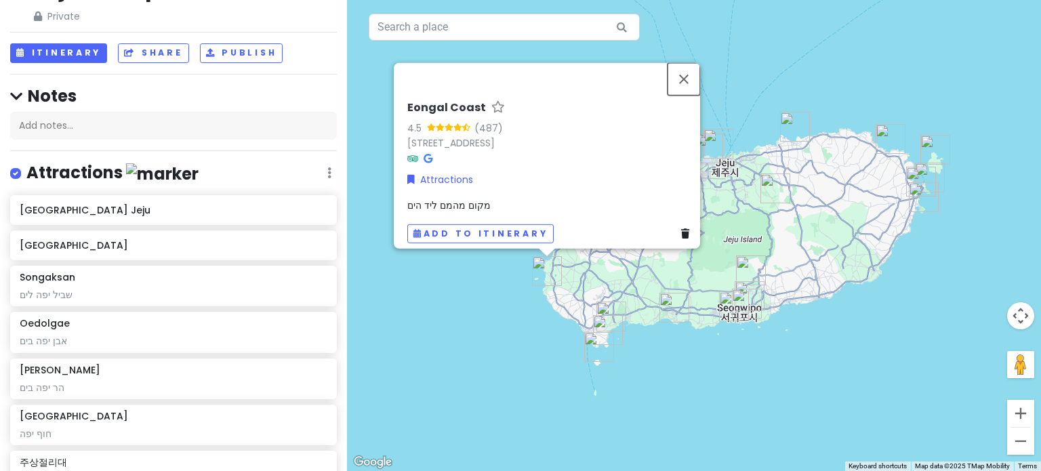
click at [686, 62] on button "Close" at bounding box center [684, 78] width 33 height 33
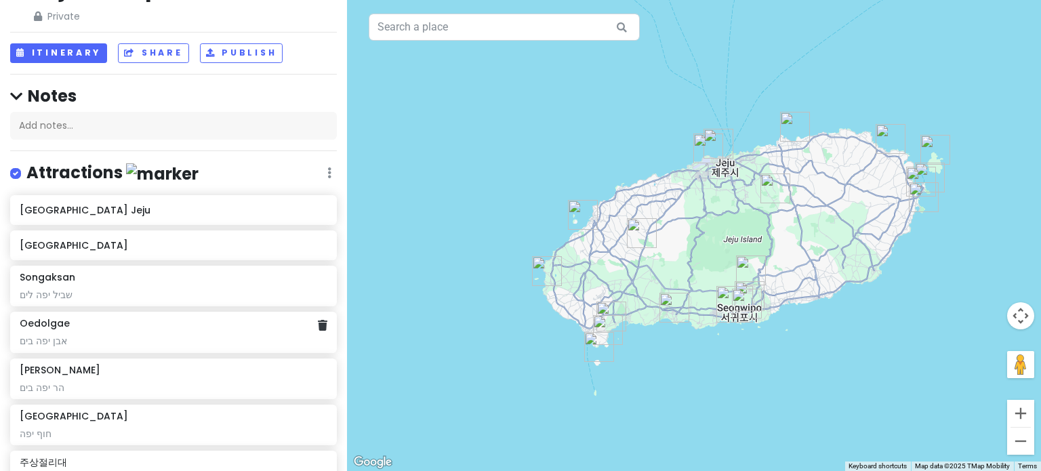
click at [45, 325] on h6 "Oedolgae" at bounding box center [45, 323] width 50 height 12
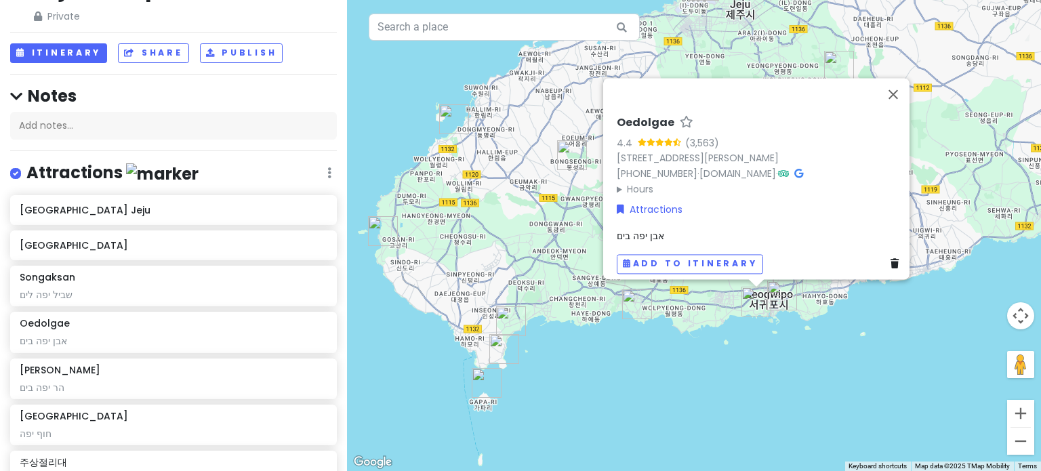
drag, startPoint x: 827, startPoint y: 296, endPoint x: 780, endPoint y: 369, distance: 86.9
click at [780, 369] on div "To navigate, press the arrow keys. Oedolgae 4.4 (3,563) [GEOGRAPHIC_DATA], [GEO…" at bounding box center [694, 235] width 694 height 471
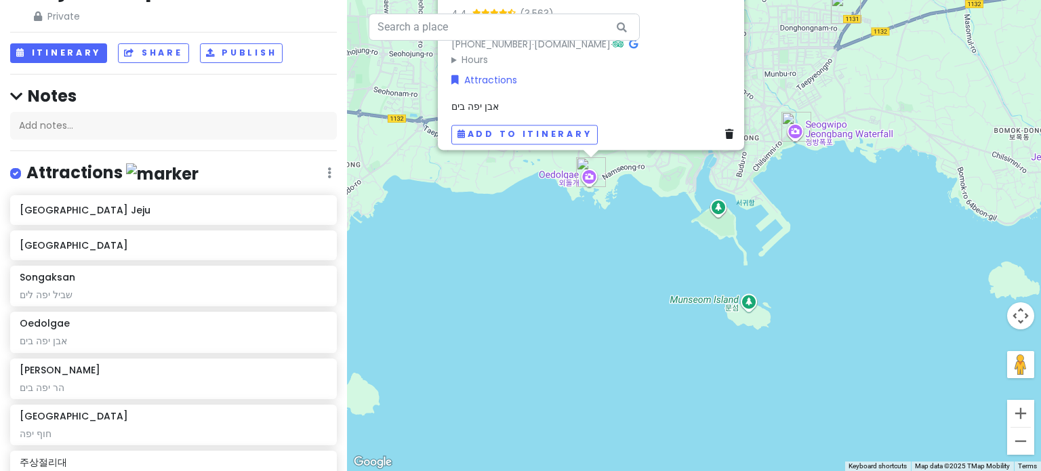
drag, startPoint x: 800, startPoint y: 239, endPoint x: 801, endPoint y: 298, distance: 58.3
click at [801, 298] on div "To navigate, press the arrow keys. Oedolgae 4.4 (3,563) [GEOGRAPHIC_DATA], [GEO…" at bounding box center [694, 235] width 694 height 471
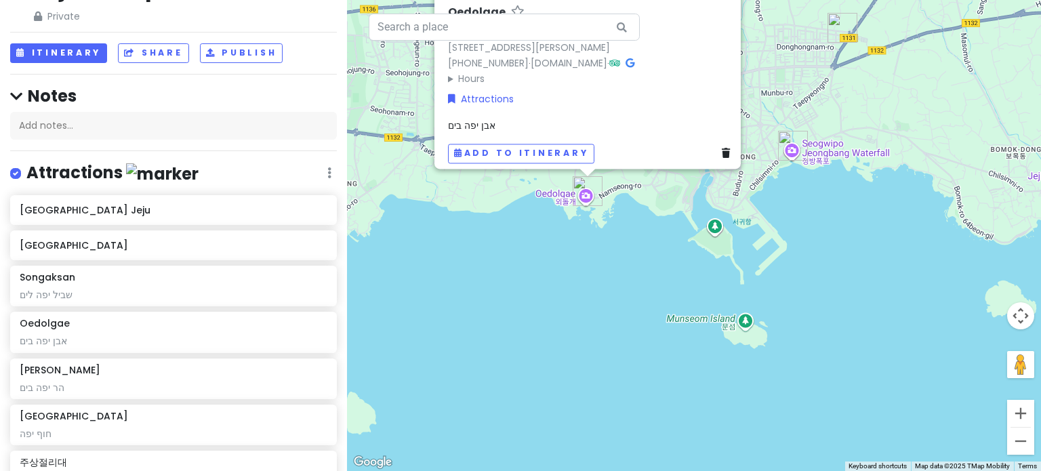
click at [654, 305] on div "To navigate, press the arrow keys. Oedolgae 4.4 (3,563) [GEOGRAPHIC_DATA], [GEO…" at bounding box center [694, 235] width 694 height 471
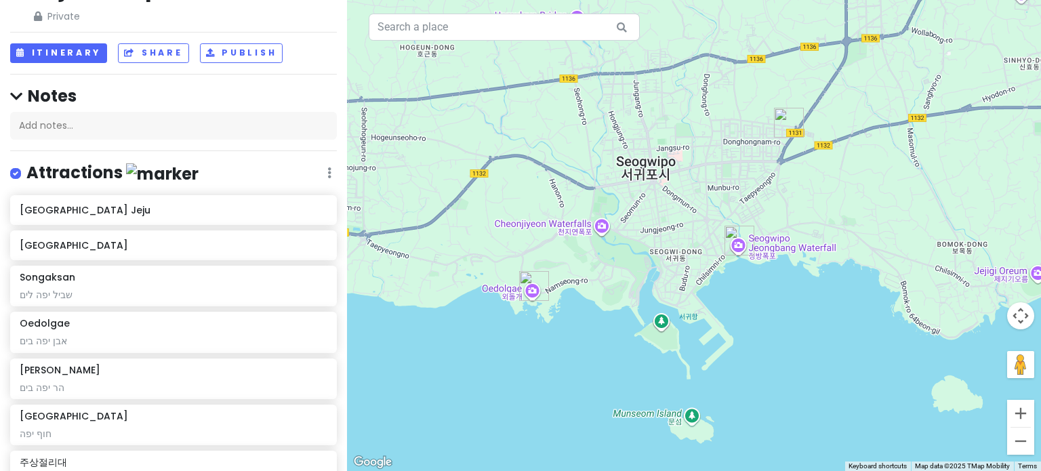
drag, startPoint x: 808, startPoint y: 208, endPoint x: 757, endPoint y: 306, distance: 110.4
click at [757, 306] on div "To navigate, press the arrow keys." at bounding box center [694, 235] width 694 height 471
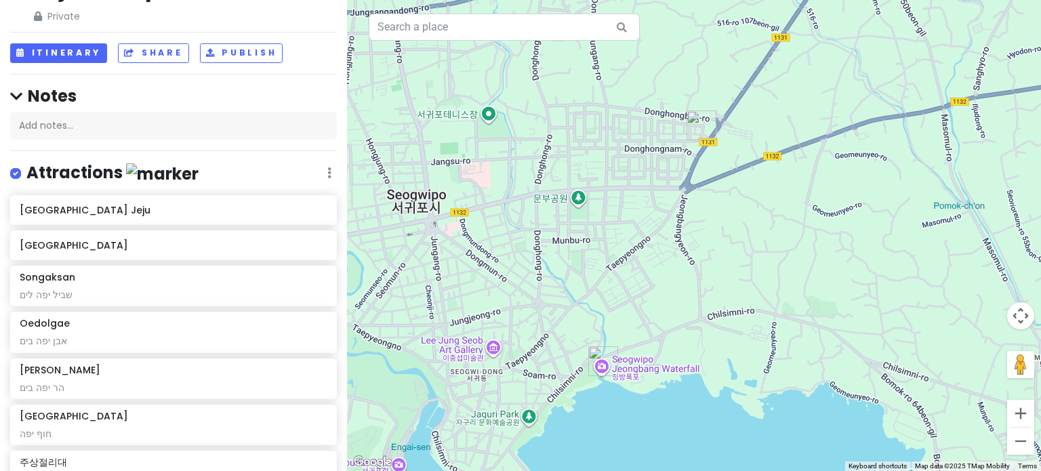
click at [598, 356] on img "Seogwipo Jeongbang Waterfall" at bounding box center [603, 361] width 30 height 30
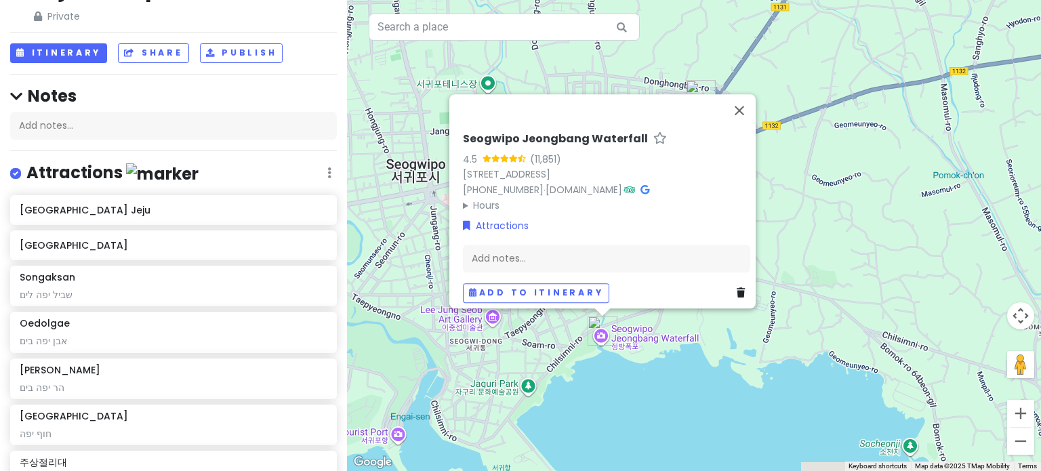
drag, startPoint x: 629, startPoint y: 425, endPoint x: 628, endPoint y: 393, distance: 32.5
click at [628, 393] on div "To navigate, press the arrow keys. Seogwipo Jeongbang Waterfall 4.5 (11,851) [S…" at bounding box center [694, 235] width 694 height 471
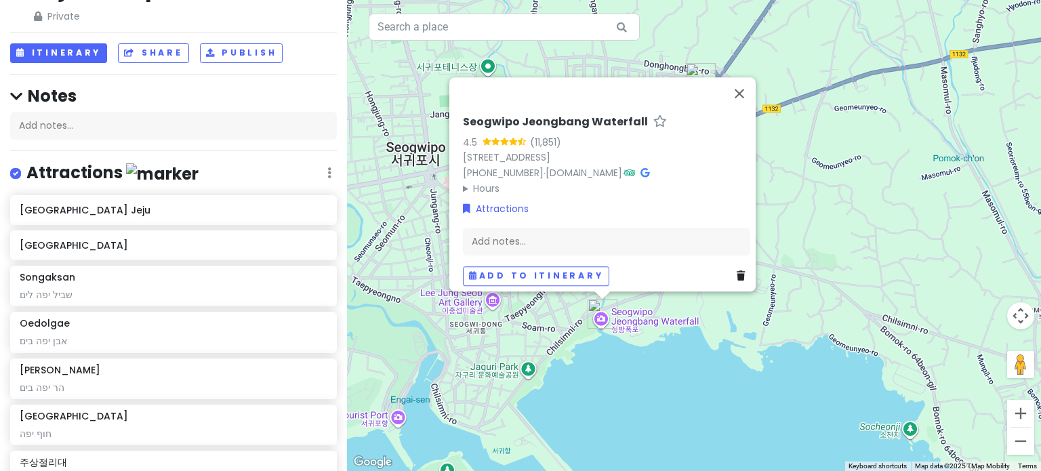
click at [714, 54] on div "To navigate, press the arrow keys. Seogwipo Jeongbang Waterfall 4.5 (11,851) [S…" at bounding box center [694, 235] width 694 height 471
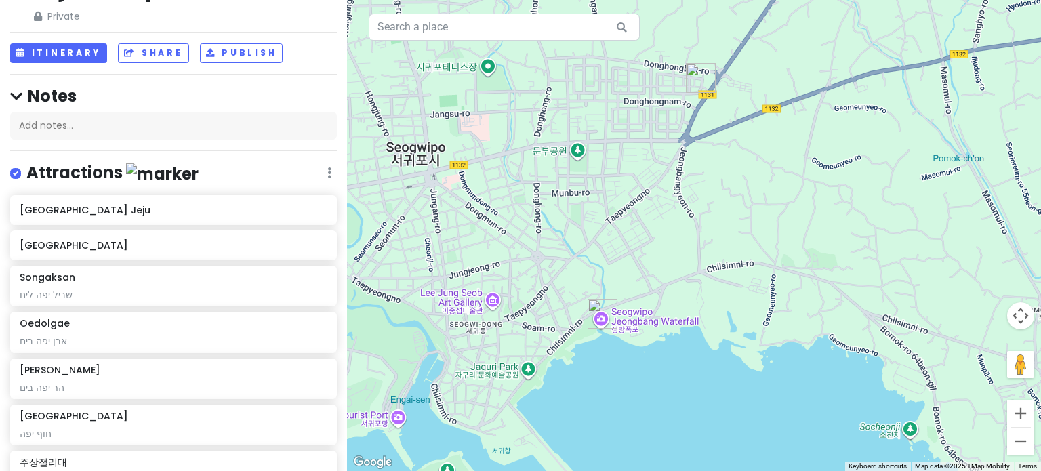
click at [698, 77] on img "Citrus Museum Jeju" at bounding box center [701, 78] width 30 height 30
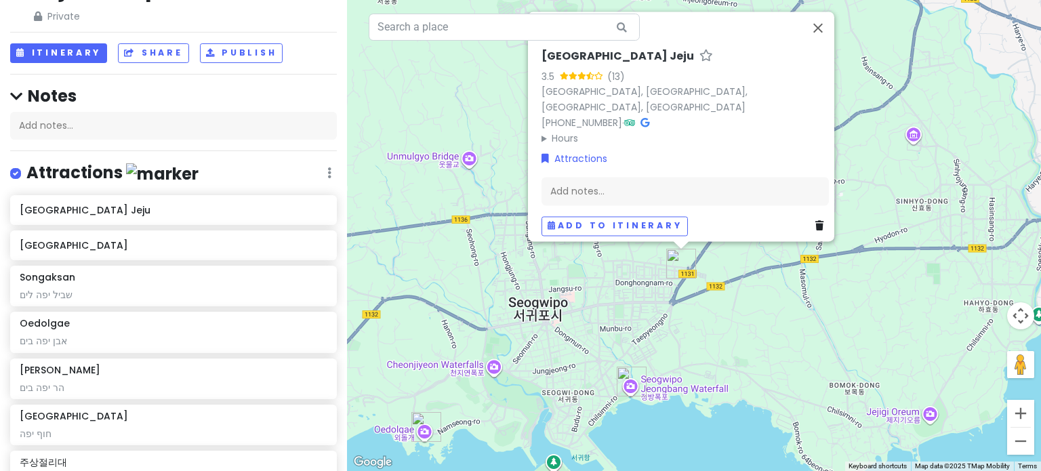
drag, startPoint x: 656, startPoint y: 461, endPoint x: 637, endPoint y: 412, distance: 52.4
click at [637, 412] on div "To navigate, press the arrow keys. [GEOGRAPHIC_DATA] 3.5 (13) [GEOGRAPHIC_DATA]…" at bounding box center [694, 235] width 694 height 471
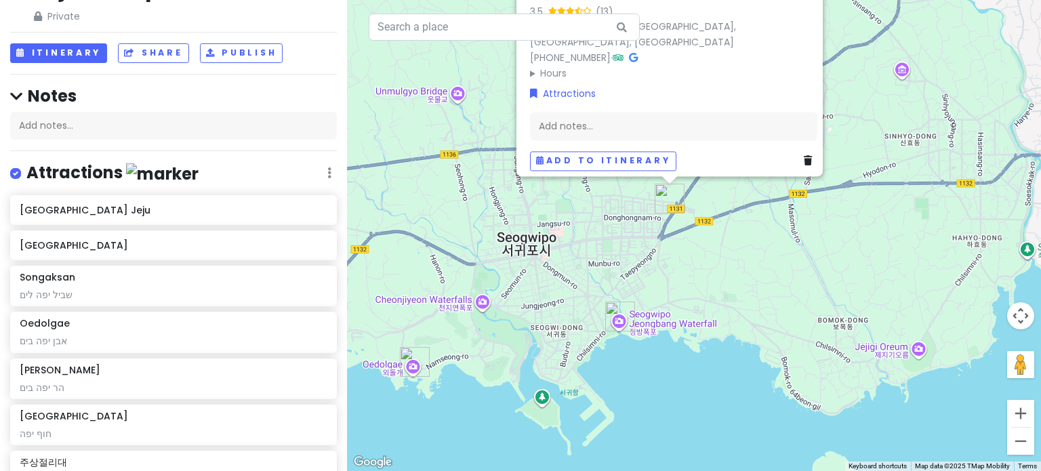
click at [616, 325] on img "Seogwipo Jeongbang Waterfall" at bounding box center [620, 317] width 30 height 30
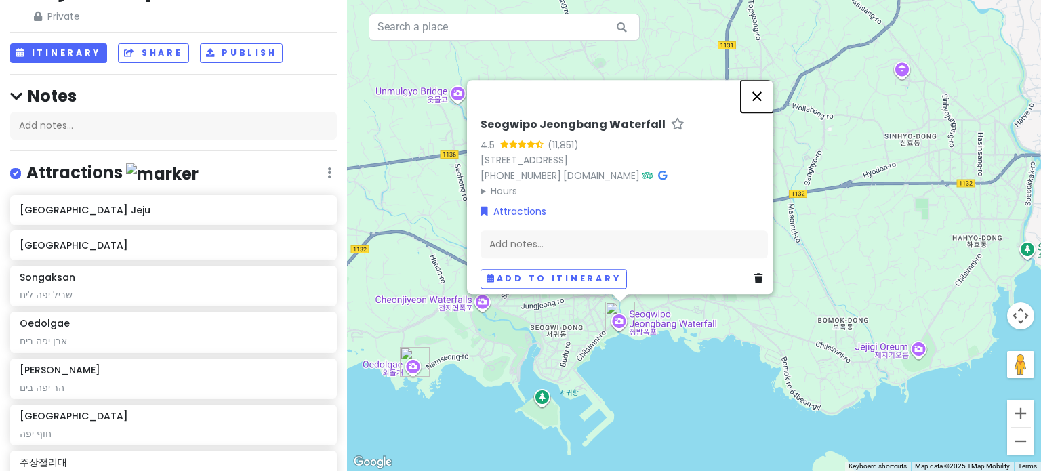
click at [766, 91] on button "Close" at bounding box center [757, 96] width 33 height 33
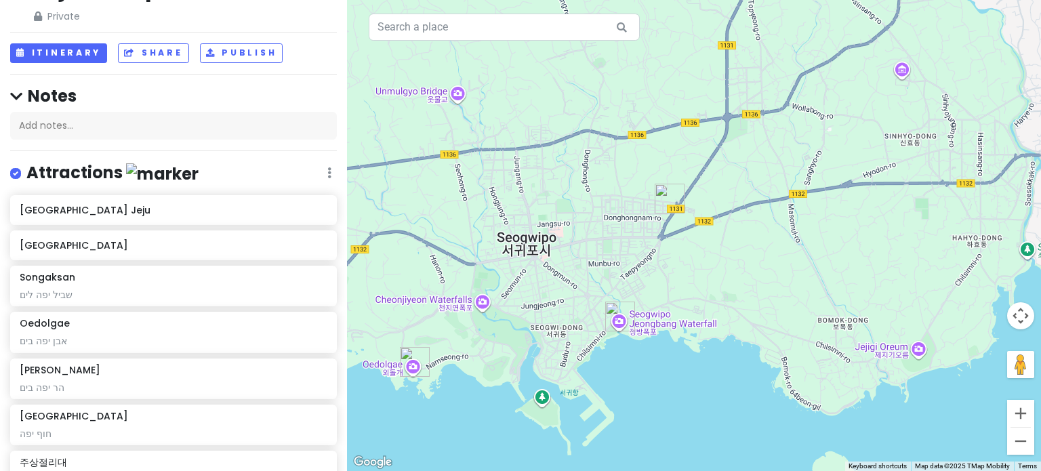
click at [616, 306] on img "Seogwipo Jeongbang Waterfall" at bounding box center [620, 317] width 30 height 30
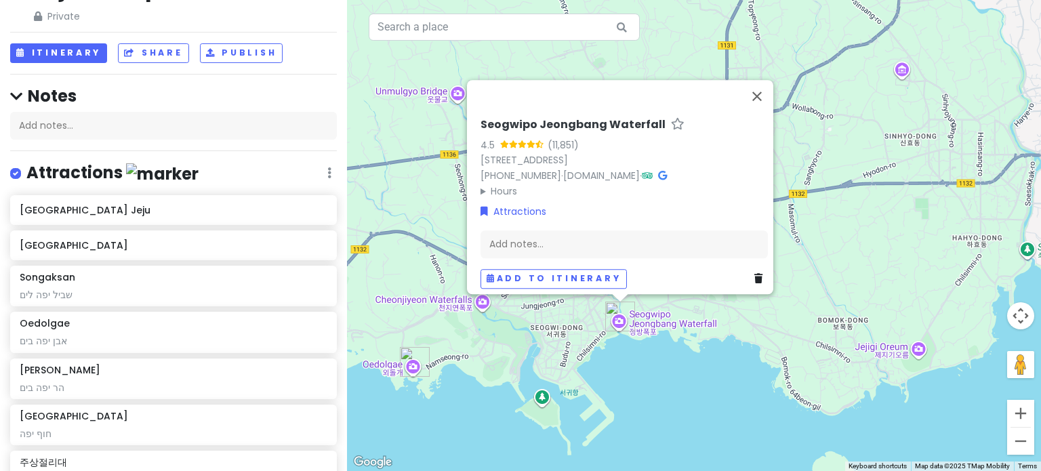
click at [633, 380] on div "To navigate, press the arrow keys. Seogwipo Jeongbang Waterfall 4.5 (11,851) [S…" at bounding box center [694, 235] width 694 height 471
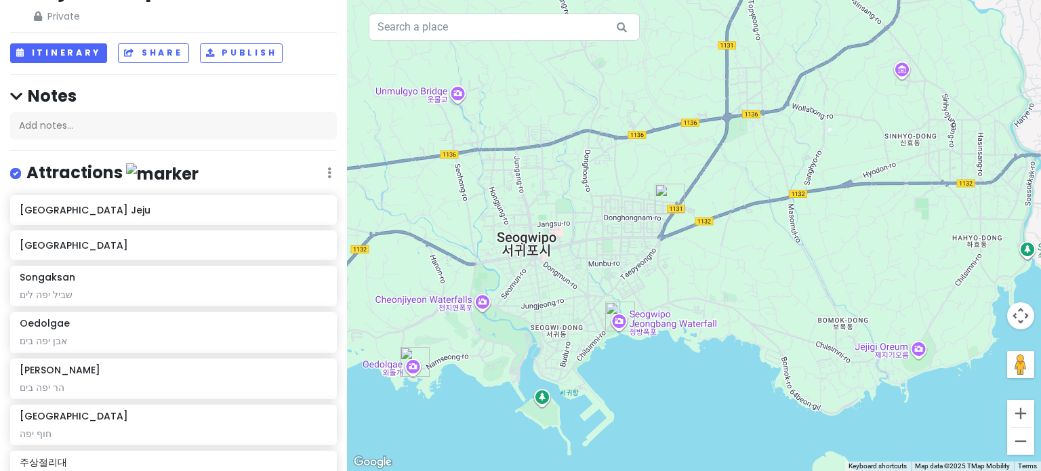
click at [409, 353] on img "Oedolgae" at bounding box center [415, 362] width 30 height 30
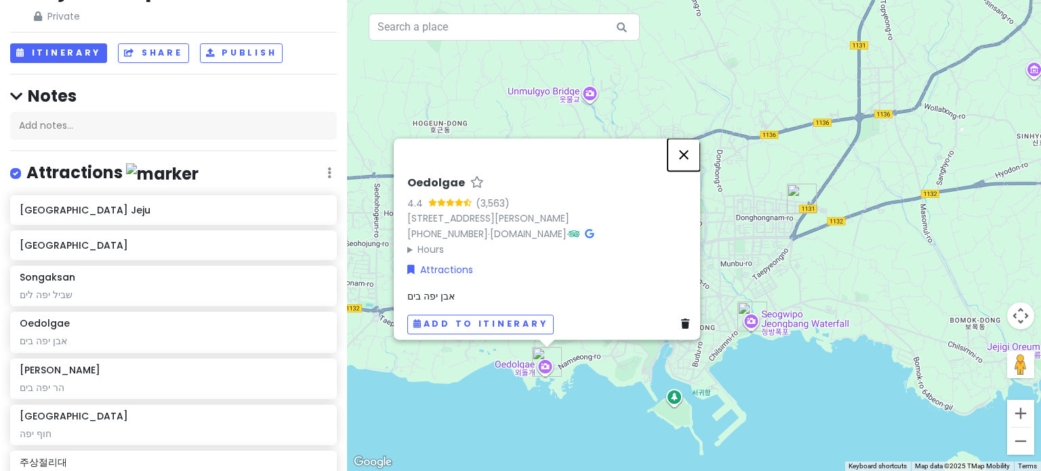
click at [691, 150] on button "Close" at bounding box center [684, 154] width 33 height 33
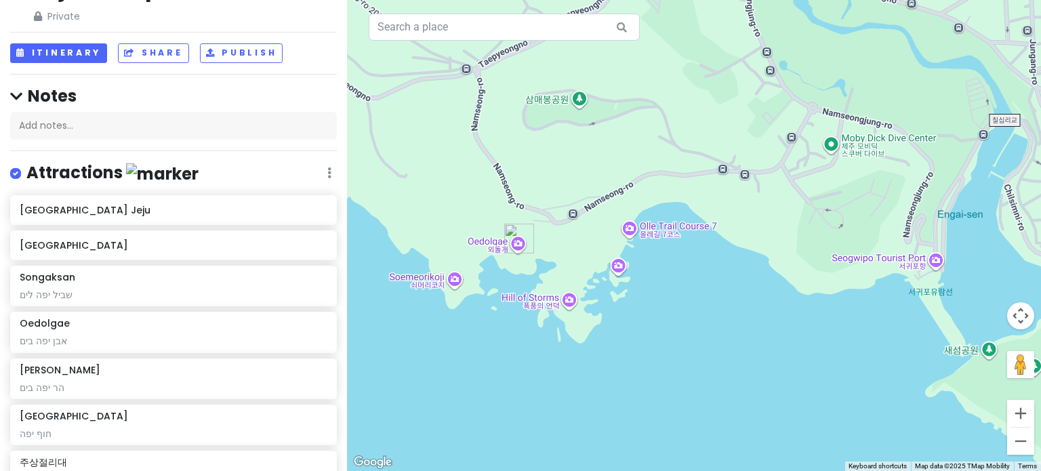
drag, startPoint x: 563, startPoint y: 401, endPoint x: 645, endPoint y: 317, distance: 117.5
click at [645, 317] on div "To navigate, press the arrow keys." at bounding box center [694, 235] width 694 height 471
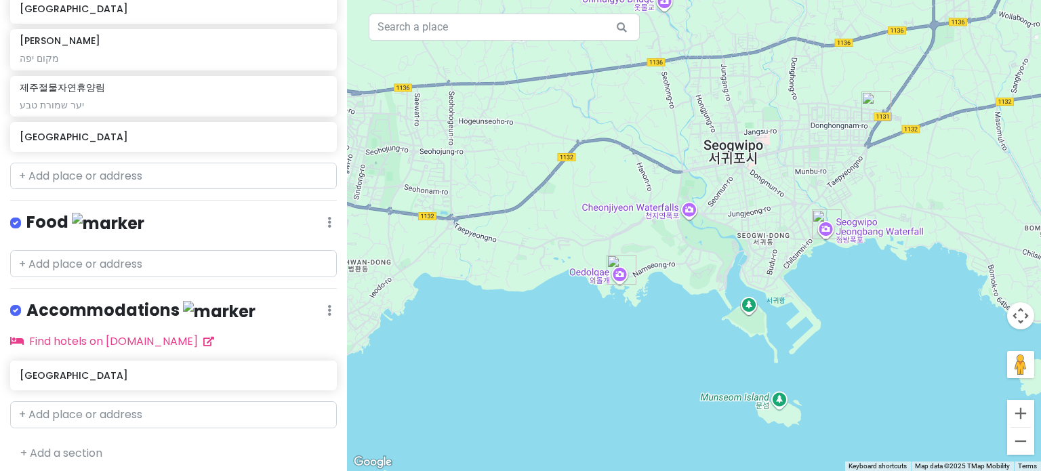
scroll to position [896, 0]
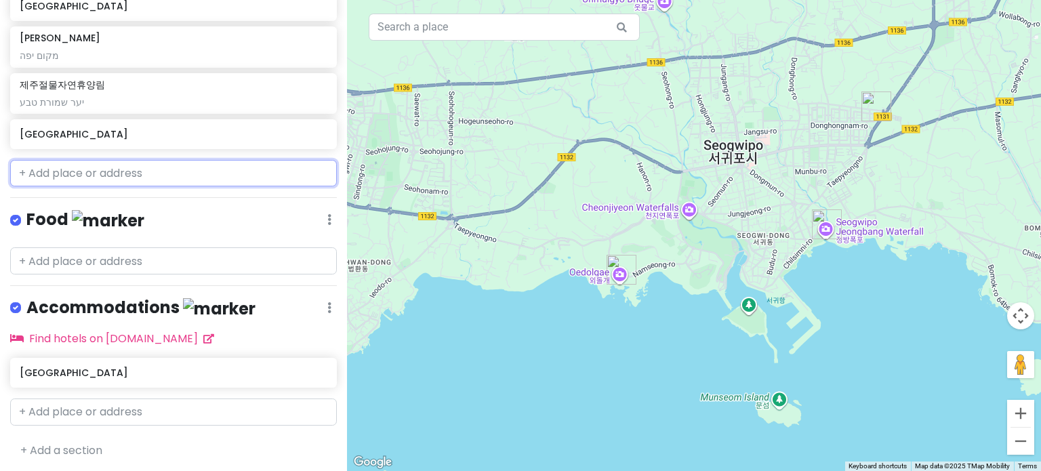
click at [189, 170] on input "text" at bounding box center [173, 173] width 327 height 27
paste input "[PERSON_NAME][GEOGRAPHIC_DATA]"
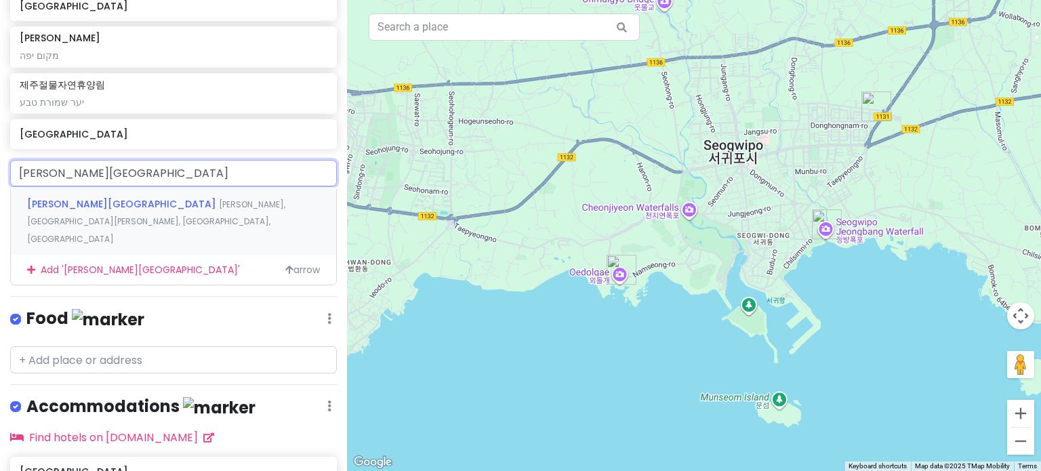
click at [186, 195] on div "[PERSON_NAME][GEOGRAPHIC_DATA], [PERSON_NAME], [GEOGRAPHIC_DATA], [GEOGRAPHIC_D…" at bounding box center [173, 220] width 325 height 67
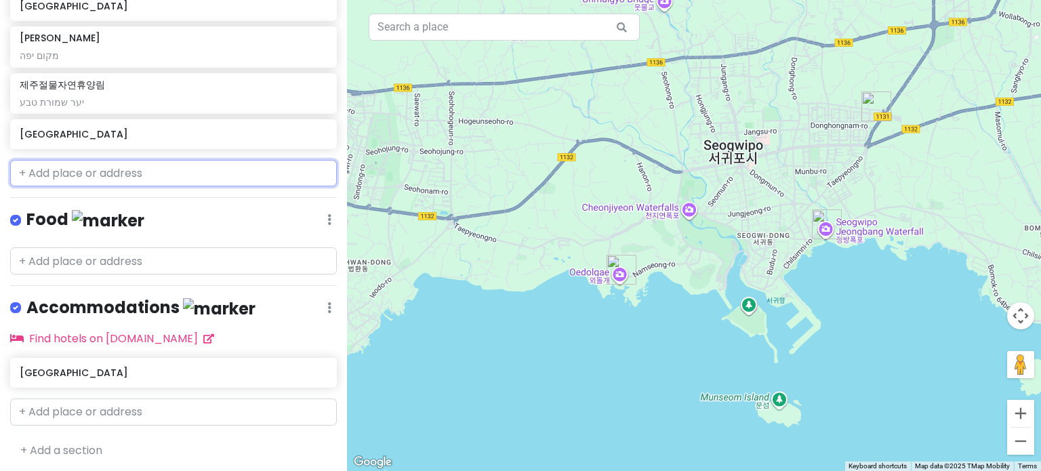
scroll to position [930, 0]
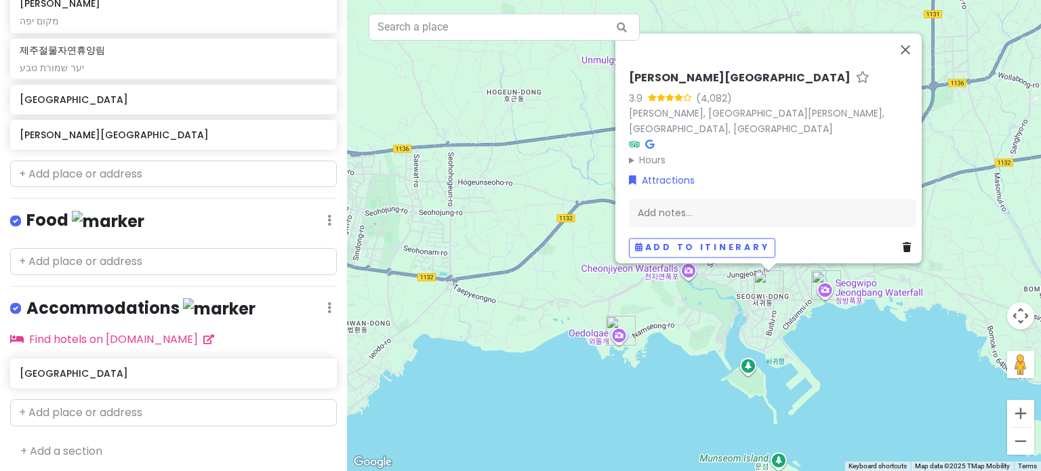
click at [862, 365] on div "To navigate, press the arrow keys. [PERSON_NAME][GEOGRAPHIC_DATA] 3.9 (4,082) […" at bounding box center [694, 235] width 694 height 471
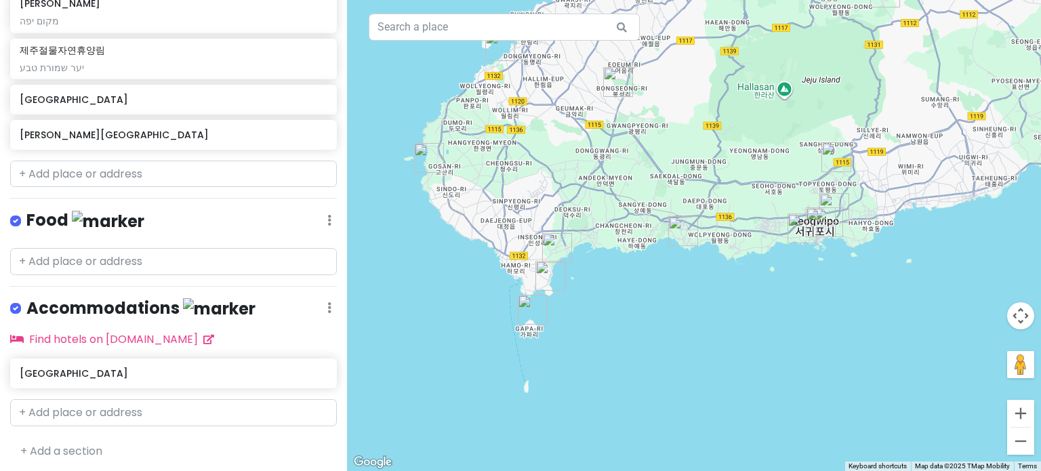
drag, startPoint x: 504, startPoint y: 266, endPoint x: 709, endPoint y: 273, distance: 204.9
click at [709, 273] on div "To navigate, press the arrow keys." at bounding box center [694, 235] width 694 height 471
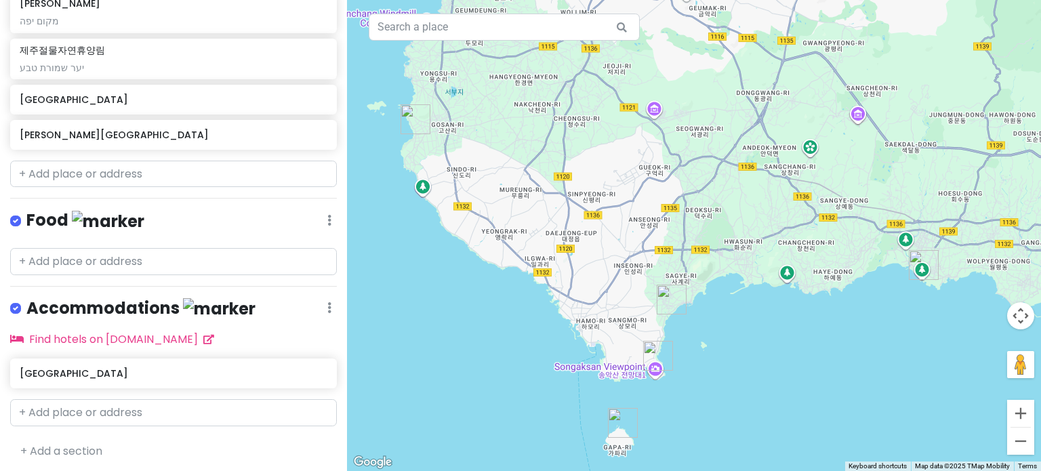
drag, startPoint x: 641, startPoint y: 341, endPoint x: 700, endPoint y: 401, distance: 83.4
click at [700, 401] on div "To navigate, press the arrow keys." at bounding box center [694, 235] width 694 height 471
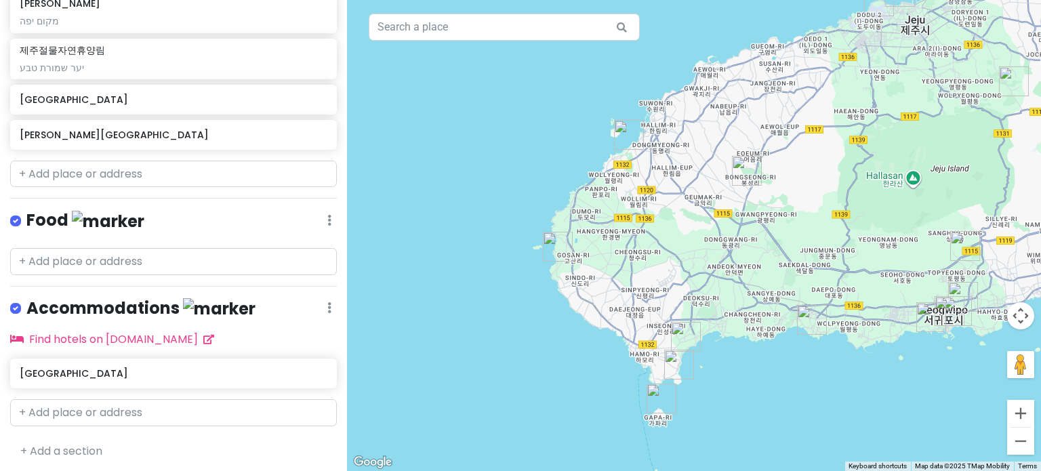
click at [811, 319] on img "주상절리대" at bounding box center [812, 320] width 30 height 30
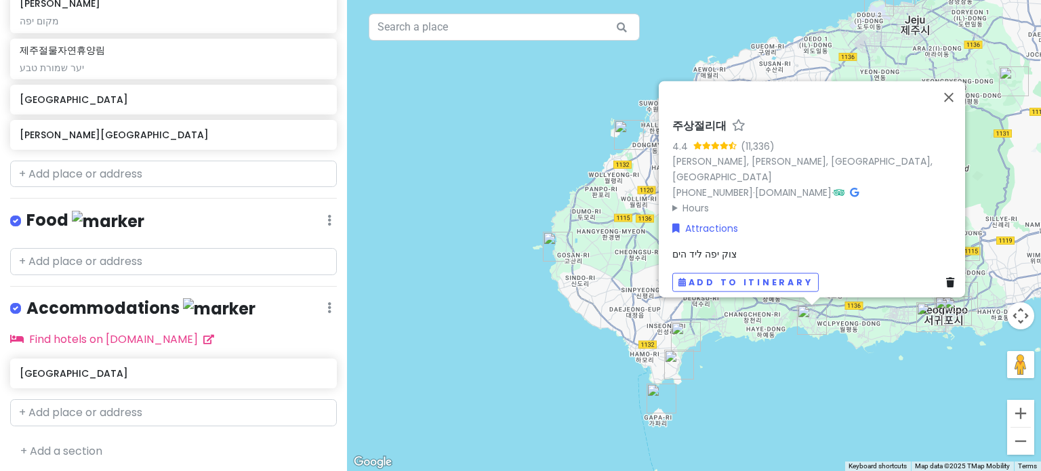
click at [792, 376] on div "To navigate, press the arrow keys. 주상절리대 4.4 (11,336) [GEOGRAPHIC_DATA], [PERSO…" at bounding box center [694, 235] width 694 height 471
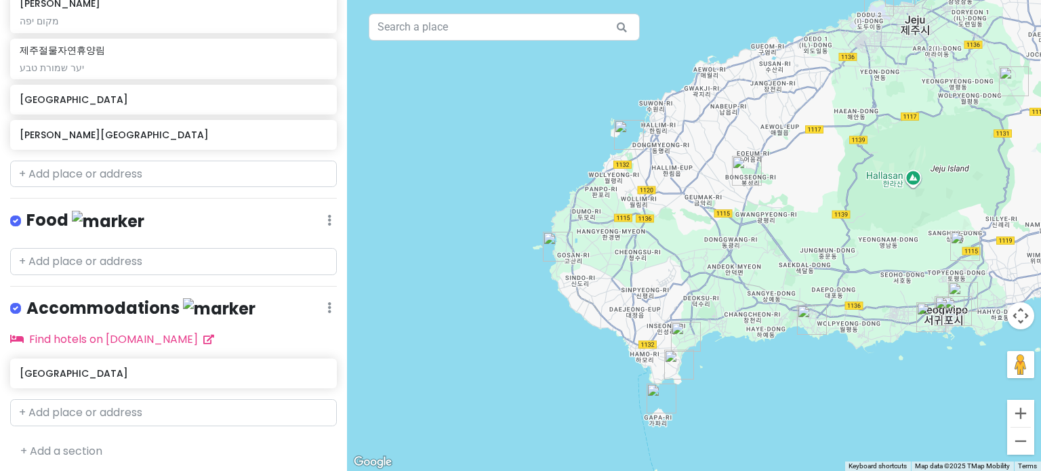
click at [745, 157] on img "Saebyeol Oreum Parking lot" at bounding box center [747, 171] width 30 height 30
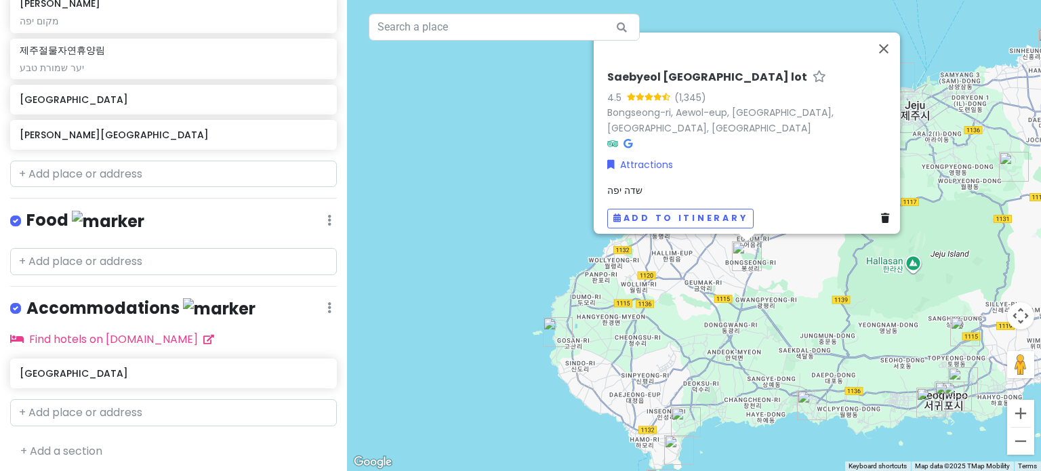
click at [759, 440] on div "To navigate, press the arrow keys. [GEOGRAPHIC_DATA] lot 4.5 (1,345) [GEOGRAPHI…" at bounding box center [694, 235] width 694 height 471
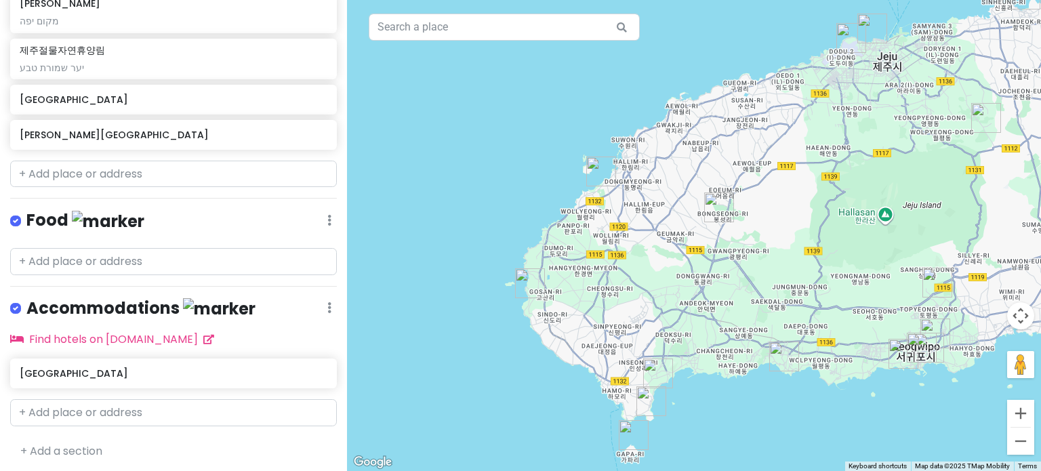
drag, startPoint x: 765, startPoint y: 447, endPoint x: 729, endPoint y: 376, distance: 79.4
click at [735, 390] on div "To navigate, press the arrow keys." at bounding box center [694, 235] width 694 height 471
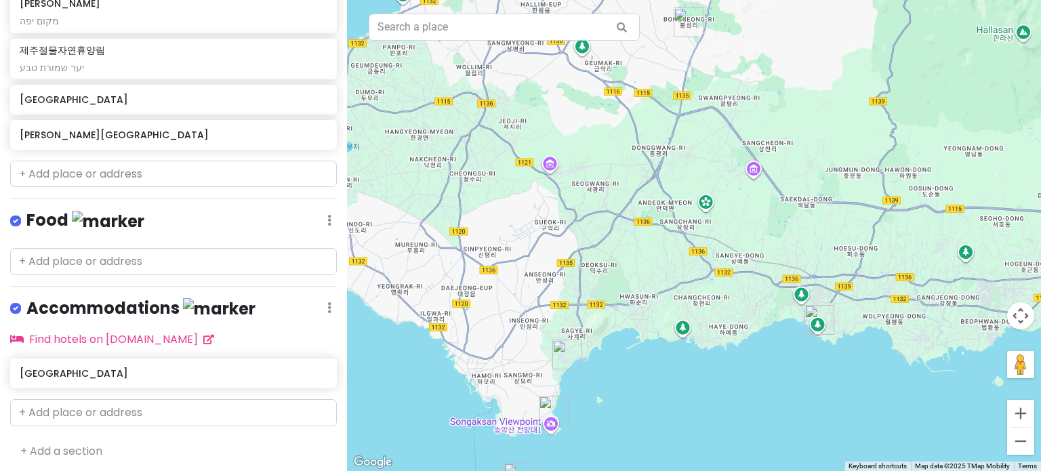
drag, startPoint x: 751, startPoint y: 390, endPoint x: 689, endPoint y: 393, distance: 62.5
click at [689, 393] on div "To navigate, press the arrow keys." at bounding box center [694, 235] width 694 height 471
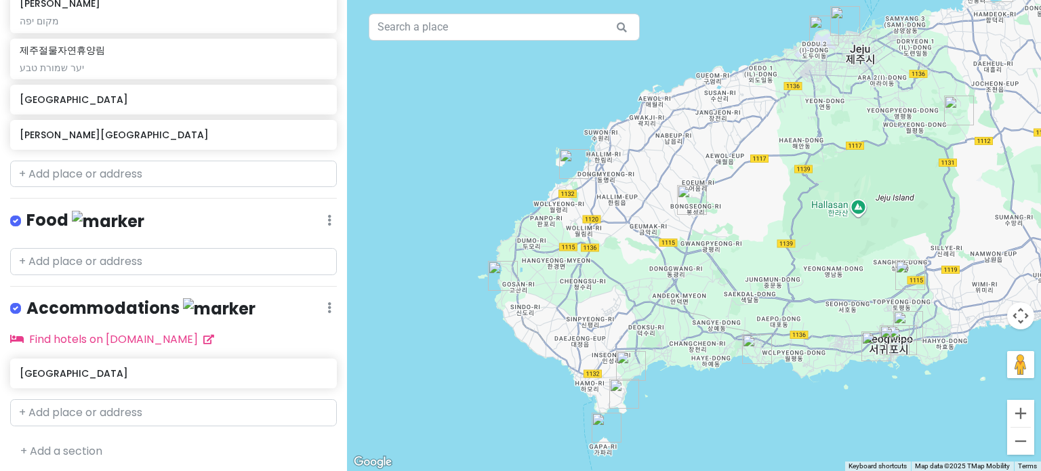
click at [689, 197] on img "Saebyeol Oreum Parking lot" at bounding box center [692, 200] width 30 height 30
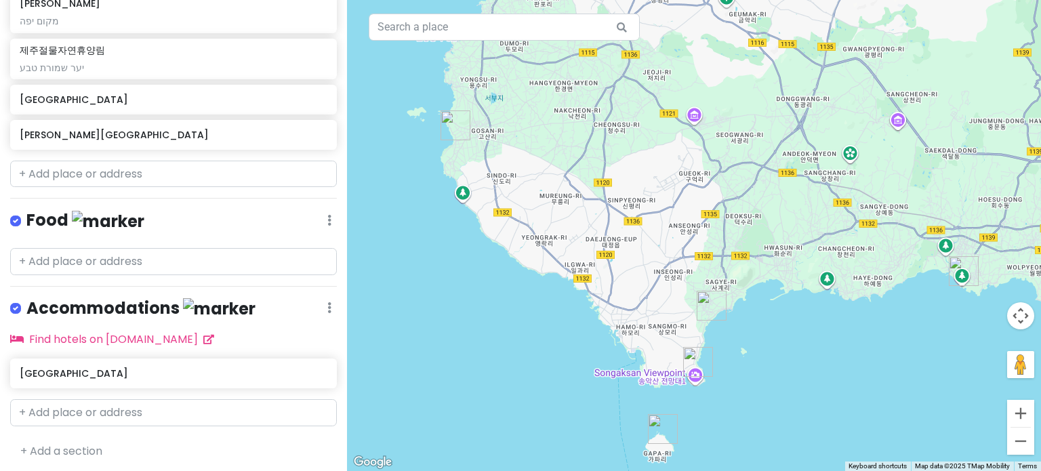
drag, startPoint x: 590, startPoint y: 268, endPoint x: 651, endPoint y: 100, distance: 179.1
click at [651, 100] on div "To navigate, press the arrow keys. [GEOGRAPHIC_DATA] lot 4.5 (1,345) [GEOGRAPHI…" at bounding box center [694, 235] width 694 height 471
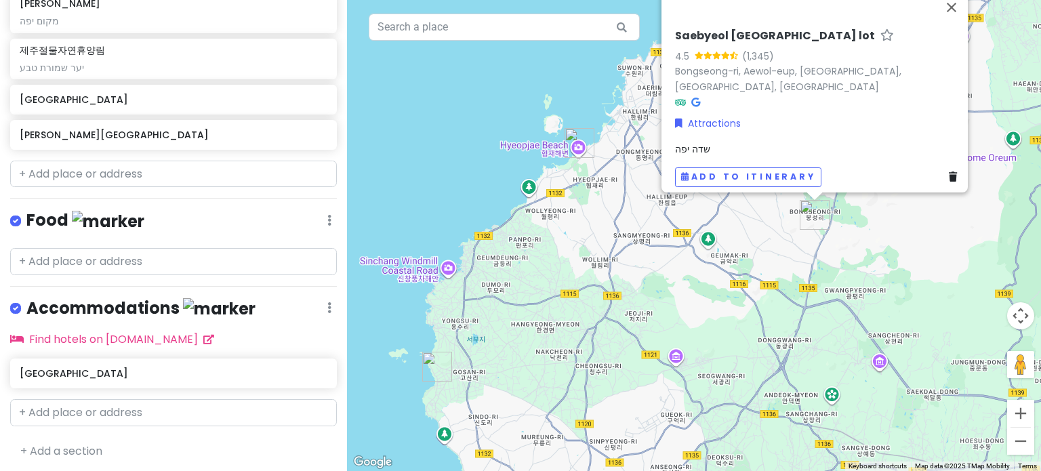
drag, startPoint x: 651, startPoint y: 125, endPoint x: 630, endPoint y: 392, distance: 267.9
click at [630, 395] on div "To navigate, press the arrow keys. [GEOGRAPHIC_DATA] lot 4.5 (1,345) [GEOGRAPHI…" at bounding box center [694, 235] width 694 height 471
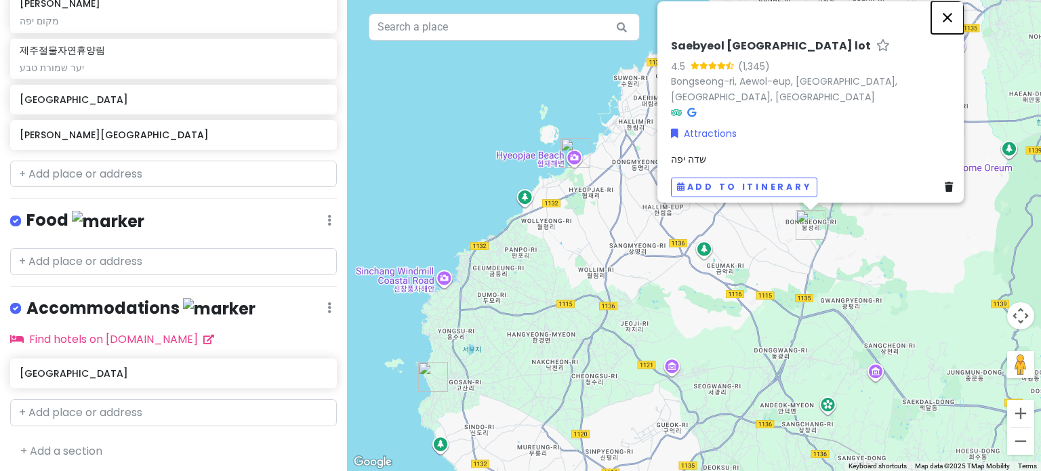
click at [954, 30] on button "Close" at bounding box center [947, 17] width 33 height 33
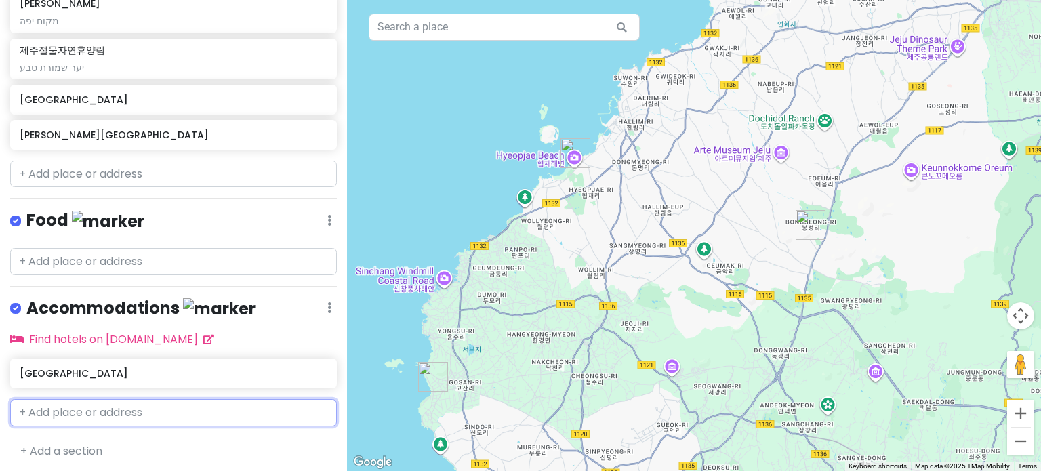
click at [179, 406] on input "text" at bounding box center [173, 412] width 327 height 27
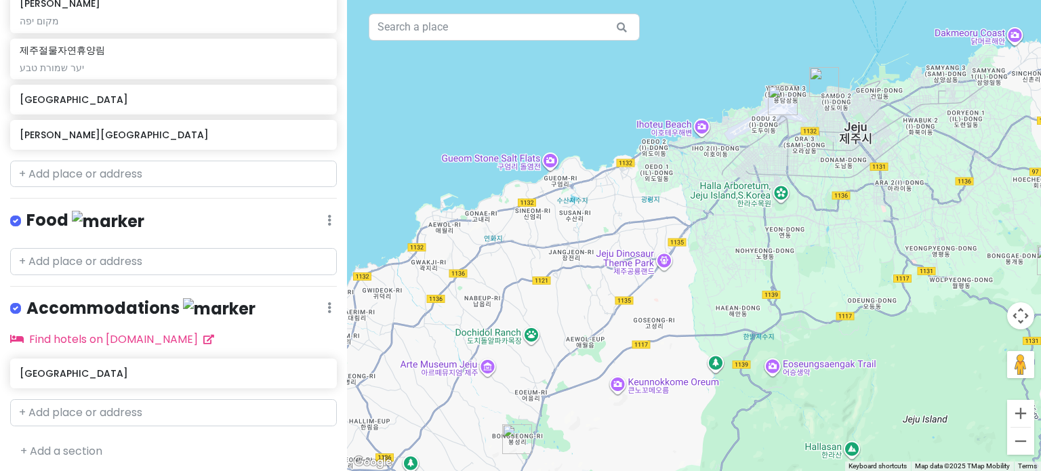
drag, startPoint x: 742, startPoint y: 161, endPoint x: 447, endPoint y: 378, distance: 365.7
click at [447, 378] on div "To navigate, press the arrow keys." at bounding box center [694, 235] width 694 height 471
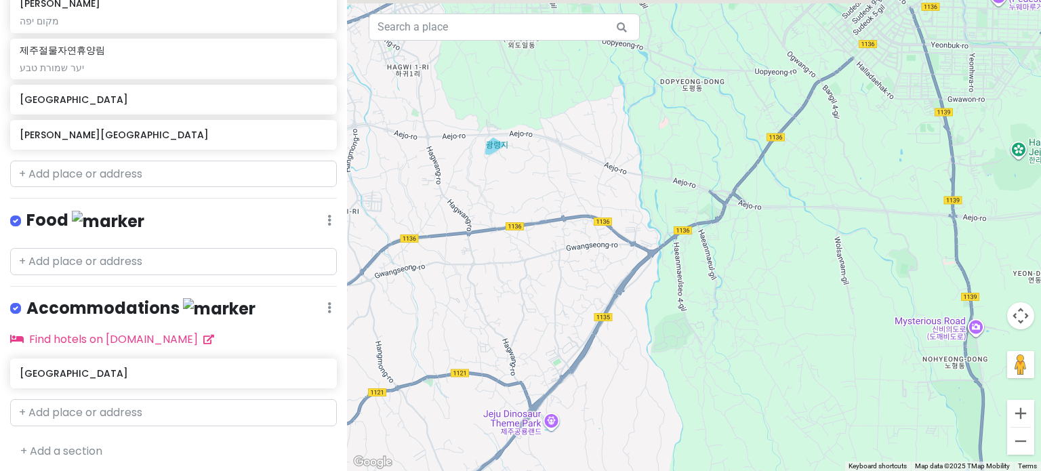
drag, startPoint x: 704, startPoint y: 214, endPoint x: 705, endPoint y: 295, distance: 81.4
click at [705, 295] on div "To navigate, press the arrow keys." at bounding box center [694, 235] width 694 height 471
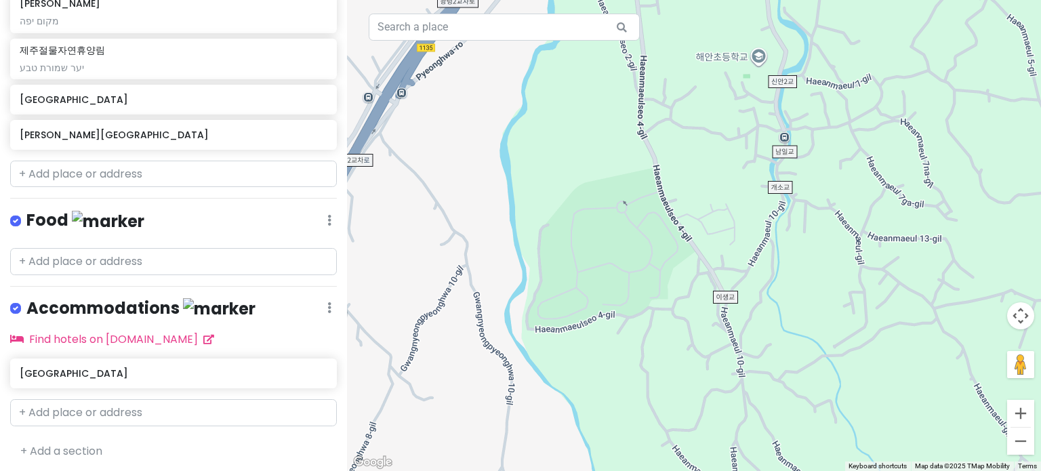
drag, startPoint x: 595, startPoint y: 321, endPoint x: 661, endPoint y: 309, distance: 66.9
click at [661, 309] on div "To navigate, press the arrow keys." at bounding box center [694, 235] width 694 height 471
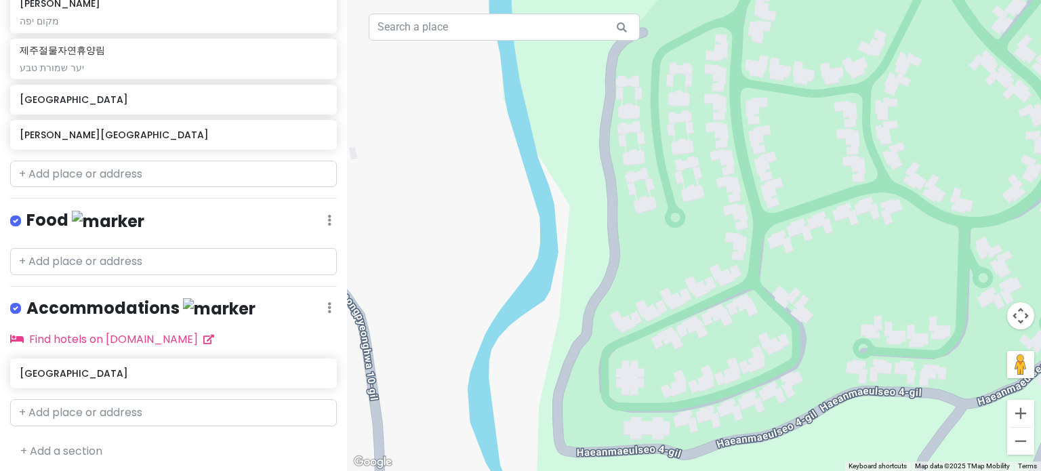
drag, startPoint x: 553, startPoint y: 247, endPoint x: 727, endPoint y: 226, distance: 174.9
click at [727, 226] on div "To navigate, press the arrow keys." at bounding box center [694, 235] width 694 height 471
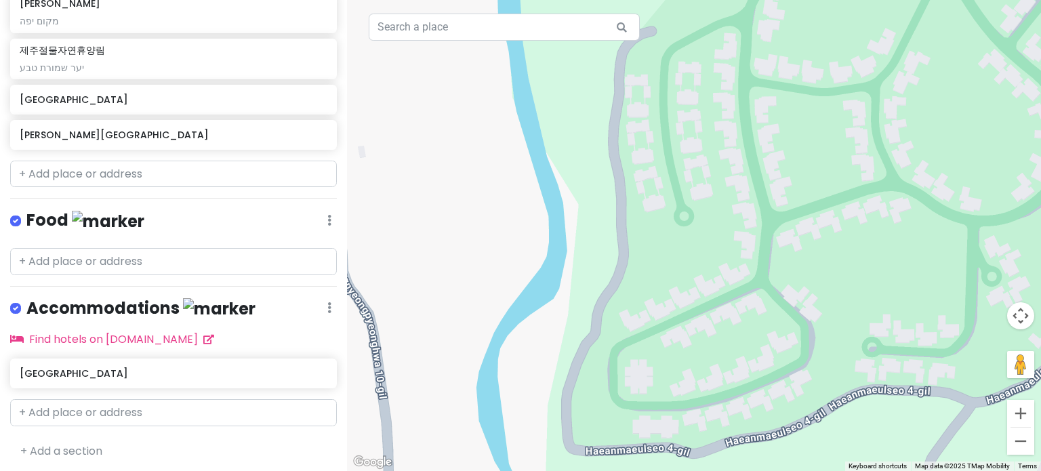
click at [496, 279] on div "To navigate, press the arrow keys." at bounding box center [694, 235] width 694 height 471
click at [494, 280] on div "To navigate, press the arrow keys." at bounding box center [694, 235] width 694 height 471
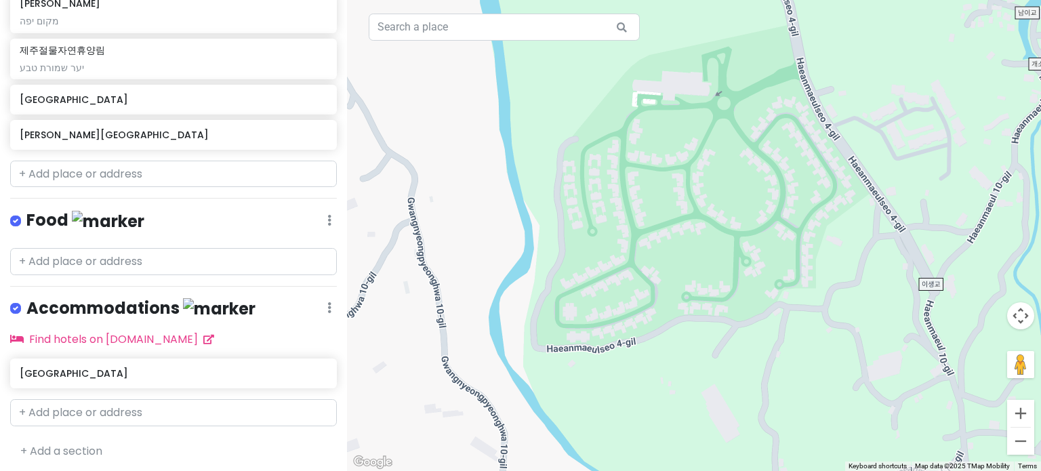
drag, startPoint x: 474, startPoint y: 256, endPoint x: 484, endPoint y: 254, distance: 10.4
click at [484, 254] on div "To navigate, press the arrow keys." at bounding box center [694, 235] width 694 height 471
click at [155, 411] on input "text" at bounding box center [173, 412] width 327 height 27
click at [474, 265] on div "To navigate, press the arrow keys." at bounding box center [694, 235] width 694 height 471
click at [559, 262] on div "To navigate, press the arrow keys." at bounding box center [694, 235] width 694 height 471
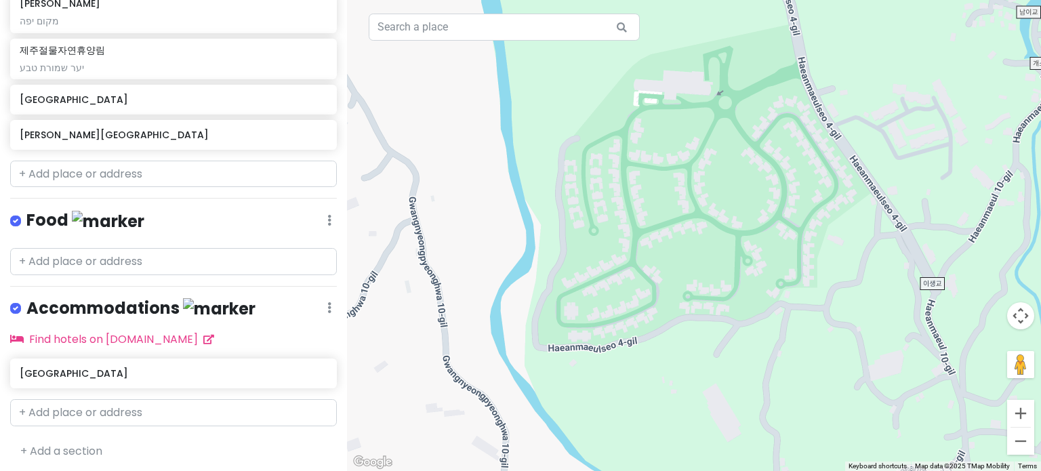
click at [559, 262] on div "To navigate, press the arrow keys." at bounding box center [694, 235] width 694 height 471
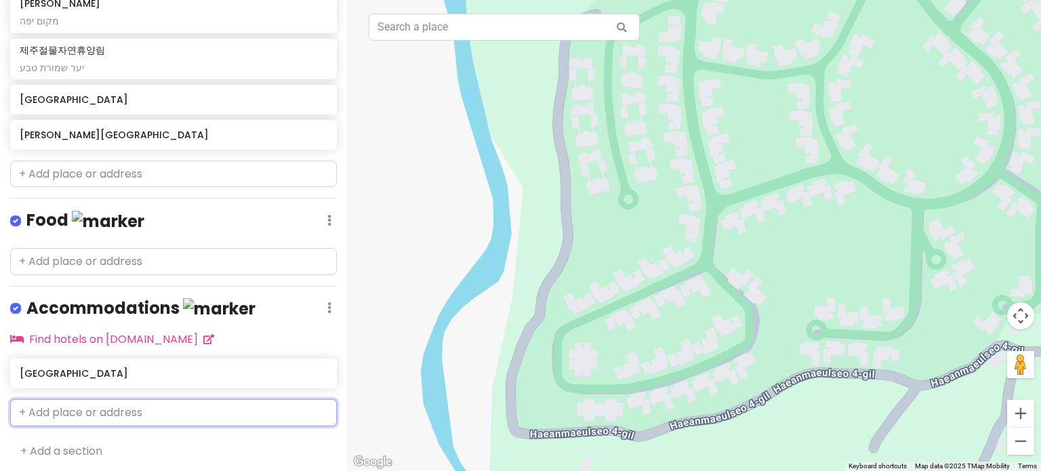
click at [87, 406] on input "text" at bounding box center [173, 412] width 327 height 27
click at [85, 406] on input "text" at bounding box center [173, 412] width 327 height 27
click at [404, 302] on div "To navigate, press the arrow keys." at bounding box center [694, 235] width 694 height 471
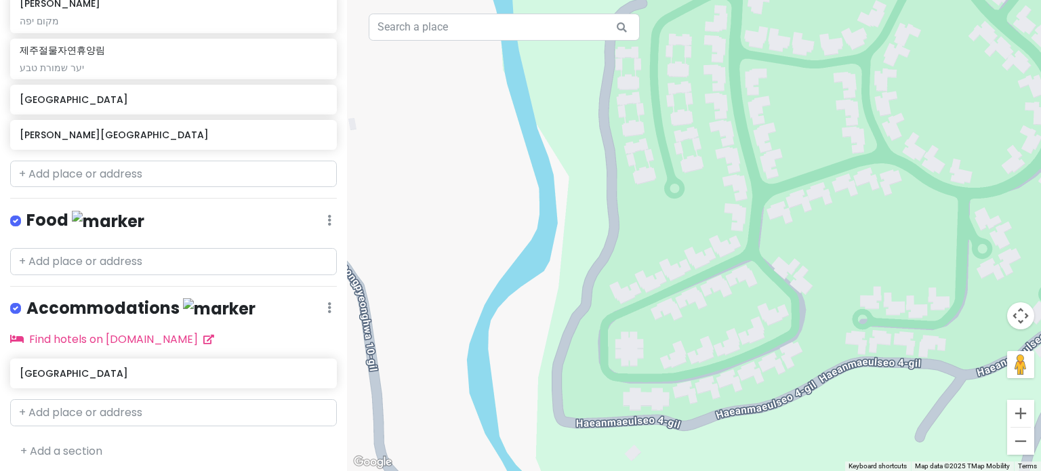
drag, startPoint x: 404, startPoint y: 302, endPoint x: 450, endPoint y: 290, distance: 47.7
click at [450, 290] on div "To navigate, press the arrow keys." at bounding box center [694, 235] width 694 height 471
click at [436, 290] on div "To navigate, press the arrow keys." at bounding box center [694, 235] width 694 height 471
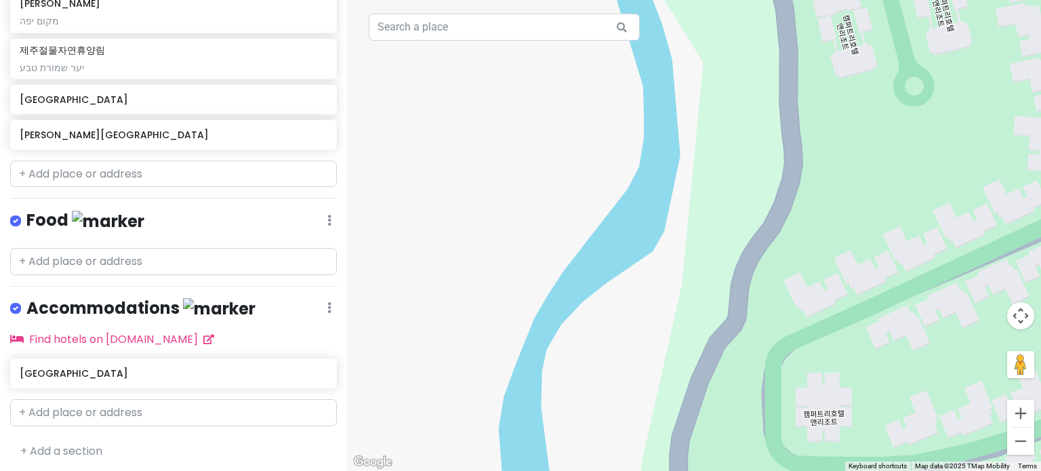
click at [436, 290] on div "To navigate, press the arrow keys." at bounding box center [694, 235] width 694 height 471
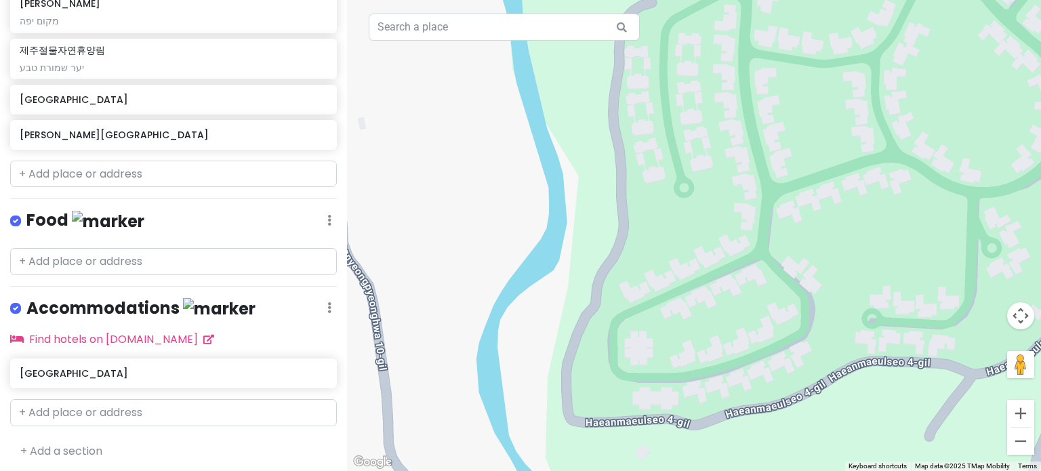
drag, startPoint x: 436, startPoint y: 290, endPoint x: 449, endPoint y: 289, distance: 13.6
click at [449, 289] on div "To navigate, press the arrow keys." at bounding box center [694, 235] width 694 height 471
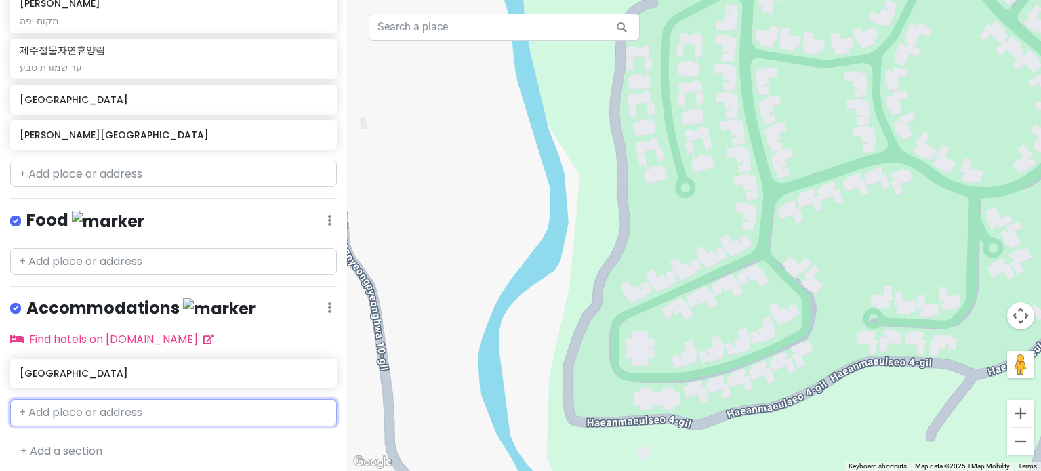
click at [157, 412] on input "text" at bounding box center [173, 412] width 327 height 27
paste input "[GEOGRAPHIC_DATA]에 402"
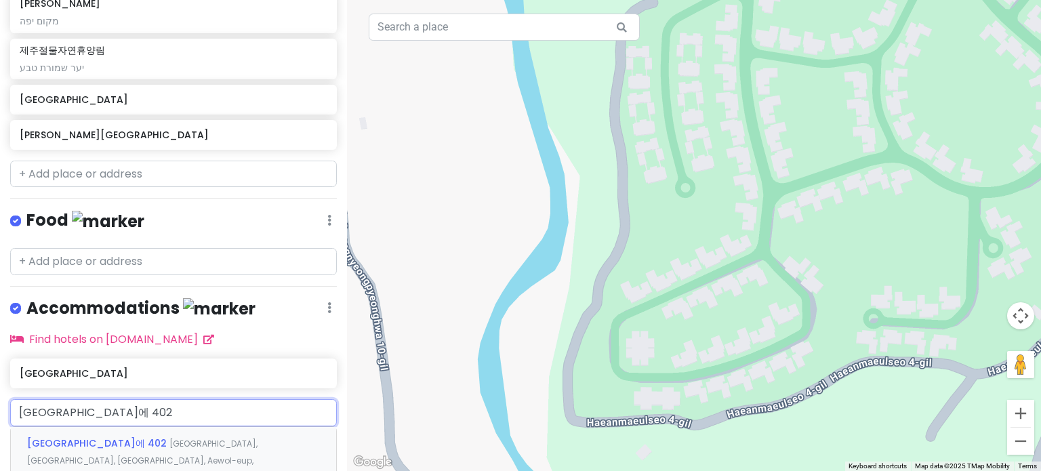
click at [146, 430] on div "[GEOGRAPHIC_DATA]에 [STREET_ADDRESS]" at bounding box center [173, 460] width 325 height 67
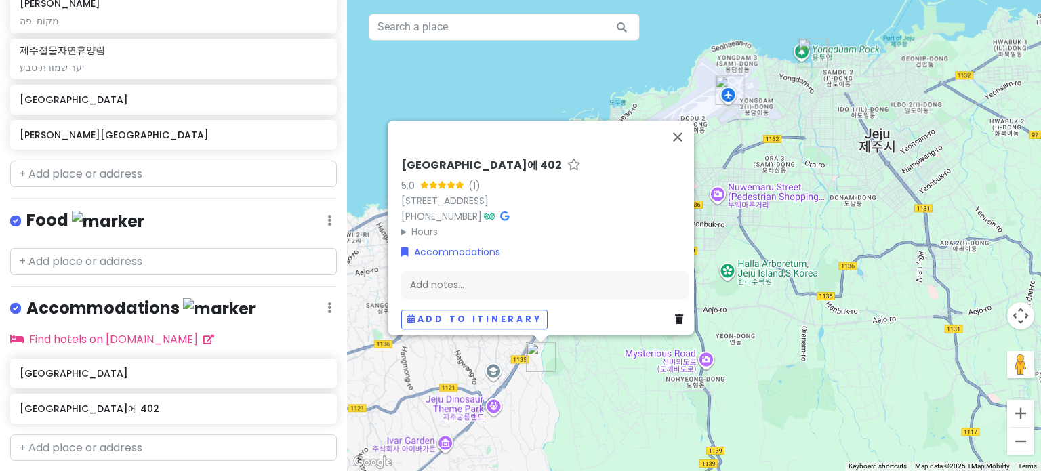
click at [586, 407] on div "To navigate, press the arrow keys. [GEOGRAPHIC_DATA]에 402 5.0 (1) 65-10 [STREET…" at bounding box center [694, 235] width 694 height 471
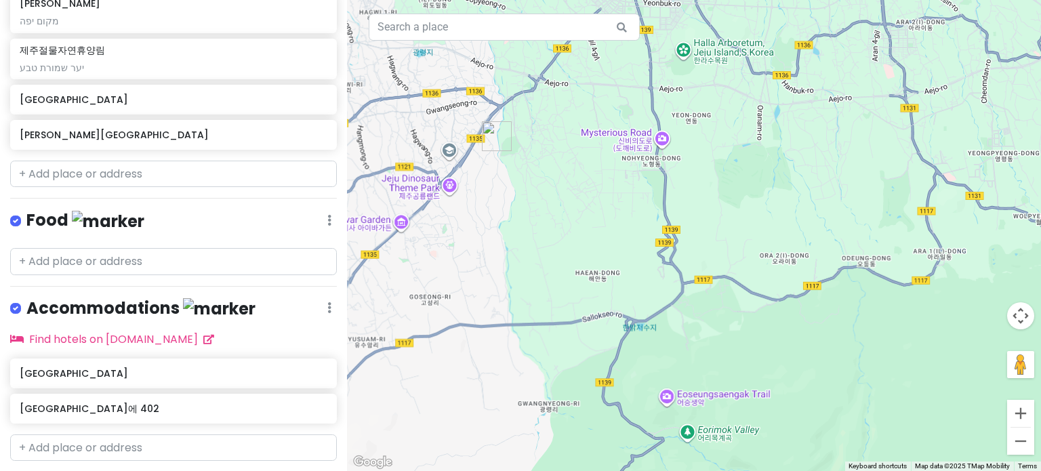
drag, startPoint x: 603, startPoint y: 406, endPoint x: 565, endPoint y: 207, distance: 202.9
click at [558, 182] on div "To navigate, press the arrow keys." at bounding box center [694, 235] width 694 height 471
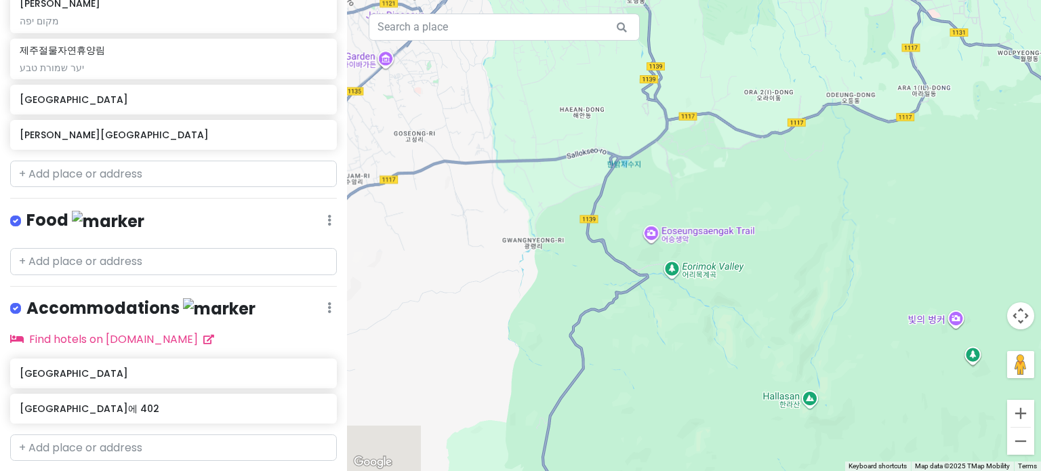
drag, startPoint x: 596, startPoint y: 313, endPoint x: 580, endPoint y: 177, distance: 137.2
click at [580, 177] on div "To navigate, press the arrow keys." at bounding box center [694, 235] width 694 height 471
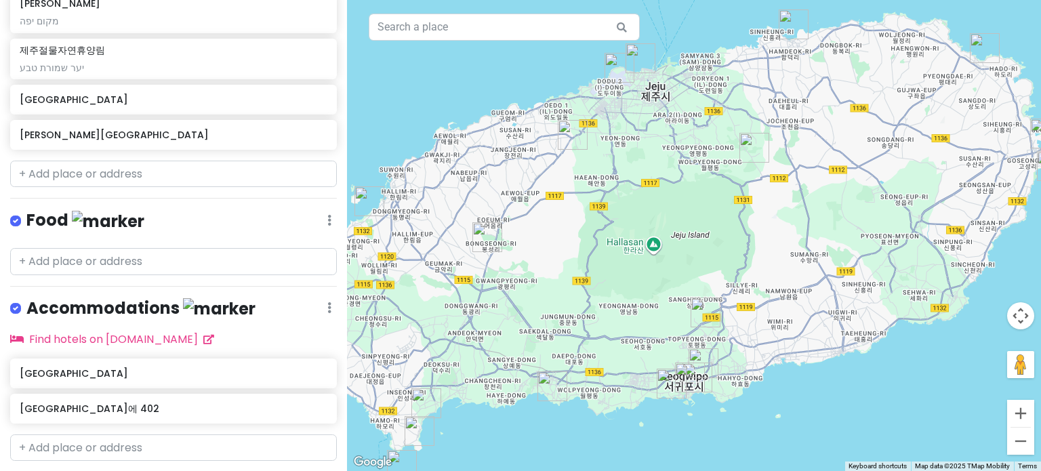
drag, startPoint x: 622, startPoint y: 298, endPoint x: 605, endPoint y: 250, distance: 50.6
click at [605, 250] on div "To navigate, press the arrow keys." at bounding box center [694, 235] width 694 height 471
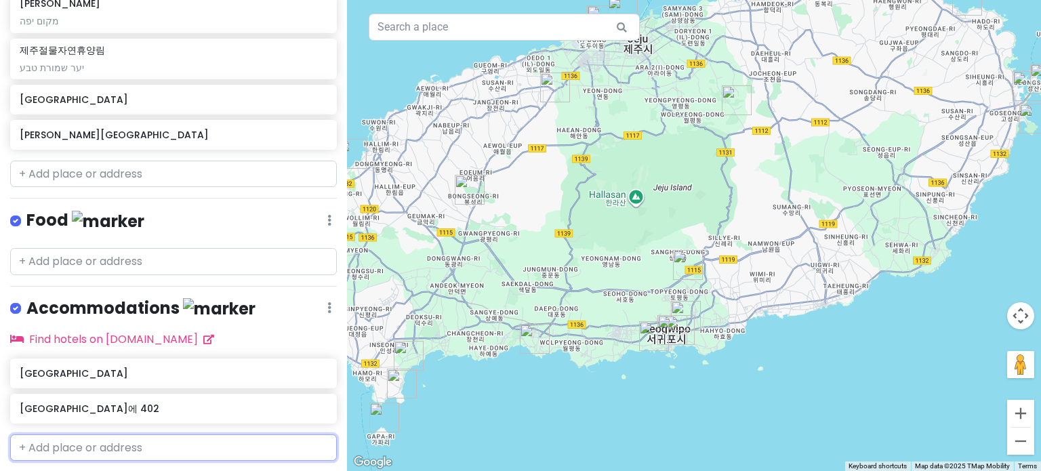
click at [153, 450] on input "text" at bounding box center [173, 448] width 327 height 27
paste input "Taepyeong-ro 442beon-gil"
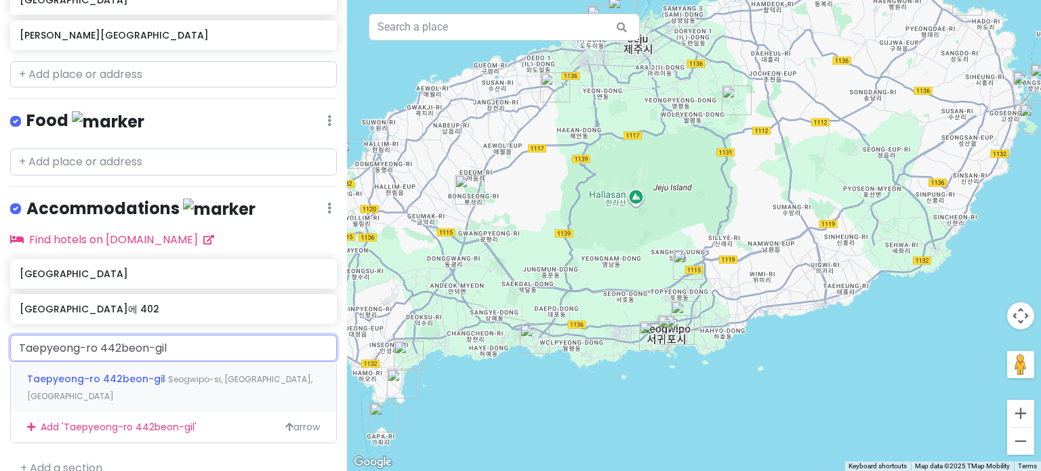
click at [201, 377] on span "Seogwipo-si, [GEOGRAPHIC_DATA], [GEOGRAPHIC_DATA]" at bounding box center [169, 388] width 285 height 29
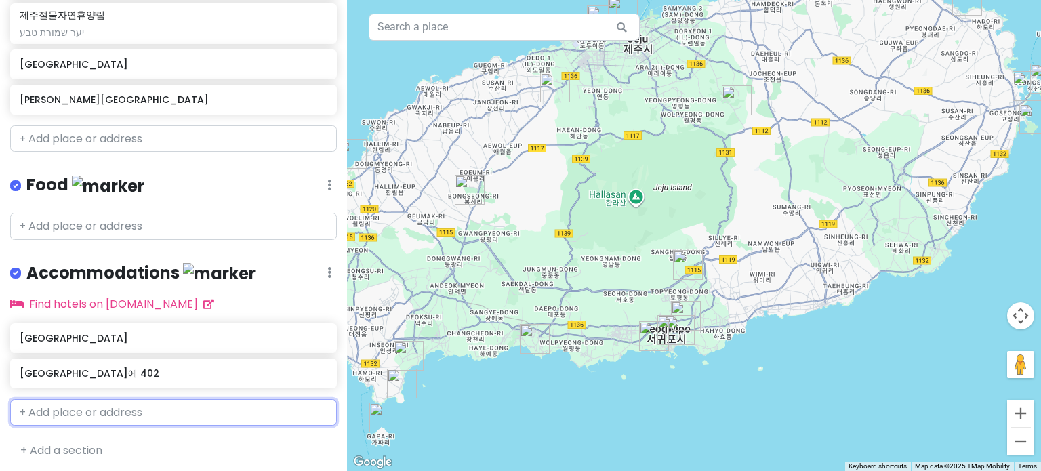
scroll to position [1001, 0]
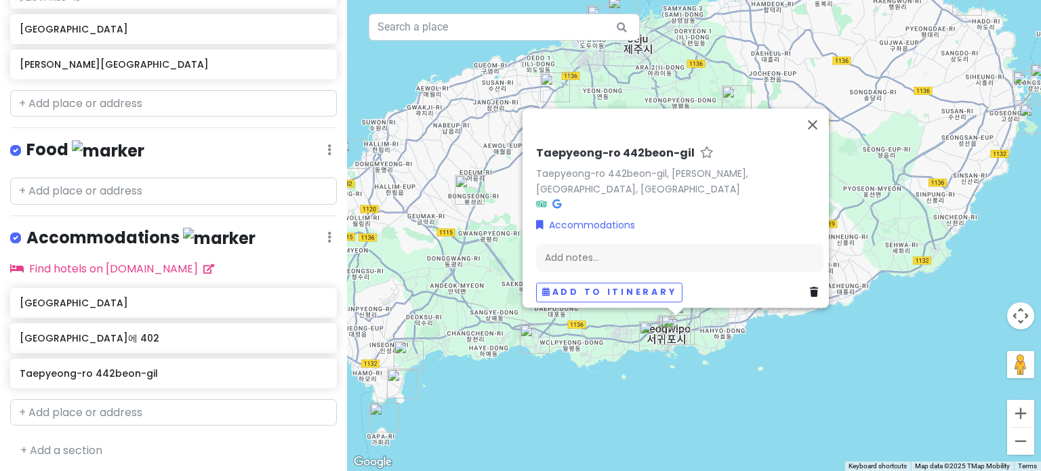
click at [768, 403] on div "To navigate, press the arrow keys. Taepyeong-ro 442beon-[PERSON_NAME]-ro 442beo…" at bounding box center [694, 235] width 694 height 471
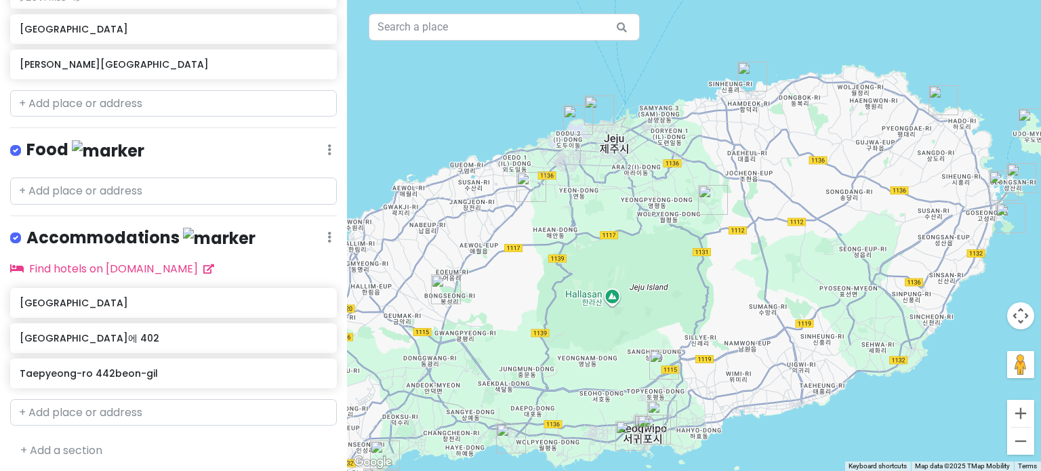
drag, startPoint x: 885, startPoint y: 201, endPoint x: 882, endPoint y: 212, distance: 11.2
click at [882, 212] on div "To navigate, press the arrow keys." at bounding box center [694, 235] width 694 height 471
click at [193, 407] on input "text" at bounding box center [173, 412] width 327 height 27
paste input "[GEOGRAPHIC_DATA]"
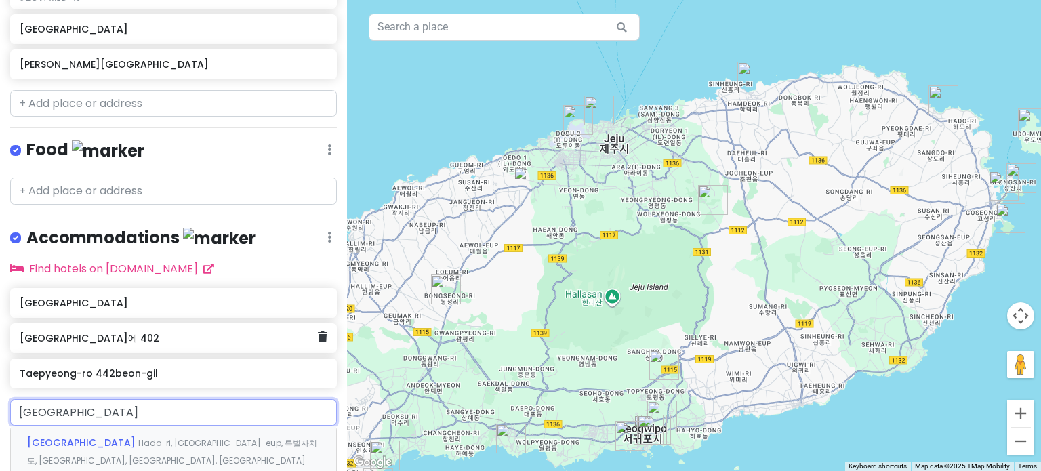
click at [125, 338] on h6 "[GEOGRAPHIC_DATA]에 402" at bounding box center [169, 338] width 298 height 12
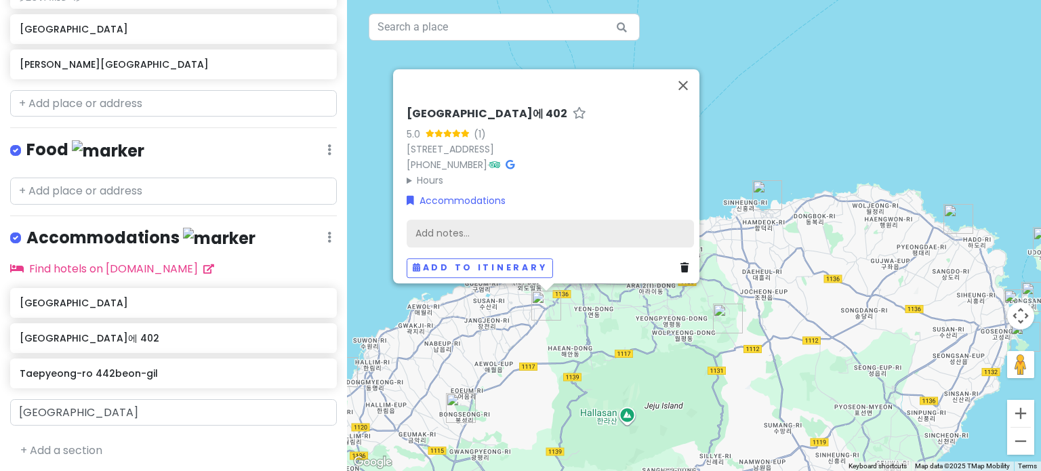
click at [424, 231] on div "Add notes..." at bounding box center [550, 233] width 287 height 28
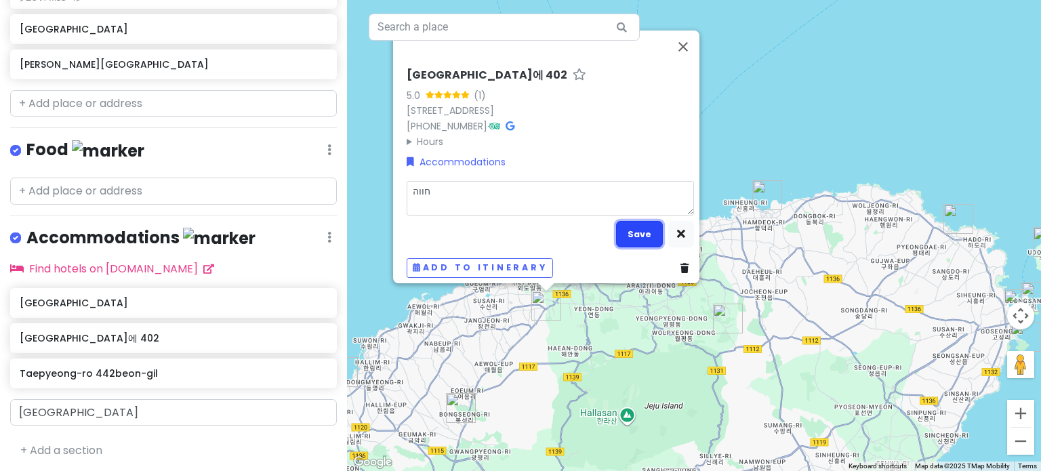
click at [645, 221] on button "Save" at bounding box center [639, 234] width 47 height 26
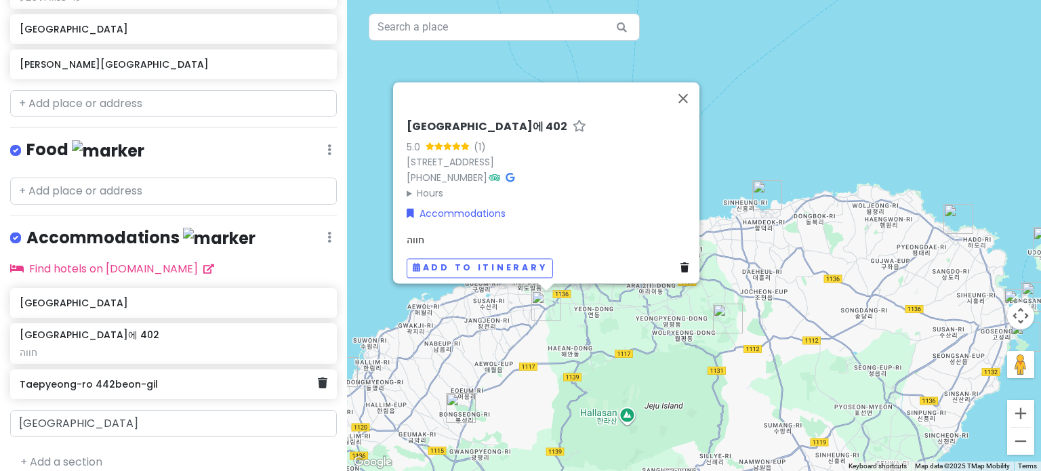
click at [132, 378] on h6 "Taepyeong-ro 442beon-gil" at bounding box center [169, 384] width 298 height 12
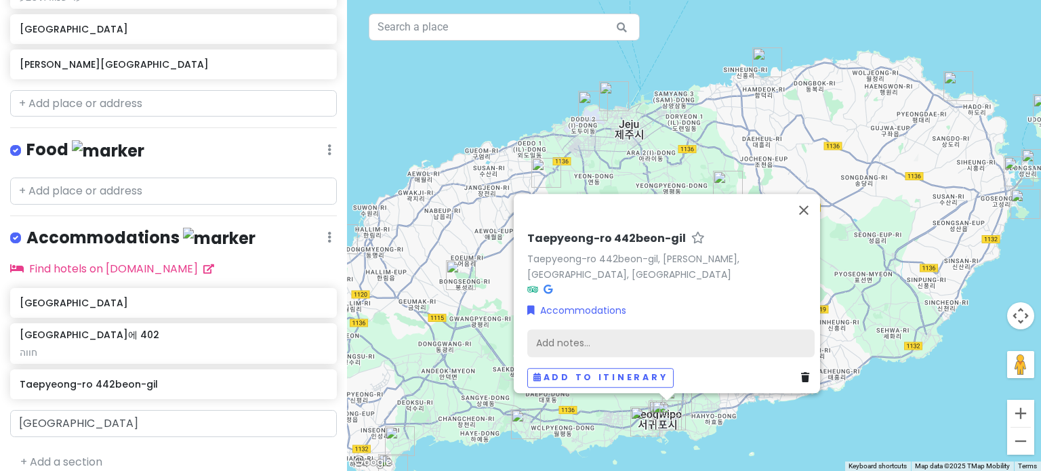
click at [641, 343] on div "Add notes..." at bounding box center [670, 343] width 287 height 28
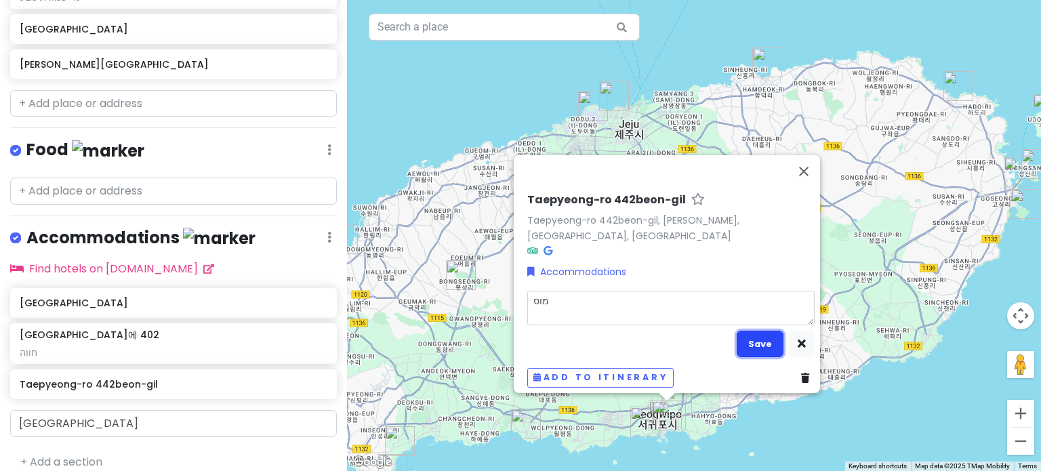
click at [765, 339] on button "Save" at bounding box center [760, 344] width 47 height 26
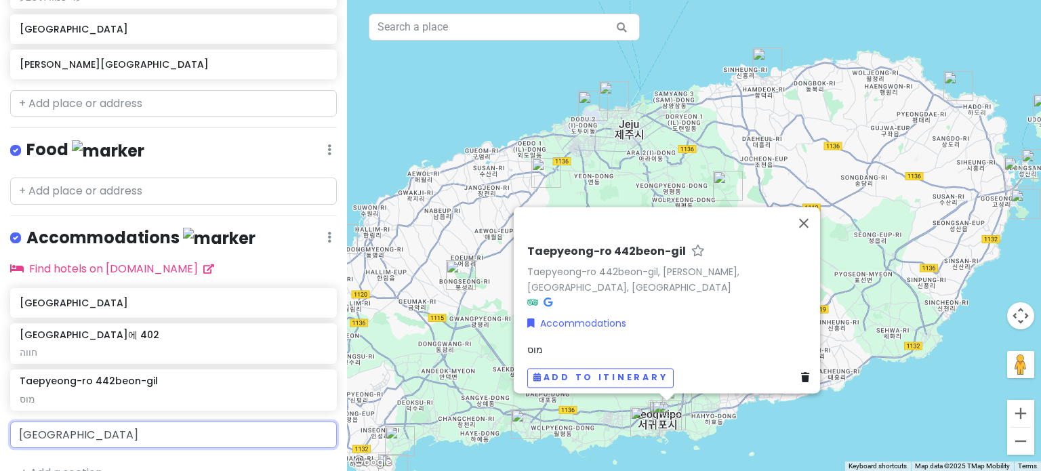
click at [165, 436] on input "[GEOGRAPHIC_DATA]" at bounding box center [173, 435] width 327 height 27
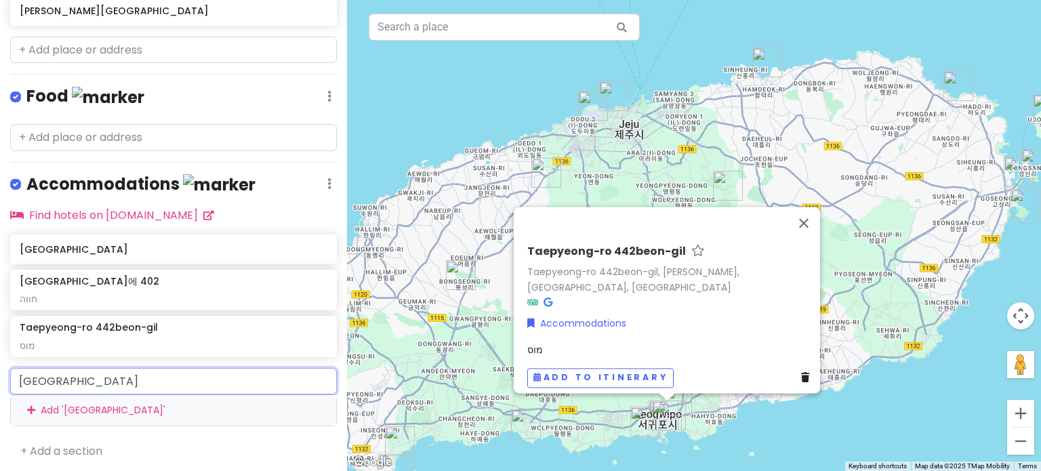
scroll to position [1055, 0]
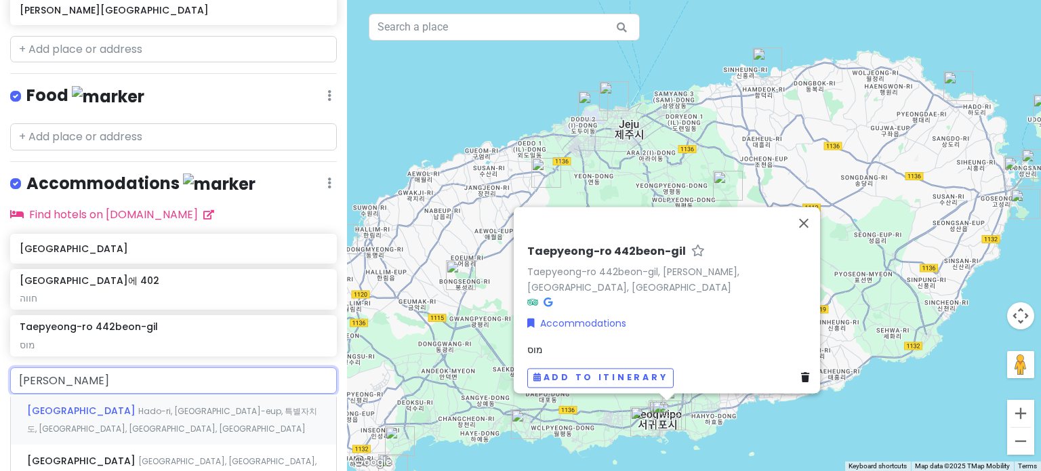
click at [140, 418] on div "[GEOGRAPHIC_DATA] [GEOGRAPHIC_DATA], [GEOGRAPHIC_DATA], 특별자치도, [GEOGRAPHIC_DATA…" at bounding box center [173, 420] width 325 height 50
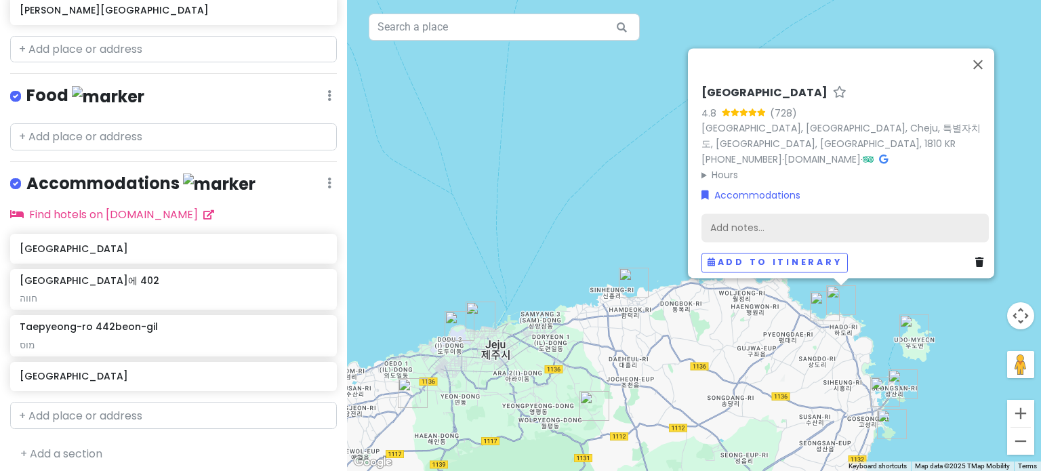
click at [846, 216] on div "Add notes..." at bounding box center [845, 228] width 287 height 28
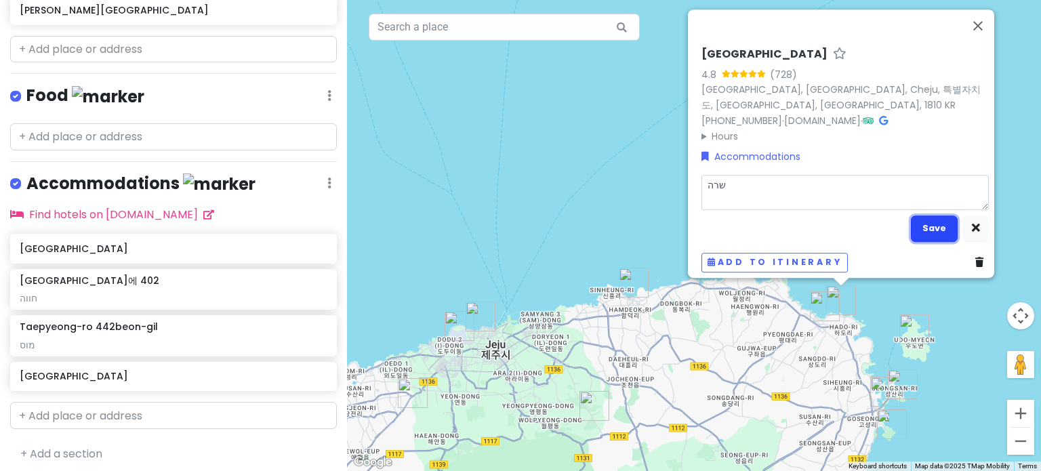
click at [917, 216] on button "Save" at bounding box center [934, 229] width 47 height 26
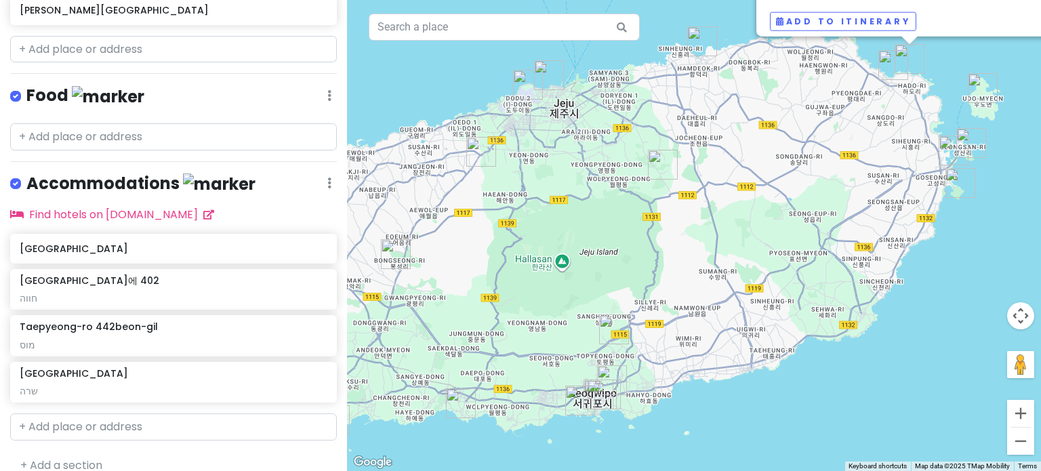
drag, startPoint x: 785, startPoint y: 391, endPoint x: 852, endPoint y: 157, distance: 243.3
click at [852, 157] on div "To navigate, press the arrow keys. [GEOGRAPHIC_DATA] 4.8 (728) [GEOGRAPHIC_DATA…" at bounding box center [694, 235] width 694 height 471
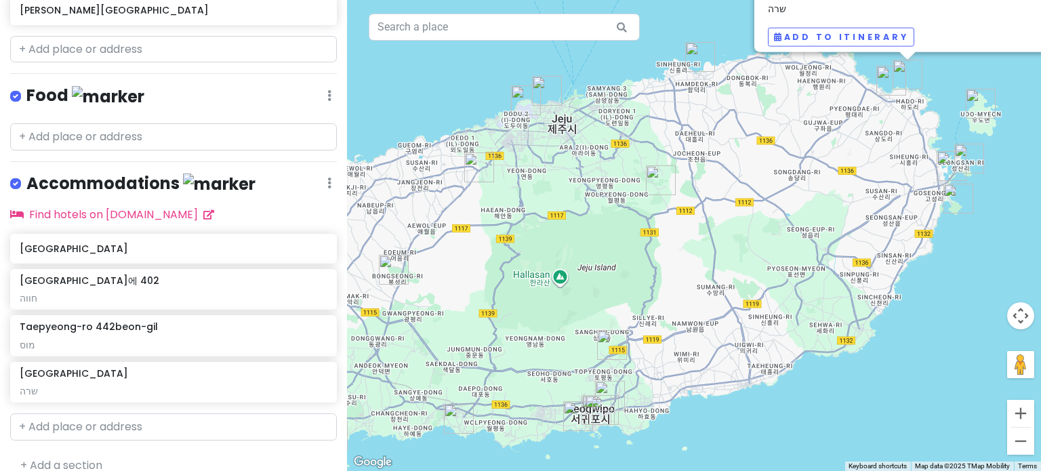
click at [1022, 279] on div "To navigate, press the arrow keys. [GEOGRAPHIC_DATA] 4.8 (728) [GEOGRAPHIC_DATA…" at bounding box center [694, 235] width 694 height 471
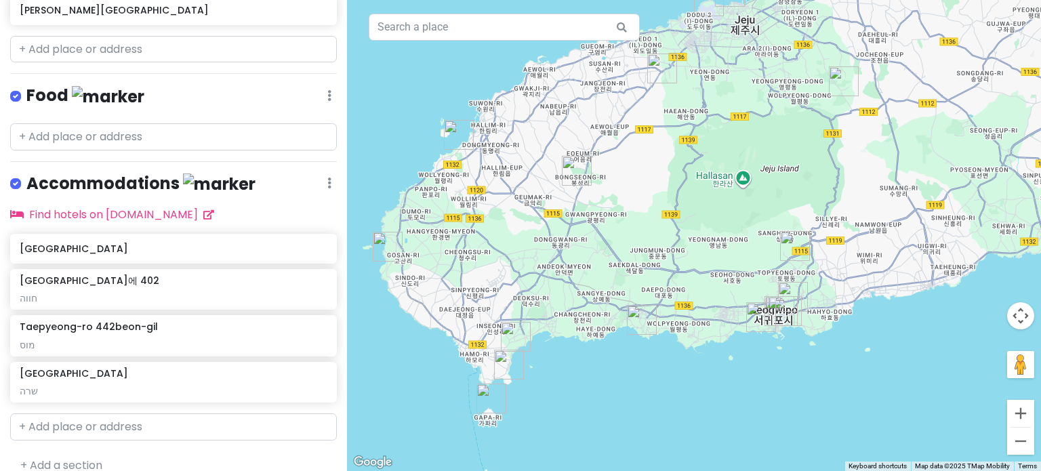
drag, startPoint x: 618, startPoint y: 227, endPoint x: 753, endPoint y: 139, distance: 161.1
click at [753, 139] on div "To navigate, press the arrow keys." at bounding box center [694, 235] width 694 height 471
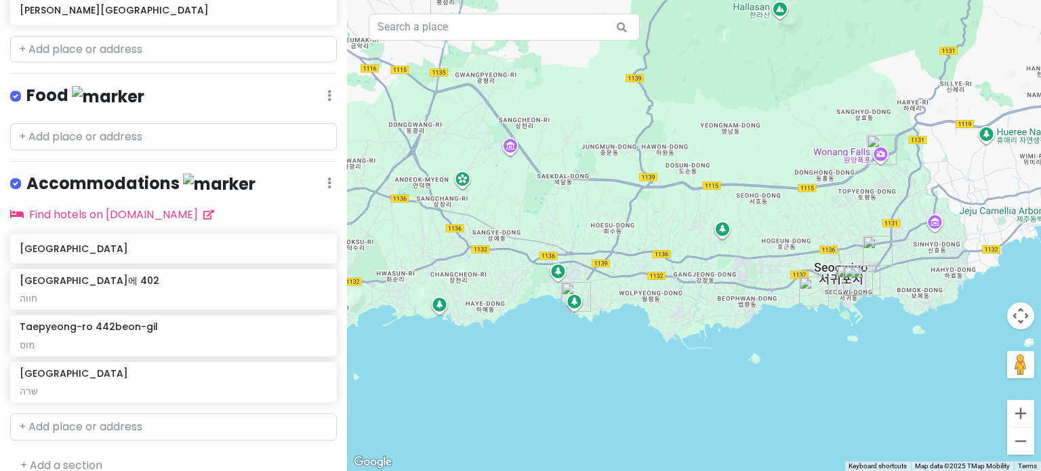
drag, startPoint x: 721, startPoint y: 332, endPoint x: 683, endPoint y: 306, distance: 44.9
click at [683, 306] on div "To navigate, press the arrow keys." at bounding box center [694, 235] width 694 height 471
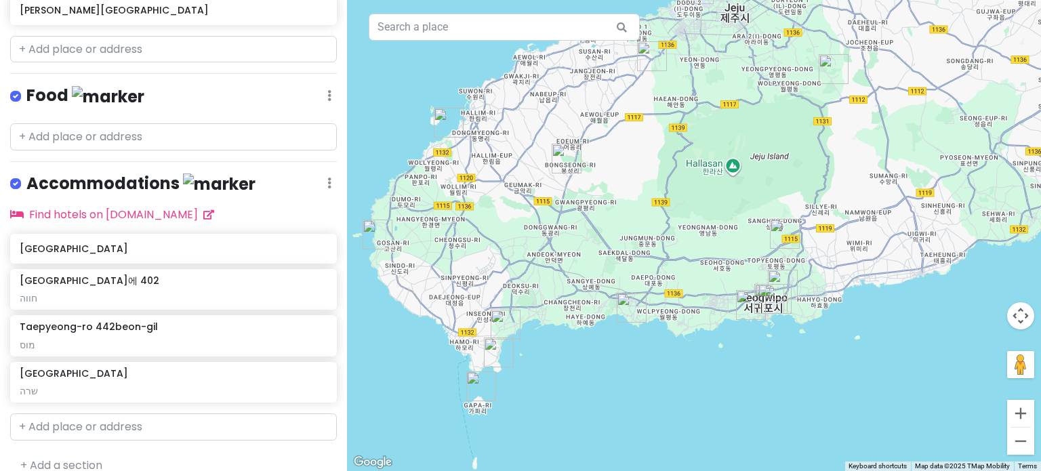
click at [494, 355] on img "Songaksan" at bounding box center [499, 353] width 30 height 30
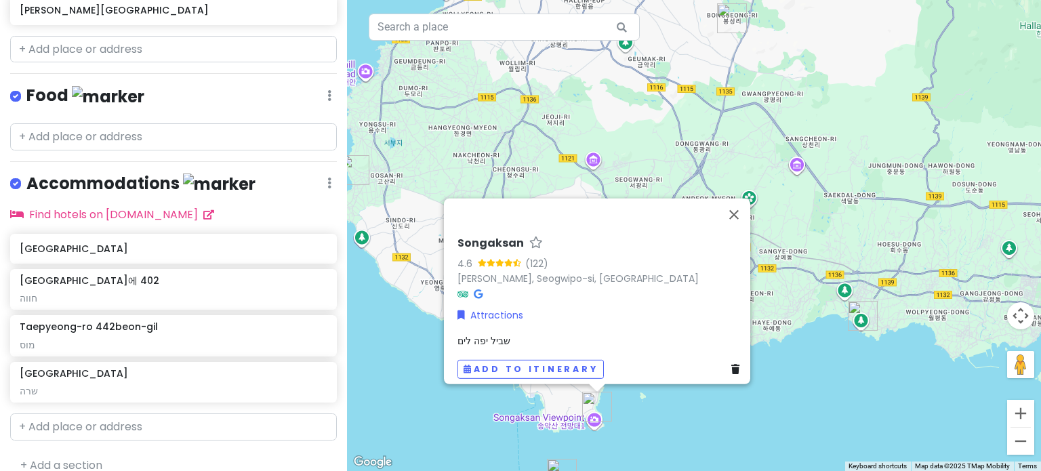
drag, startPoint x: 572, startPoint y: 376, endPoint x: 655, endPoint y: 439, distance: 104.0
click at [655, 439] on div "To navigate, press the arrow keys. Songaksan 4.6 (122) [GEOGRAPHIC_DATA], [GEOG…" at bounding box center [694, 235] width 694 height 471
click at [685, 423] on div "To navigate, press the arrow keys. Songaksan 4.6 (122) [GEOGRAPHIC_DATA], [GEOG…" at bounding box center [694, 235] width 694 height 471
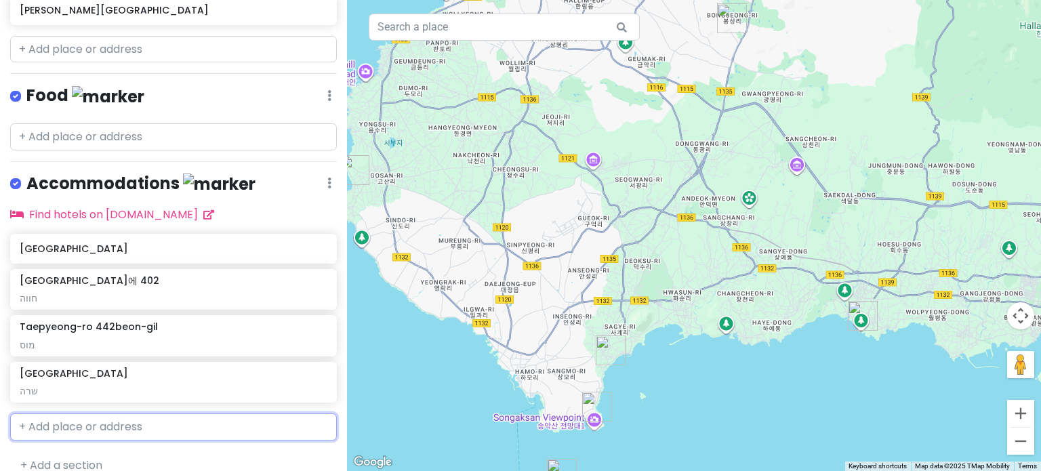
click at [111, 428] on input "text" at bounding box center [173, 427] width 327 height 27
paste input "180-3 Anseong-ri, Daejeong-eup"
click at [157, 456] on span "180-3 Anseong-ri, Daejeong-eup" at bounding box center [109, 458] width 165 height 14
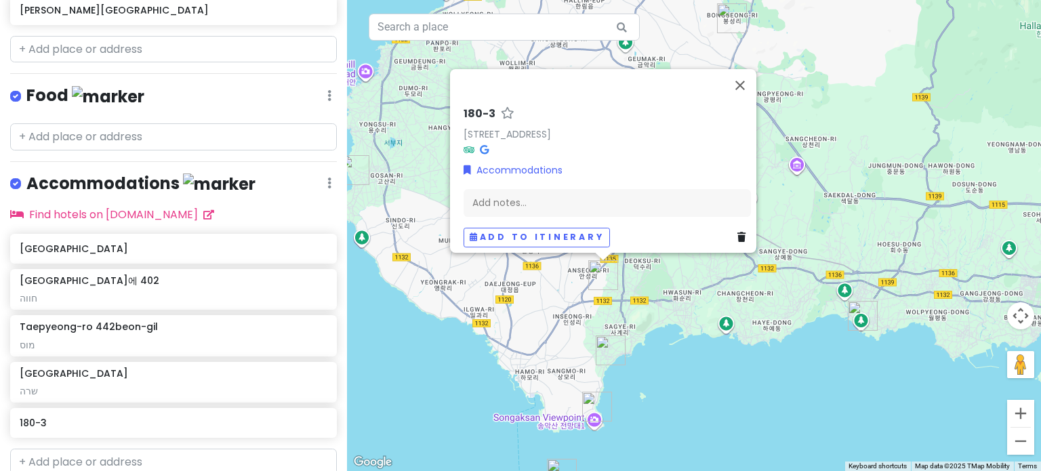
click at [595, 403] on img "Songaksan" at bounding box center [597, 407] width 30 height 30
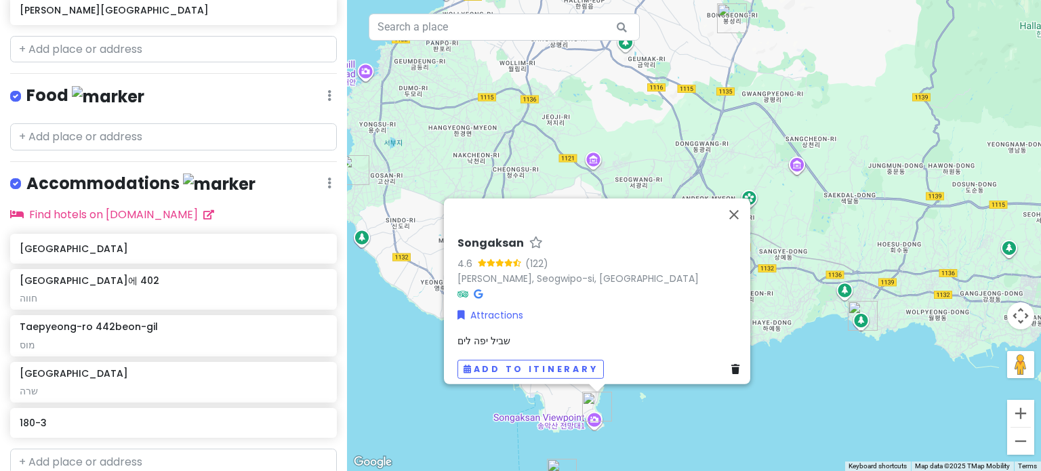
click at [643, 411] on div "To navigate, press the arrow keys. Songaksan 4.6 (122) [GEOGRAPHIC_DATA], [GEOG…" at bounding box center [694, 235] width 694 height 471
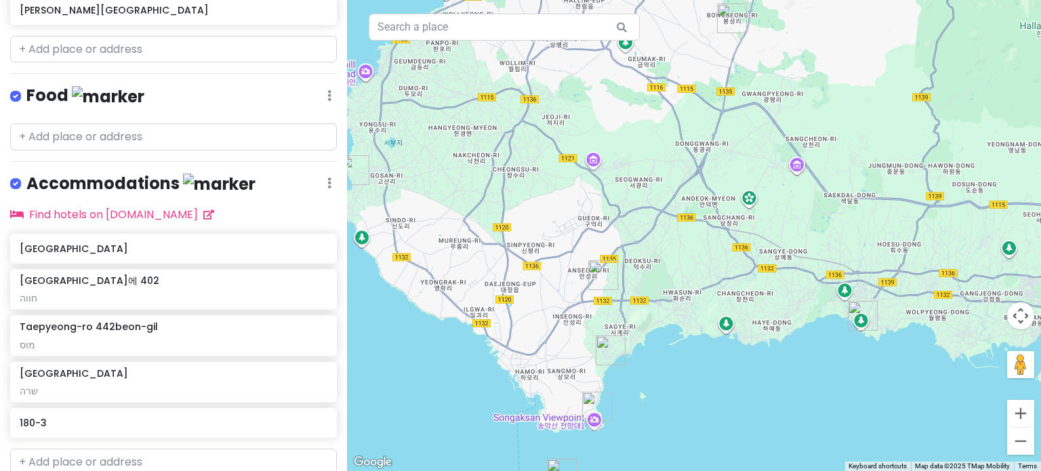
click at [609, 348] on img "사계해안" at bounding box center [611, 351] width 30 height 30
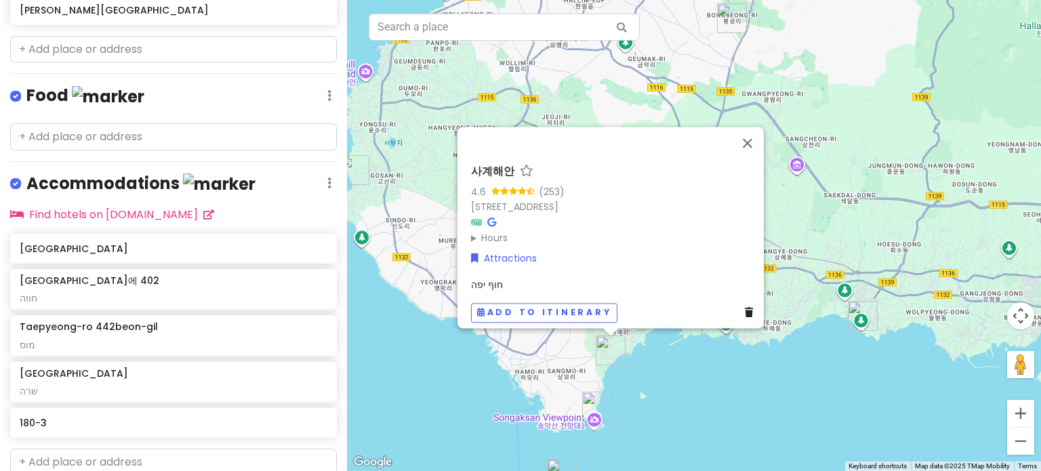
click at [629, 374] on div "To navigate, press the arrow keys. 사계해안 4.6 (253) 2294-37 Sage-ri, Andeok-myeon…" at bounding box center [694, 235] width 694 height 471
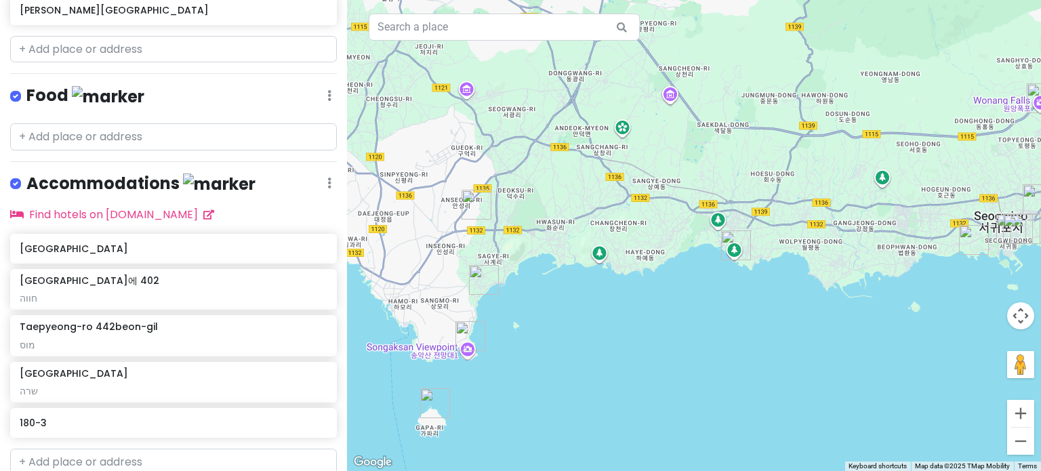
drag, startPoint x: 456, startPoint y: 379, endPoint x: 329, endPoint y: 310, distance: 144.4
click at [329, 310] on div "Jeju-si Trip Private Change Dates Make a Copy Delete Trip Go Pro ⚡️ Give Feedba…" at bounding box center [520, 235] width 1041 height 471
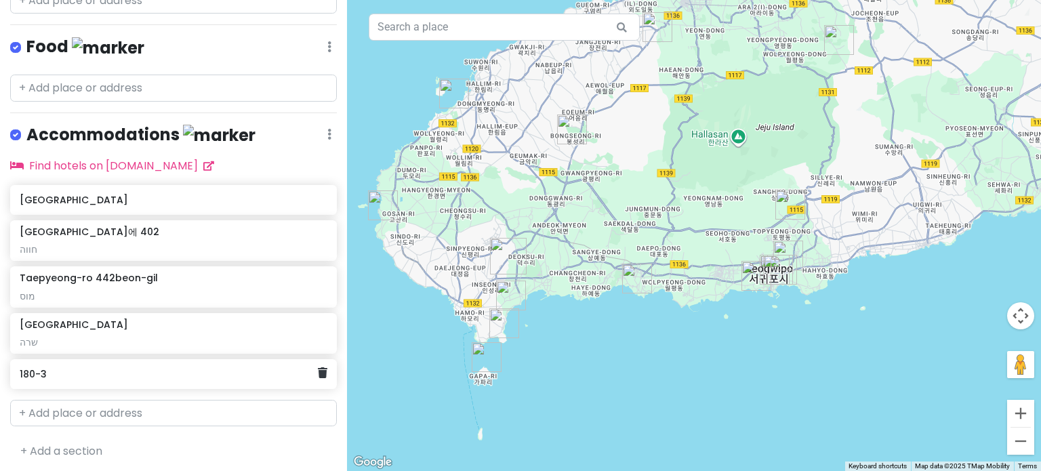
scroll to position [1105, 0]
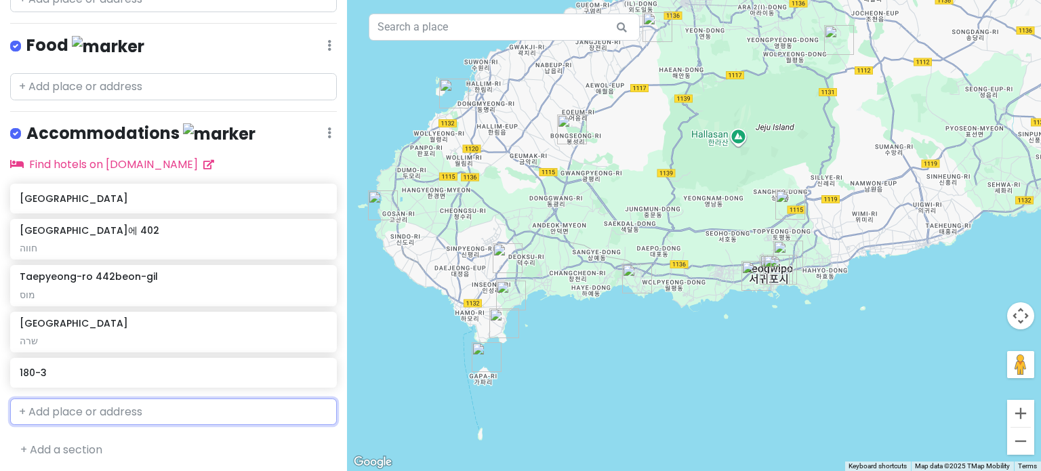
click at [195, 411] on input "text" at bounding box center [173, 412] width 327 height 27
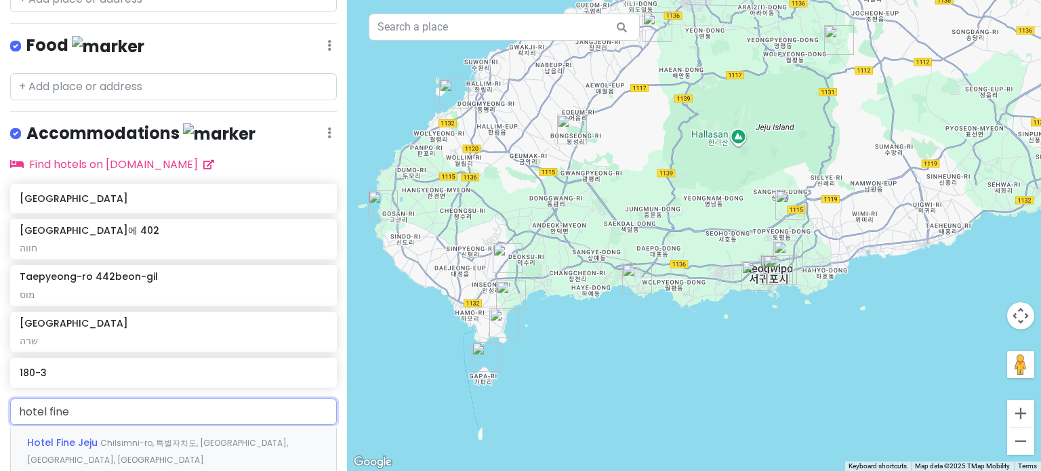
click at [203, 437] on span "Chilsimni-ro, 특별자치도, [GEOGRAPHIC_DATA], [GEOGRAPHIC_DATA], [GEOGRAPHIC_DATA]" at bounding box center [157, 451] width 261 height 29
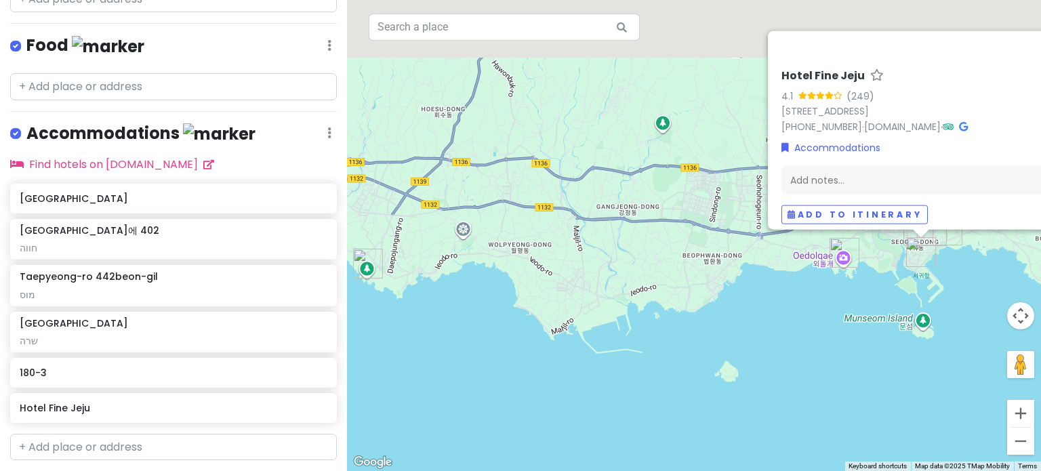
drag, startPoint x: 859, startPoint y: 341, endPoint x: 819, endPoint y: 372, distance: 50.3
click at [820, 372] on div "To navigate, press the arrow keys. [GEOGRAPHIC_DATA] [STREET_ADDRESS] [PHONE_NU…" at bounding box center [694, 235] width 694 height 471
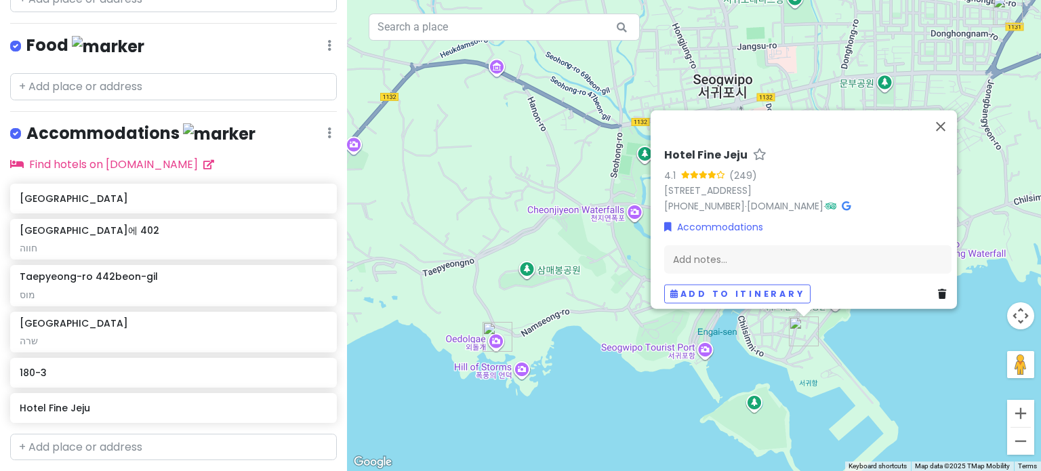
drag, startPoint x: 864, startPoint y: 325, endPoint x: 864, endPoint y: 336, distance: 10.9
click at [864, 336] on div "To navigate, press the arrow keys. [GEOGRAPHIC_DATA] [STREET_ADDRESS] [PHONE_NU…" at bounding box center [694, 235] width 694 height 471
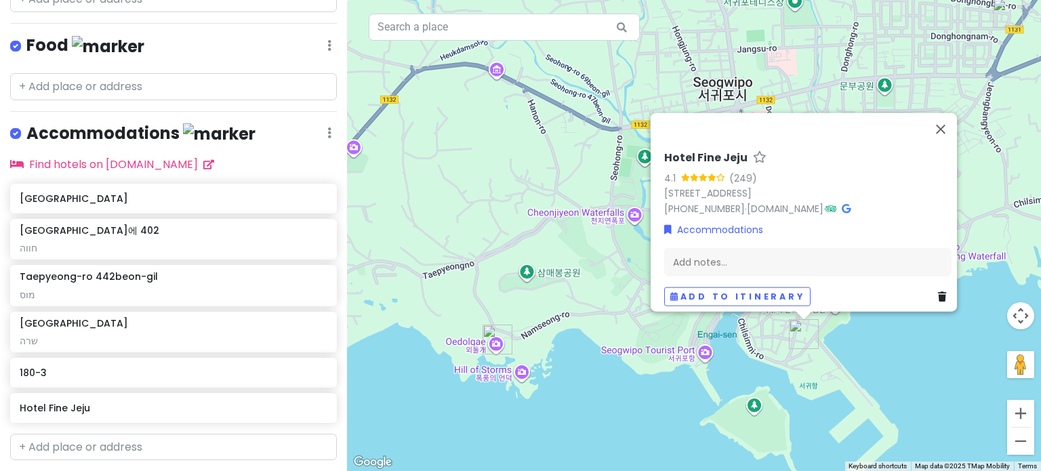
click at [865, 336] on div "To navigate, press the arrow keys. [GEOGRAPHIC_DATA] [STREET_ADDRESS] [PHONE_NU…" at bounding box center [694, 235] width 694 height 471
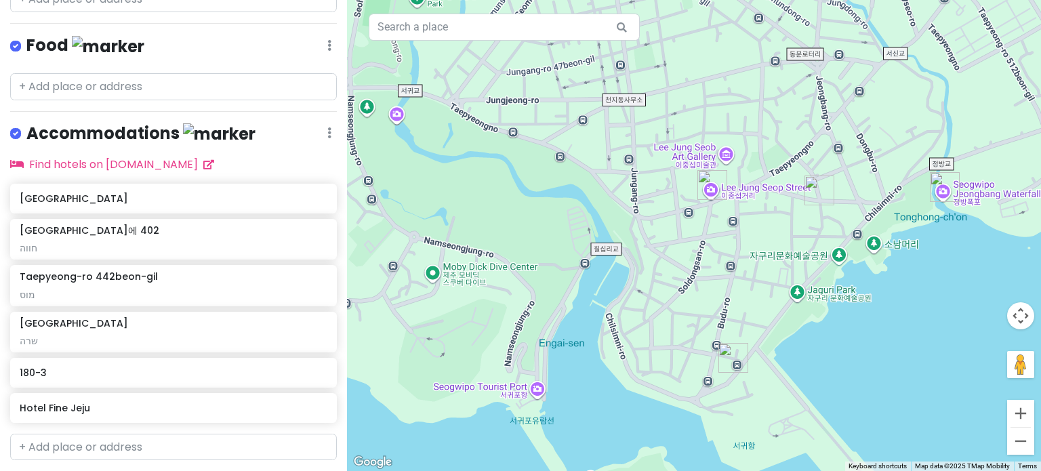
click at [729, 355] on img "Hotel Fine Jeju" at bounding box center [734, 358] width 30 height 30
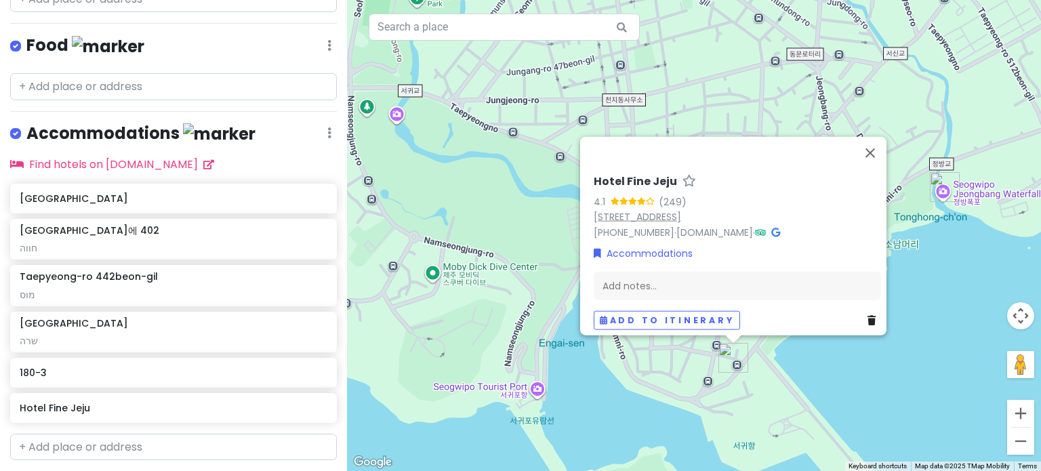
click at [681, 212] on link "[STREET_ADDRESS]" at bounding box center [637, 216] width 87 height 14
click at [952, 301] on div "To navigate, press the arrow keys. [GEOGRAPHIC_DATA] [STREET_ADDRESS] [PHONE_NU…" at bounding box center [694, 235] width 694 height 471
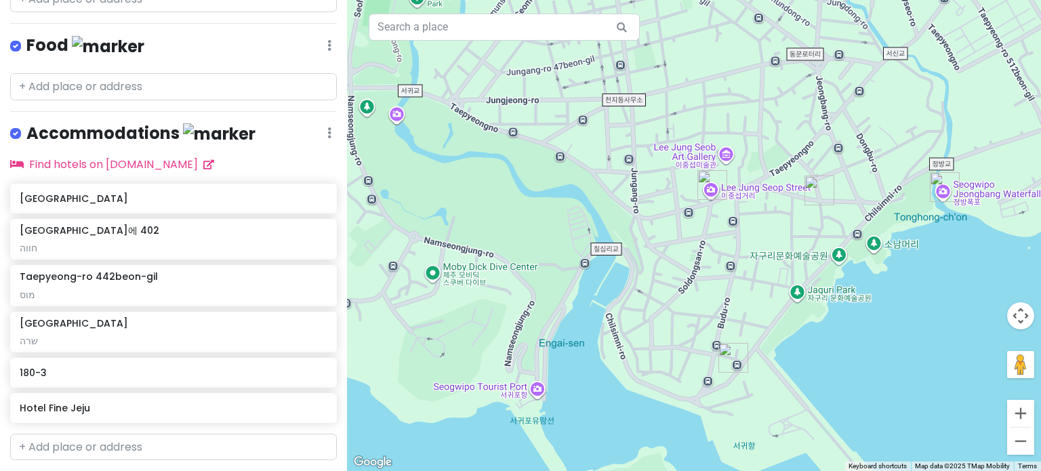
click at [814, 189] on img "Taepyeong-ro 442beon-gil" at bounding box center [820, 191] width 30 height 30
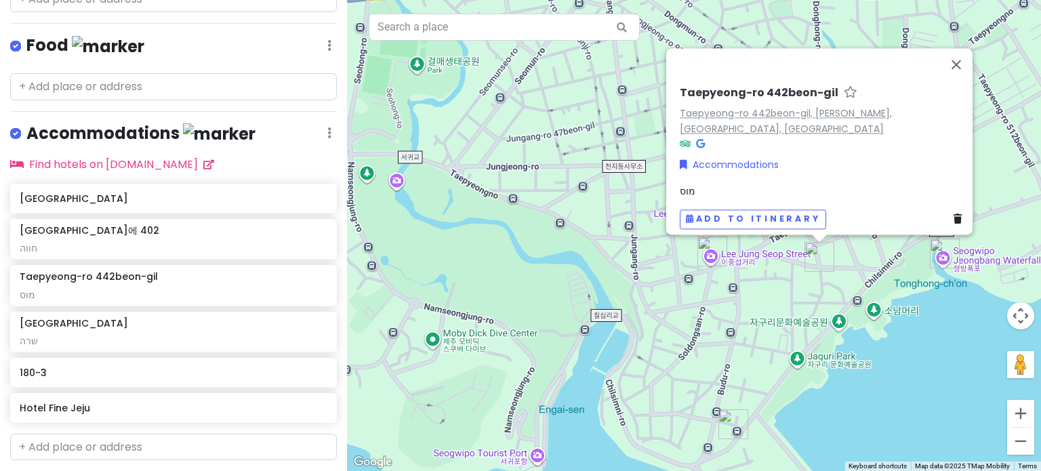
click at [710, 106] on link "Taepyeong-ro 442beon-gil, [PERSON_NAME], [GEOGRAPHIC_DATA], [GEOGRAPHIC_DATA]" at bounding box center [786, 120] width 212 height 29
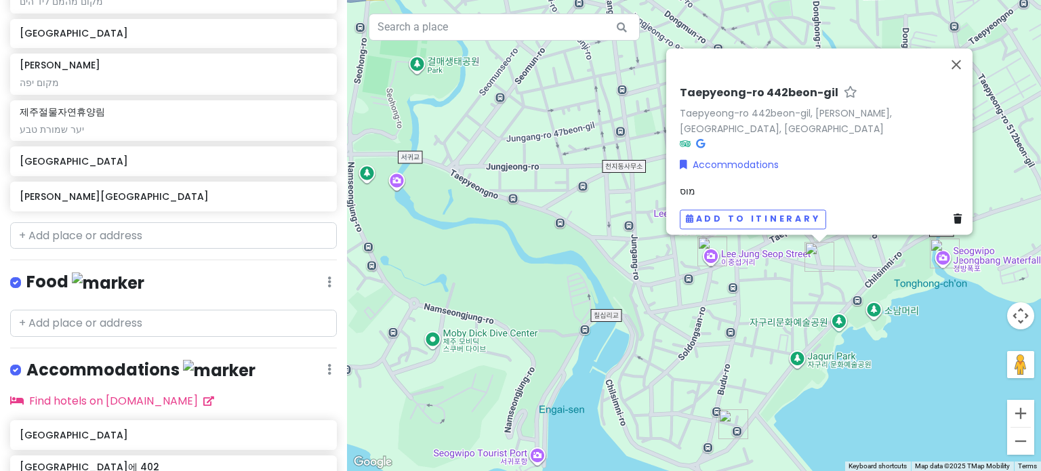
scroll to position [1140, 0]
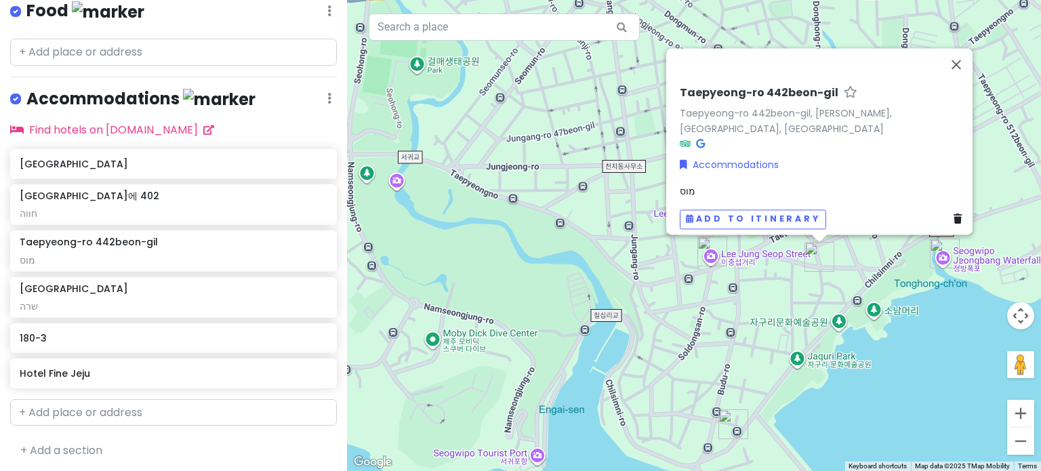
click at [918, 409] on div "To navigate, press the arrow keys. [GEOGRAPHIC_DATA]-ro 442beon-[PERSON_NAME]-r…" at bounding box center [694, 235] width 694 height 471
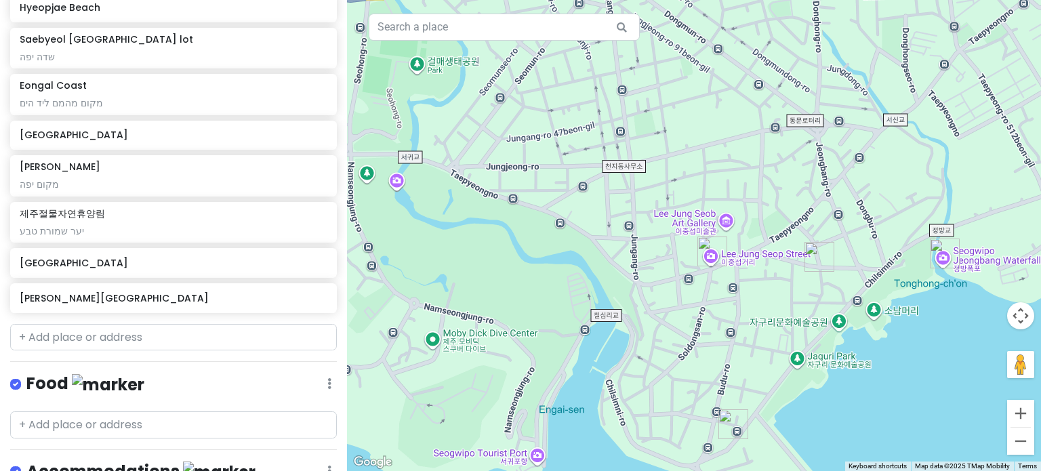
scroll to position [733, 0]
